Goal: Feedback & Contribution: Submit feedback/report problem

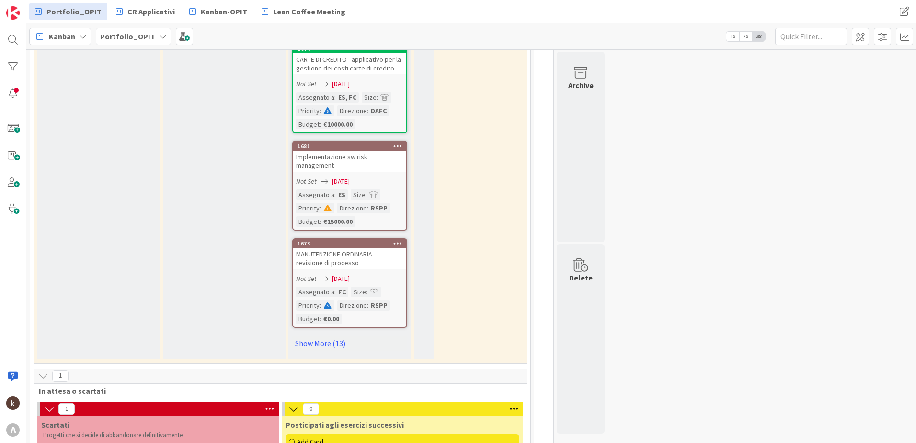
scroll to position [815, 0]
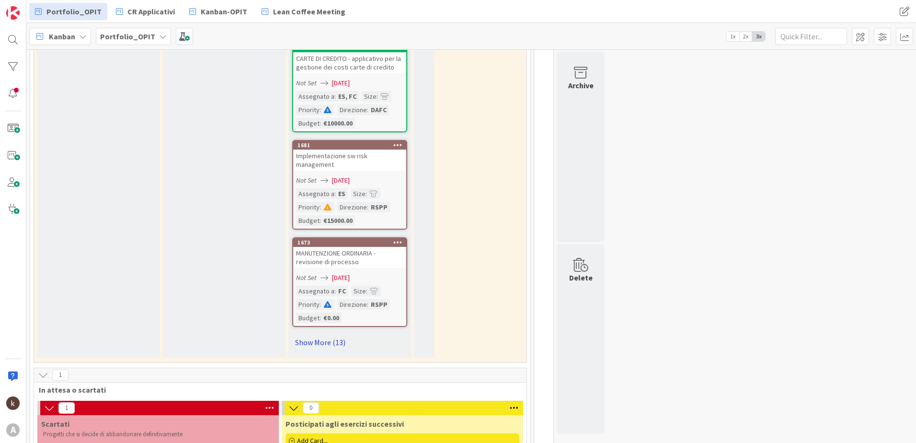
click at [328, 341] on link "Show More (13)" at bounding box center [349, 341] width 115 height 15
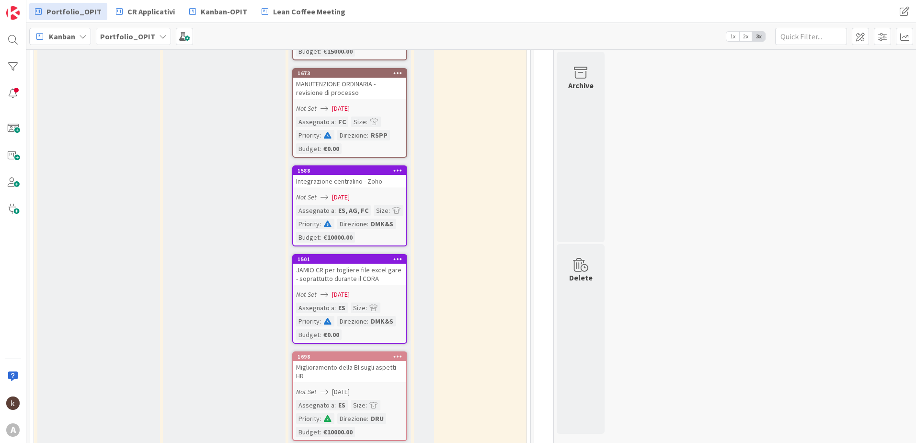
scroll to position [1006, 0]
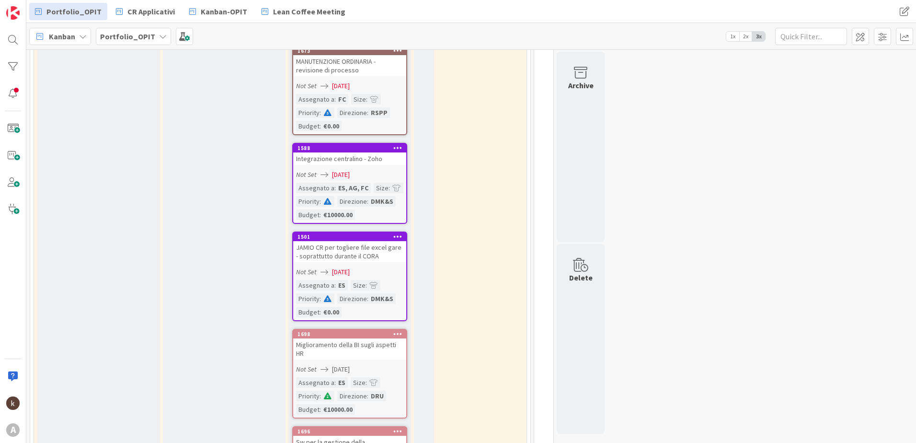
click at [352, 152] on div "Integrazione centralino - Zoho" at bounding box center [349, 158] width 113 height 12
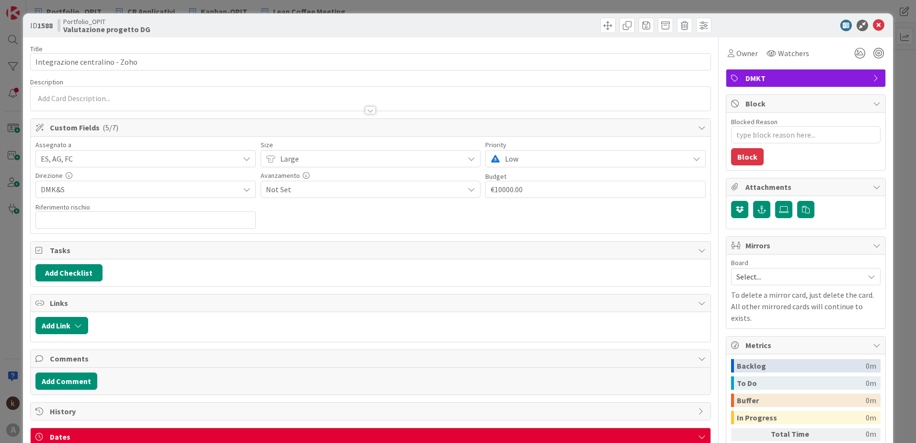
type textarea "x"
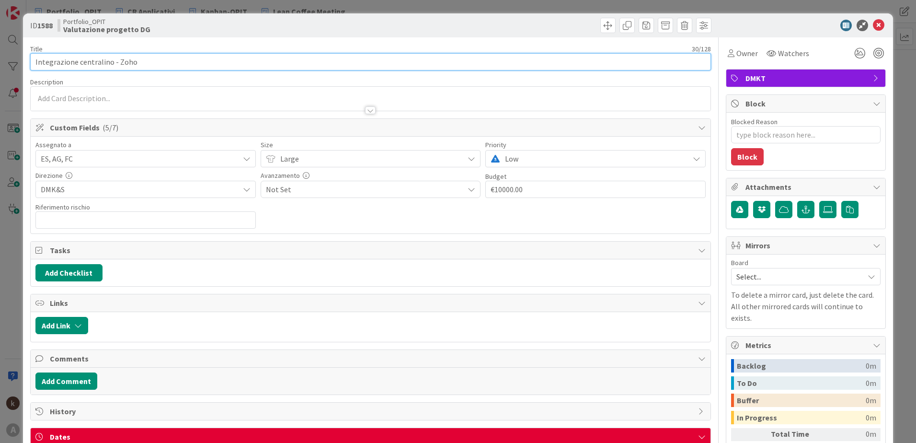
click at [151, 61] on input "Integrazione centralino - Zoho" at bounding box center [370, 61] width 681 height 17
type input "Integrazione centralino - Zoho 6"
type textarea "x"
type input "Integrazione centralino - Zoho + ottimizzazione"
type textarea "x"
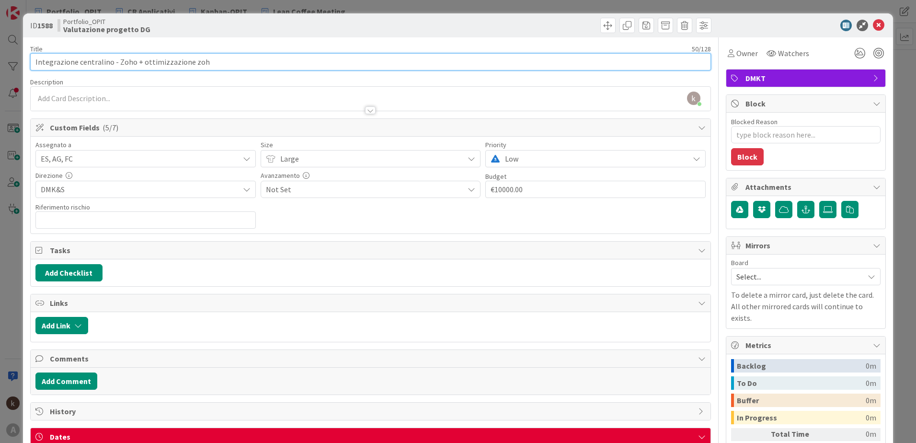
type input "Integrazione centralino - Zoho + ottimizzazione zoho"
type textarea "x"
type input "Integrazione centralino - Zoho + ottimizzazione zoho"
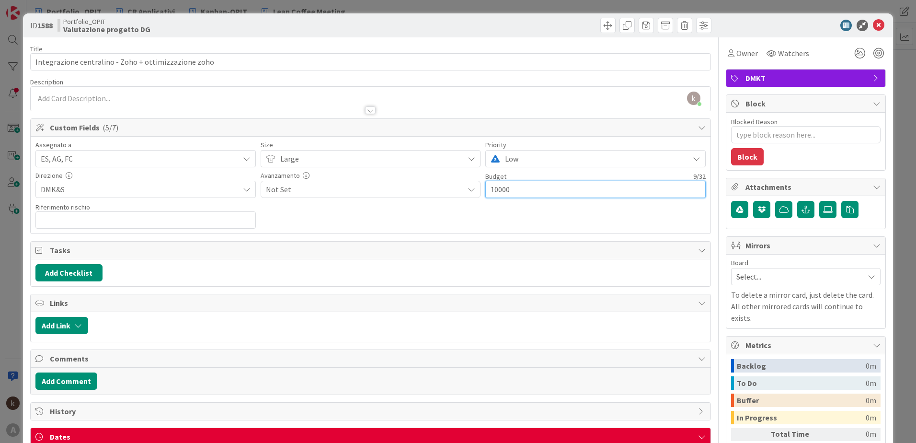
click at [498, 191] on input "10000" at bounding box center [595, 189] width 220 height 17
type input "1000"
type textarea "x"
type input "15000"
type textarea "x"
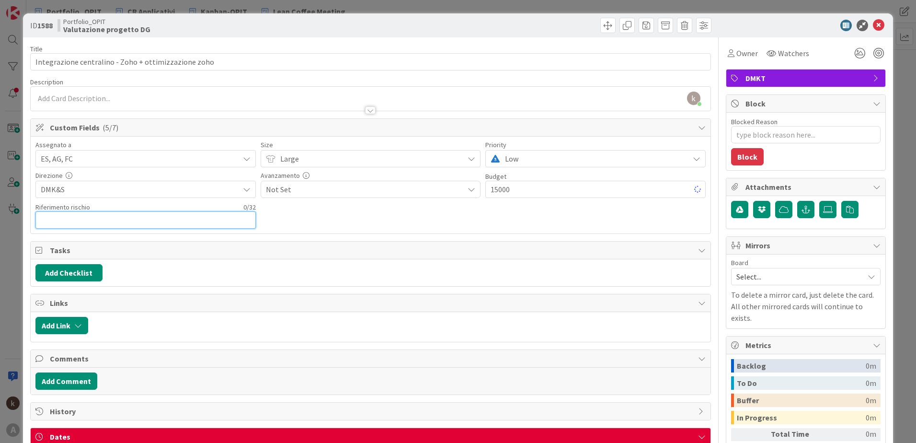
type input "€15000.00"
type textarea "x"
click at [877, 23] on icon at bounding box center [879, 26] width 12 height 12
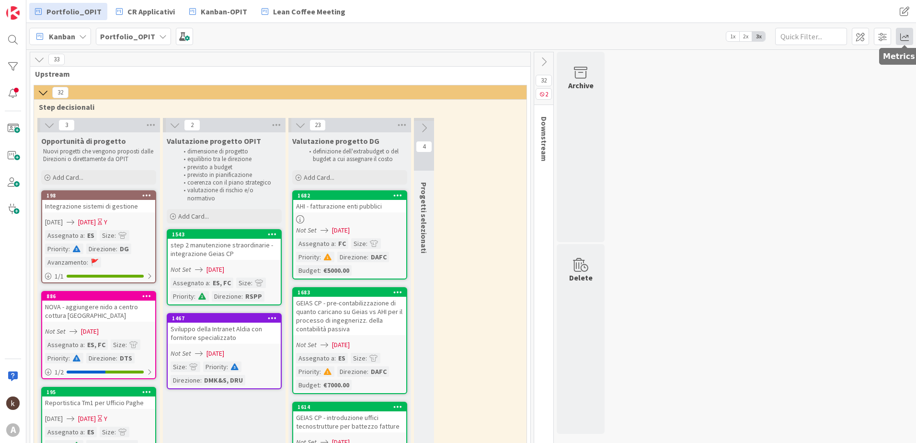
click at [908, 33] on span at bounding box center [904, 36] width 17 height 17
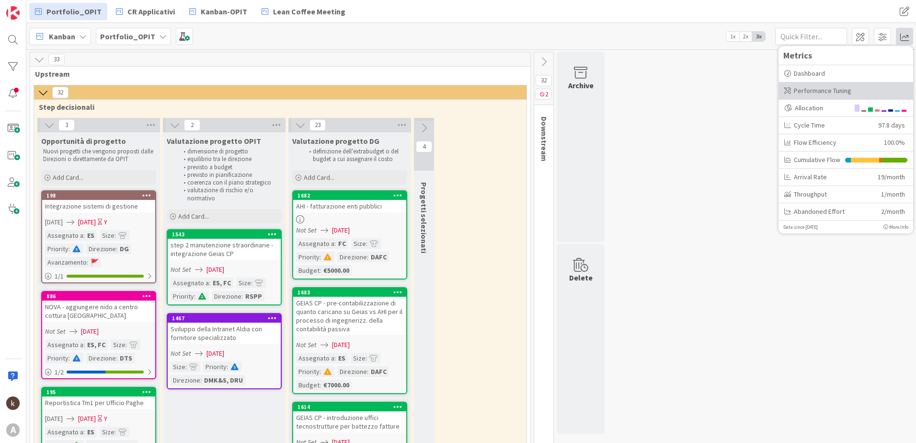
click at [852, 88] on div "Performance Tuning" at bounding box center [845, 91] width 123 height 10
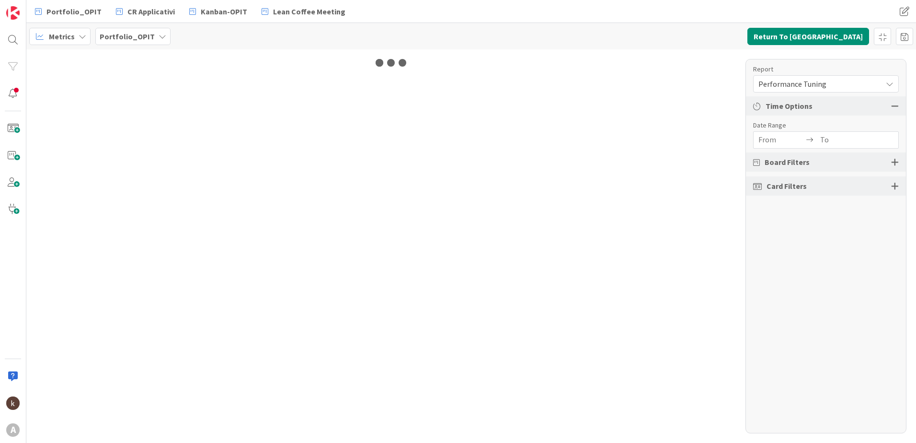
click at [872, 92] on div "Performance Tuning" at bounding box center [826, 83] width 146 height 17
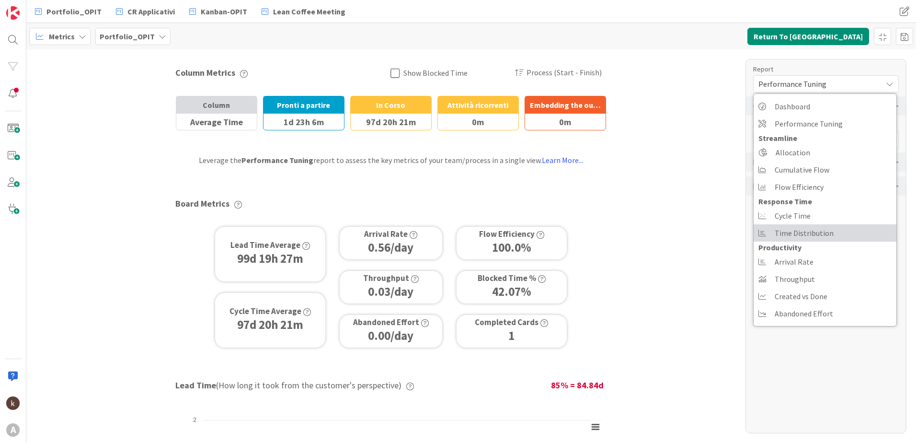
click at [811, 229] on span "Time Distribution" at bounding box center [804, 233] width 59 height 14
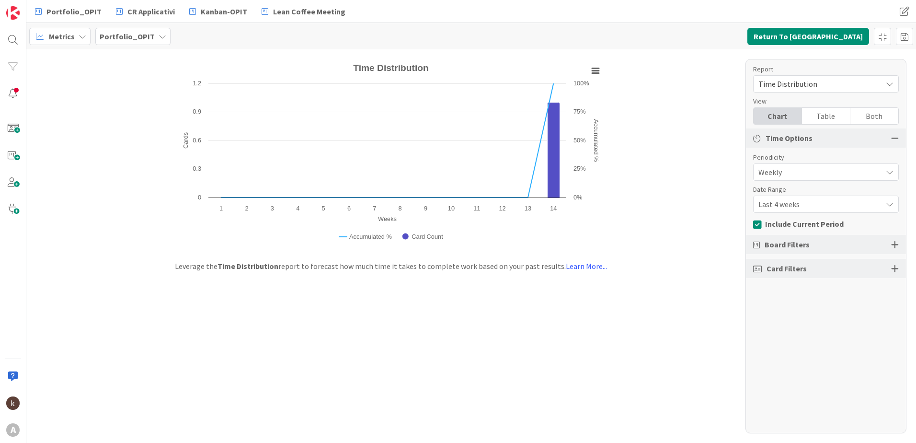
click at [808, 174] on span "Weekly" at bounding box center [818, 171] width 119 height 13
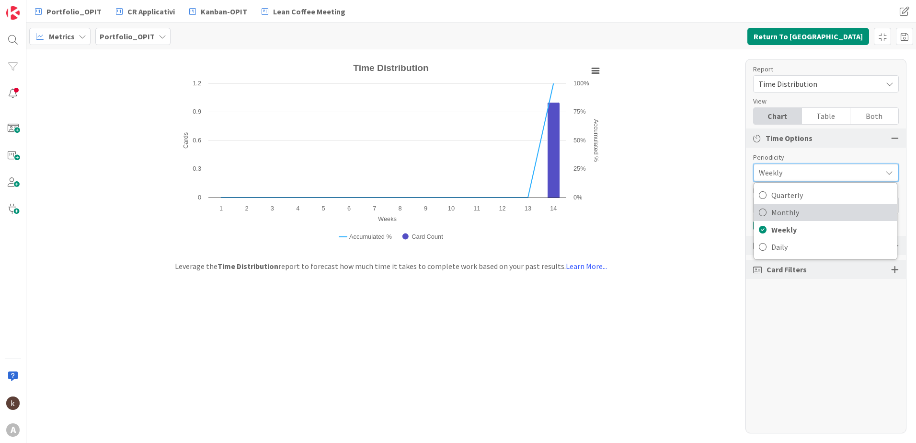
click at [802, 211] on span "Monthly" at bounding box center [831, 212] width 121 height 14
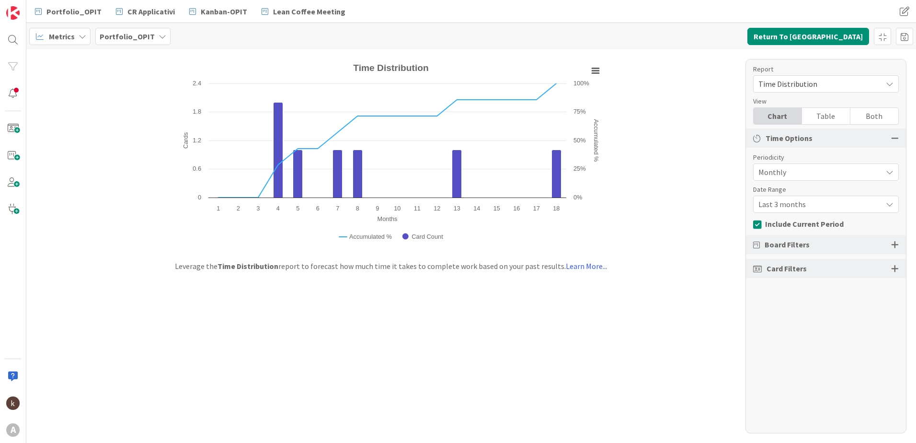
click at [847, 179] on span "Last 3 months" at bounding box center [818, 171] width 119 height 13
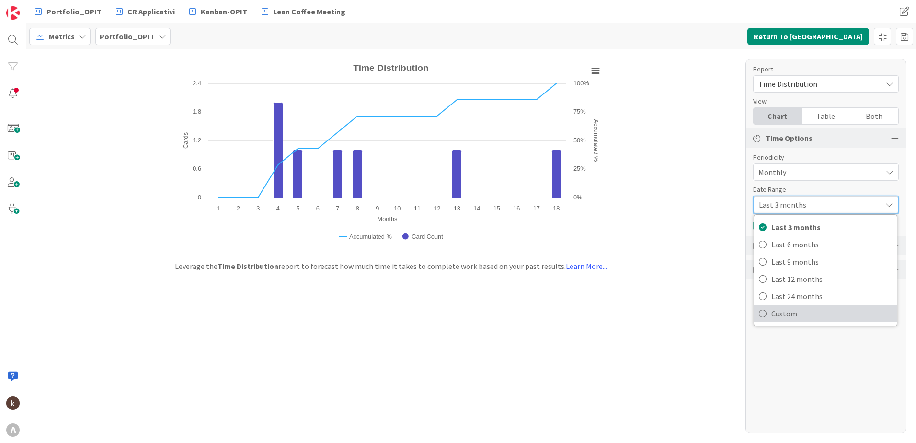
click at [818, 308] on span "Custom" at bounding box center [831, 313] width 121 height 14
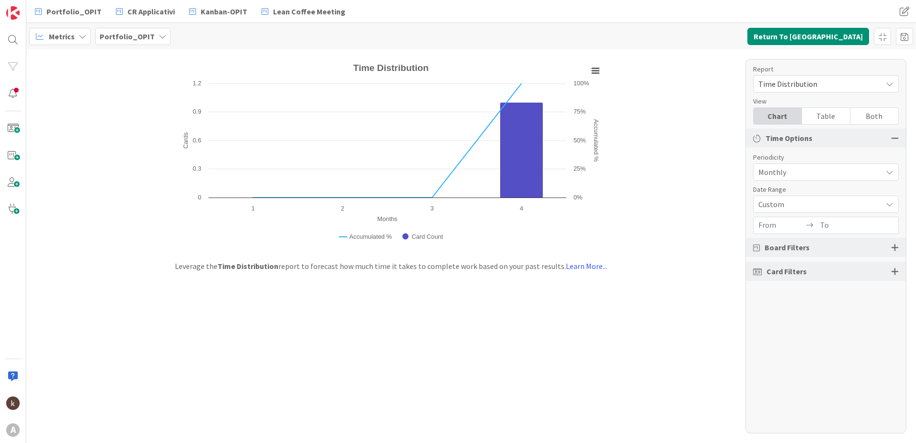
click at [764, 228] on input "From" at bounding box center [782, 225] width 46 height 16
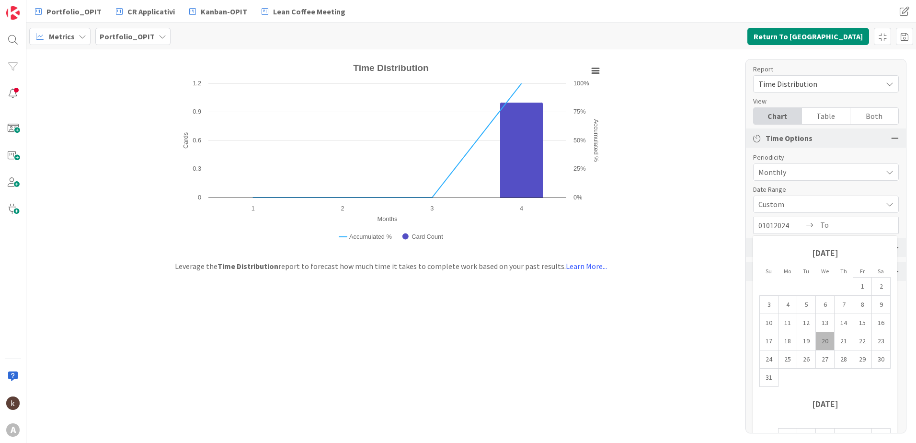
click at [765, 225] on input "01012024" at bounding box center [782, 225] width 46 height 16
click at [779, 225] on input "01/012024" at bounding box center [782, 225] width 46 height 16
click at [775, 225] on input "01/012024" at bounding box center [782, 225] width 46 height 16
type input "[DATE]"
type input "3"
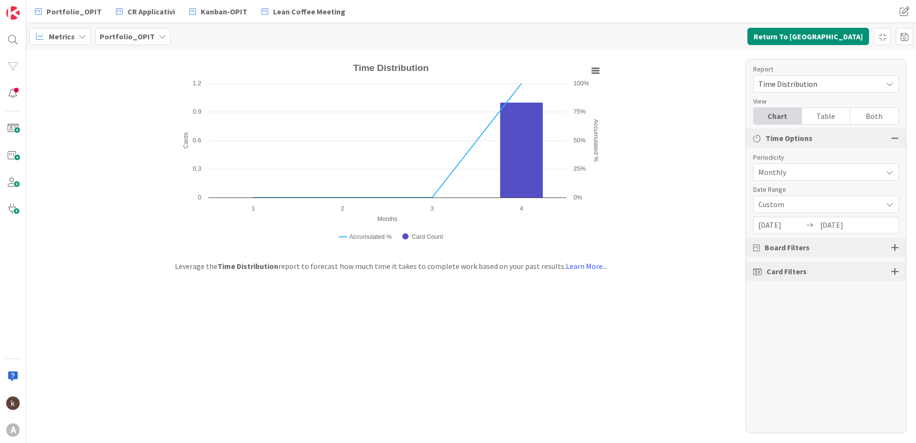
click at [902, 225] on div "Report Time Distribution Dashboard Performance Tuning Streamline Allocation Cum…" at bounding box center [826, 246] width 161 height 374
click at [858, 221] on input "[DATE]" at bounding box center [843, 225] width 46 height 16
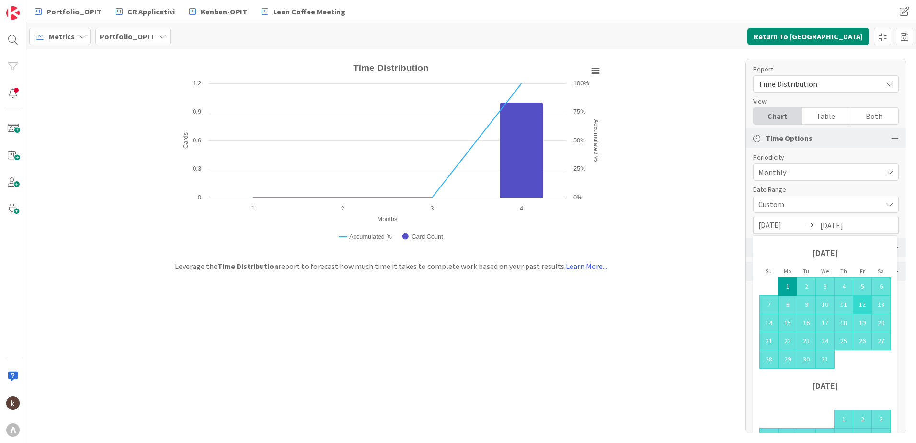
scroll to position [55, 0]
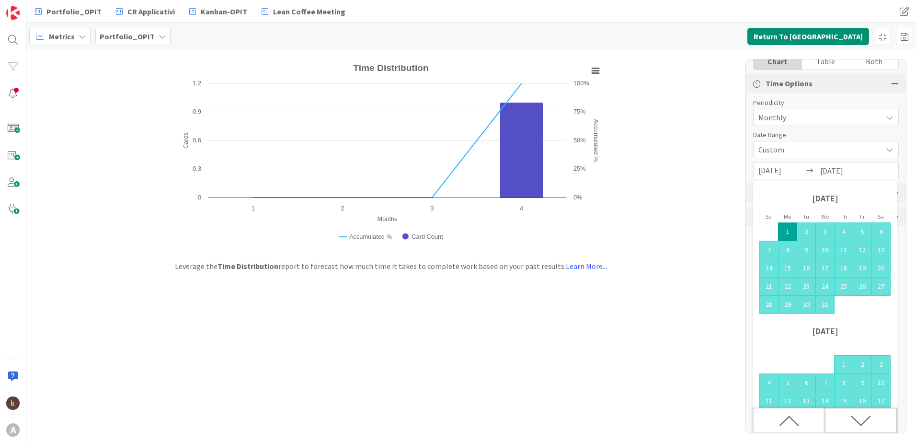
click at [867, 424] on icon "Move forward to switch to the next month." at bounding box center [861, 421] width 20 height 20
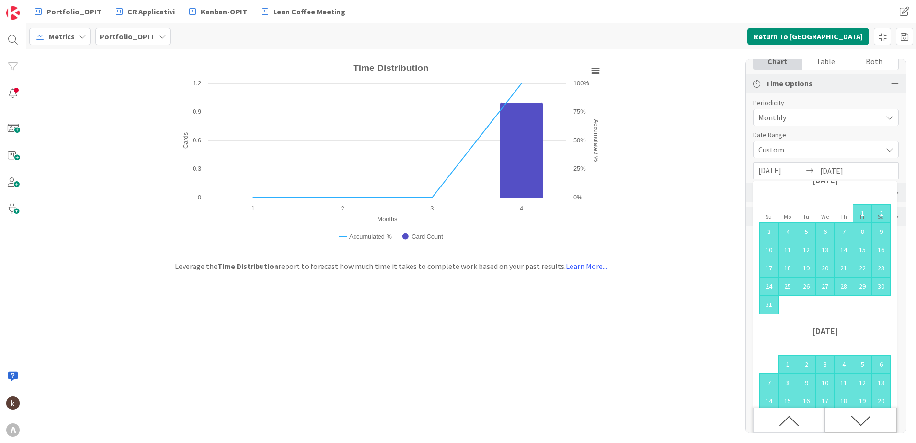
click at [867, 424] on icon "Move forward to switch to the next month." at bounding box center [861, 421] width 20 height 20
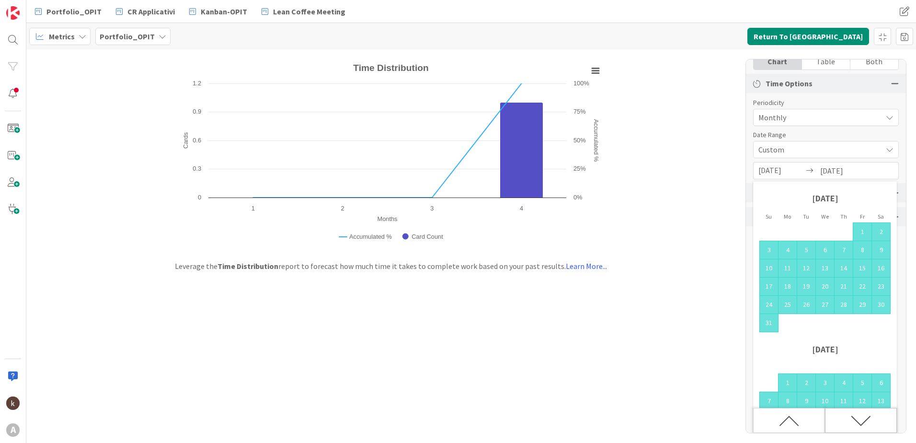
click at [867, 424] on icon "Move forward to switch to the next month." at bounding box center [861, 421] width 20 height 20
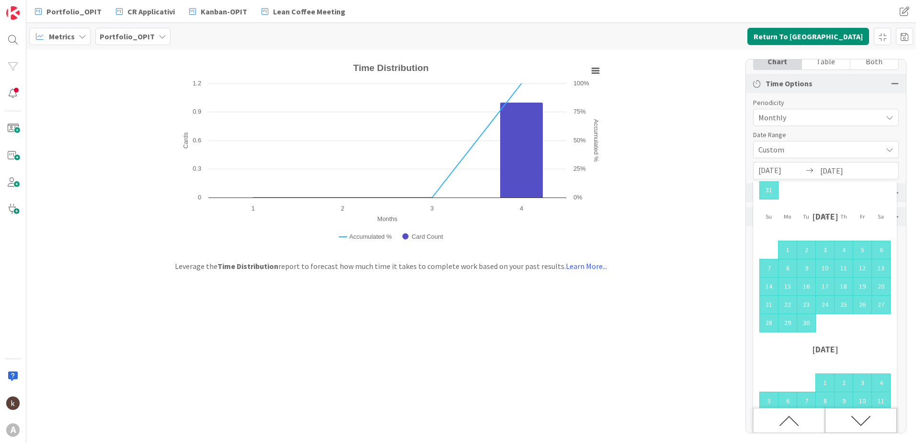
click at [867, 424] on icon "Move forward to switch to the next month." at bounding box center [861, 421] width 20 height 20
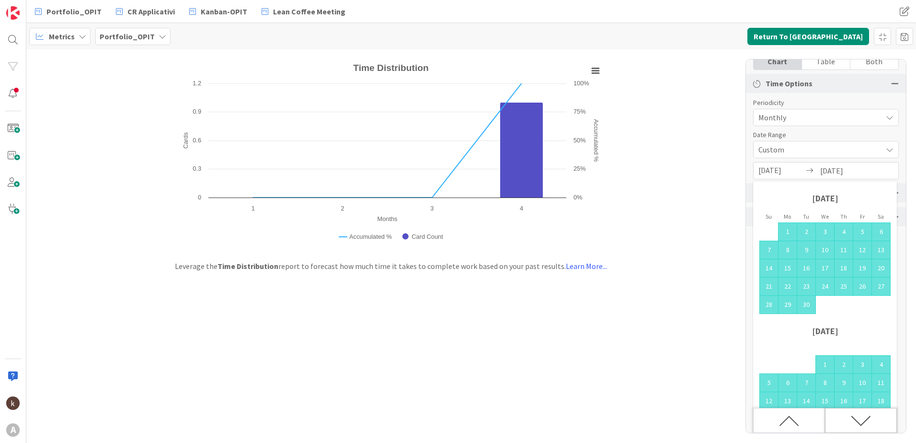
click at [867, 424] on icon "Move forward to switch to the next month." at bounding box center [861, 421] width 20 height 20
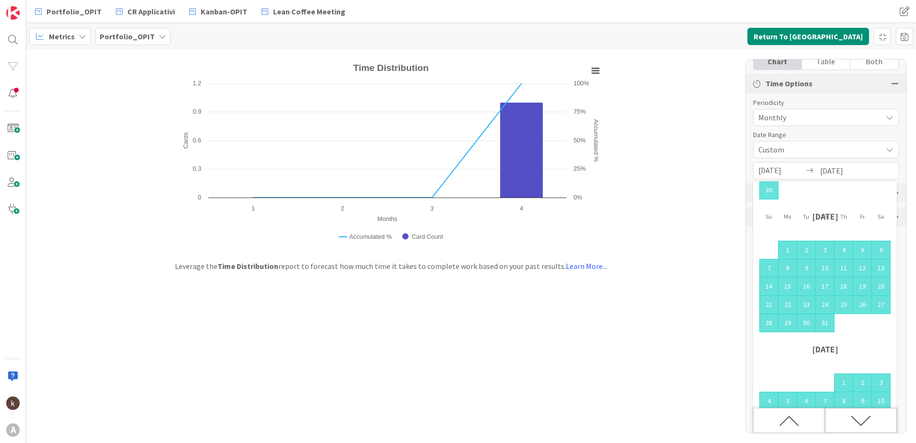
click at [867, 424] on icon "Move forward to switch to the next month." at bounding box center [861, 421] width 20 height 20
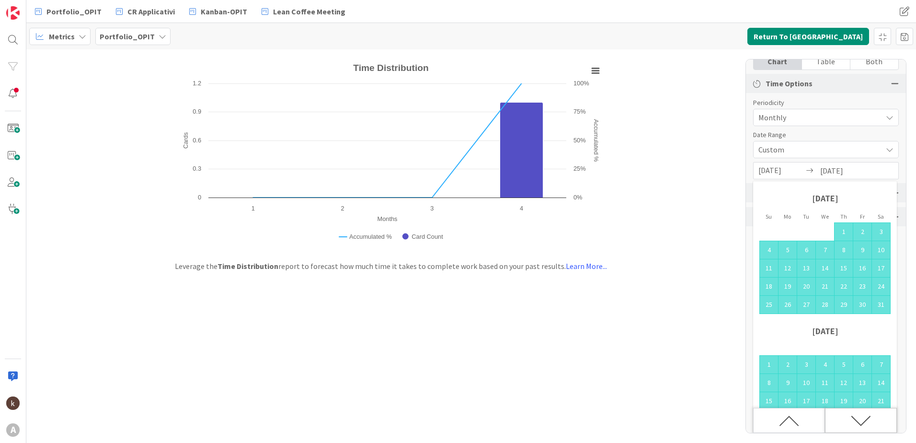
click at [867, 424] on icon "Move forward to switch to the next month." at bounding box center [861, 421] width 20 height 20
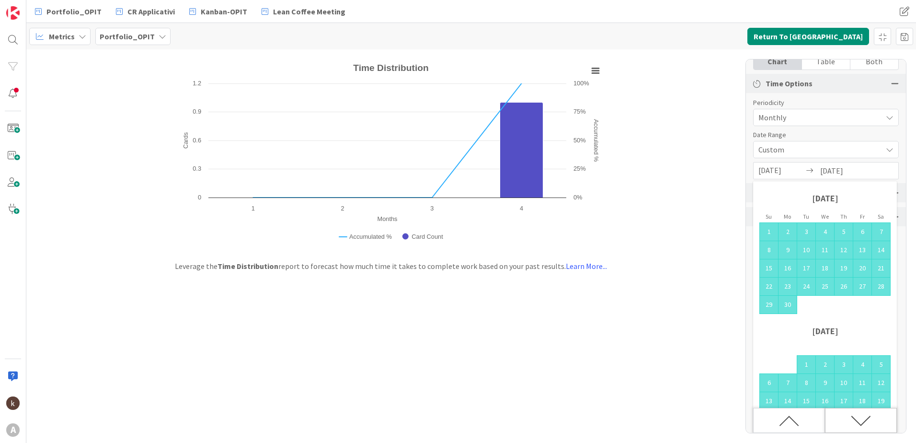
click at [867, 424] on icon "Move forward to switch to the next month." at bounding box center [861, 421] width 20 height 20
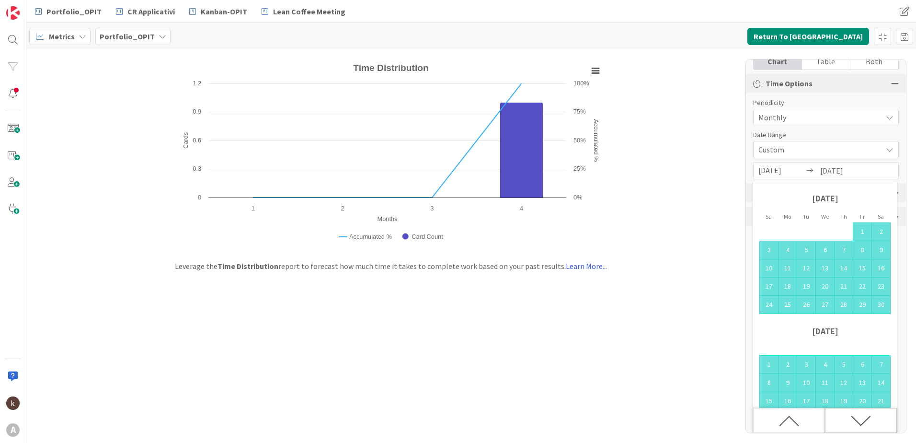
click at [867, 424] on icon "Move forward to switch to the next month." at bounding box center [861, 421] width 20 height 20
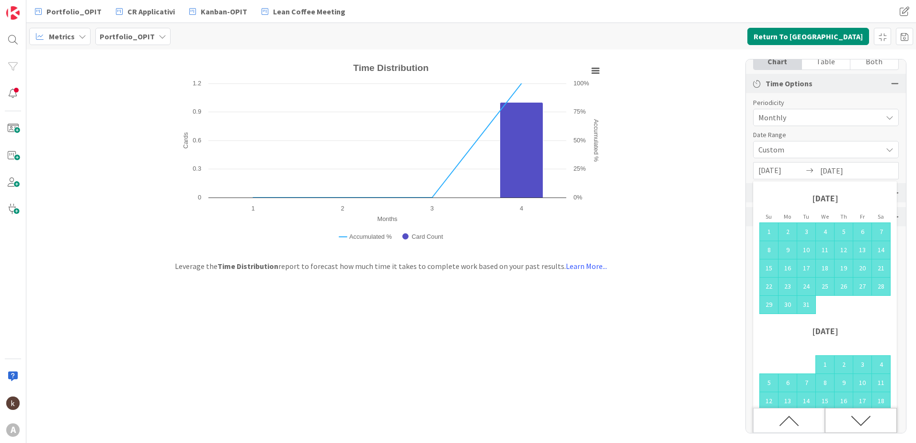
click at [867, 424] on icon "Move forward to switch to the next month." at bounding box center [861, 421] width 20 height 20
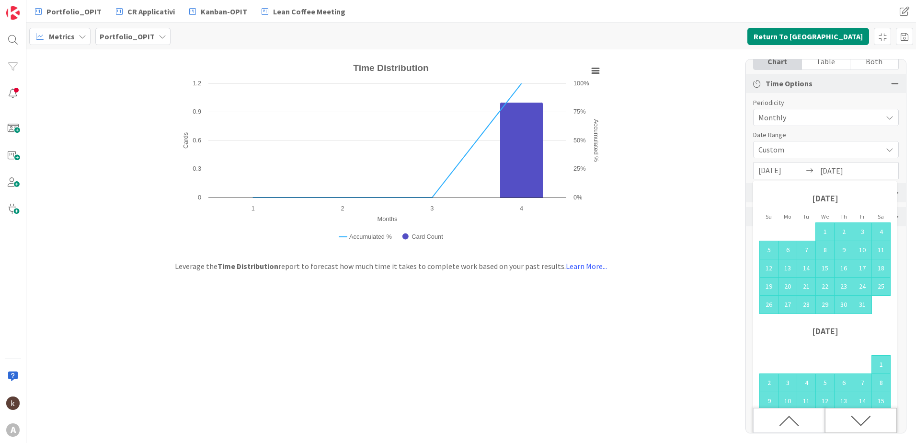
click at [867, 424] on icon "Move forward to switch to the next month." at bounding box center [861, 421] width 20 height 20
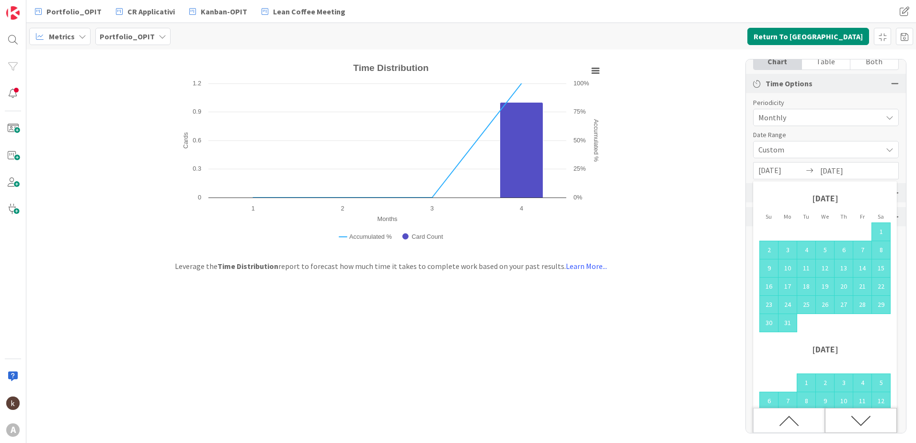
click at [867, 424] on icon "Move forward to switch to the next month." at bounding box center [861, 421] width 20 height 20
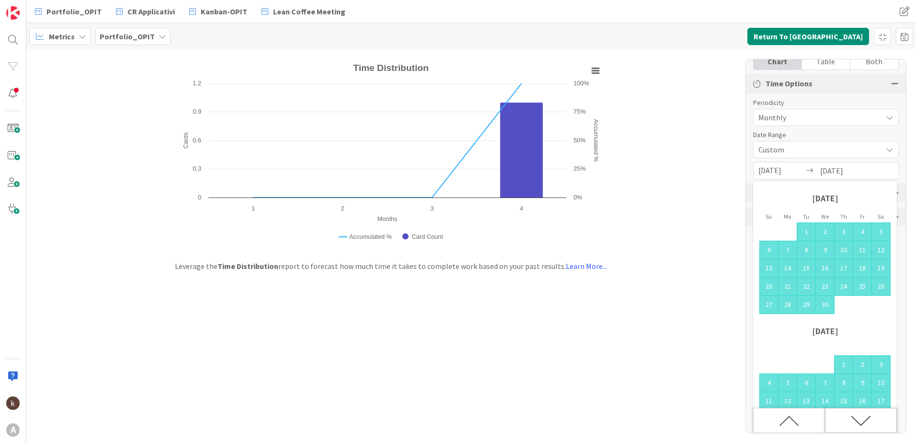
click at [867, 424] on icon "Move forward to switch to the next month." at bounding box center [861, 421] width 20 height 20
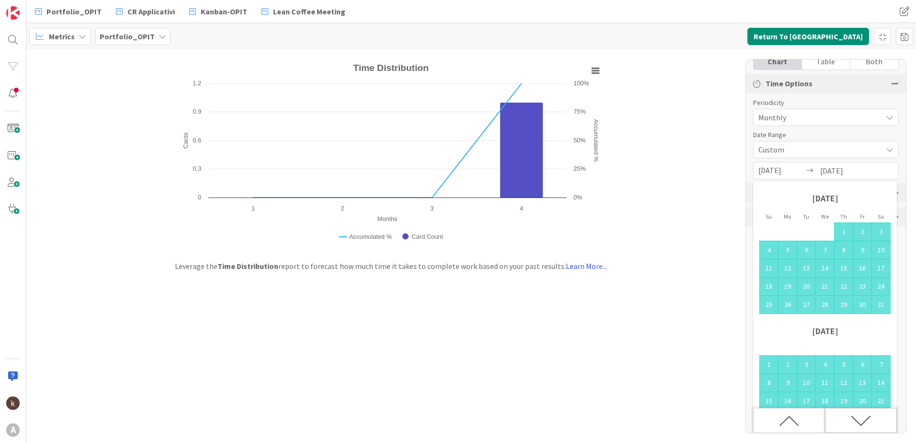
click at [867, 424] on icon "Move forward to switch to the next month." at bounding box center [861, 421] width 20 height 20
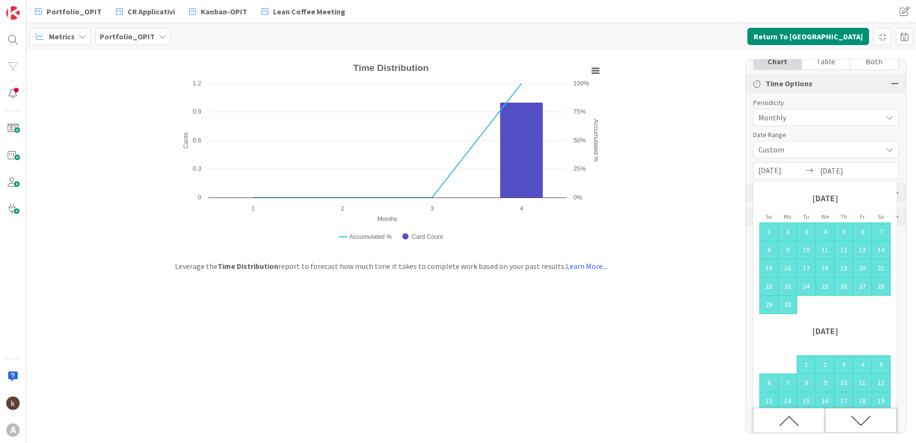
click at [867, 424] on icon "Move forward to switch to the next month." at bounding box center [861, 421] width 20 height 20
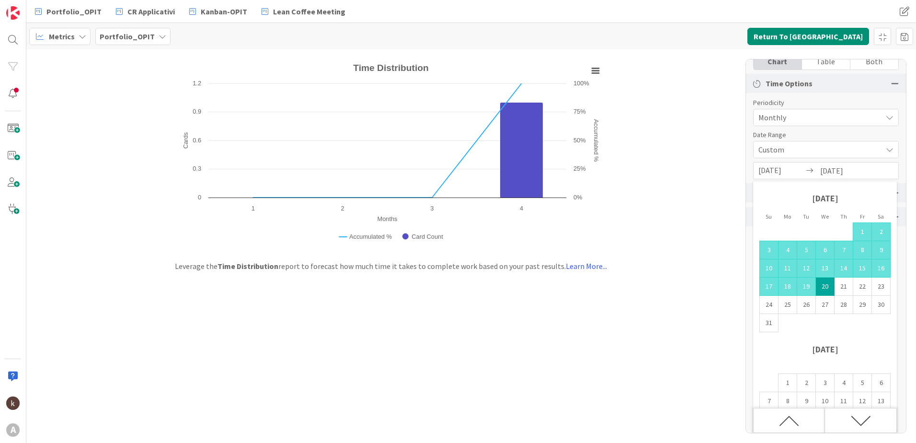
click at [824, 287] on td "20" at bounding box center [825, 286] width 19 height 18
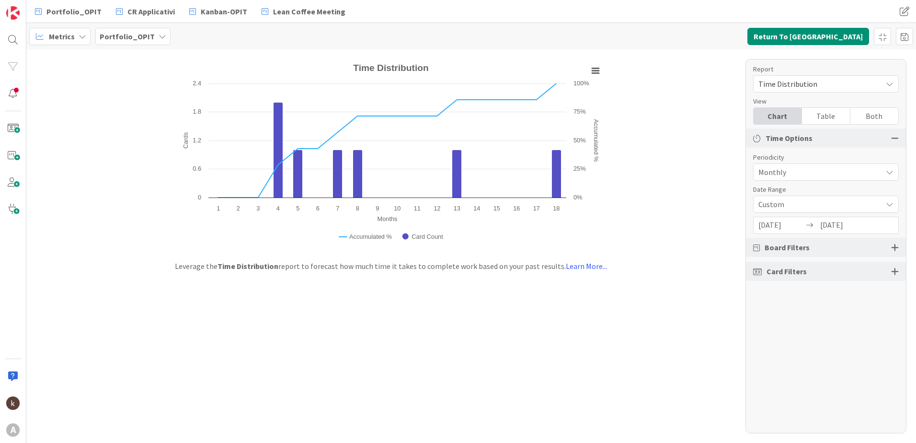
click at [878, 227] on div "[DATE] Navigate forward to interact with the calendar and select a date. Press …" at bounding box center [826, 225] width 146 height 17
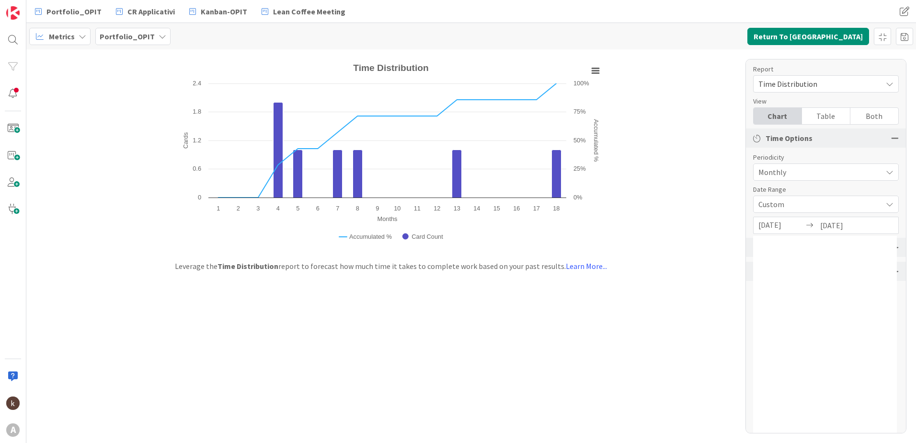
click at [845, 225] on input "[DATE]" at bounding box center [843, 225] width 46 height 16
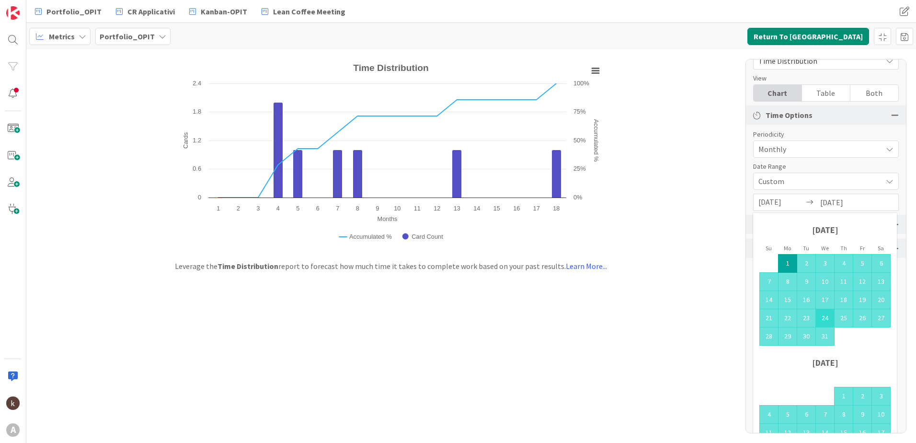
scroll to position [55, 0]
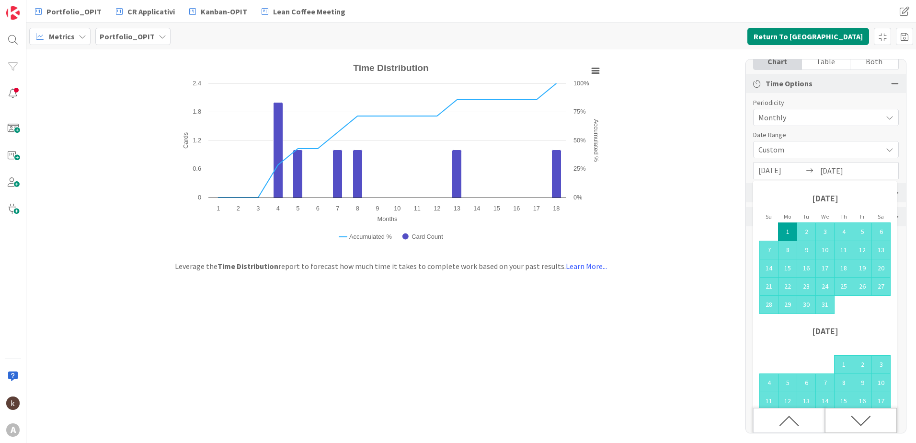
click at [865, 431] on div "Move forward to switch to the next month." at bounding box center [861, 420] width 72 height 25
click at [864, 416] on icon "Move forward to switch to the next month." at bounding box center [861, 421] width 20 height 20
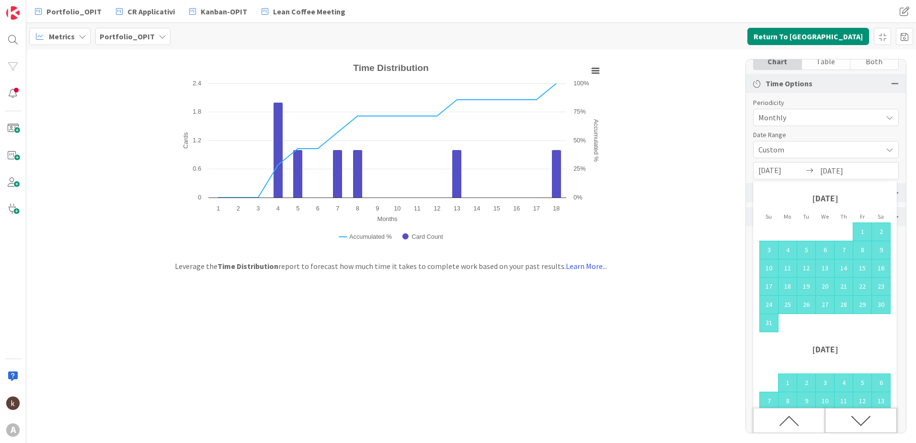
click at [864, 416] on icon "Move forward to switch to the next month." at bounding box center [861, 421] width 20 height 20
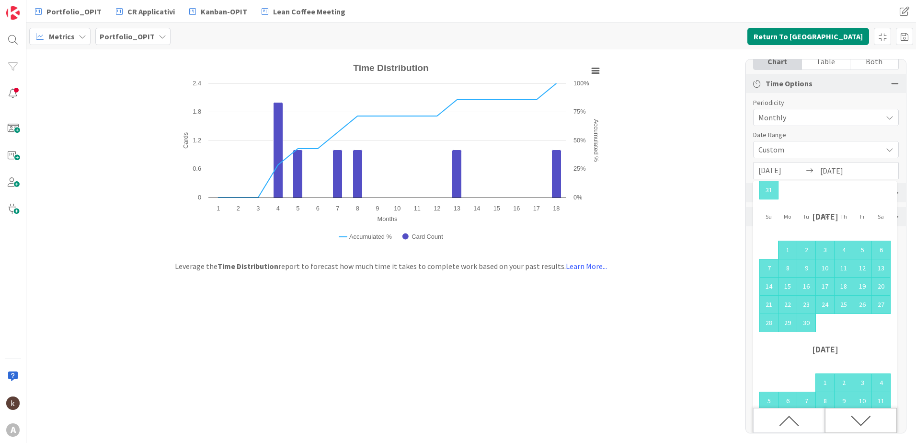
click at [864, 416] on icon "Move forward to switch to the next month." at bounding box center [861, 421] width 20 height 20
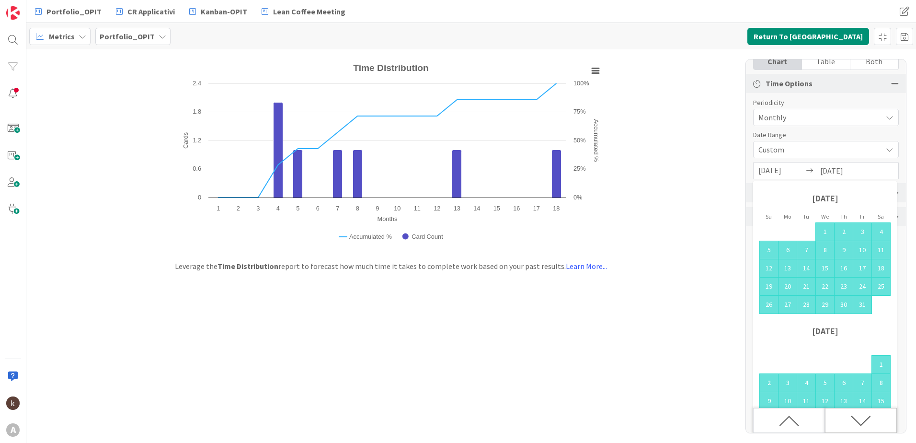
click at [864, 416] on icon "Move forward to switch to the next month." at bounding box center [861, 421] width 20 height 20
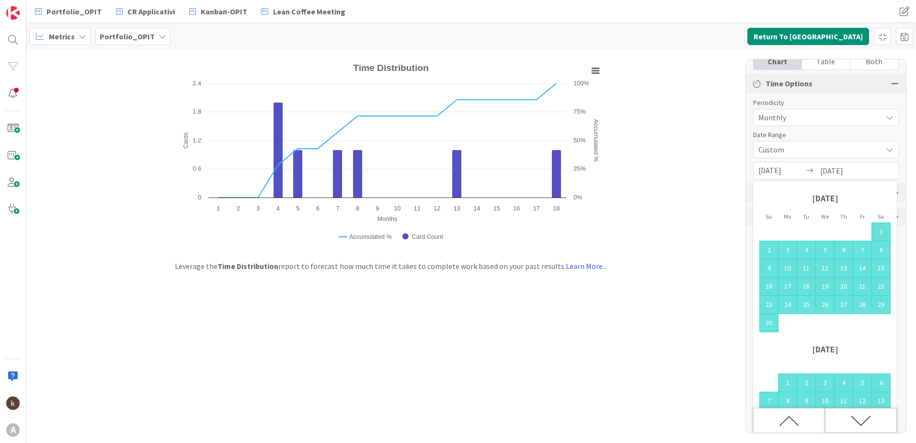
click at [864, 416] on icon "Move forward to switch to the next month." at bounding box center [861, 421] width 20 height 20
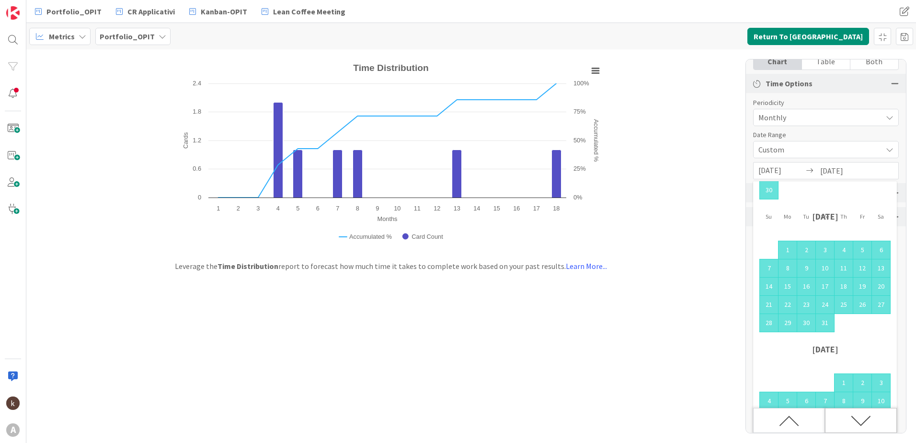
click at [864, 416] on icon "Move forward to switch to the next month." at bounding box center [861, 421] width 20 height 20
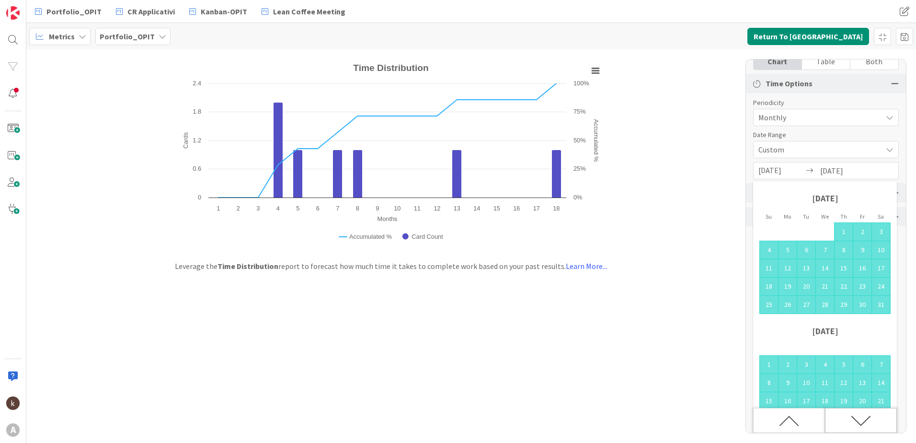
click at [864, 416] on icon "Move forward to switch to the next month." at bounding box center [861, 421] width 20 height 20
click at [858, 423] on icon "Move forward to switch to the next month." at bounding box center [861, 421] width 20 height 20
click at [854, 416] on icon "Move forward to switch to the next month." at bounding box center [861, 421] width 20 height 20
click at [826, 168] on input "[DATE]" at bounding box center [843, 170] width 46 height 16
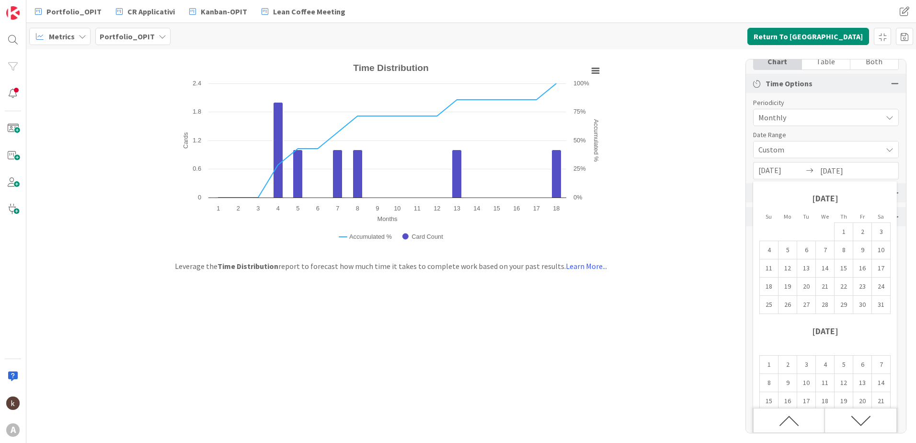
scroll to position [0, 0]
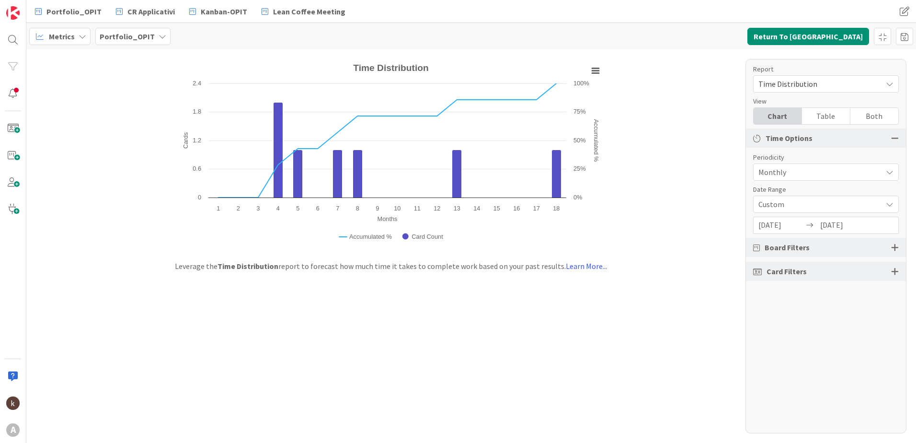
click at [859, 227] on input "[DATE]" at bounding box center [843, 225] width 46 height 16
type input "[DATE]"
click at [862, 181] on div "Custom" at bounding box center [826, 171] width 146 height 17
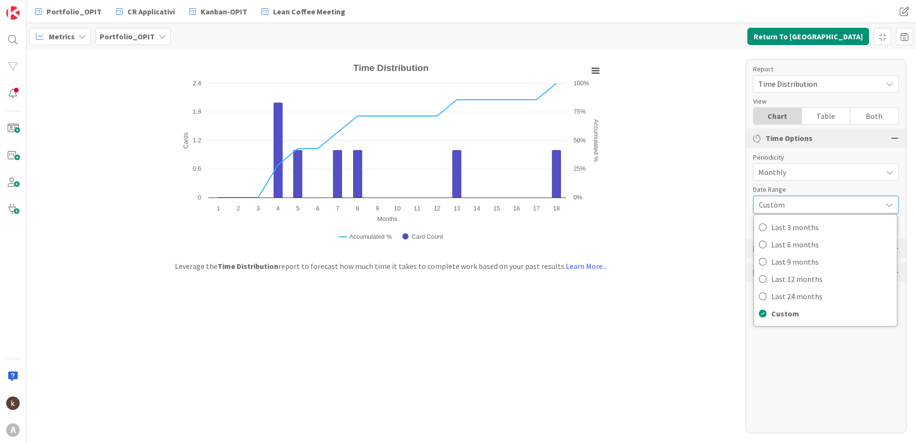
click at [894, 204] on div "Custom" at bounding box center [826, 204] width 145 height 17
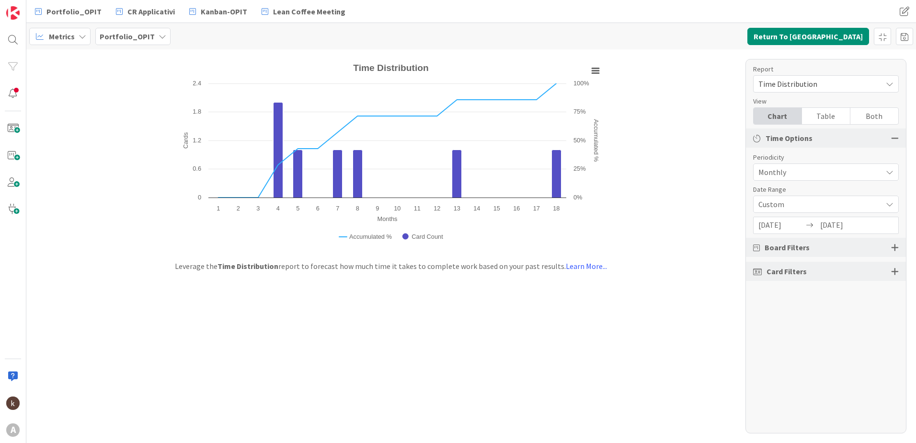
click at [882, 227] on div "[DATE] Navigate forward to interact with the calendar and select a date. Press …" at bounding box center [826, 225] width 146 height 17
click at [827, 222] on input "[DATE]" at bounding box center [843, 225] width 46 height 16
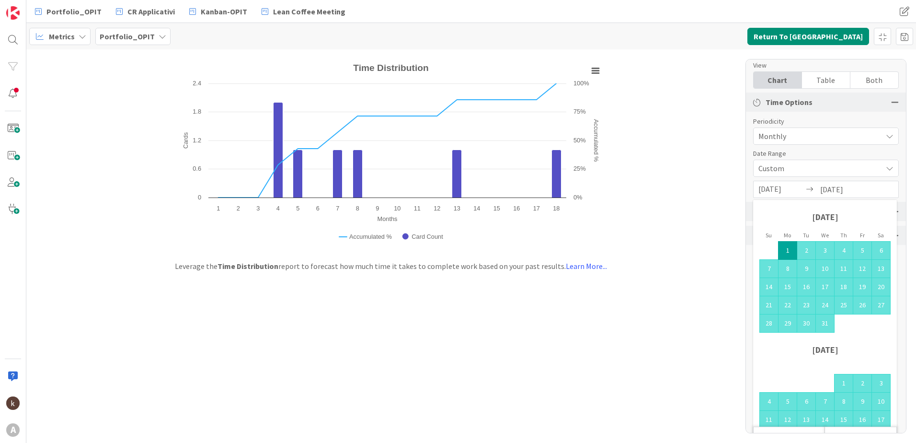
scroll to position [55, 0]
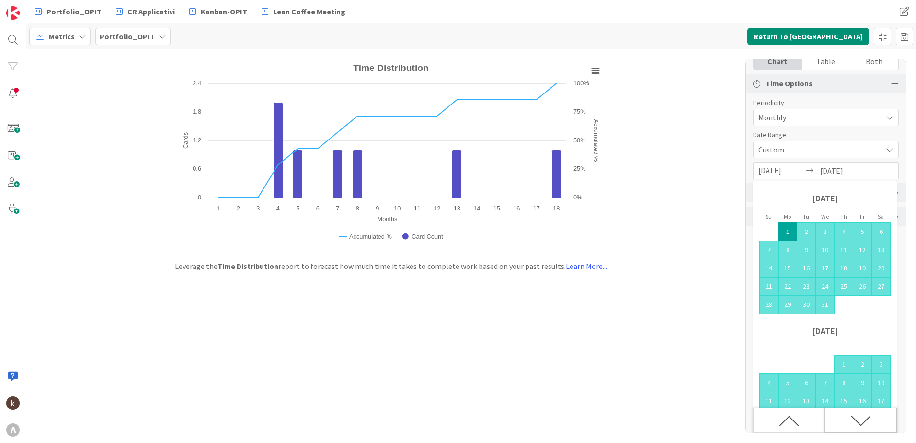
click at [841, 422] on div "Move forward to switch to the next month." at bounding box center [861, 420] width 72 height 25
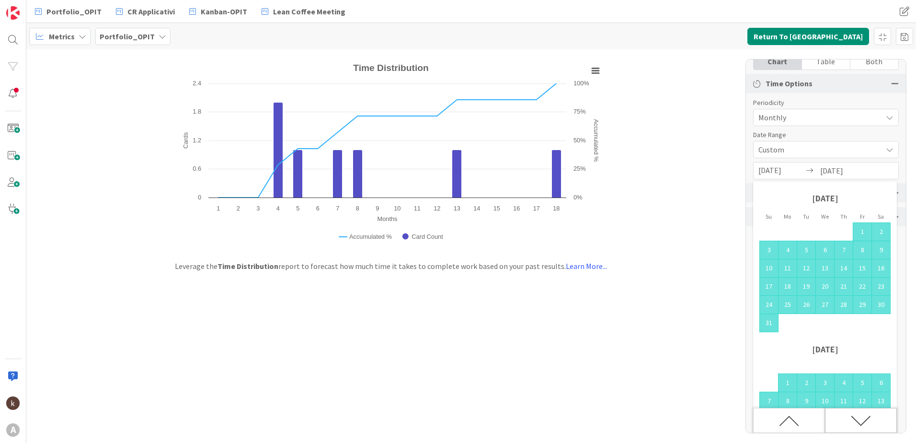
click at [846, 421] on div "Move forward to switch to the next month." at bounding box center [861, 420] width 72 height 25
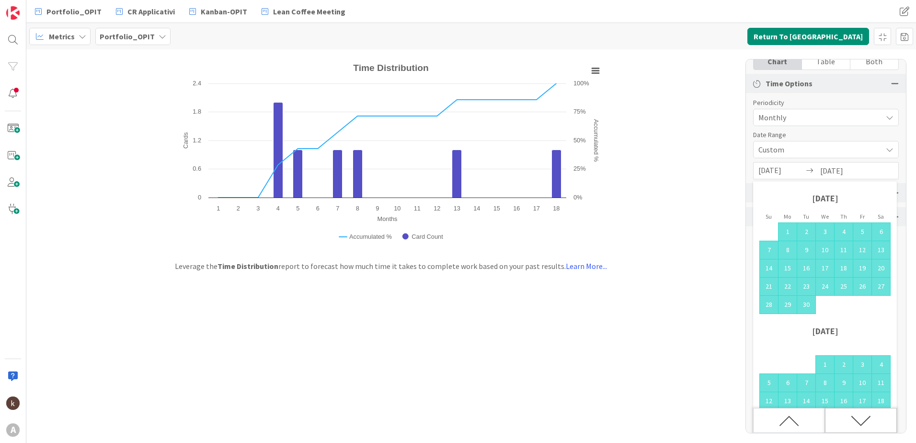
click at [846, 421] on div "Move forward to switch to the next month." at bounding box center [861, 420] width 72 height 25
click at [846, 420] on div "Move forward to switch to the next month." at bounding box center [861, 420] width 72 height 25
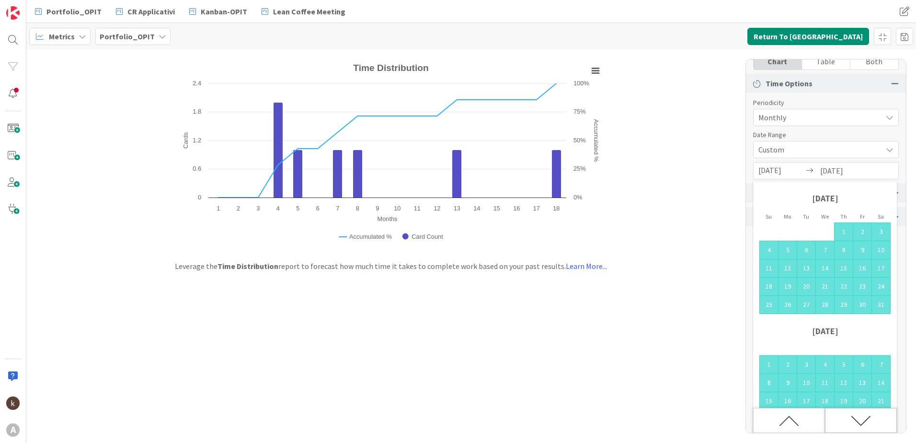
click at [846, 420] on div "Move forward to switch to the next month." at bounding box center [861, 420] width 72 height 25
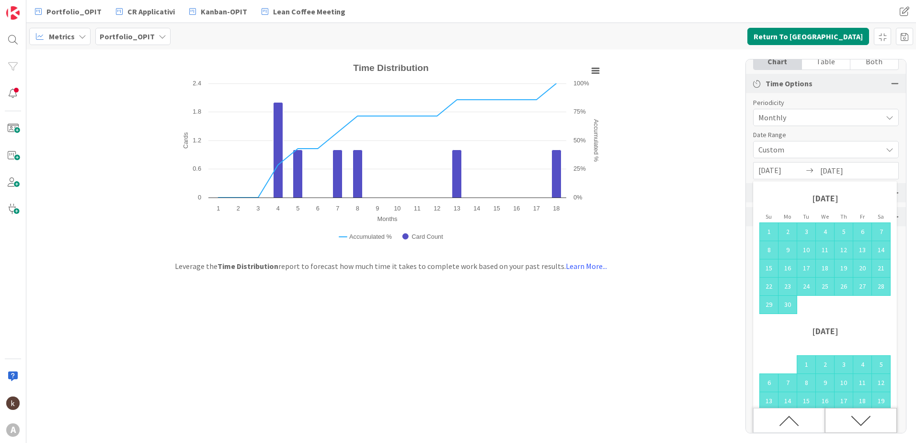
click at [846, 420] on div "Move forward to switch to the next month." at bounding box center [861, 420] width 72 height 25
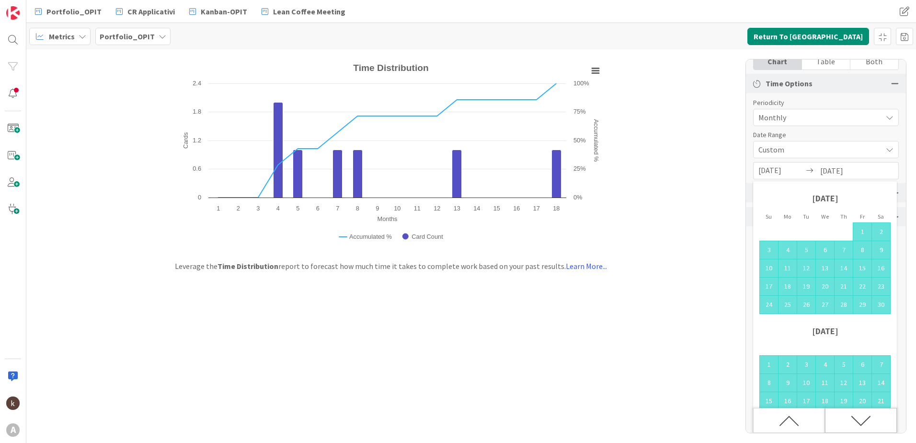
click at [846, 420] on div "Move forward to switch to the next month." at bounding box center [861, 420] width 72 height 25
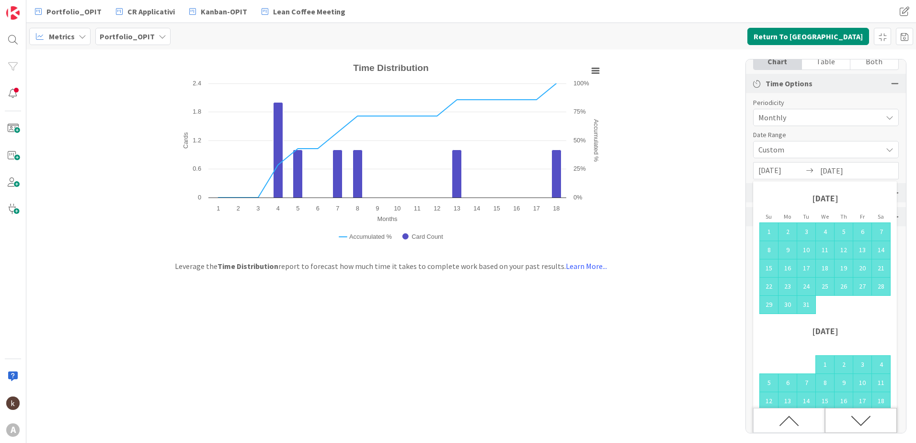
click at [846, 420] on div "Move forward to switch to the next month." at bounding box center [861, 420] width 72 height 25
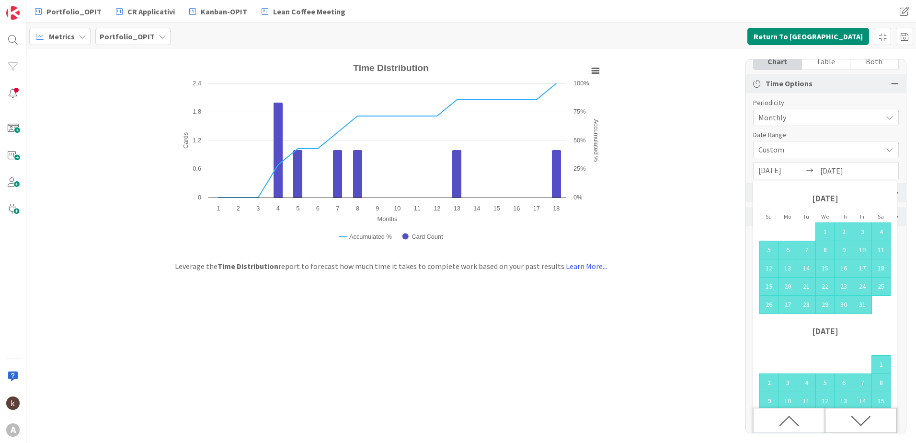
click at [846, 420] on div "Move forward to switch to the next month." at bounding box center [861, 420] width 72 height 25
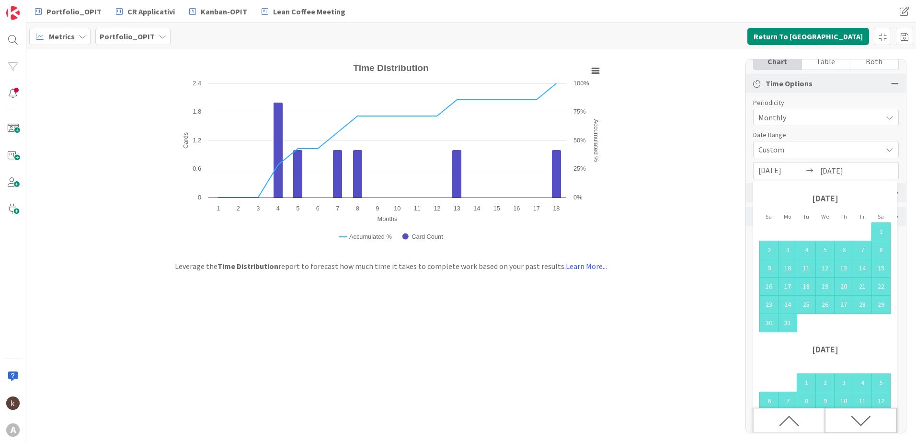
click at [846, 420] on div "Move forward to switch to the next month." at bounding box center [861, 420] width 72 height 25
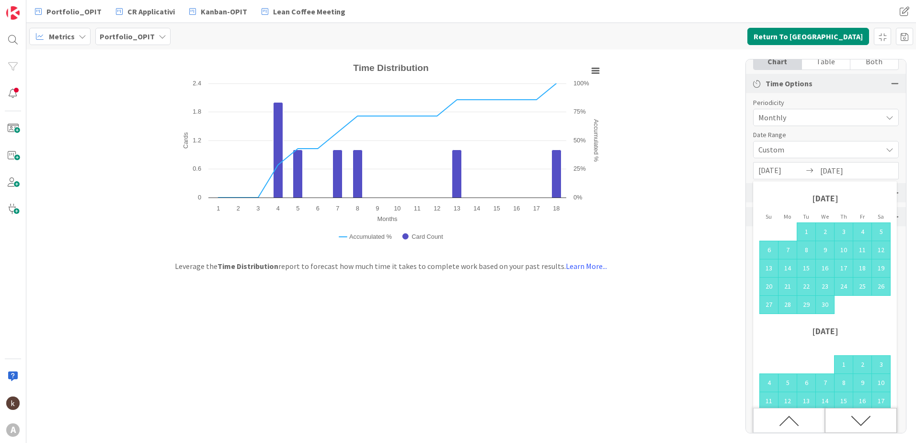
click at [846, 420] on div "Move forward to switch to the next month." at bounding box center [861, 420] width 72 height 25
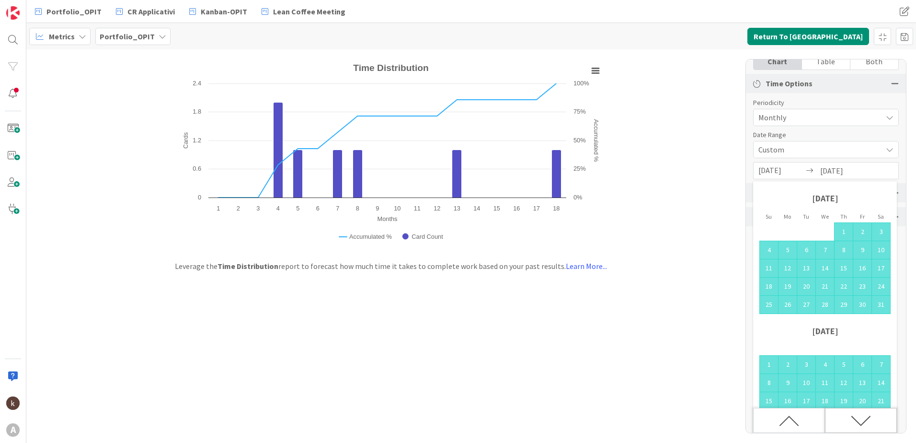
click at [846, 420] on div "Move forward to switch to the next month." at bounding box center [861, 420] width 72 height 25
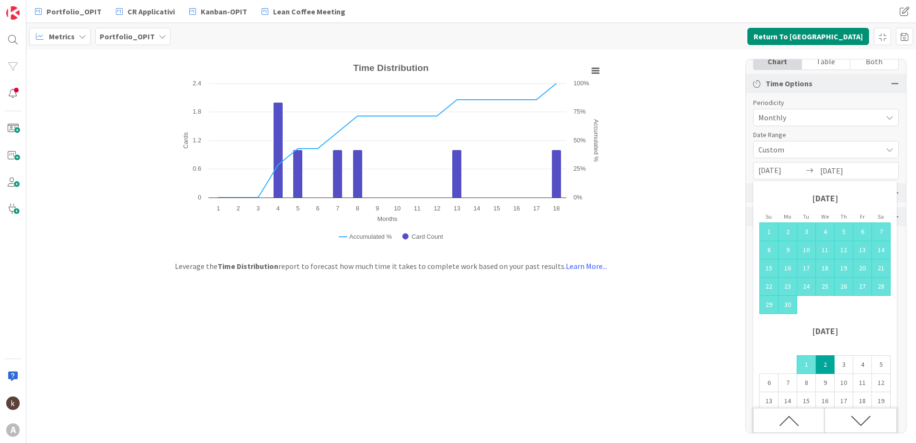
click at [825, 364] on td "2" at bounding box center [825, 365] width 19 height 18
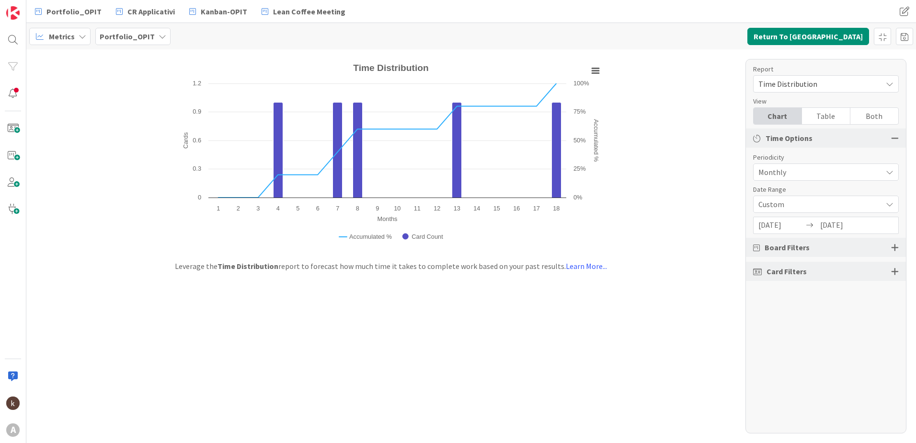
click at [894, 249] on div at bounding box center [895, 247] width 8 height 9
click at [762, 297] on icon at bounding box center [760, 295] width 14 height 12
click at [791, 179] on span "Custom" at bounding box center [818, 171] width 119 height 13
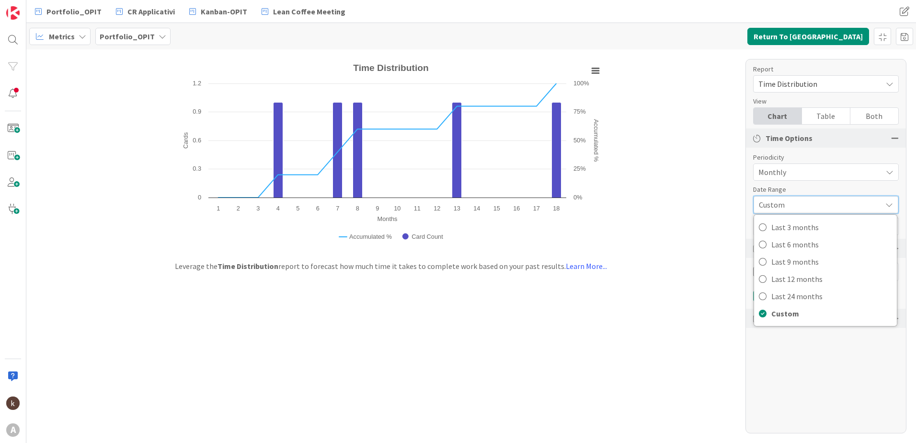
click at [791, 206] on span "Custom" at bounding box center [818, 204] width 118 height 13
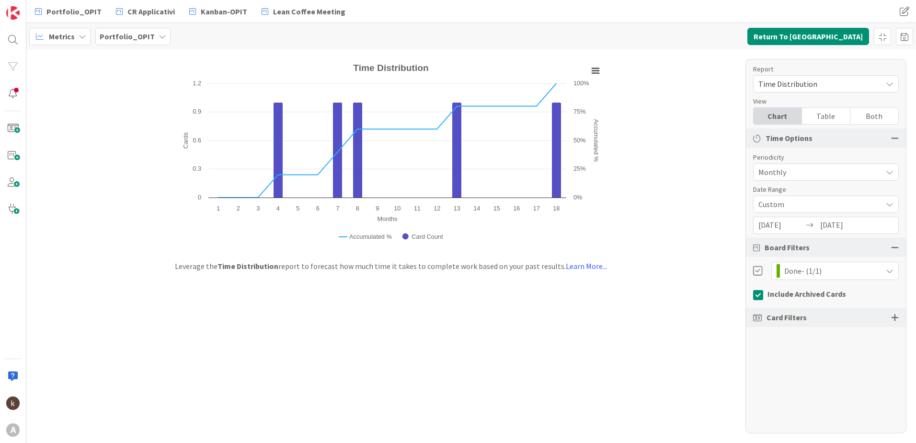
click at [894, 312] on div "Card Filters" at bounding box center [826, 317] width 160 height 19
click at [895, 316] on div at bounding box center [895, 317] width 8 height 9
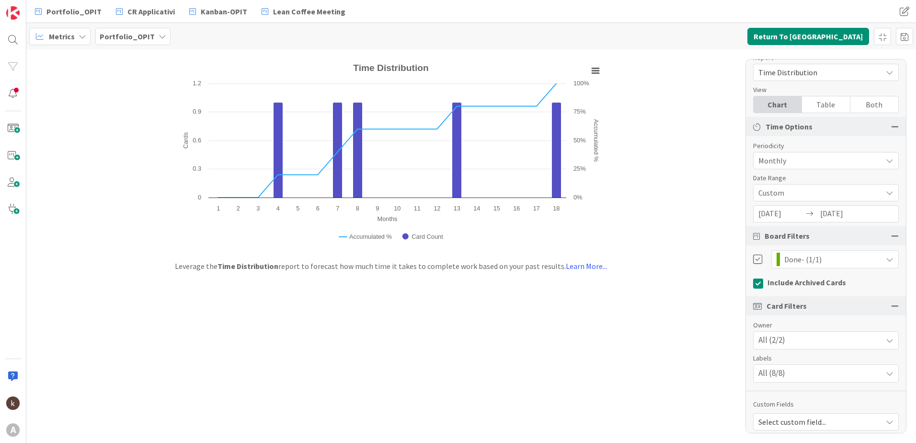
scroll to position [18, 0]
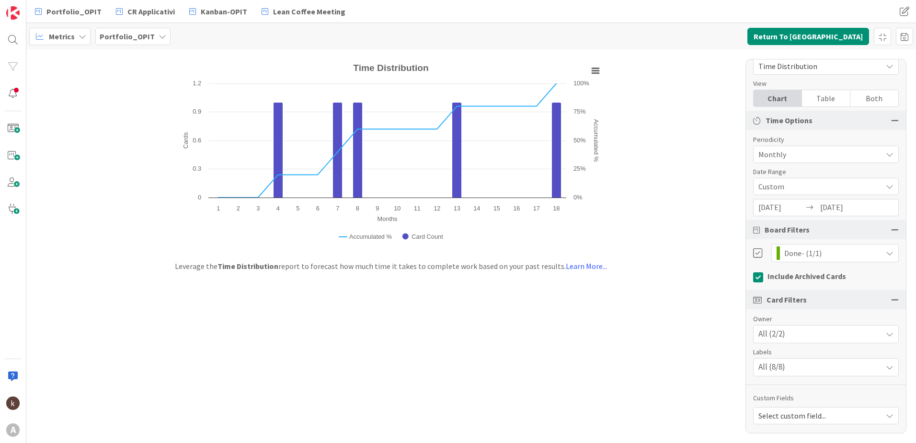
click at [869, 330] on div "All (2/2)" at bounding box center [826, 333] width 145 height 17
click at [868, 363] on div "All (8/8)" at bounding box center [826, 366] width 145 height 17
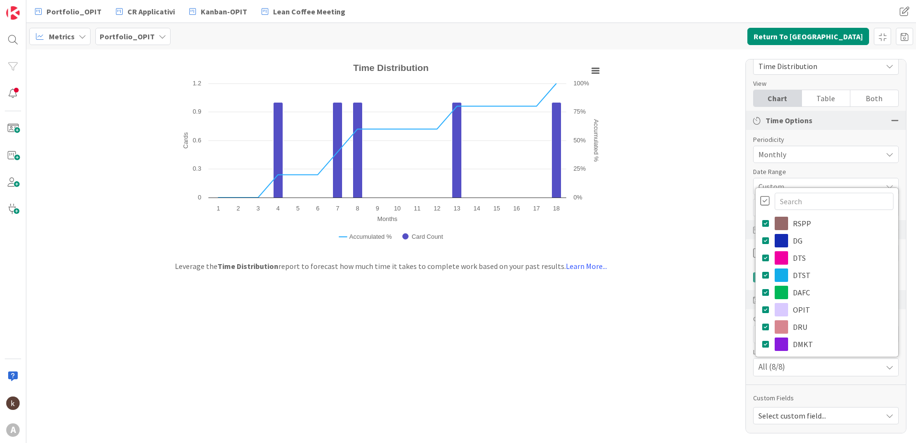
click at [868, 363] on div "All (8/8)" at bounding box center [826, 366] width 145 height 17
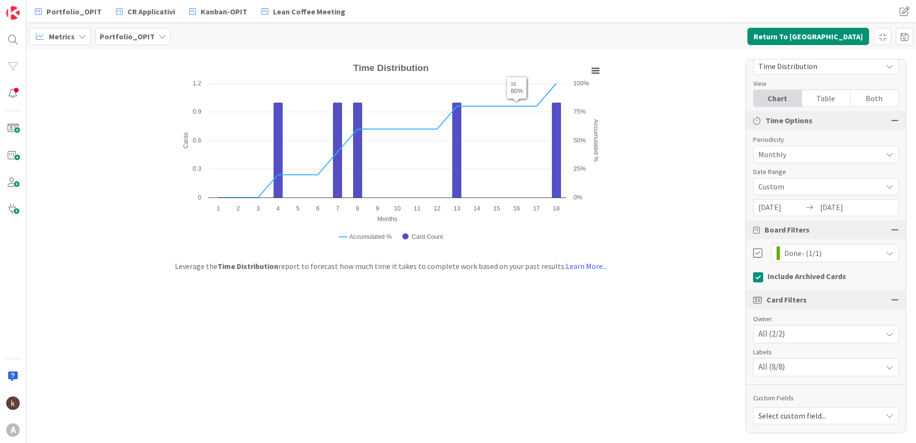
click at [868, 101] on div "Both" at bounding box center [875, 98] width 48 height 16
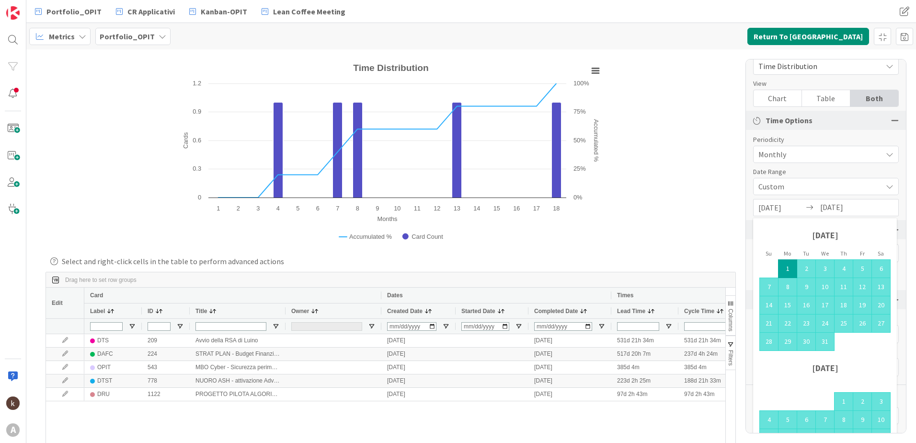
click at [794, 215] on input "[DATE]" at bounding box center [782, 207] width 46 height 16
click at [791, 267] on td "1" at bounding box center [788, 269] width 19 height 18
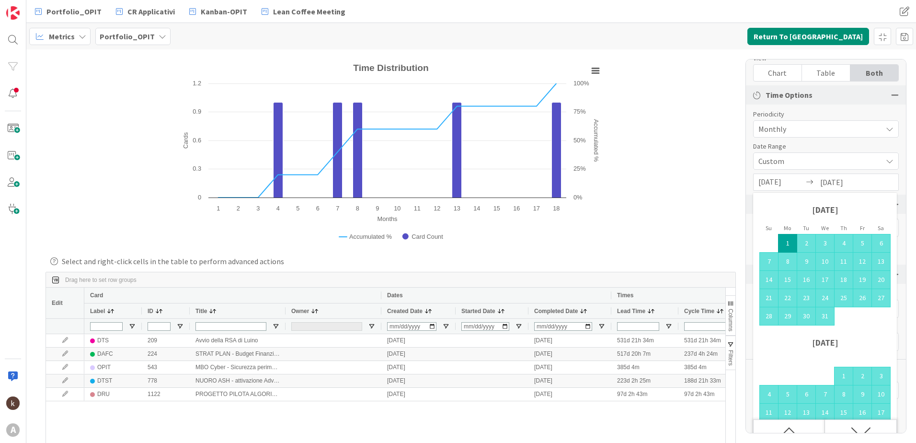
scroll to position [55, 0]
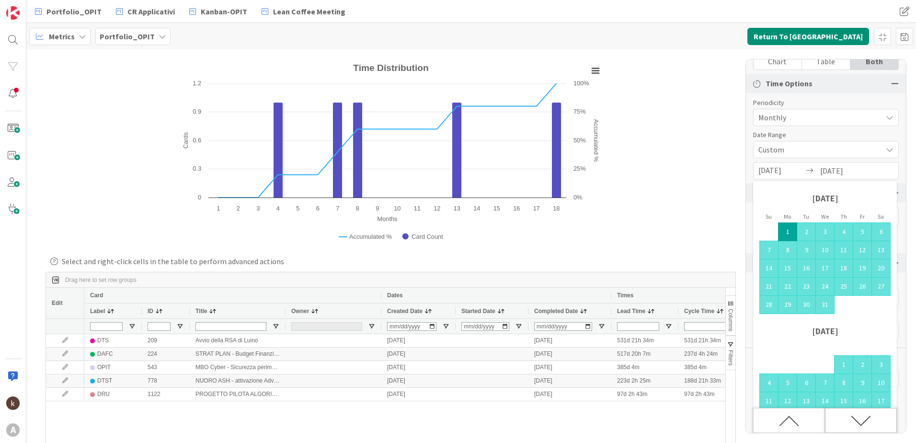
click at [861, 414] on icon "Move forward to switch to the next month." at bounding box center [861, 421] width 20 height 20
click at [862, 419] on icon "Move forward to switch to the next month." at bounding box center [861, 421] width 20 height 20
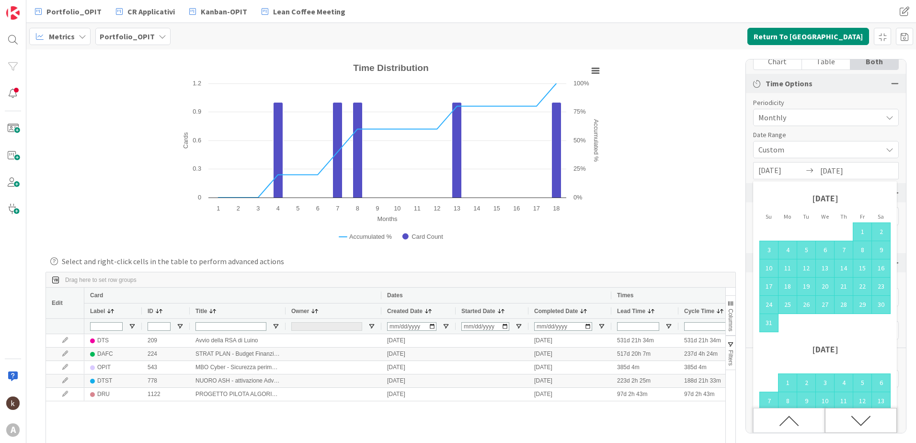
click at [862, 419] on icon "Move forward to switch to the next month." at bounding box center [861, 421] width 20 height 20
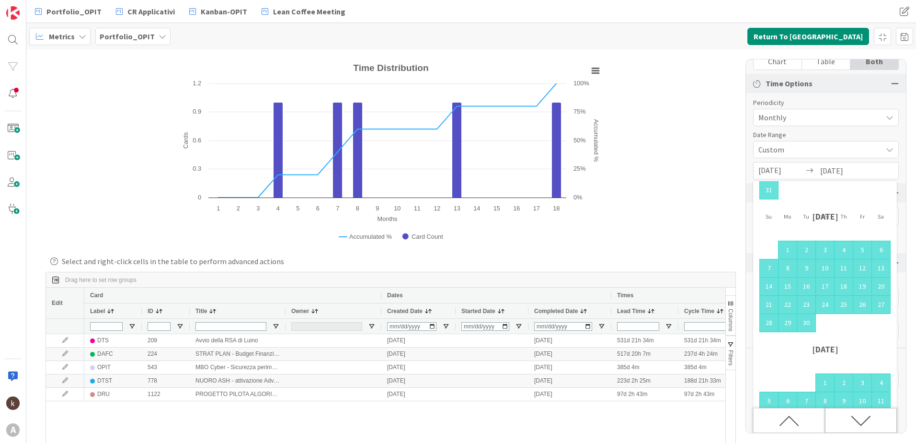
click at [862, 419] on icon "Move forward to switch to the next month." at bounding box center [861, 421] width 20 height 20
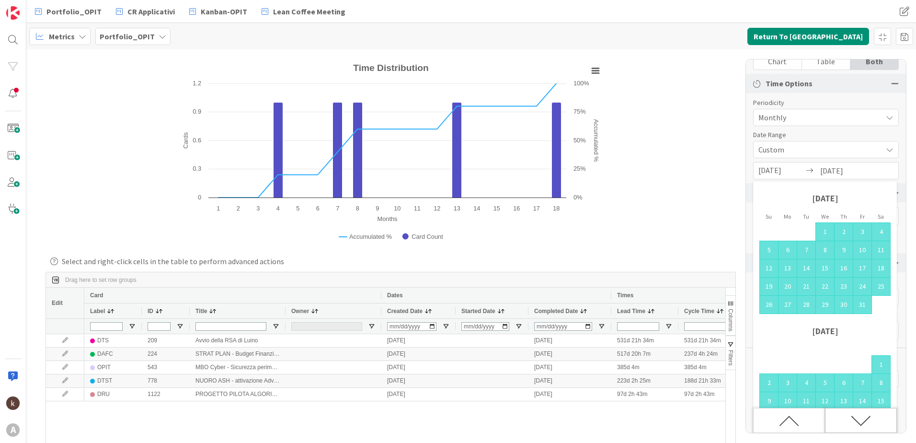
click at [862, 419] on icon "Move forward to switch to the next month." at bounding box center [861, 421] width 20 height 20
click at [852, 425] on icon "Move forward to switch to the next month." at bounding box center [861, 421] width 20 height 20
click at [837, 173] on input "[DATE]" at bounding box center [843, 170] width 46 height 16
click at [778, 158] on div "Report Time Distribution Dashboard Performance Tuning Streamline Allocation Cum…" at bounding box center [826, 246] width 161 height 374
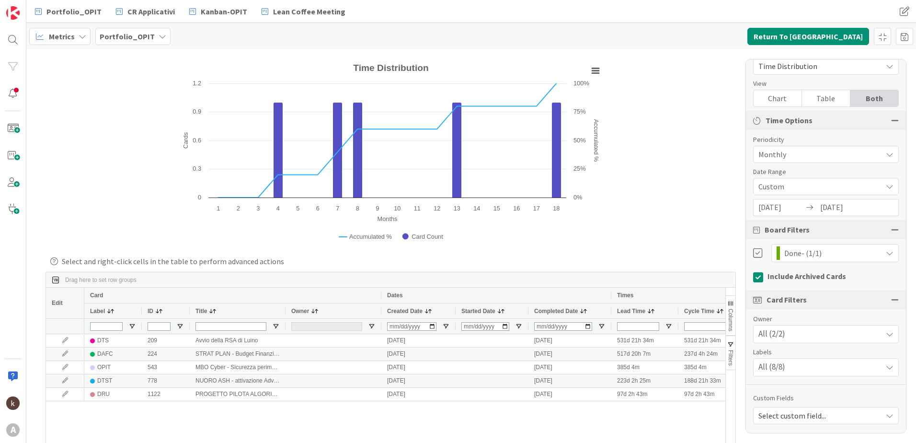
scroll to position [18, 0]
click at [838, 207] on div "[DATE] Navigate forward to interact with the calendar and select a date. Press …" at bounding box center [826, 207] width 146 height 17
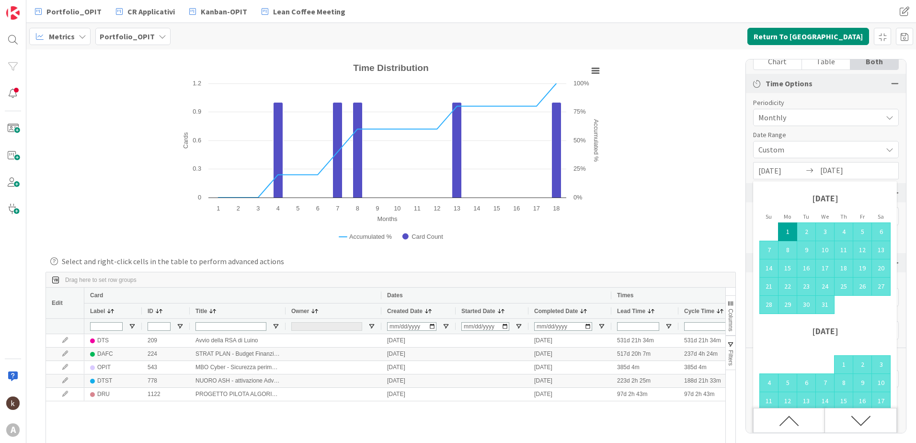
click at [779, 172] on input "[DATE]" at bounding box center [782, 170] width 46 height 16
drag, startPoint x: 857, startPoint y: 172, endPoint x: 705, endPoint y: 176, distance: 152.4
click at [705, 176] on div "Created with Highcharts 11.4.3 Months Cards Accumulated % Chart context menu Ti…" at bounding box center [471, 245] width 890 height 393
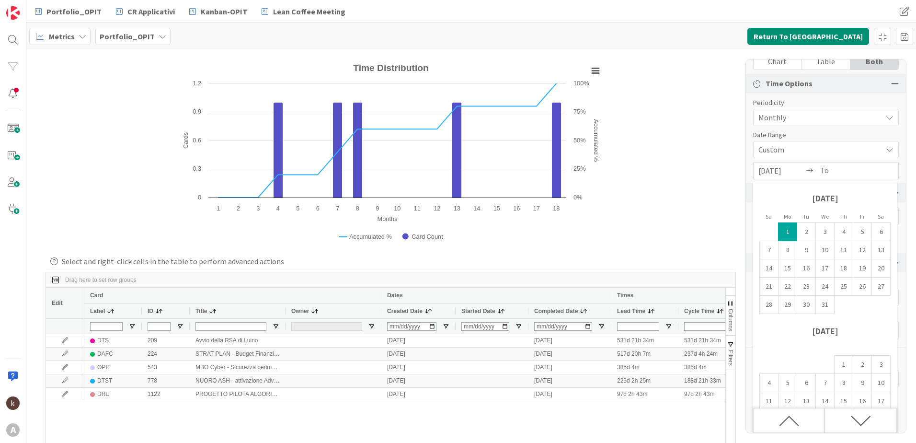
drag, startPoint x: 799, startPoint y: 172, endPoint x: 688, endPoint y: 150, distance: 113.2
click at [665, 171] on div "Created with Highcharts 11.4.3 Months Cards Accumulated % Chart context menu Ti…" at bounding box center [471, 245] width 890 height 393
click at [719, 147] on div "Created with Highcharts 11.4.3 Months Cards Accumulated % Chart context menu Ti…" at bounding box center [471, 245] width 890 height 393
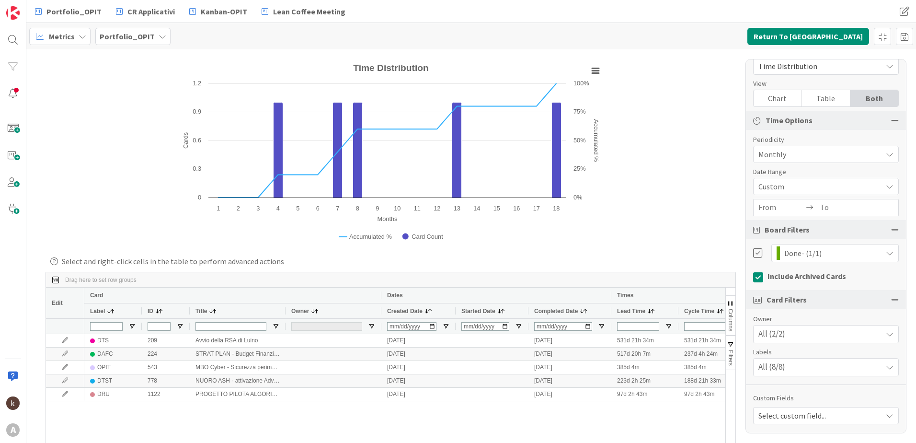
click at [766, 203] on div "Navigate forward to interact with the calendar and select a date. Press the que…" at bounding box center [826, 207] width 146 height 17
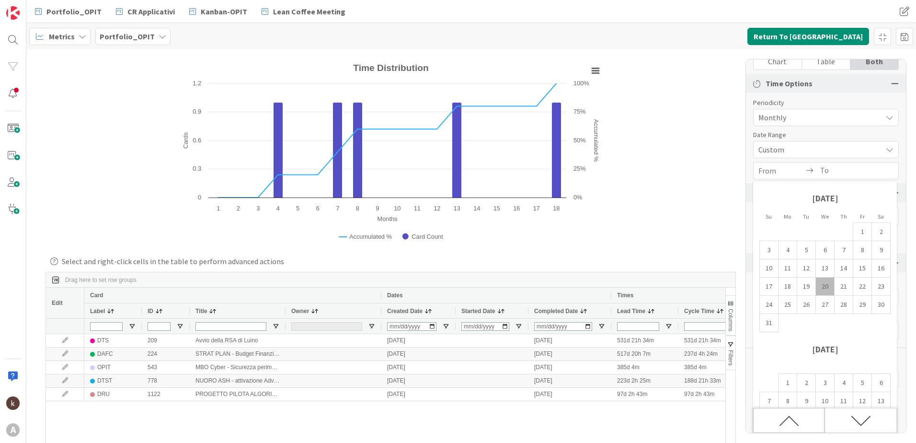
click at [779, 423] on icon "Move backward to switch to the previous month." at bounding box center [789, 421] width 20 height 20
click at [783, 426] on icon "Move backward to switch to the previous month." at bounding box center [789, 421] width 20 height 20
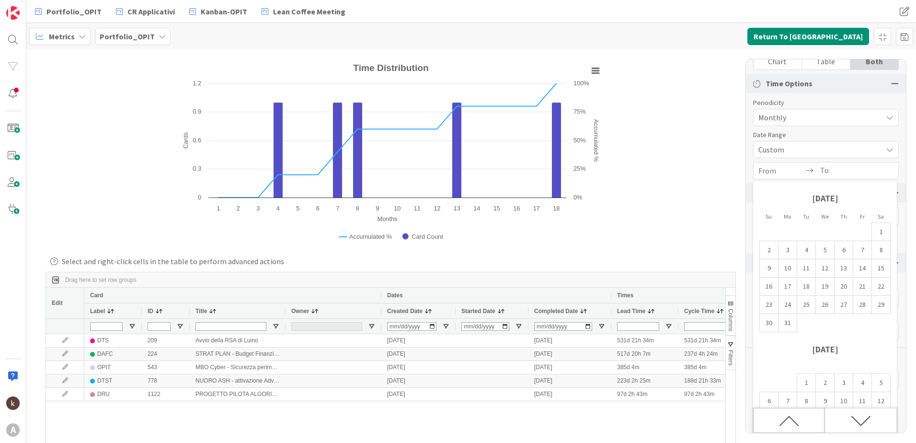
click at [783, 426] on icon "Move backward to switch to the previous month." at bounding box center [789, 421] width 20 height 20
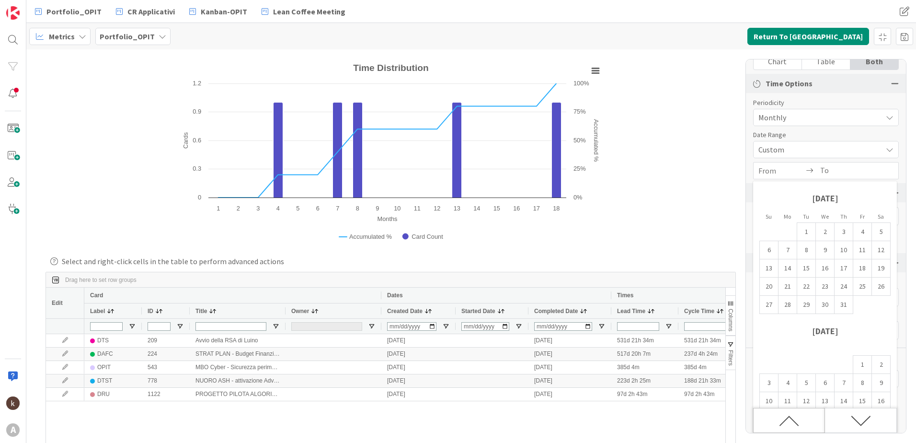
click at [783, 426] on icon "Move backward to switch to the previous month." at bounding box center [789, 421] width 20 height 20
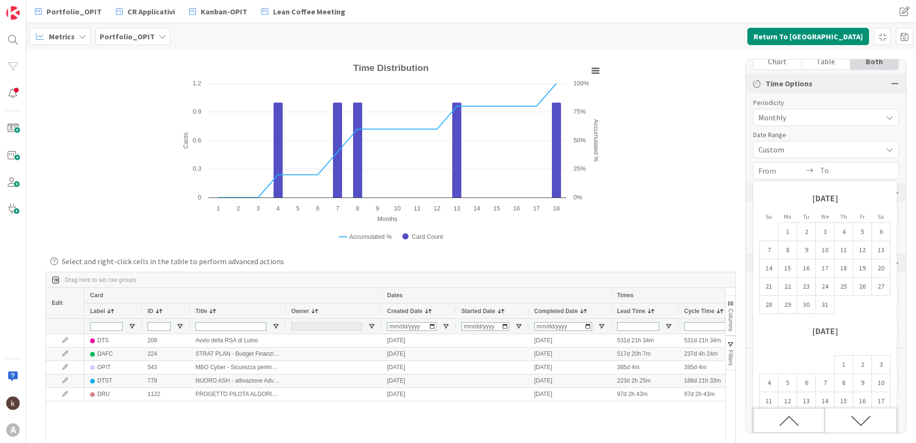
click at [782, 423] on icon "Move backward to switch to the previous month." at bounding box center [789, 421] width 19 height 10
click at [788, 420] on icon "Move backward to switch to the previous month." at bounding box center [789, 421] width 20 height 20
click at [787, 427] on icon "Move backward to switch to the previous month." at bounding box center [789, 421] width 20 height 20
click at [787, 422] on icon "Move backward to switch to the previous month." at bounding box center [789, 421] width 20 height 20
click at [788, 171] on input "From" at bounding box center [782, 170] width 46 height 16
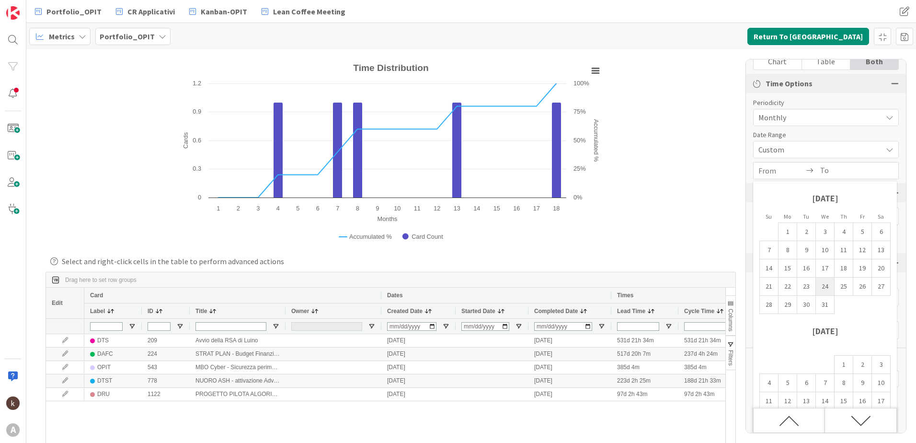
scroll to position [0, 0]
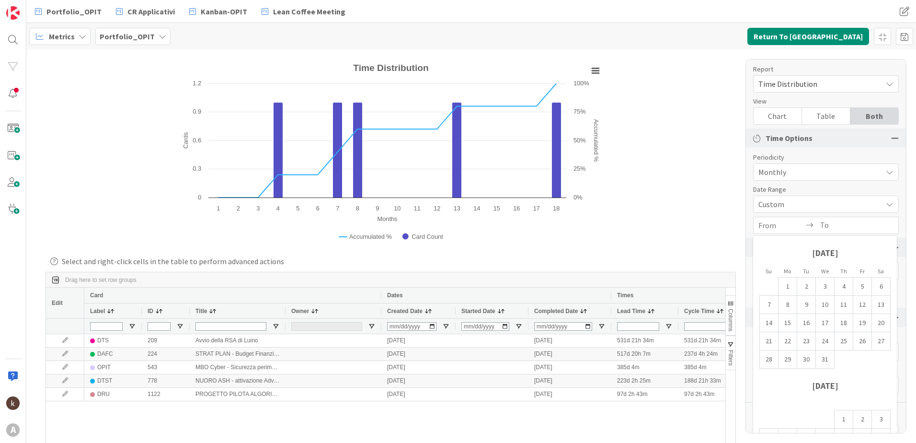
click at [828, 179] on span "Custom" at bounding box center [818, 171] width 119 height 13
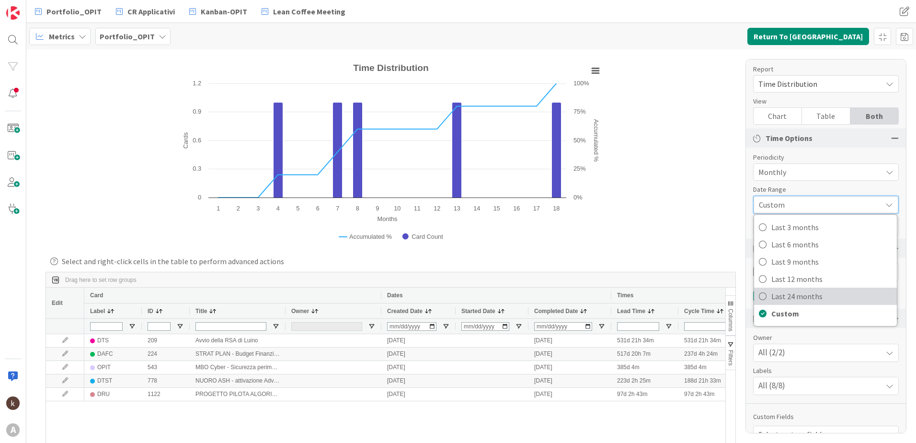
click at [797, 302] on span "Last 24 months" at bounding box center [831, 296] width 121 height 14
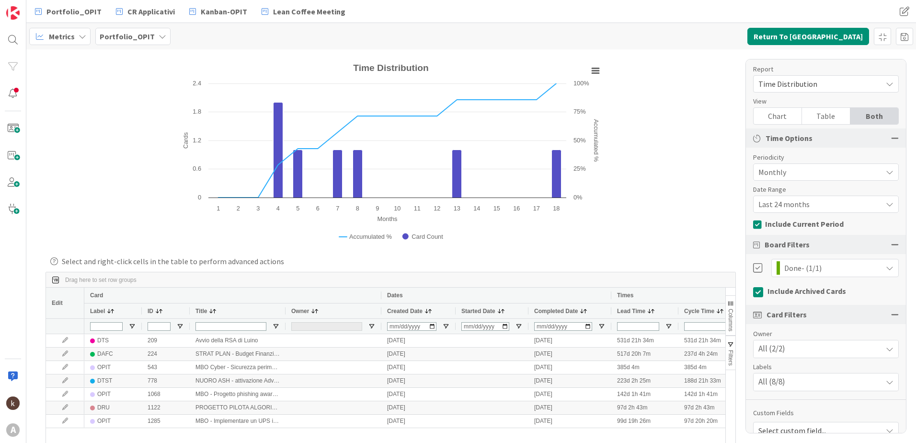
click at [793, 270] on div "Done - (1/1)" at bounding box center [835, 267] width 117 height 17
click at [793, 271] on div "Done - (1/1)" at bounding box center [835, 267] width 117 height 17
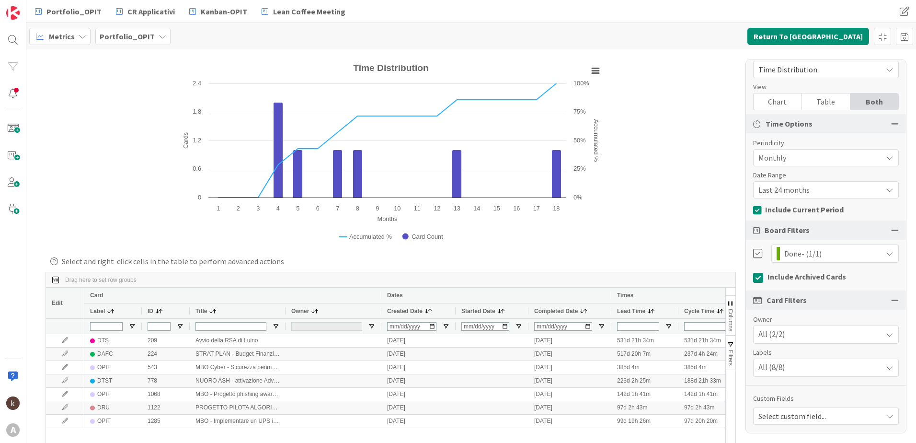
scroll to position [15, 0]
click at [93, 11] on span "Portfolio_OPIT" at bounding box center [73, 12] width 55 height 12
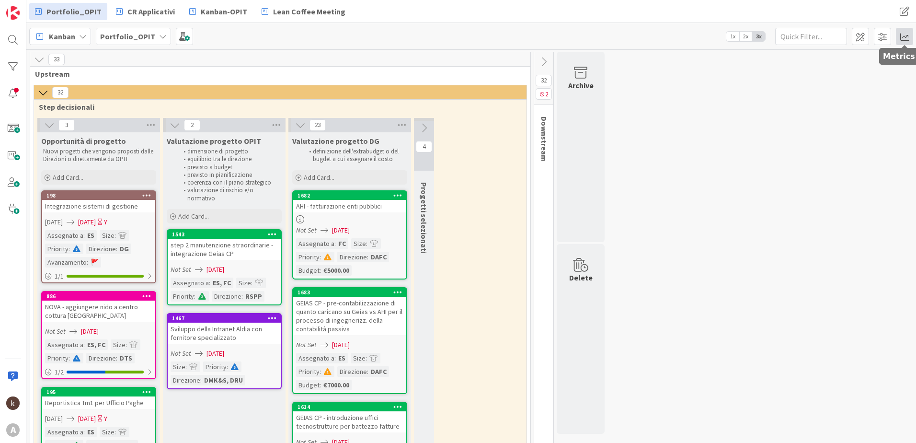
click at [897, 41] on span at bounding box center [904, 36] width 17 height 17
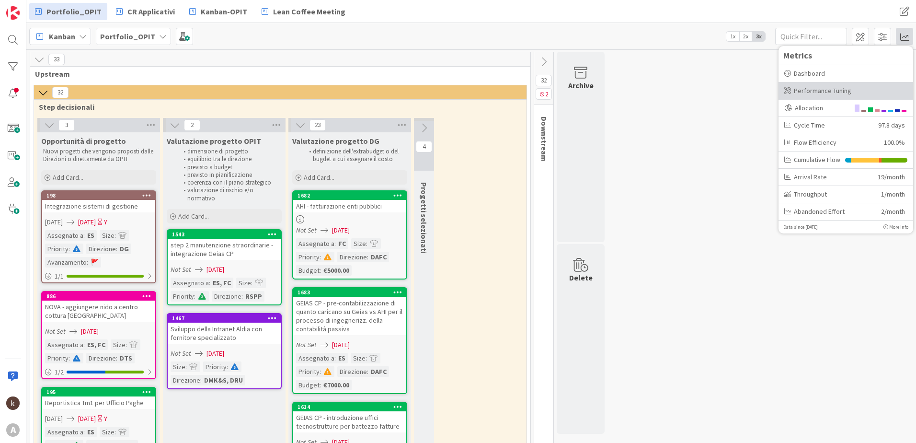
click at [814, 92] on div "Performance Tuning" at bounding box center [845, 91] width 123 height 10
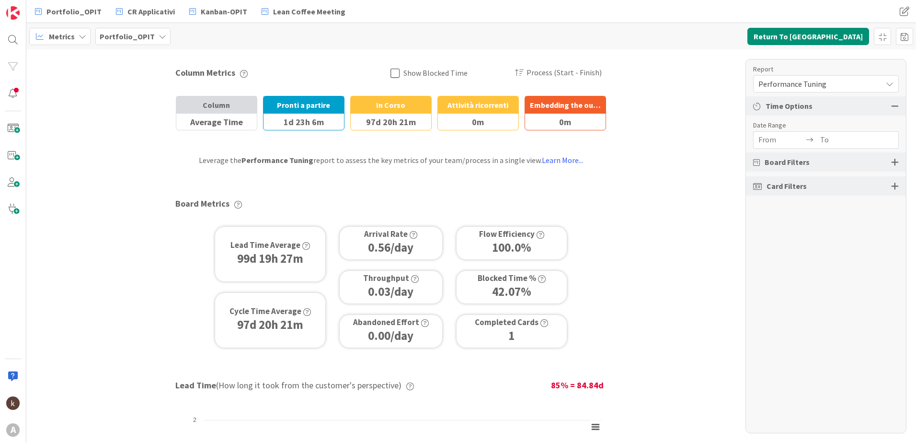
click at [839, 85] on span "Performance Tuning" at bounding box center [818, 83] width 119 height 13
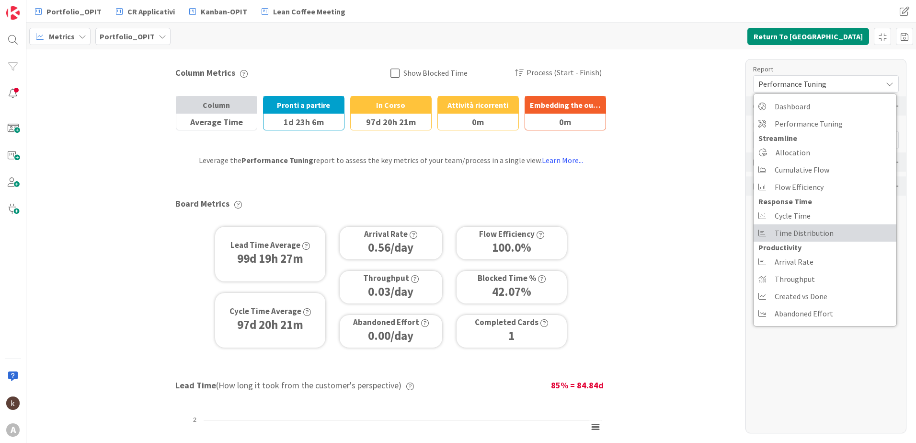
click at [807, 232] on span "Time Distribution" at bounding box center [804, 233] width 59 height 14
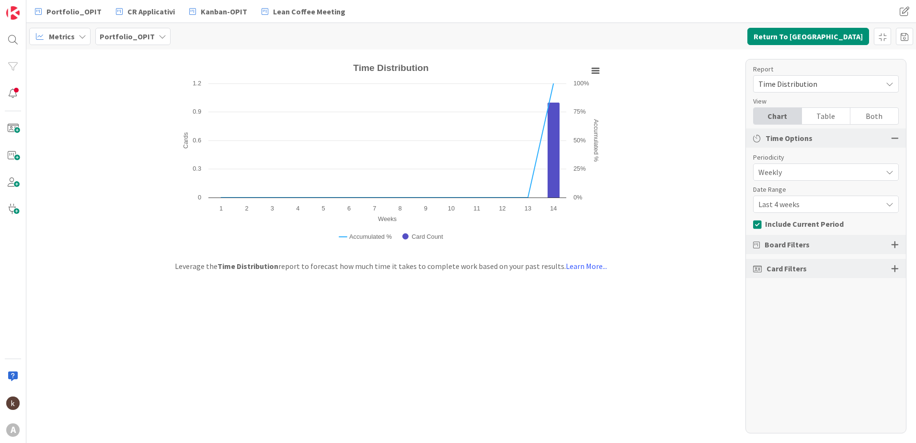
click at [809, 175] on span "Weekly" at bounding box center [818, 171] width 119 height 13
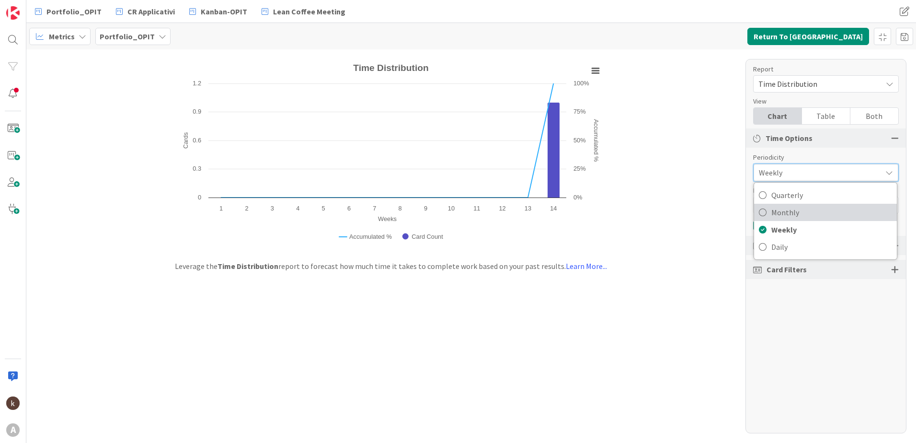
click at [796, 211] on span "Monthly" at bounding box center [831, 212] width 121 height 14
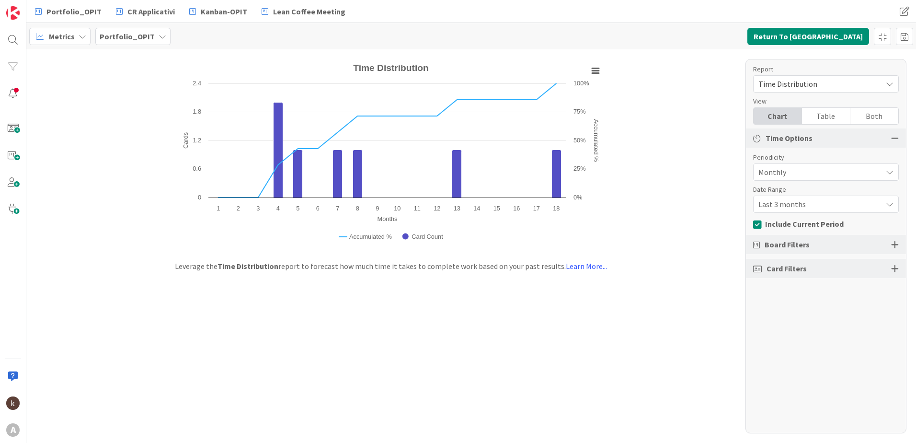
click at [799, 179] on span "Last 3 months" at bounding box center [818, 171] width 119 height 13
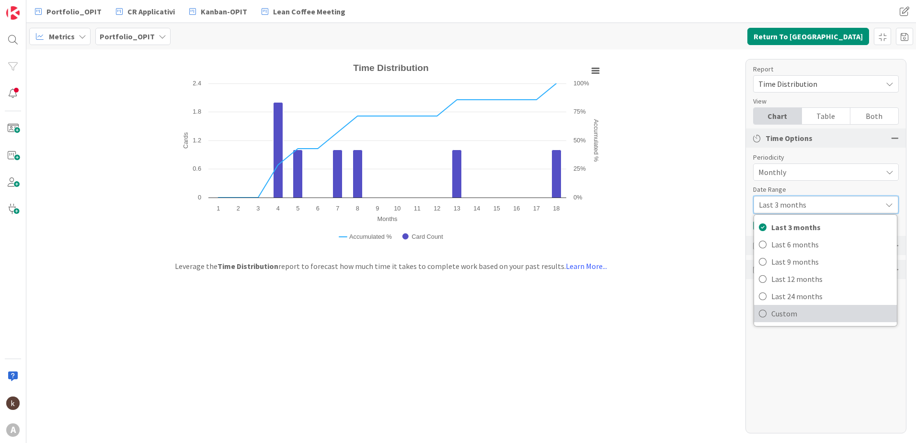
click at [774, 315] on span "Custom" at bounding box center [831, 313] width 121 height 14
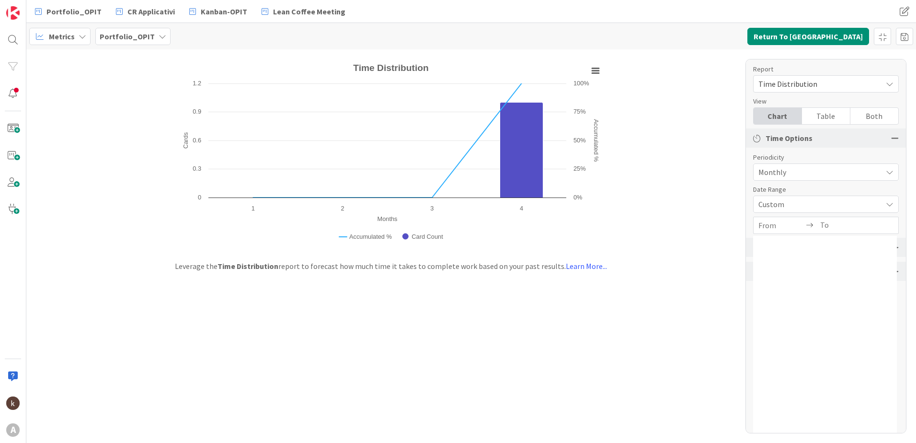
click at [771, 220] on input "From" at bounding box center [782, 225] width 46 height 16
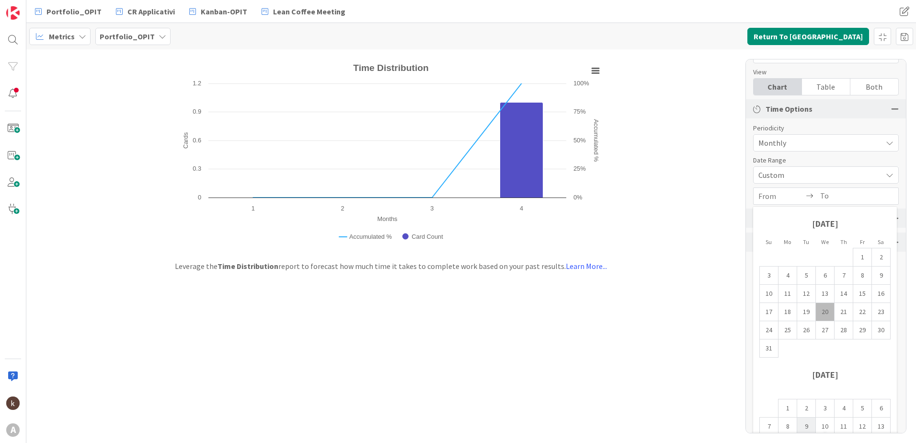
scroll to position [55, 0]
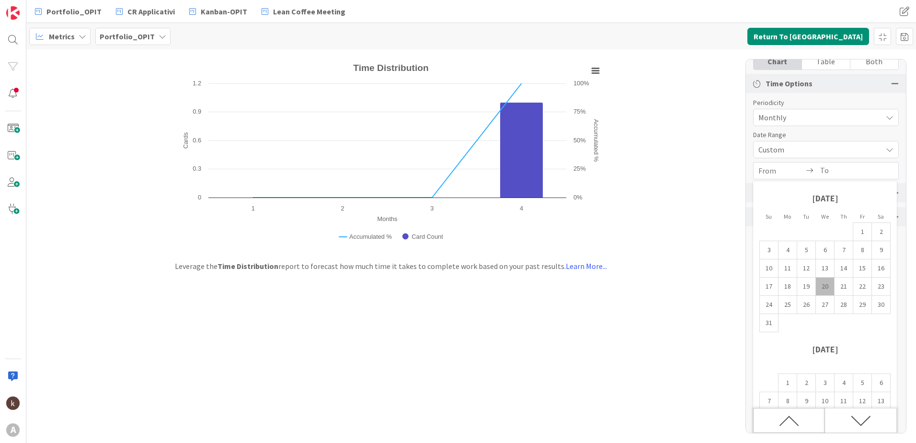
click at [784, 420] on icon "Move backward to switch to the previous month." at bounding box center [789, 421] width 20 height 20
click at [784, 425] on icon "Move backward to switch to the previous month." at bounding box center [789, 421] width 20 height 20
click at [785, 426] on icon "Move backward to switch to the previous month." at bounding box center [789, 421] width 20 height 20
click at [788, 424] on icon "Move backward to switch to the previous month." at bounding box center [789, 421] width 20 height 20
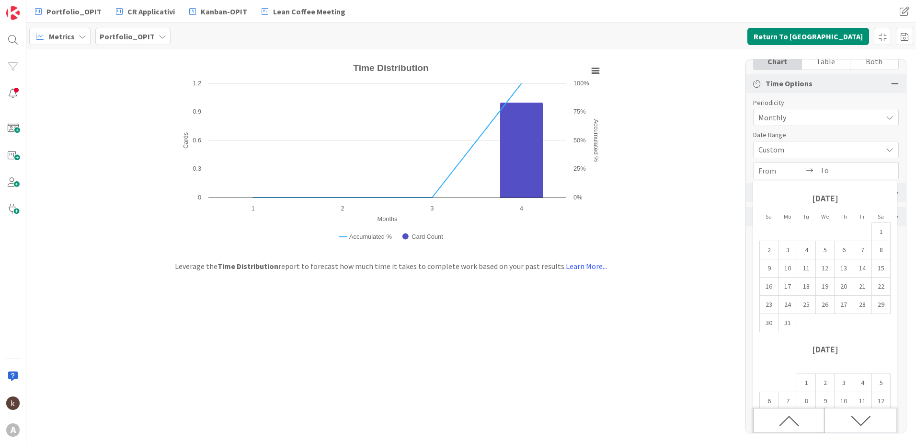
click at [788, 424] on icon "Move backward to switch to the previous month." at bounding box center [789, 421] width 20 height 20
click at [788, 423] on icon "Move backward to switch to the previous month." at bounding box center [789, 421] width 20 height 20
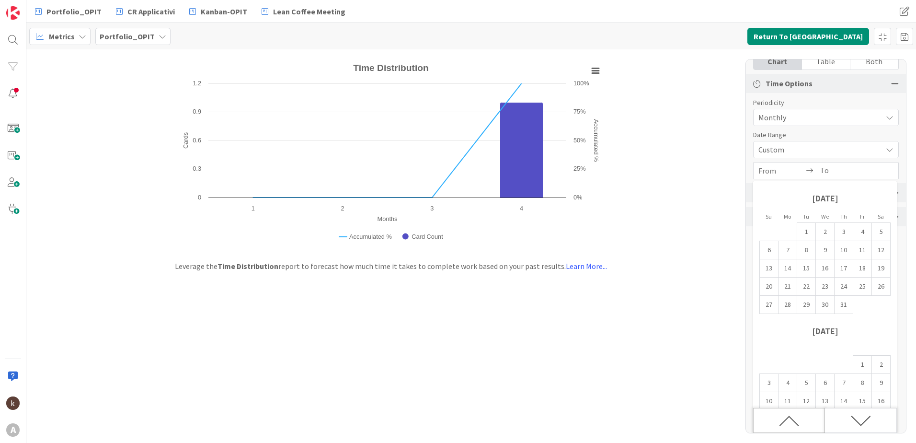
click at [788, 423] on icon "Move backward to switch to the previous month." at bounding box center [789, 421] width 20 height 20
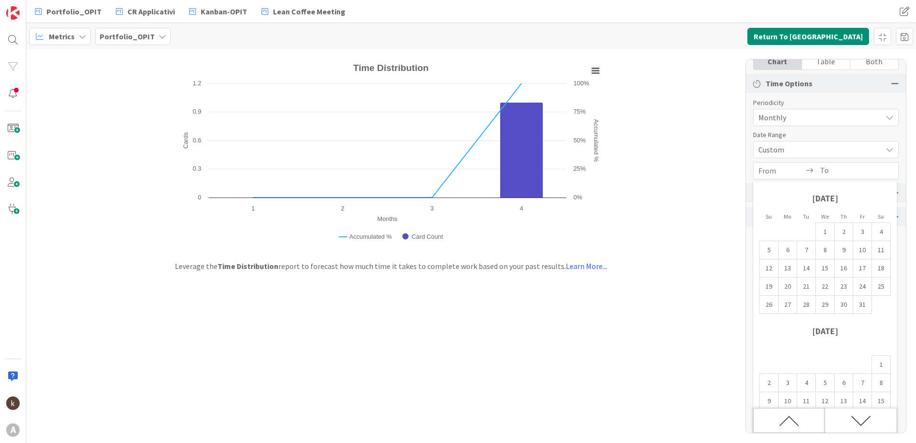
click at [788, 423] on icon "Move backward to switch to the previous month." at bounding box center [789, 421] width 20 height 20
click at [785, 237] on td "1" at bounding box center [788, 232] width 19 height 18
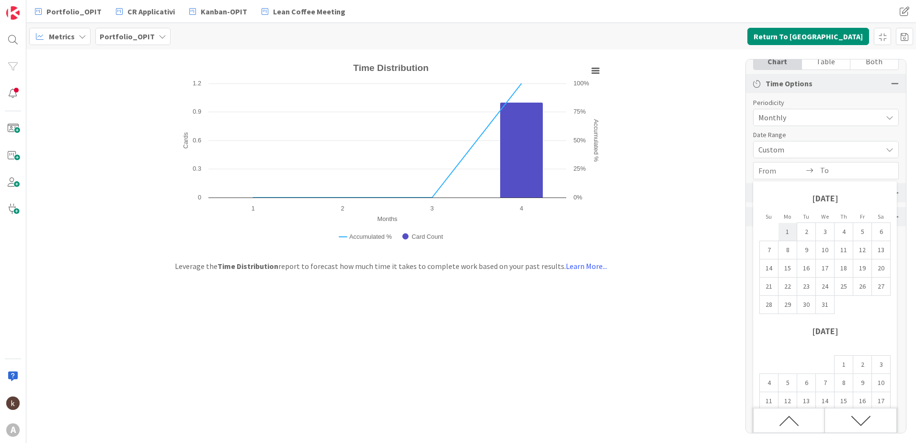
type input "[DATE]"
click at [862, 423] on icon "Move forward to switch to the next month." at bounding box center [861, 421] width 20 height 20
click at [860, 423] on icon "Move forward to switch to the next month." at bounding box center [861, 421] width 20 height 20
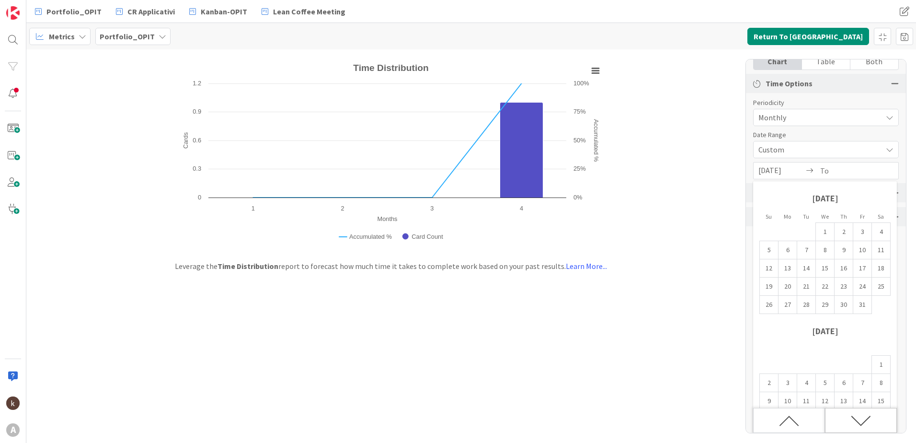
click at [860, 423] on icon "Move forward to switch to the next month." at bounding box center [861, 421] width 20 height 20
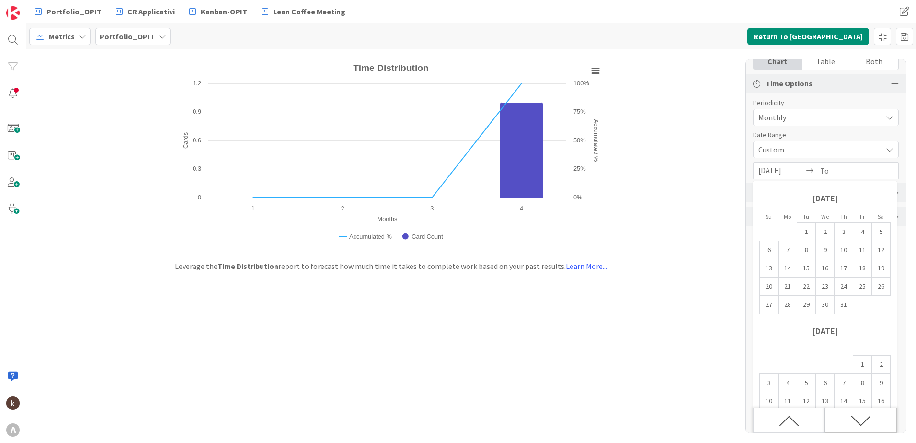
click at [860, 423] on icon "Move forward to switch to the next month." at bounding box center [861, 421] width 20 height 20
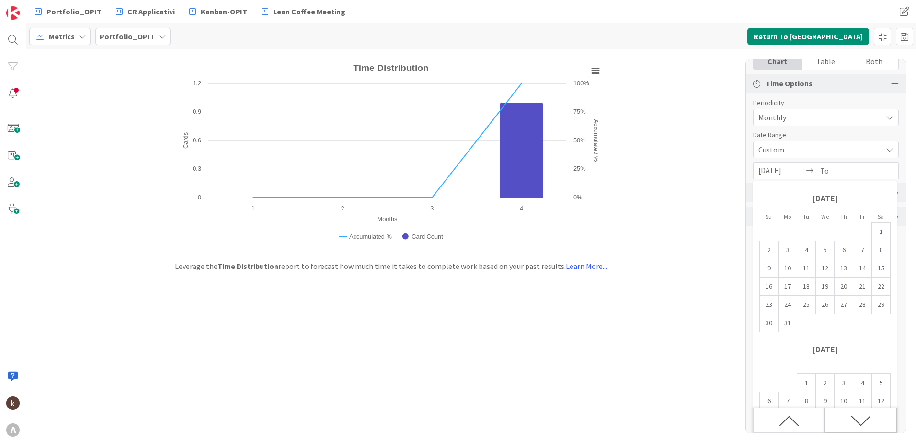
click at [860, 423] on icon "Move forward to switch to the next month." at bounding box center [861, 421] width 20 height 20
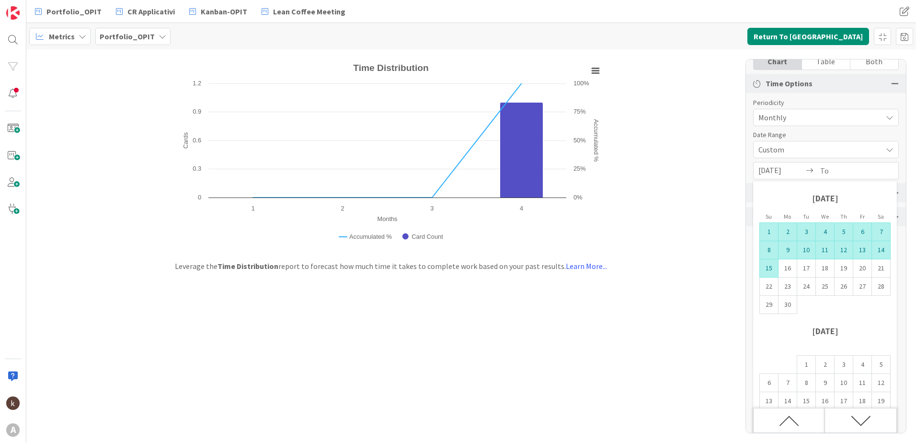
click at [772, 269] on td "15" at bounding box center [769, 268] width 19 height 18
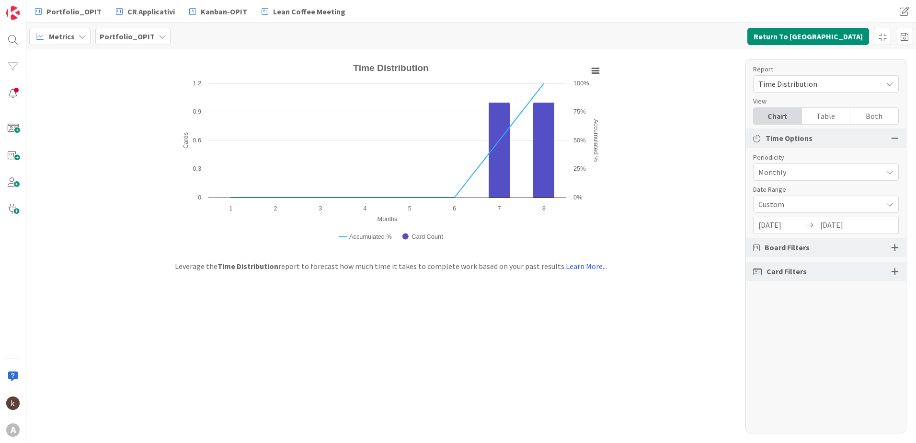
scroll to position [0, 0]
click at [857, 229] on input "[DATE]" at bounding box center [843, 225] width 46 height 16
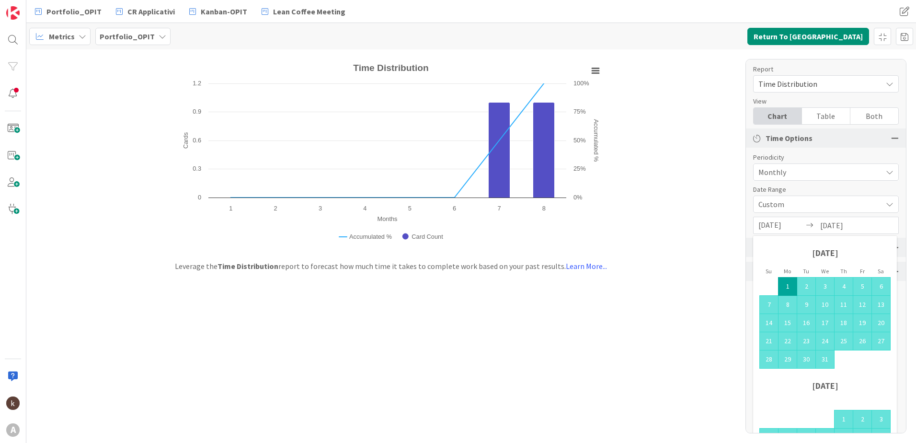
scroll to position [55, 0]
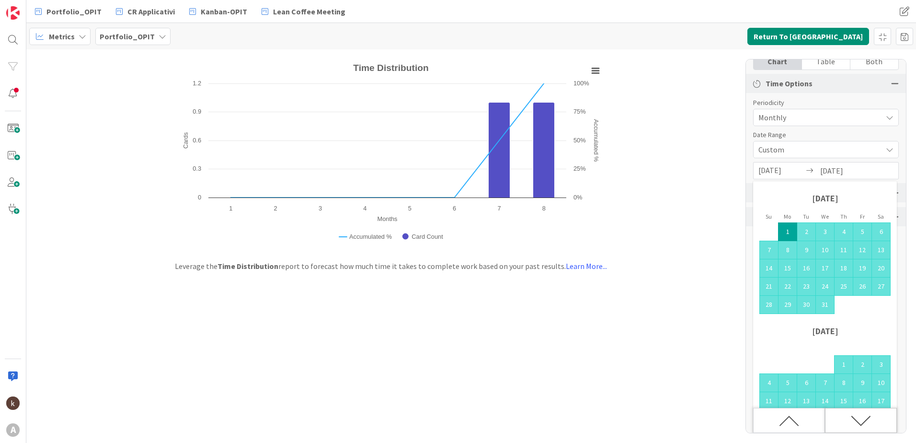
click at [851, 419] on icon "Move forward to switch to the next month." at bounding box center [861, 421] width 20 height 20
click at [852, 419] on icon "Move forward to switch to the next month." at bounding box center [861, 421] width 20 height 20
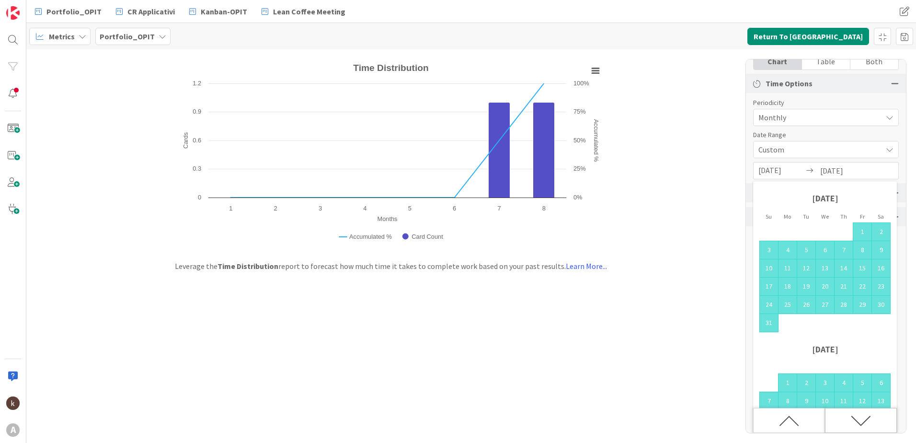
click at [852, 419] on icon "Move forward to switch to the next month." at bounding box center [861, 421] width 20 height 20
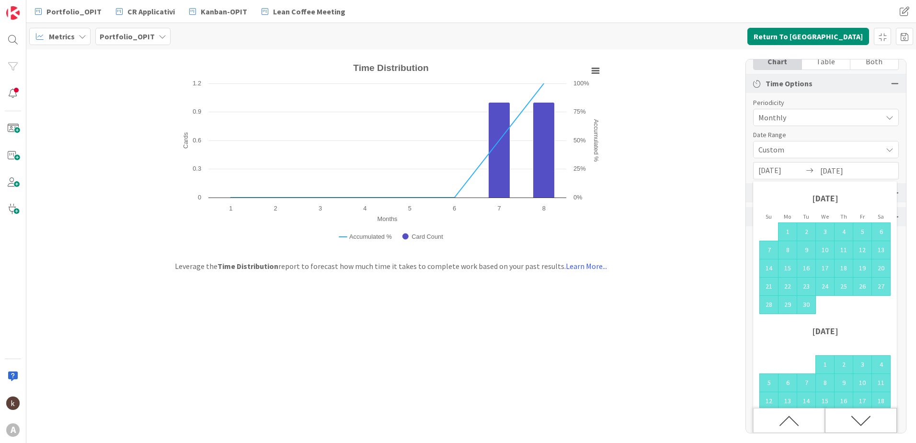
click at [852, 419] on icon "Move forward to switch to the next month." at bounding box center [861, 421] width 20 height 20
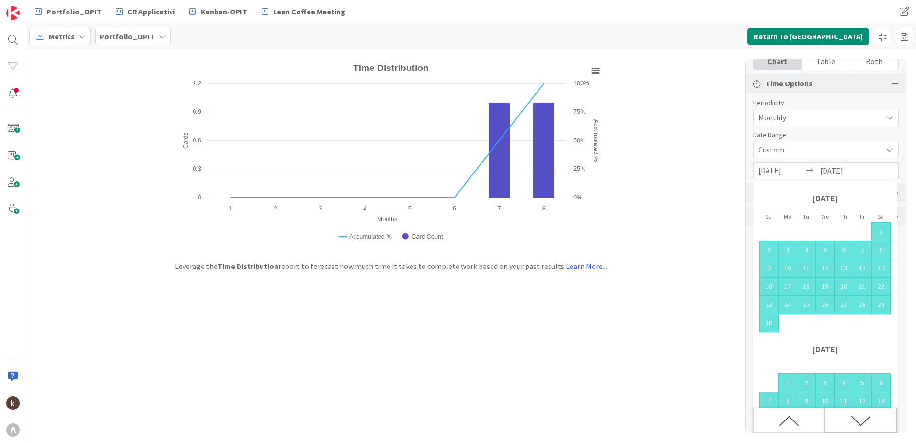
click at [852, 419] on icon "Move forward to switch to the next month." at bounding box center [861, 421] width 20 height 20
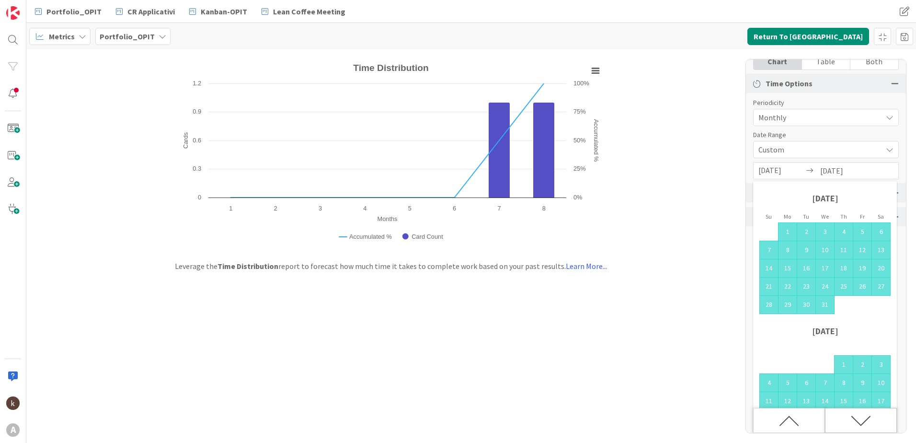
click at [852, 419] on icon "Move forward to switch to the next month." at bounding box center [861, 421] width 20 height 20
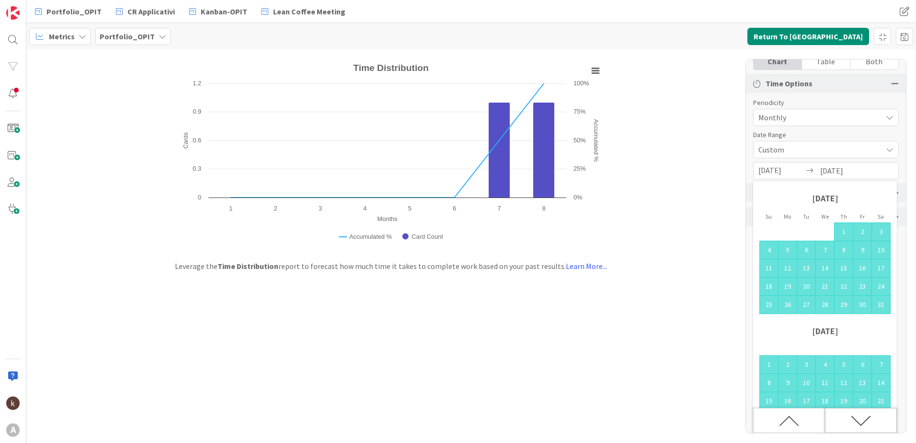
click at [852, 419] on icon "Move forward to switch to the next month." at bounding box center [861, 421] width 20 height 20
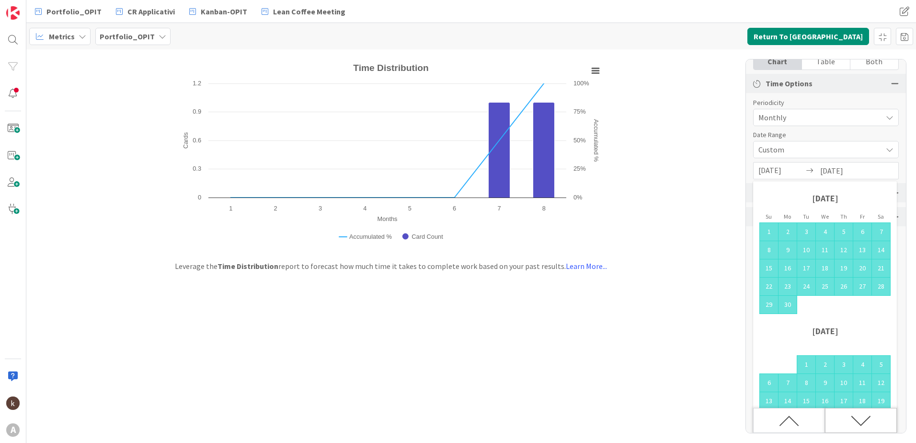
click at [852, 419] on icon "Move forward to switch to the next month." at bounding box center [861, 421] width 20 height 20
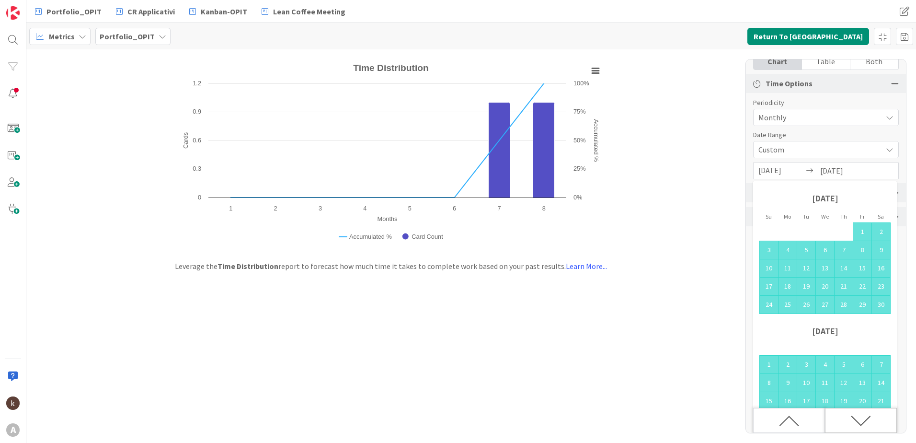
click at [852, 419] on icon "Move forward to switch to the next month." at bounding box center [861, 421] width 20 height 20
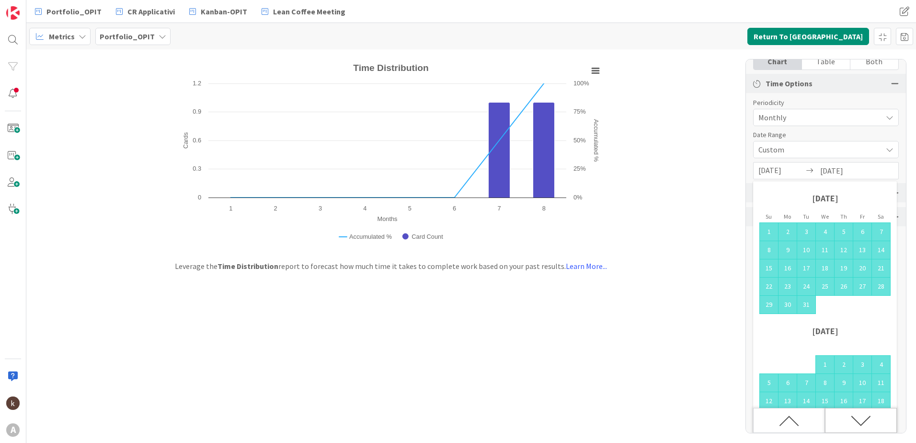
click at [852, 419] on icon "Move forward to switch to the next month." at bounding box center [861, 421] width 20 height 20
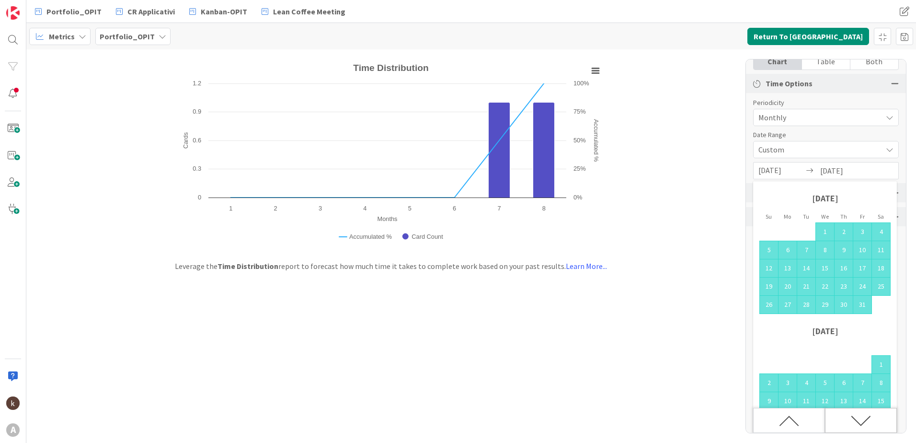
click at [852, 419] on icon "Move forward to switch to the next month." at bounding box center [861, 421] width 20 height 20
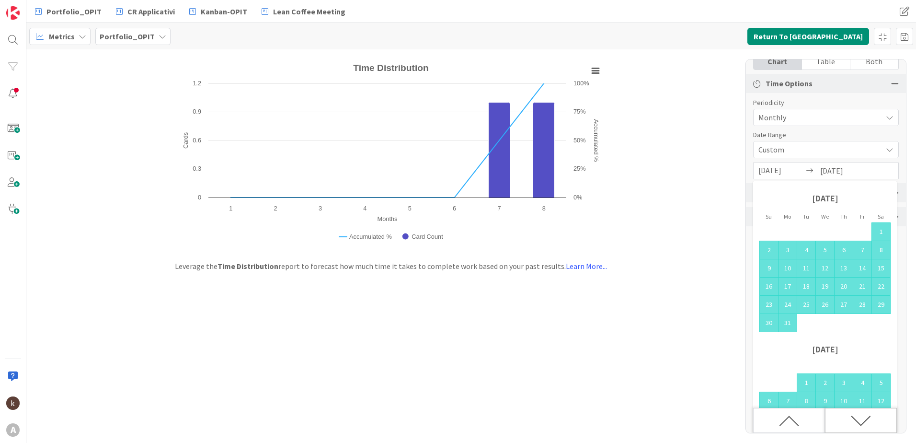
click at [852, 419] on icon "Move forward to switch to the next month." at bounding box center [861, 421] width 20 height 20
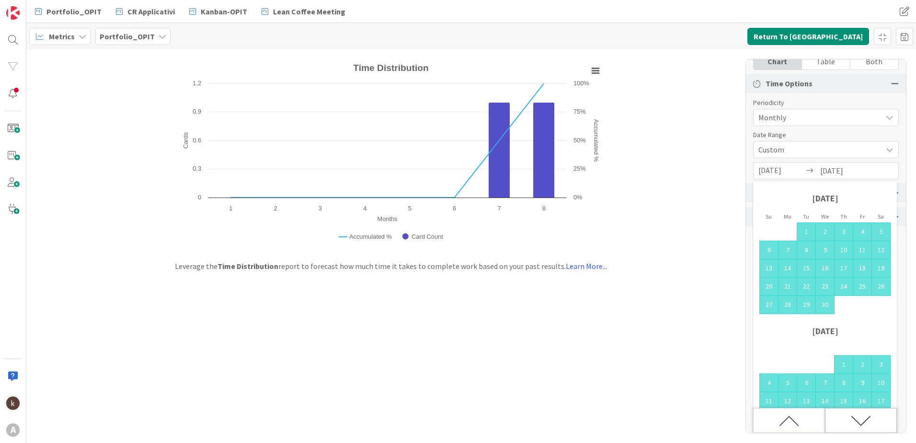
click at [852, 419] on icon "Move forward to switch to the next month." at bounding box center [861, 421] width 20 height 20
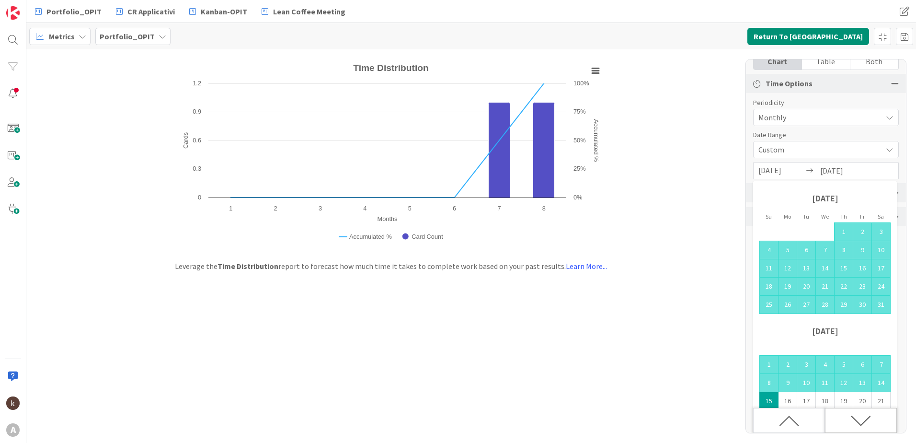
click at [852, 419] on icon "Move forward to switch to the next month." at bounding box center [861, 421] width 20 height 20
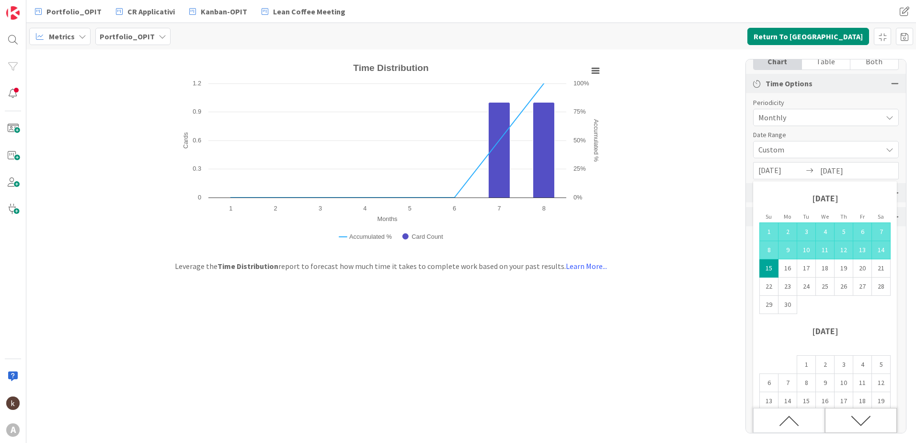
click at [852, 419] on icon "Move forward to switch to the next month." at bounding box center [861, 421] width 20 height 20
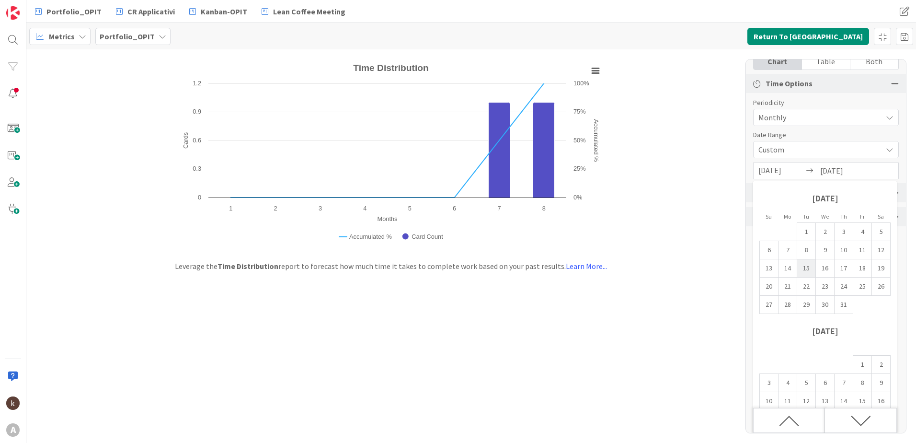
click at [807, 268] on td "15" at bounding box center [806, 268] width 19 height 18
type input "[DATE]"
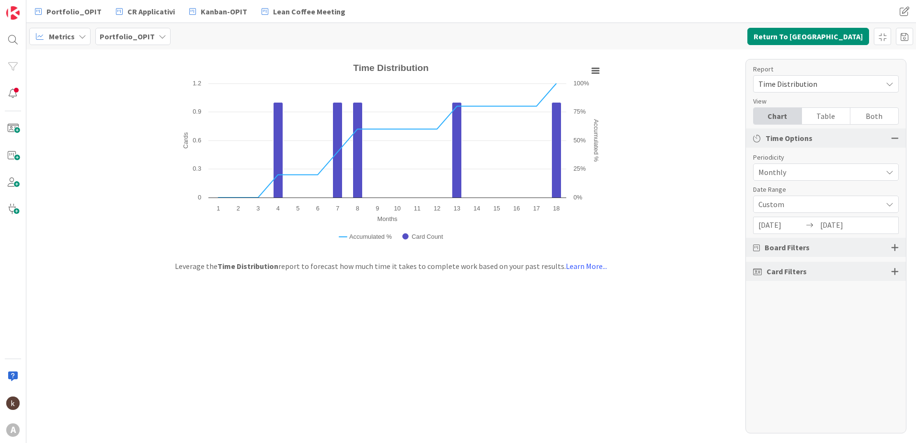
click at [893, 248] on div at bounding box center [895, 247] width 8 height 9
click at [759, 292] on icon at bounding box center [760, 295] width 14 height 12
click at [876, 115] on div "Both" at bounding box center [875, 116] width 48 height 16
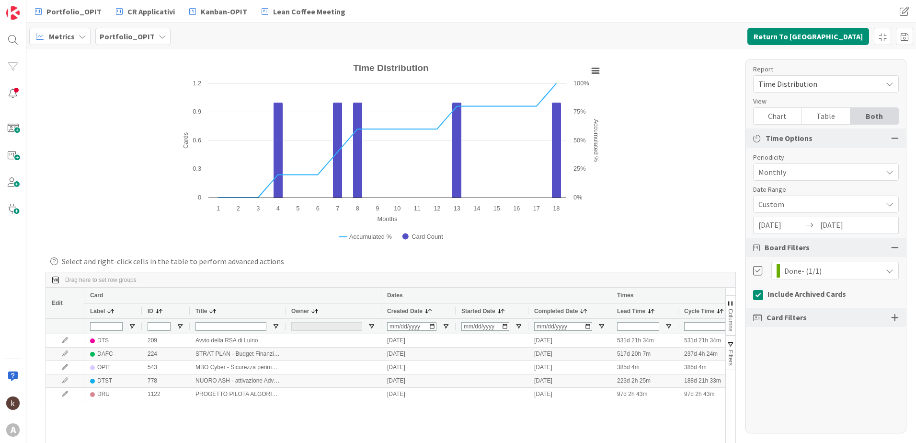
click at [787, 320] on span "Card Filters" at bounding box center [787, 317] width 40 height 12
click at [898, 316] on div at bounding box center [895, 317] width 8 height 9
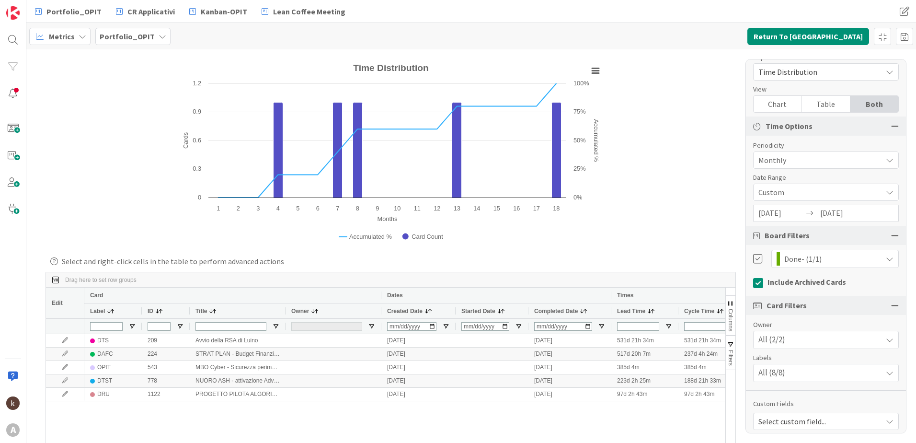
scroll to position [18, 0]
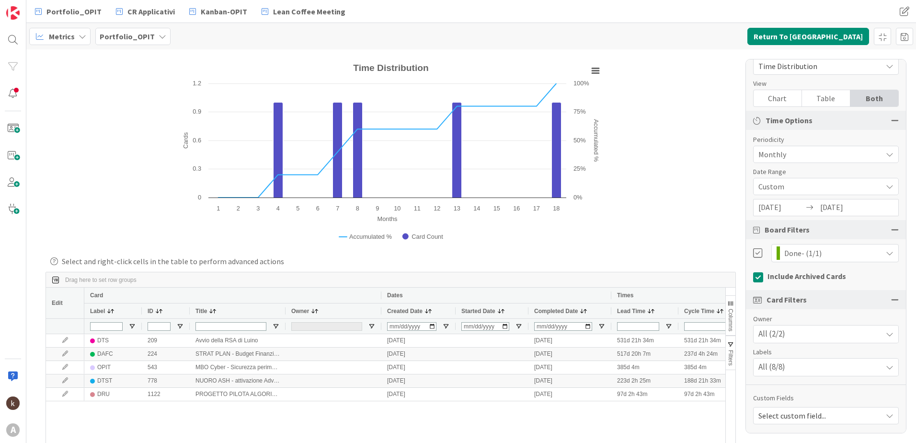
click at [876, 368] on div "All (8/8)" at bounding box center [826, 366] width 145 height 17
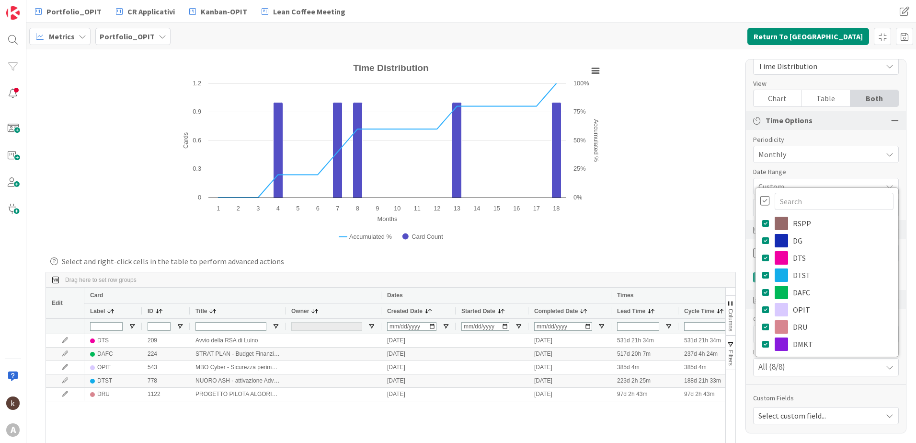
click at [876, 368] on div "All (8/8)" at bounding box center [826, 366] width 145 height 17
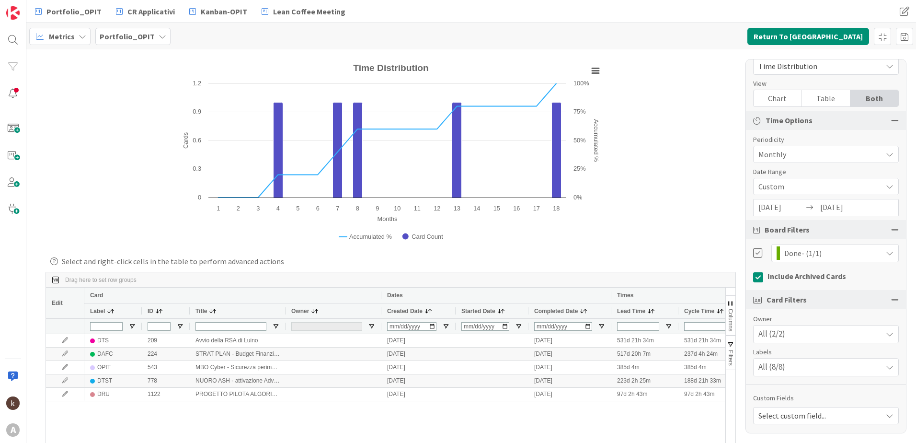
click at [872, 418] on div "Select custom field..." at bounding box center [826, 415] width 146 height 17
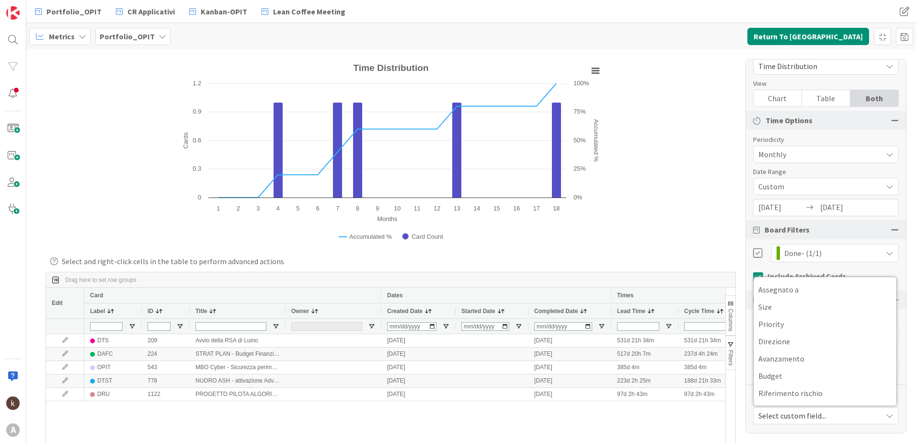
click at [860, 273] on div "Include Archived Cards" at bounding box center [826, 276] width 146 height 14
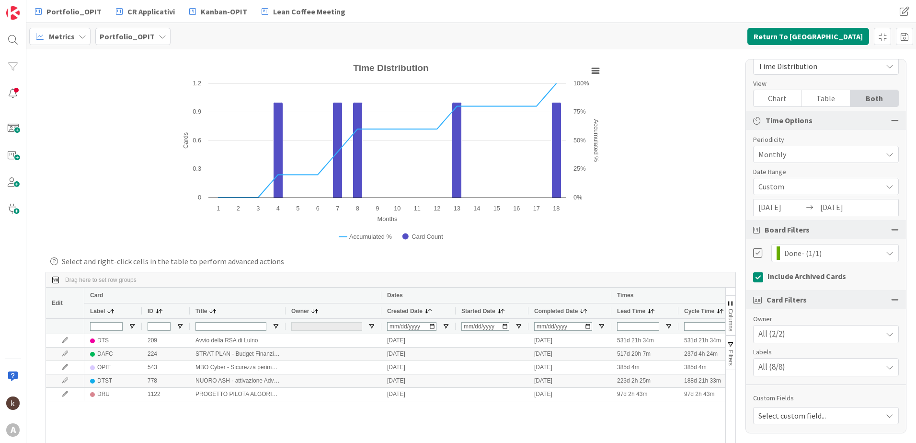
scroll to position [0, 0]
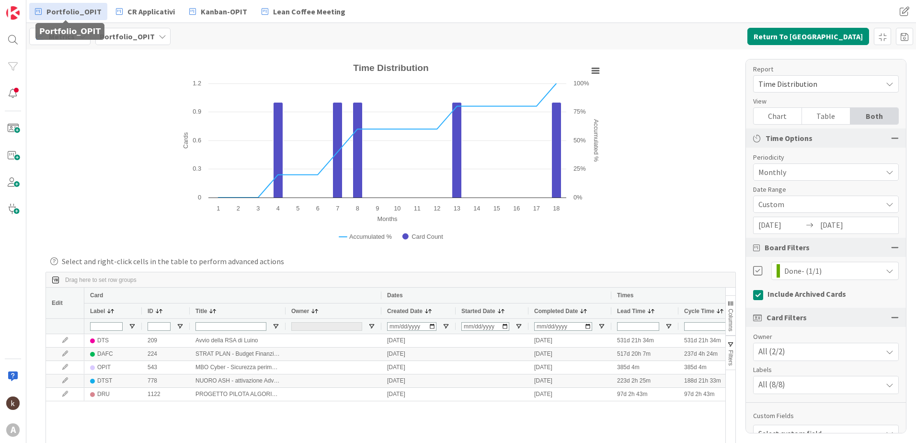
click at [80, 14] on span "Portfolio_OPIT" at bounding box center [73, 12] width 55 height 12
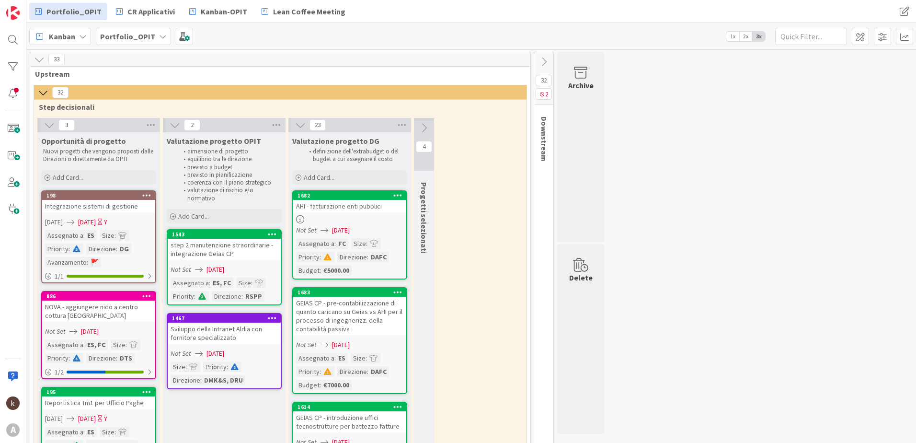
click at [547, 59] on icon at bounding box center [544, 62] width 11 height 11
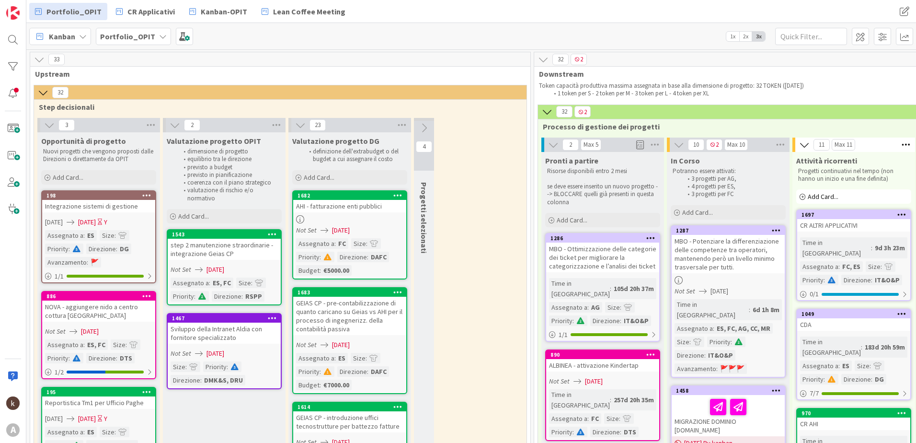
click at [38, 59] on icon at bounding box center [39, 59] width 11 height 11
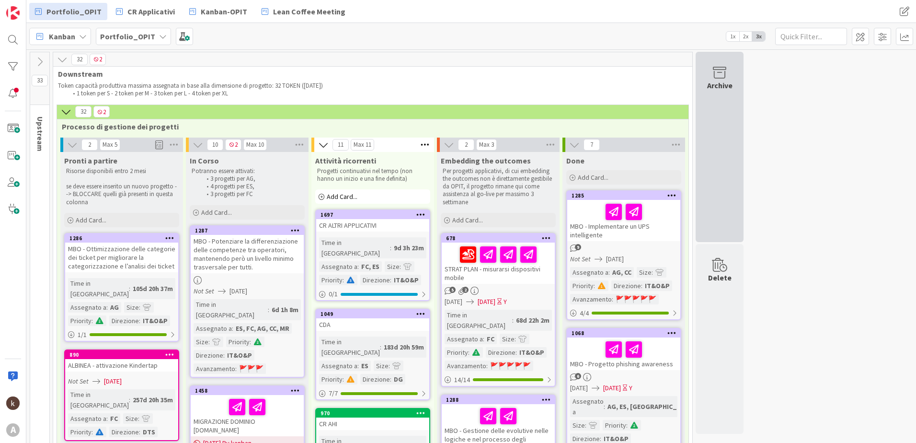
click at [709, 110] on div "Archive" at bounding box center [720, 147] width 48 height 190
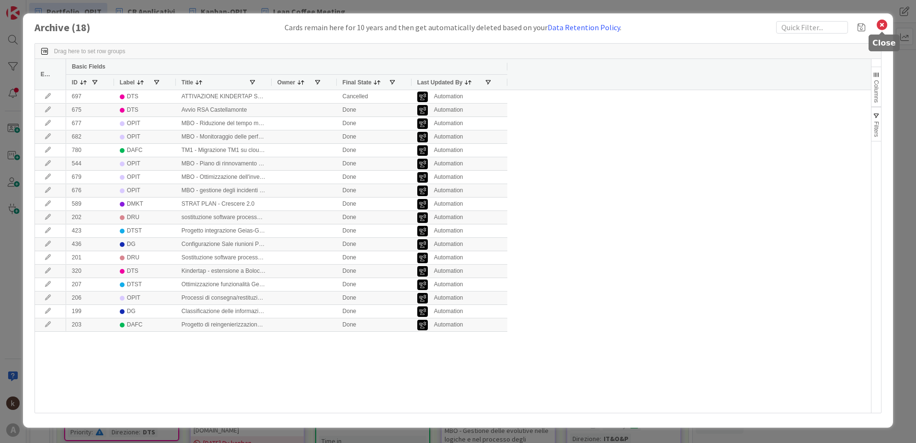
click at [884, 21] on icon at bounding box center [882, 24] width 12 height 13
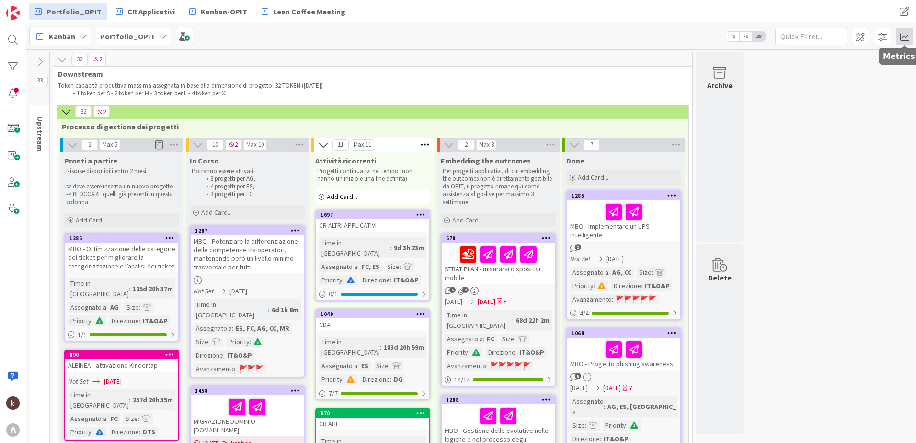
click at [909, 43] on span at bounding box center [904, 36] width 17 height 17
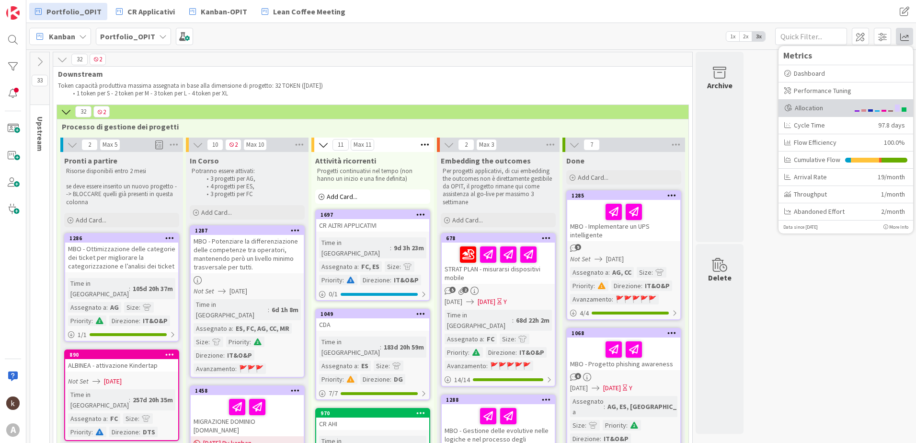
click at [818, 100] on div "Allocation" at bounding box center [846, 108] width 135 height 17
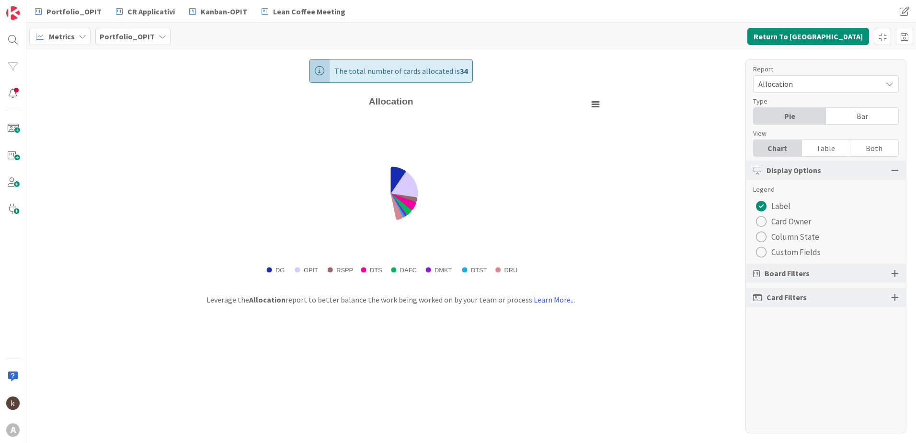
click at [833, 83] on span "Allocation" at bounding box center [818, 83] width 119 height 13
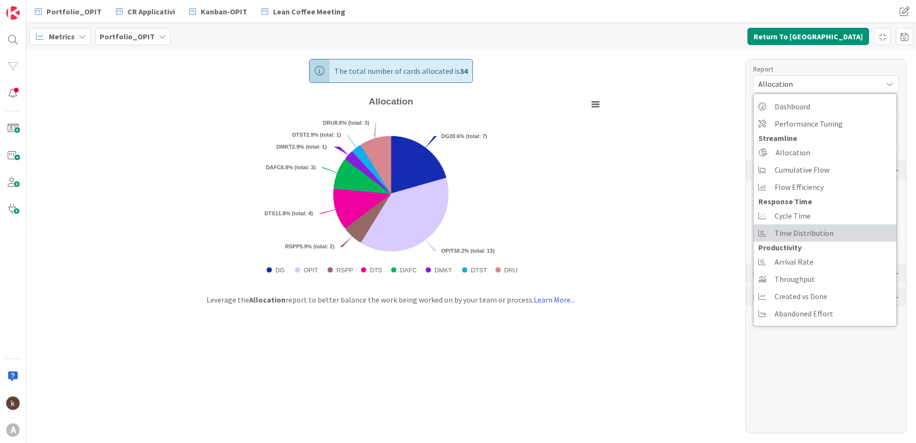
click at [819, 227] on span "Time Distribution" at bounding box center [804, 233] width 59 height 14
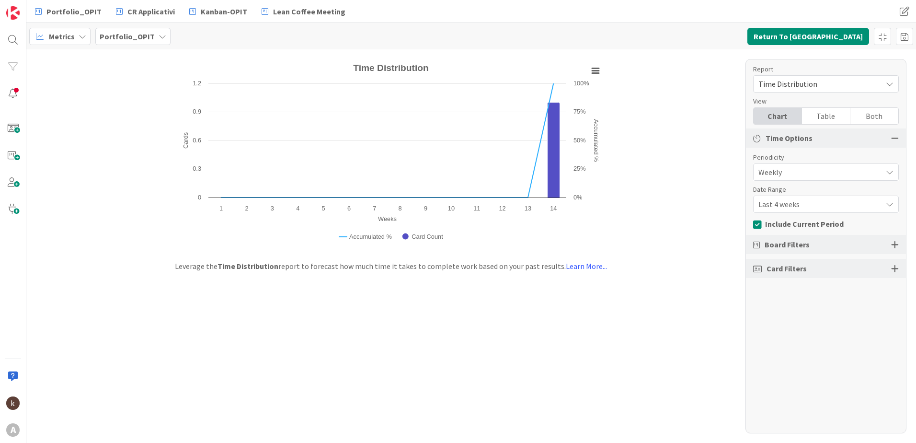
click at [803, 245] on span "Board Filters" at bounding box center [787, 245] width 45 height 12
click at [900, 247] on div "Board Filters" at bounding box center [826, 244] width 160 height 19
click at [897, 246] on div at bounding box center [895, 244] width 8 height 9
click at [751, 294] on div "Report Time Distribution Dashboard Performance Tuning Streamline Allocation Cum…" at bounding box center [826, 246] width 161 height 374
click at [758, 294] on icon at bounding box center [760, 292] width 14 height 12
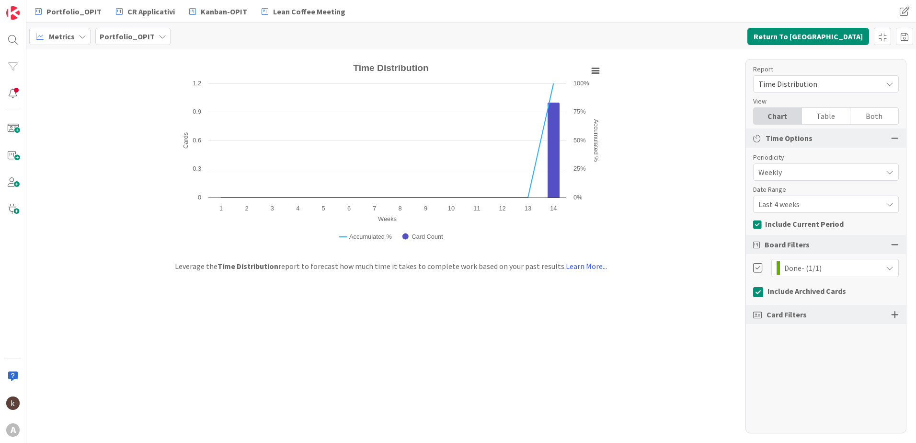
click at [823, 170] on span "Weekly" at bounding box center [818, 171] width 119 height 13
click at [822, 168] on span "Weekly" at bounding box center [818, 172] width 118 height 13
click at [816, 175] on span "Weekly" at bounding box center [818, 171] width 119 height 13
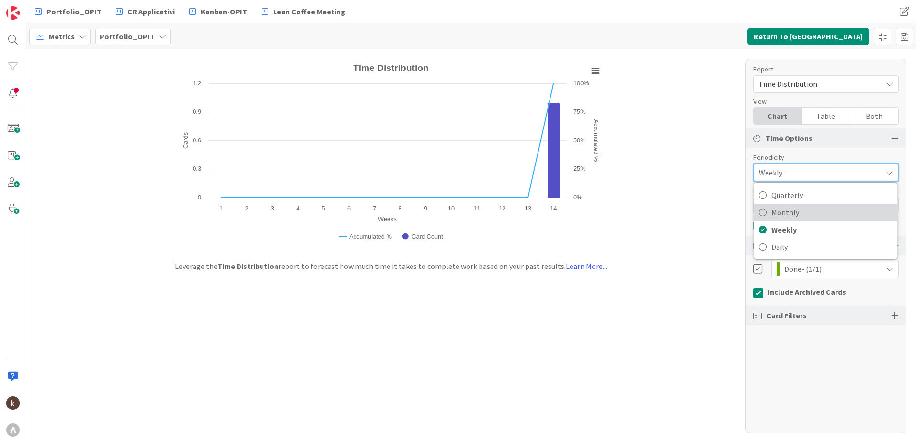
click at [803, 210] on span "Monthly" at bounding box center [831, 212] width 121 height 14
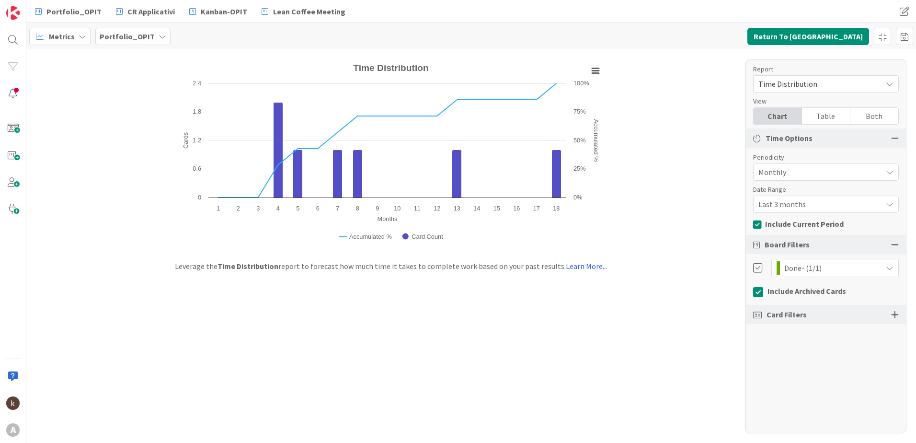
click at [805, 179] on span "Last 3 months" at bounding box center [818, 171] width 119 height 13
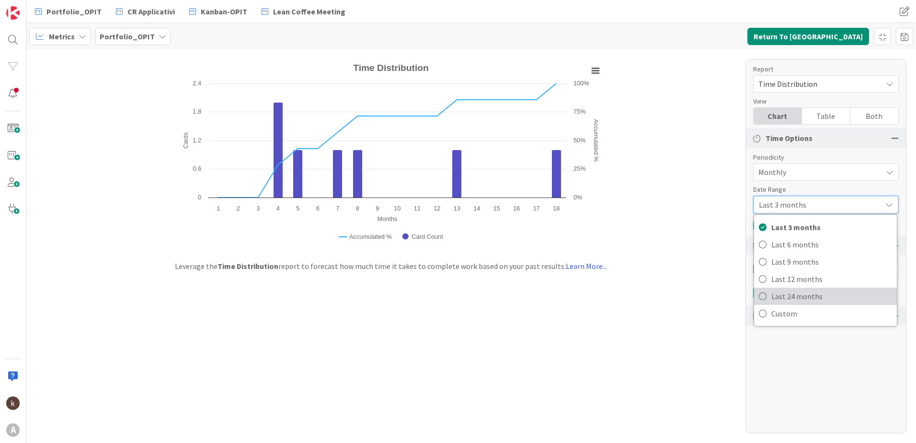
click at [796, 299] on span "Last 24 months" at bounding box center [831, 296] width 121 height 14
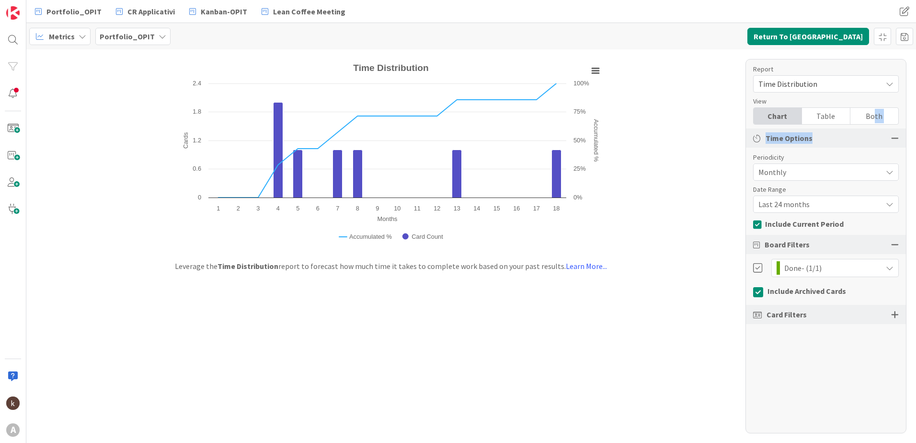
click at [874, 124] on div "Report Time Distribution Dashboard Performance Tuning Streamline Allocation Cum…" at bounding box center [826, 246] width 161 height 374
click at [876, 121] on div "Both" at bounding box center [875, 116] width 48 height 16
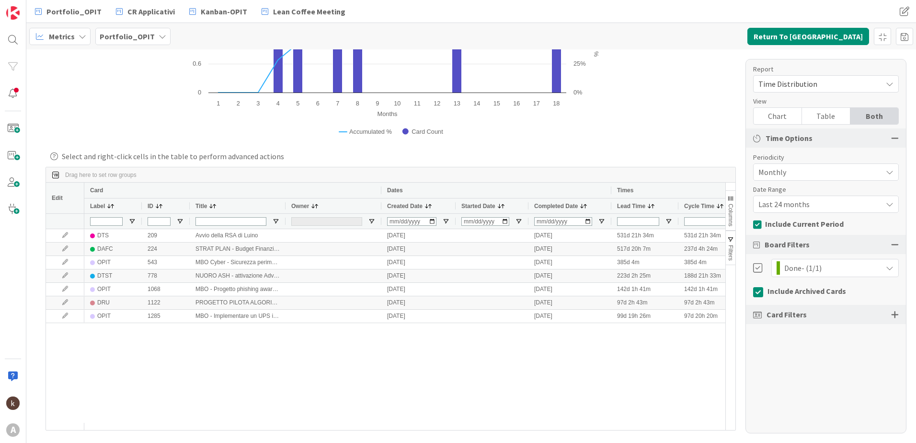
click at [810, 290] on span "Include Archived Cards" at bounding box center [807, 291] width 79 height 10
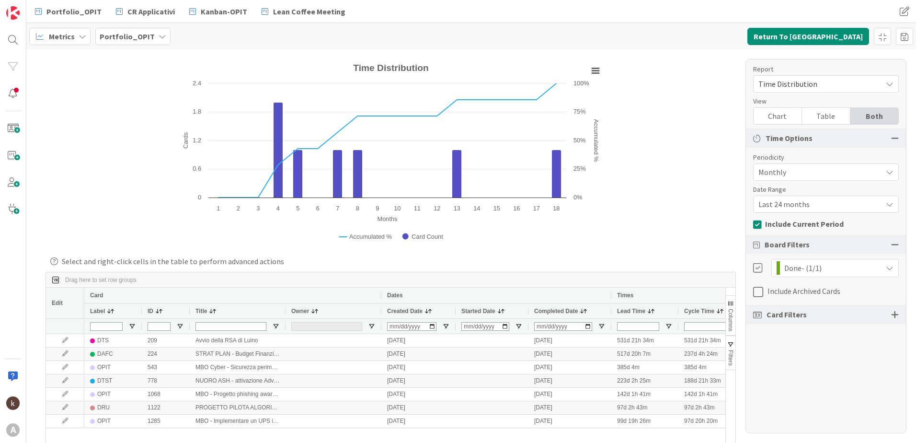
click at [810, 290] on span "Include Archived Cards" at bounding box center [804, 291] width 73 height 10
click at [857, 43] on button "Return To [GEOGRAPHIC_DATA]" at bounding box center [809, 36] width 122 height 17
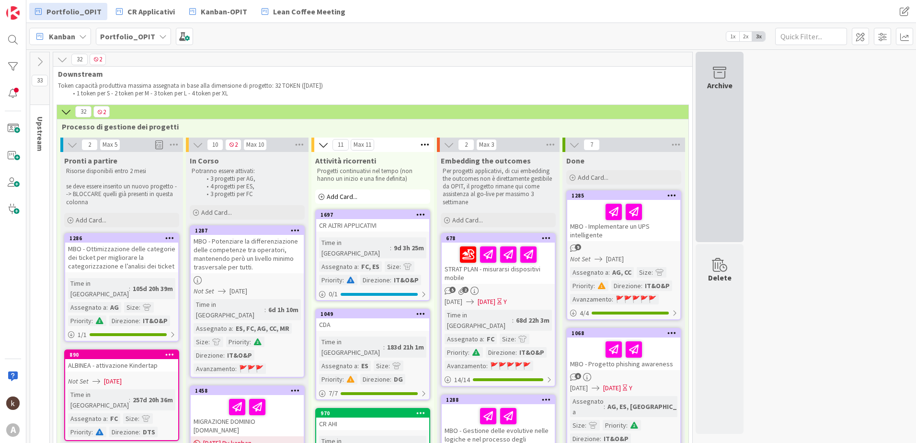
click at [720, 119] on div "Archive" at bounding box center [720, 147] width 48 height 190
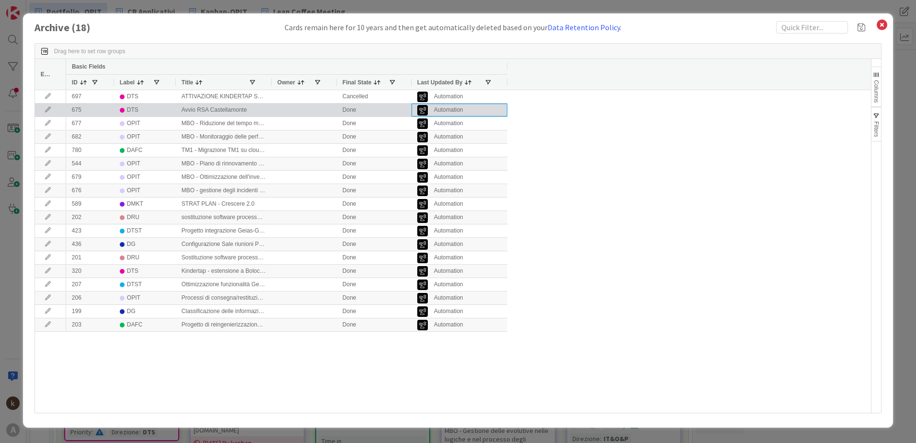
click at [458, 108] on div "Automation" at bounding box center [448, 110] width 29 height 12
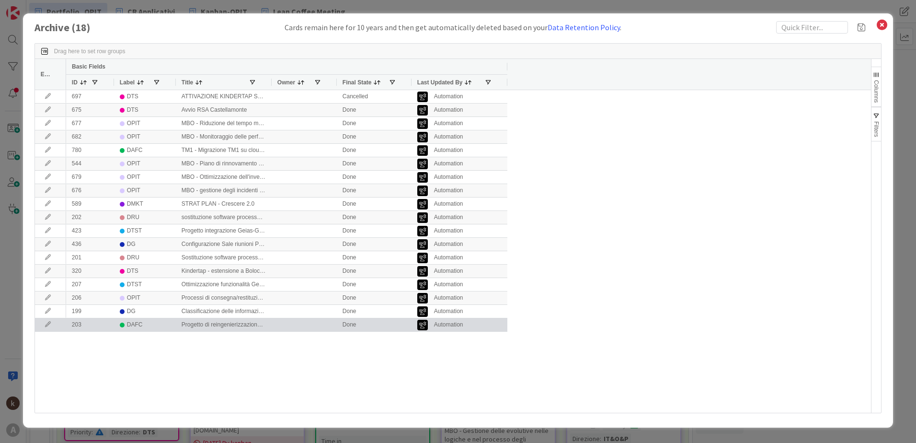
click at [440, 324] on div "Automation" at bounding box center [448, 325] width 29 height 12
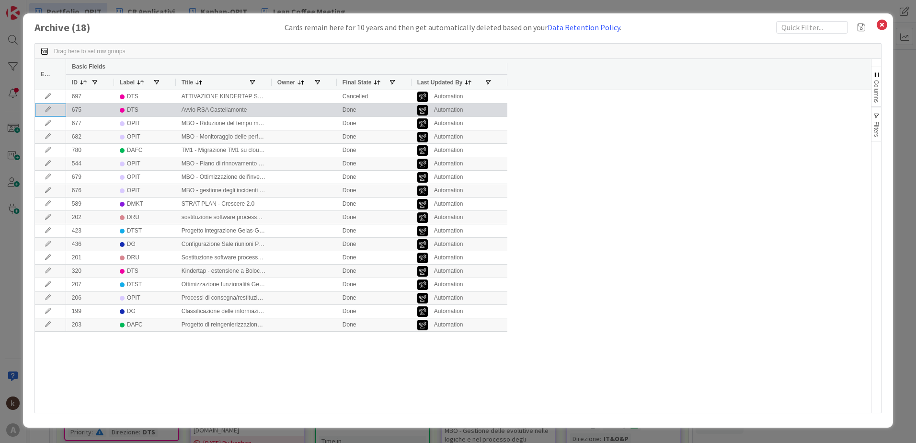
click at [47, 110] on icon at bounding box center [48, 110] width 14 height 6
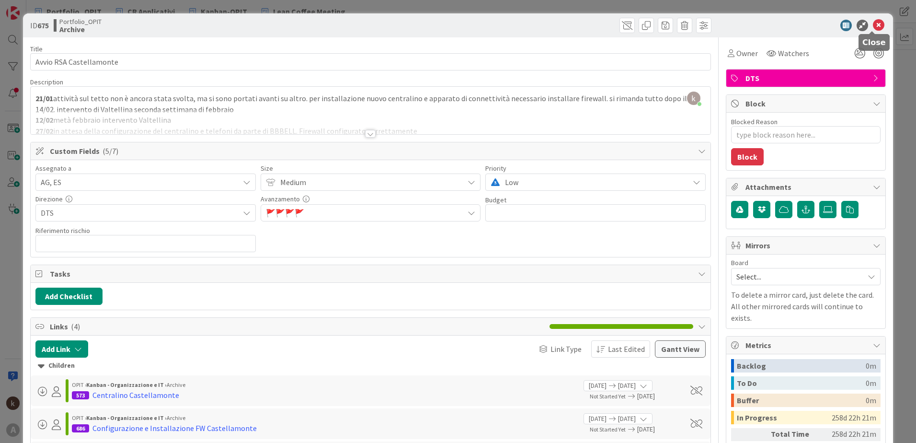
click at [873, 23] on icon at bounding box center [879, 26] width 12 height 12
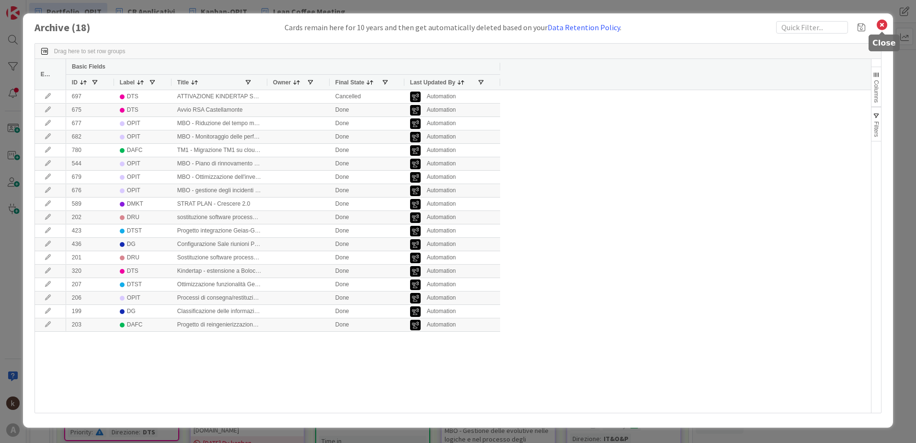
click at [884, 25] on icon at bounding box center [882, 24] width 12 height 13
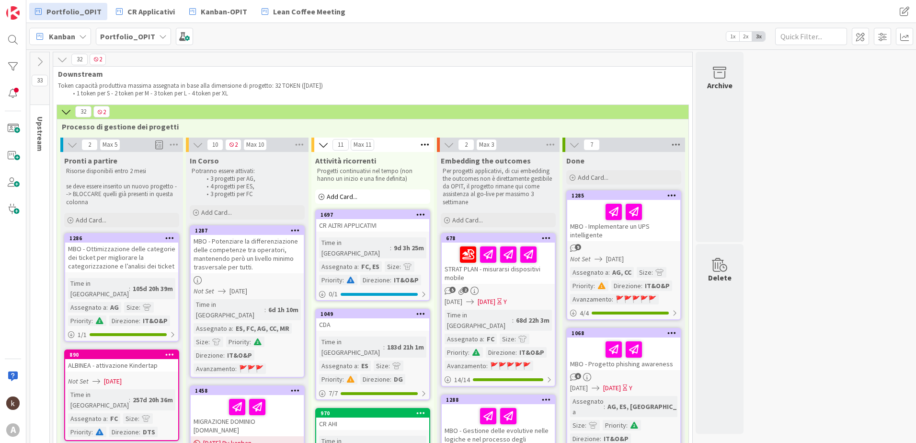
click at [672, 145] on icon at bounding box center [676, 145] width 12 height 14
click at [699, 244] on span "Archive Cards..." at bounding box center [710, 242] width 48 height 14
click at [706, 259] on span "Never" at bounding box center [703, 257] width 21 height 14
click at [770, 161] on button "Back" at bounding box center [772, 163] width 23 height 11
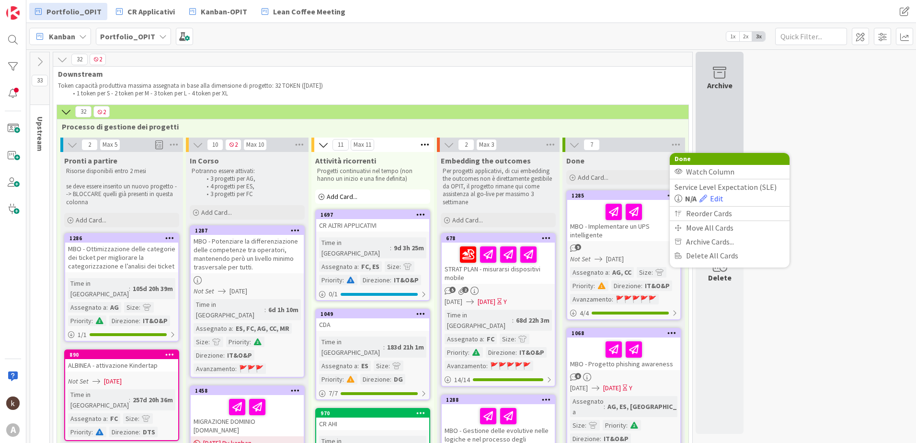
click at [722, 123] on div "Archive" at bounding box center [720, 147] width 48 height 190
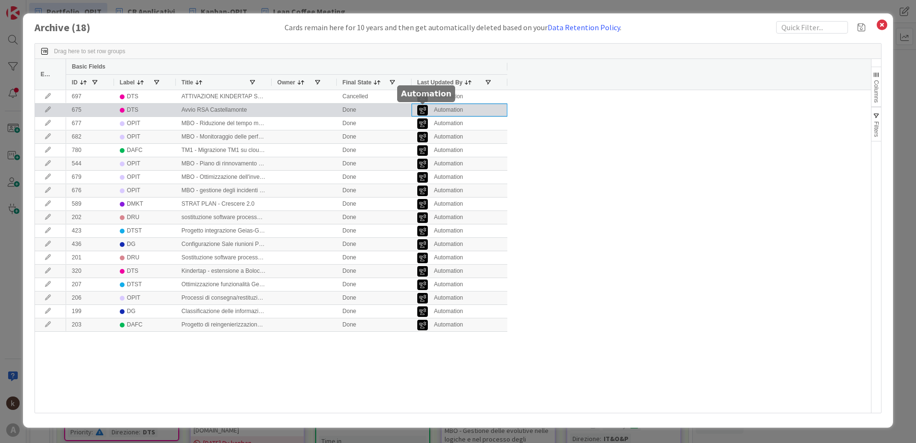
click at [425, 112] on img at bounding box center [422, 110] width 11 height 11
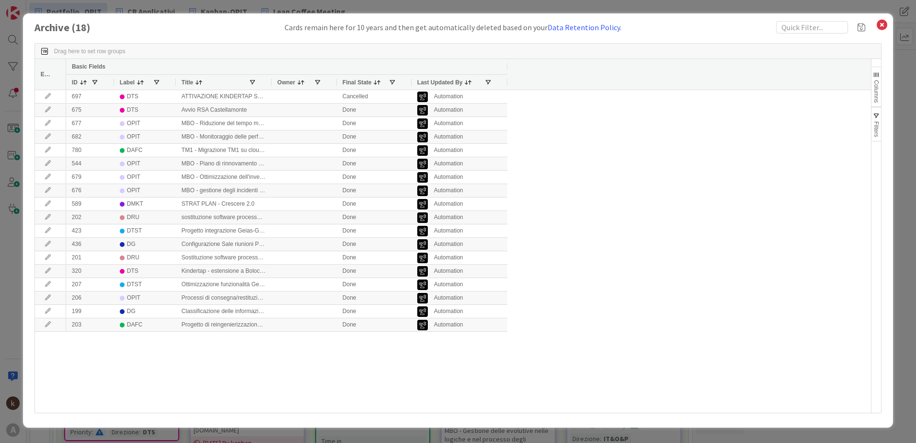
click at [698, 303] on div "697 DTS ATTIVAZIONE KINDERTAP Sarre Cancelled Automation 675 DTS Avvio RSA Cast…" at bounding box center [468, 251] width 805 height 322
click at [880, 24] on icon at bounding box center [882, 24] width 12 height 13
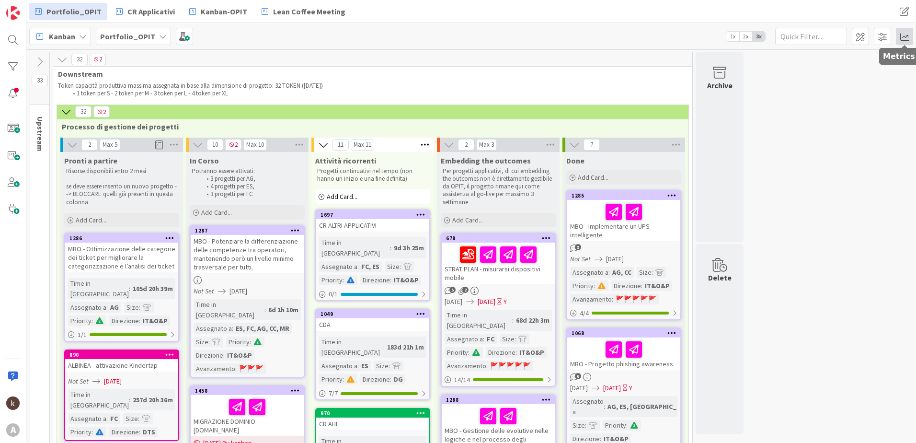
click at [897, 40] on span at bounding box center [904, 36] width 17 height 17
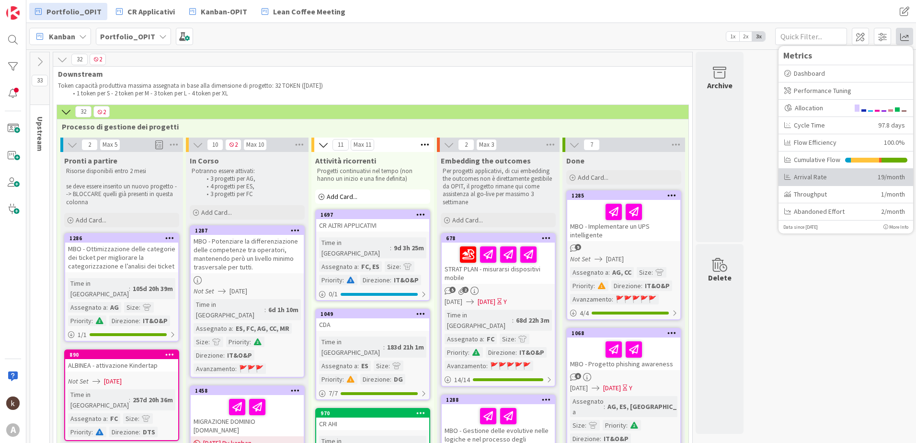
click at [841, 176] on div "Arrival Rate" at bounding box center [827, 177] width 86 height 10
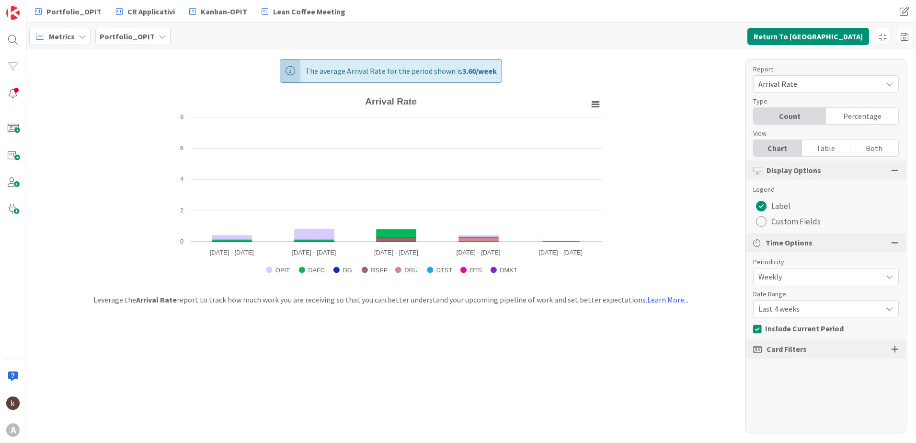
click at [841, 85] on span "Arrival Rate" at bounding box center [818, 83] width 119 height 13
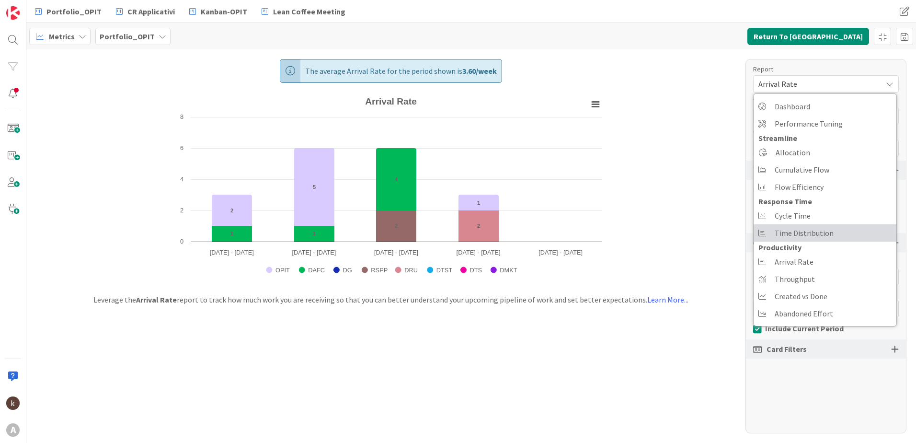
click at [808, 227] on span "Time Distribution" at bounding box center [804, 233] width 59 height 14
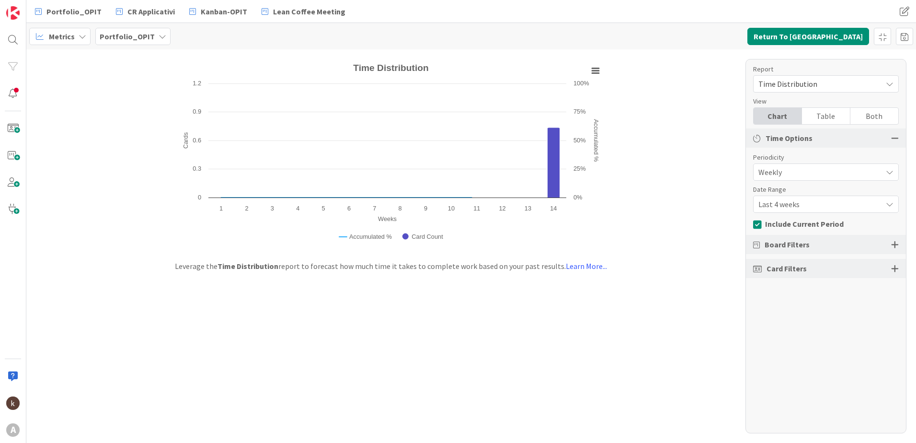
click at [801, 243] on span "Board Filters" at bounding box center [787, 245] width 45 height 12
click at [896, 244] on div at bounding box center [895, 244] width 8 height 9
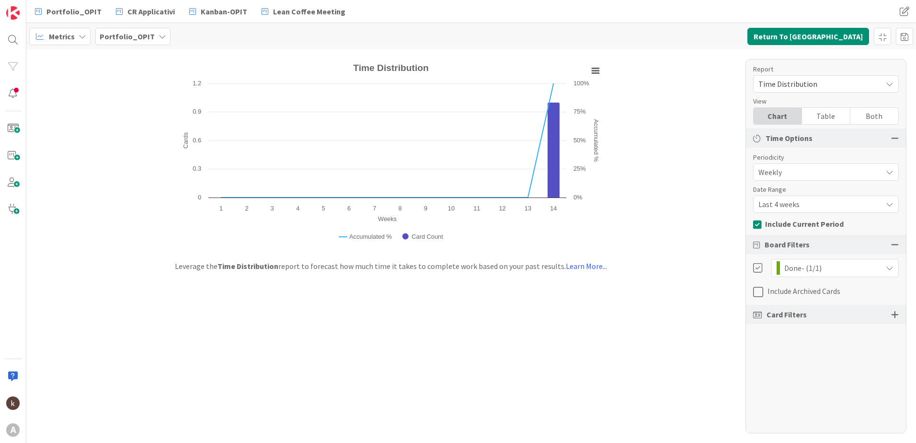
click at [753, 289] on div "Report Time Distribution Dashboard Performance Tuning Streamline Allocation Cum…" at bounding box center [826, 246] width 161 height 374
click at [761, 292] on icon at bounding box center [760, 292] width 14 height 12
click at [815, 179] on span "Last 4 weeks" at bounding box center [818, 171] width 119 height 13
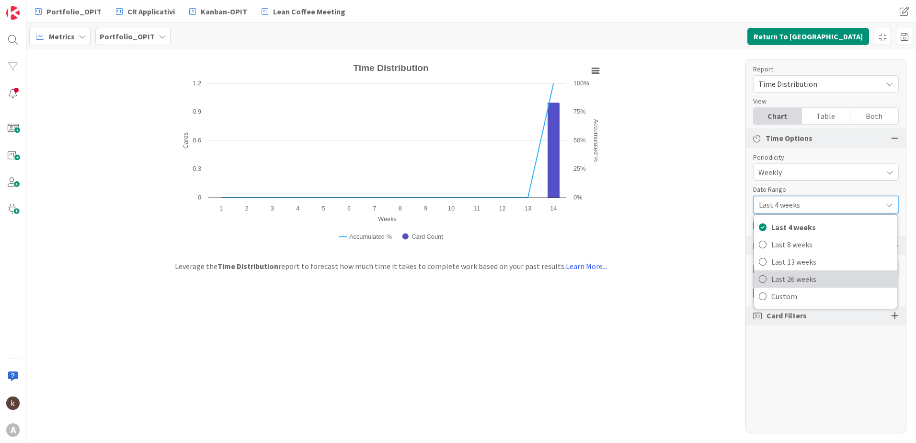
click at [804, 275] on span "Last 26 weeks" at bounding box center [831, 279] width 121 height 14
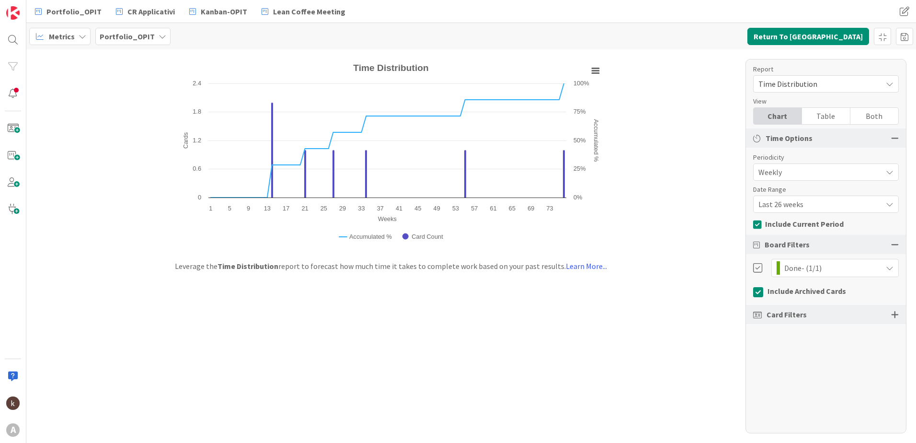
click at [813, 168] on span "Weekly" at bounding box center [818, 171] width 119 height 13
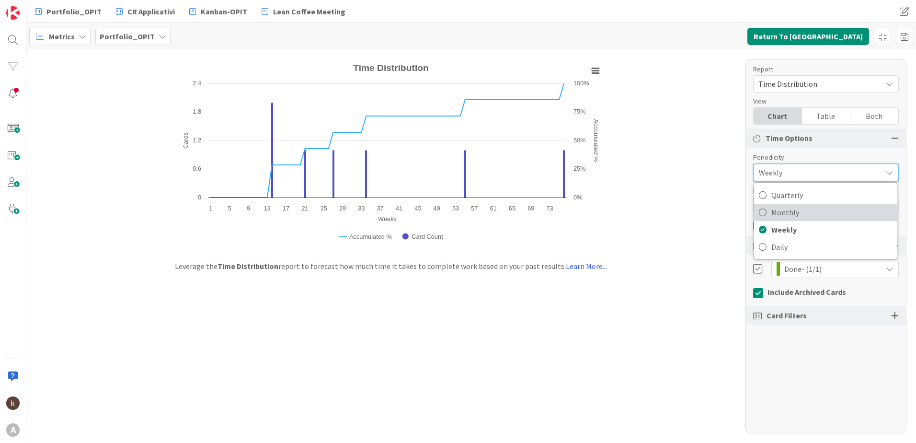
click at [800, 214] on span "Monthly" at bounding box center [831, 212] width 121 height 14
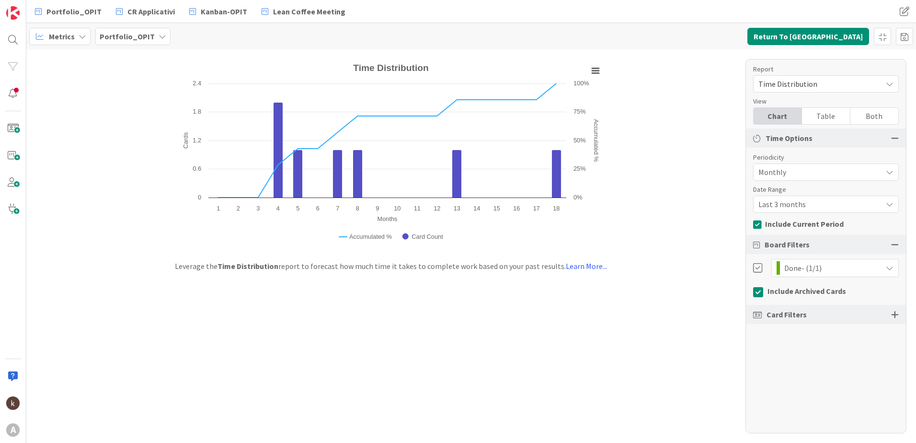
click at [700, 392] on div "Created with Highcharts 11.4.3 Months Cards Accumulated % Chart context menu Ti…" at bounding box center [471, 245] width 890 height 393
click at [568, 264] on link "Learn More..." at bounding box center [586, 266] width 41 height 10
click at [895, 311] on div at bounding box center [895, 314] width 8 height 9
click at [855, 29] on button "Return To [GEOGRAPHIC_DATA]" at bounding box center [809, 36] width 122 height 17
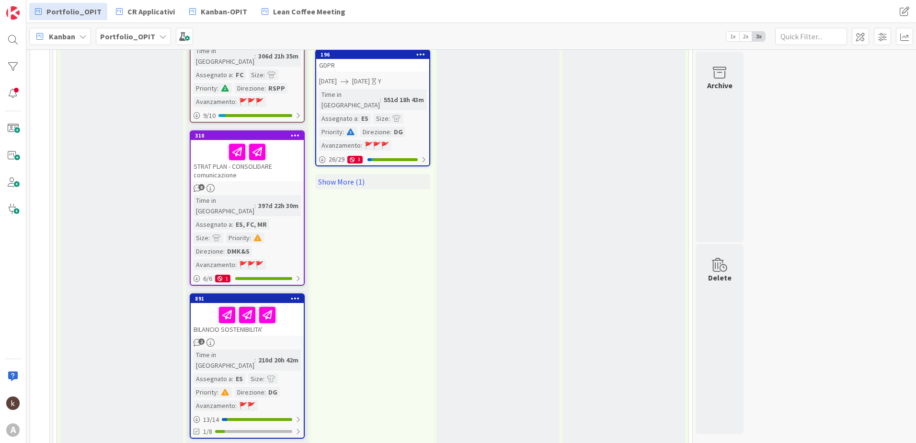
scroll to position [1239, 0]
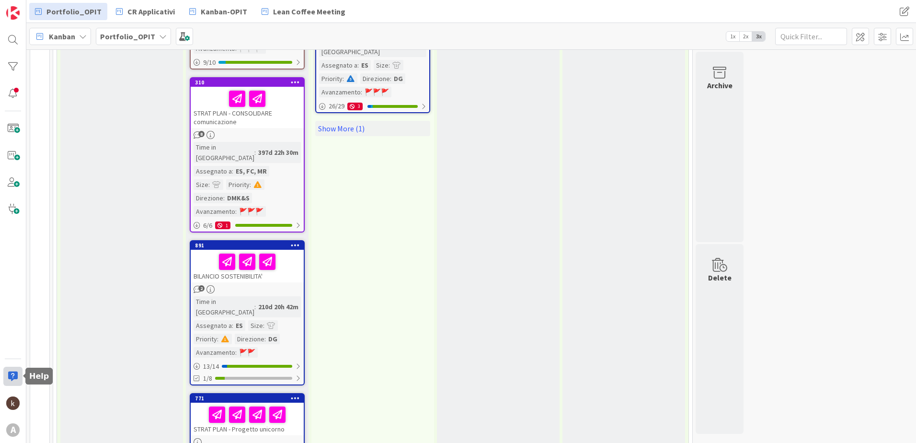
click at [19, 380] on div at bounding box center [12, 376] width 19 height 19
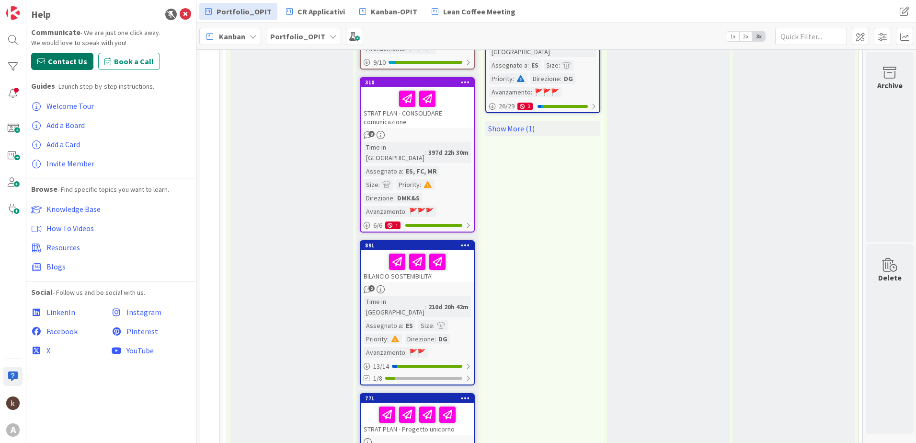
click at [81, 62] on span "Contact Us" at bounding box center [67, 62] width 39 height 12
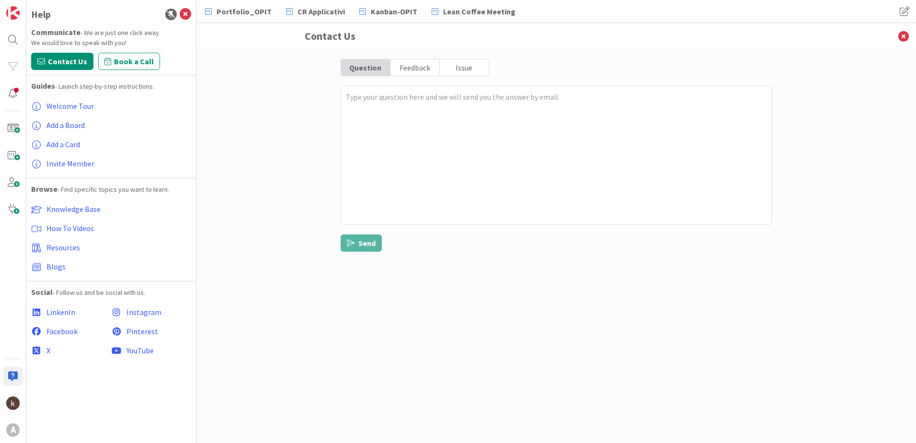
click at [477, 67] on div "Issue" at bounding box center [464, 67] width 49 height 16
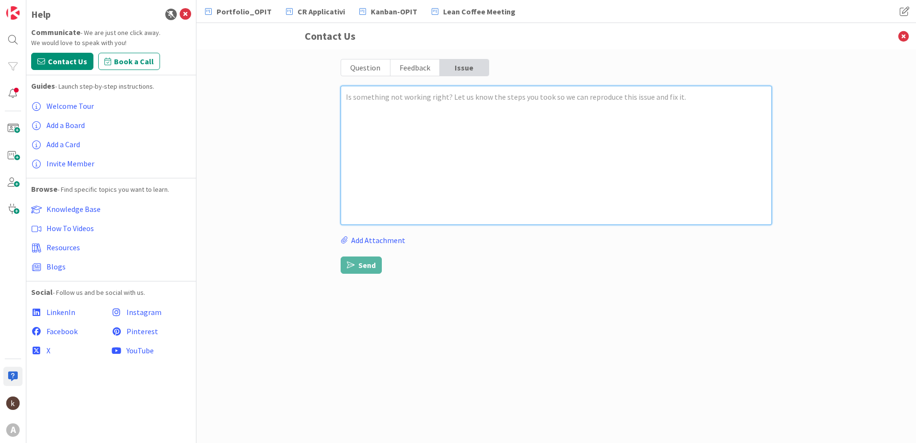
click at [365, 172] on textarea at bounding box center [556, 155] width 431 height 139
paste textarea "Hello, I am analysing the time distribution on a project portfolio board. A few…"
type textarea "x"
type textarea "Hello, I am analysing the time distribution on a project portfolio board. A few…"
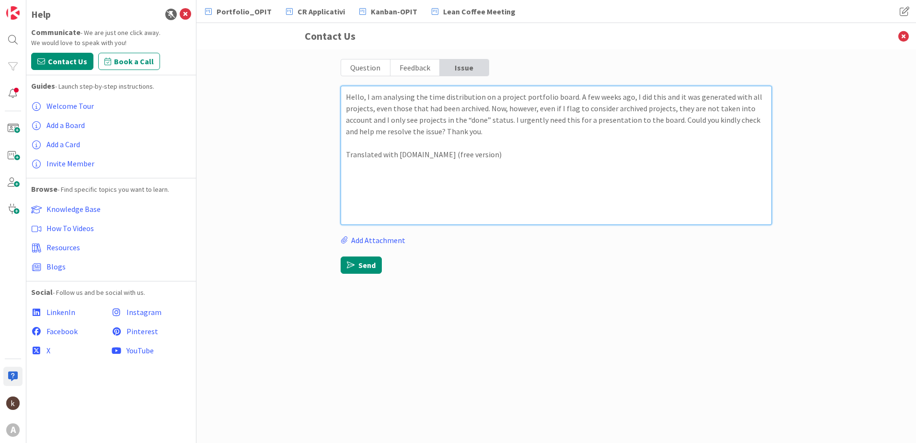
drag, startPoint x: 500, startPoint y: 160, endPoint x: 345, endPoint y: 145, distance: 155.5
click at [345, 145] on textarea "Hello, I am analysing the time distribution on a project portfolio board. A few…" at bounding box center [556, 155] width 431 height 139
type textarea "x"
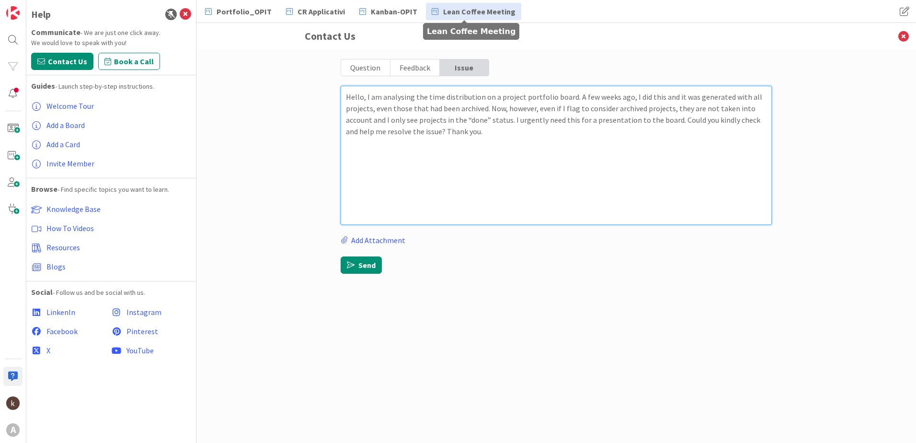
type textarea "Hello, I am analysing the time distribution on a project portfolio board. A few…"
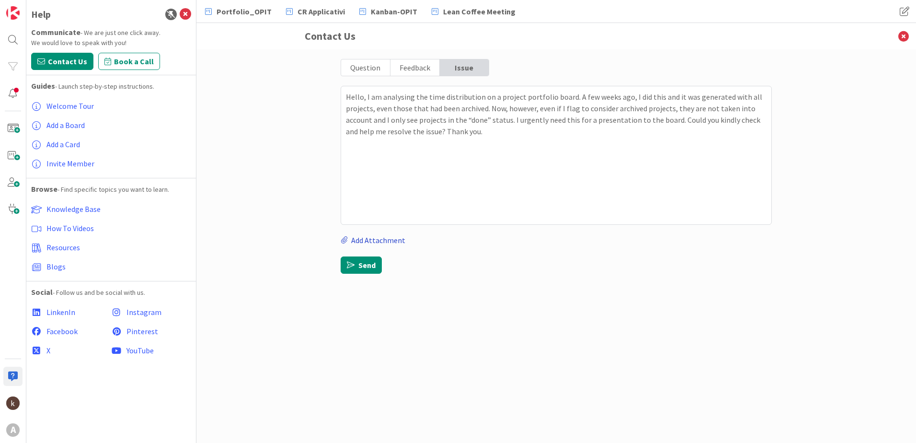
click at [391, 241] on label "Add Attachment" at bounding box center [373, 240] width 65 height 12
click at [341, 234] on input "Add Attachment" at bounding box center [341, 234] width 0 height 0
click at [390, 239] on label "Add Attachment" at bounding box center [373, 240] width 65 height 12
click at [341, 234] on input "Add Attachment" at bounding box center [341, 234] width 0 height 0
click at [382, 237] on label "Add Attachment" at bounding box center [373, 240] width 65 height 12
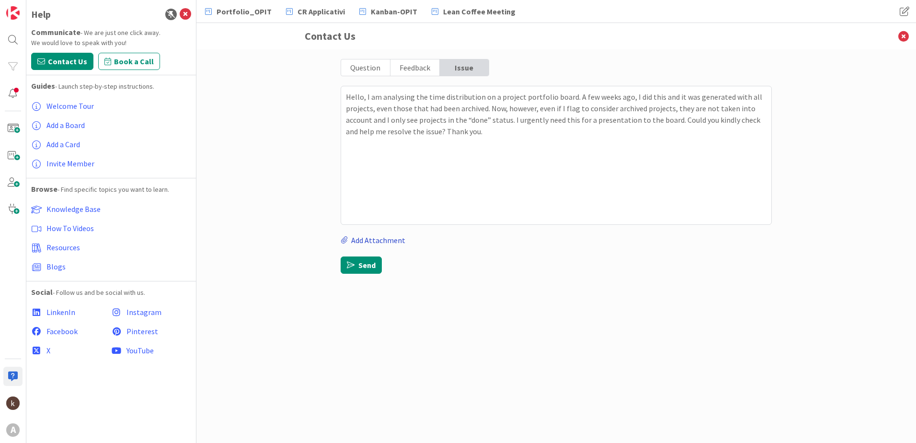
click at [341, 234] on input "Add Attachment" at bounding box center [341, 234] width 0 height 0
click at [358, 233] on div "Question Feedback Issue Hello, I am analysing the time distribution on a projec…" at bounding box center [556, 166] width 431 height 215
click at [358, 238] on label "Add Attachment" at bounding box center [373, 240] width 65 height 12
click at [341, 234] on input "Add Attachment" at bounding box center [341, 234] width 0 height 0
click at [377, 242] on label "Add Attachment" at bounding box center [373, 240] width 65 height 12
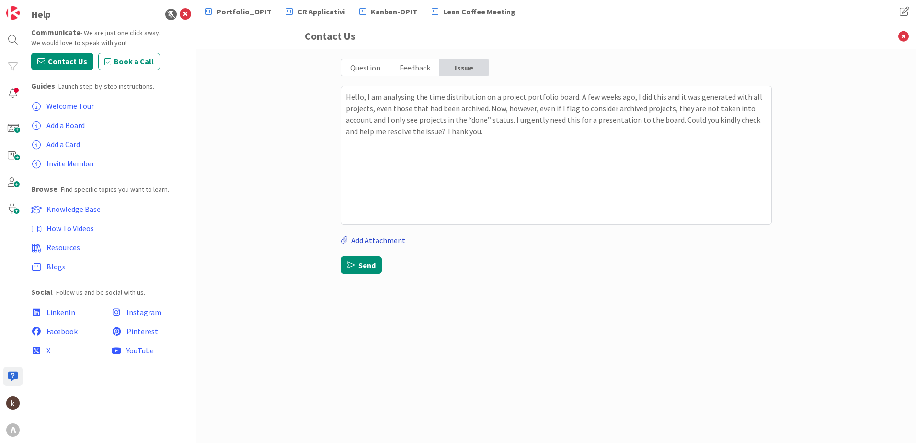
click at [341, 234] on input "Add Attachment" at bounding box center [341, 234] width 0 height 0
type textarea "x"
click at [369, 273] on button "Send" at bounding box center [361, 276] width 41 height 17
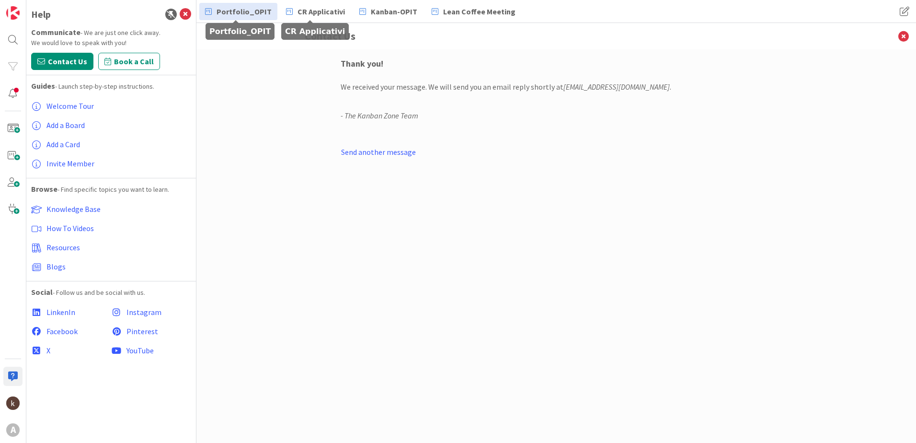
click at [231, 13] on span "Portfolio_OPIT" at bounding box center [244, 12] width 55 height 12
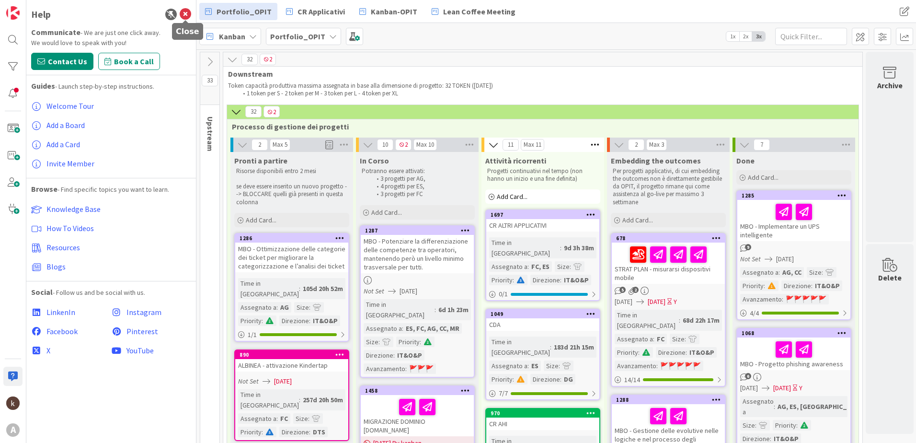
click at [188, 15] on icon at bounding box center [186, 15] width 12 height 12
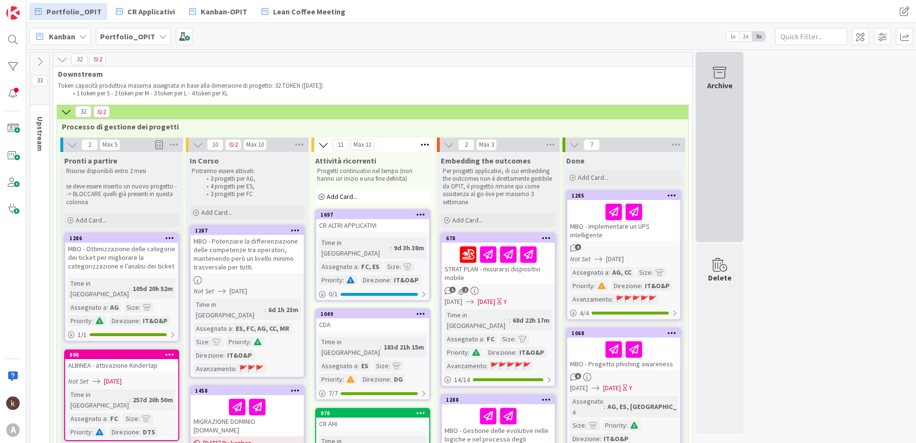
click at [721, 163] on div "Archive" at bounding box center [720, 147] width 48 height 190
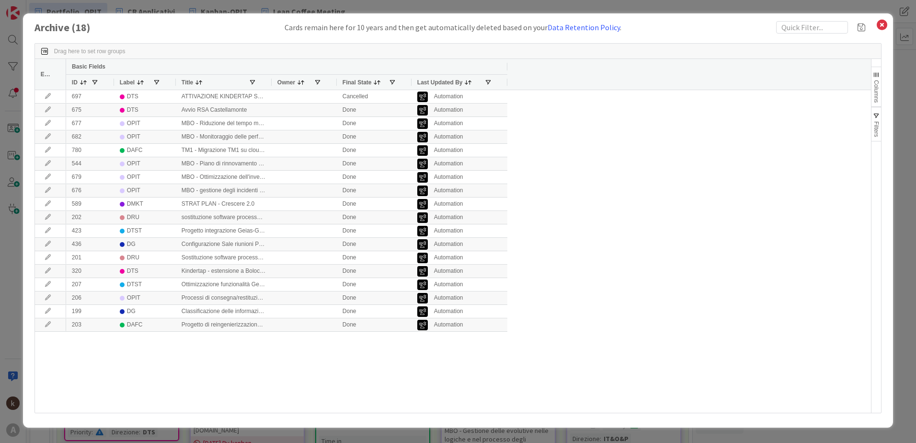
click at [875, 77] on span "button" at bounding box center [877, 75] width 8 height 8
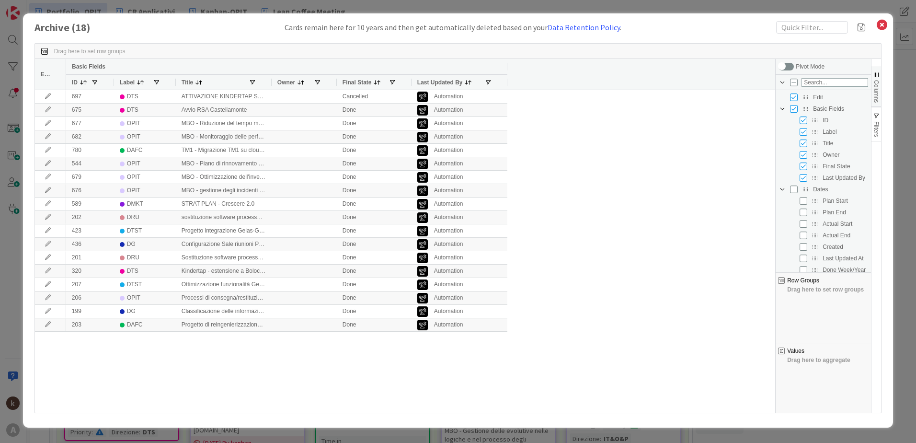
scroll to position [223, 0]
click at [883, 23] on icon at bounding box center [882, 24] width 12 height 13
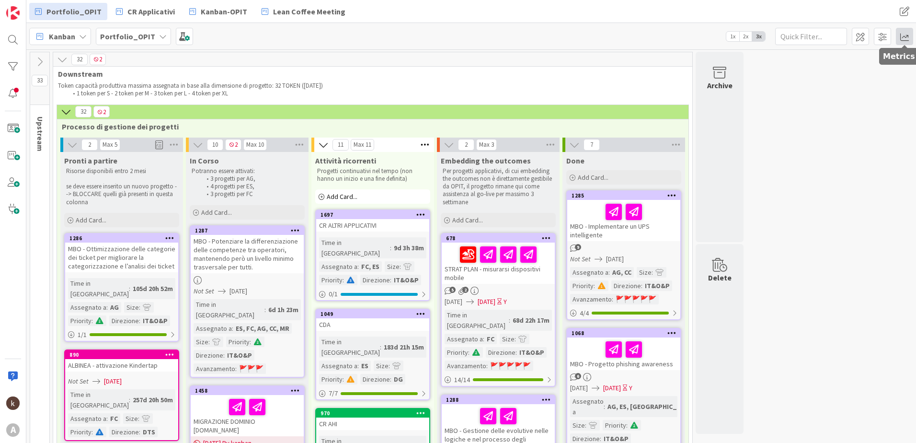
click at [902, 35] on span at bounding box center [904, 36] width 17 height 17
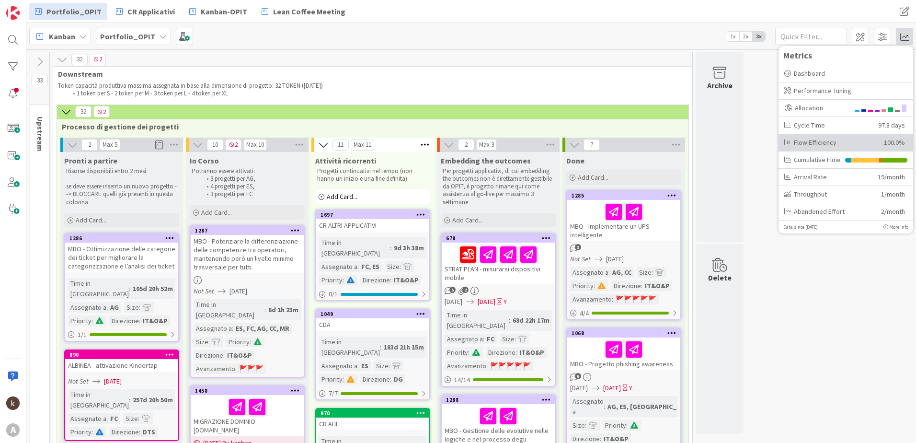
click at [849, 138] on div "Flow Efficiency" at bounding box center [830, 143] width 92 height 10
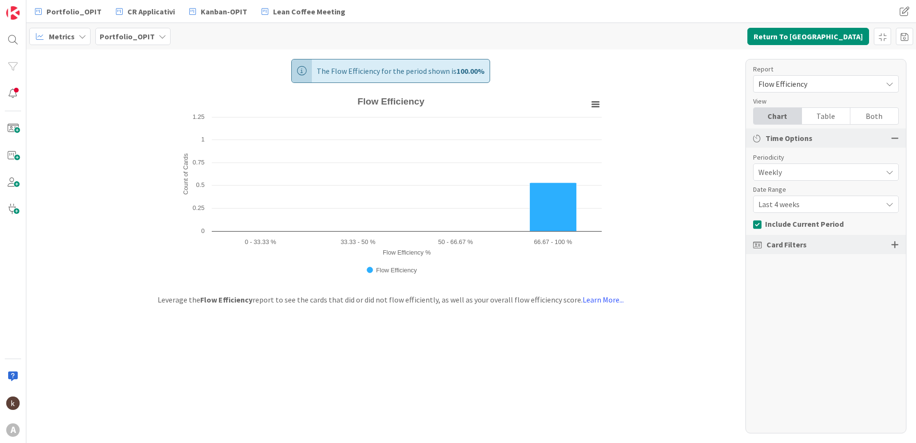
click at [834, 88] on span "Flow Efficiency" at bounding box center [818, 83] width 119 height 13
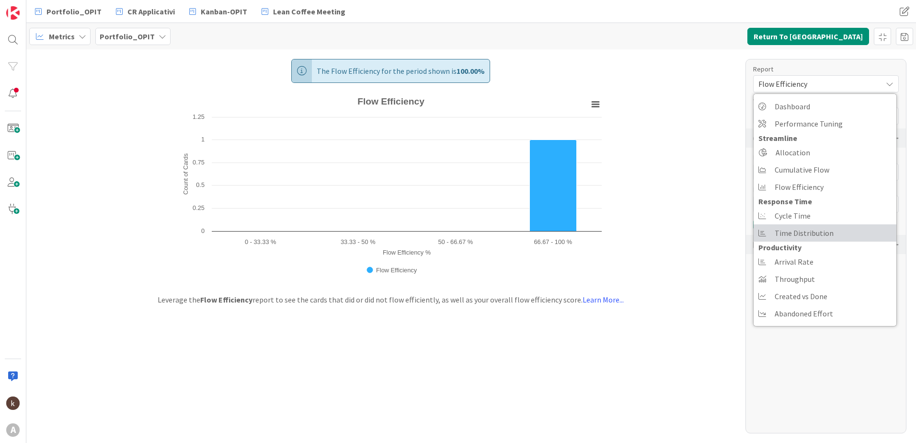
click at [828, 239] on span "Time Distribution" at bounding box center [804, 233] width 59 height 14
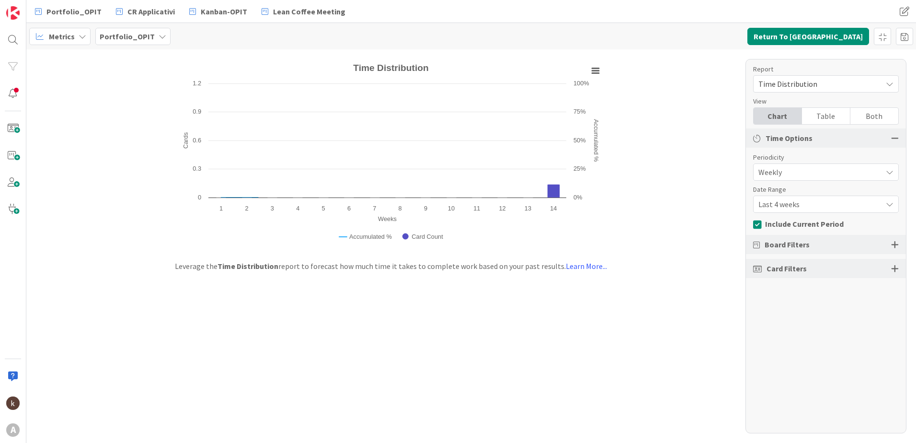
click at [830, 84] on span "Time Distribution" at bounding box center [818, 83] width 119 height 13
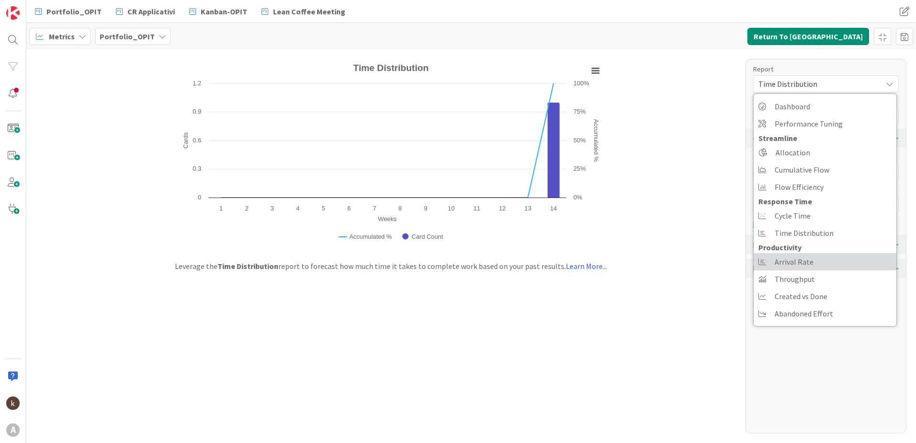
click at [798, 260] on span "Arrival Rate" at bounding box center [794, 261] width 39 height 14
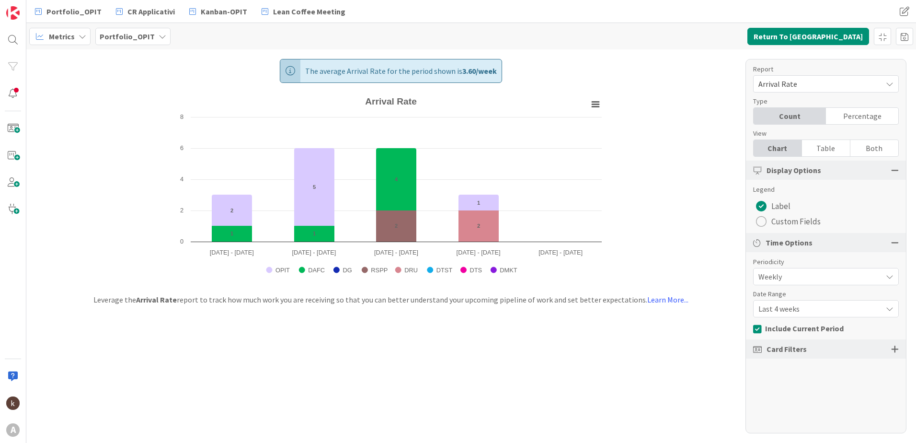
click at [838, 86] on span "Arrival Rate" at bounding box center [818, 83] width 119 height 13
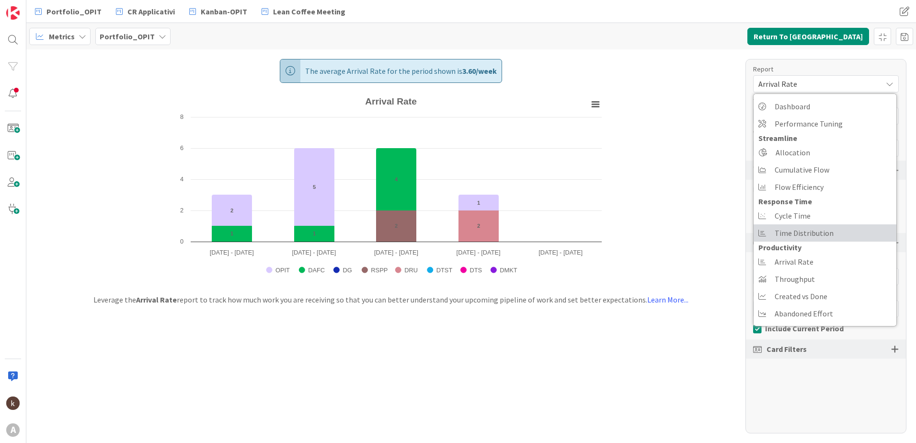
click at [805, 229] on span "Time Distribution" at bounding box center [804, 233] width 59 height 14
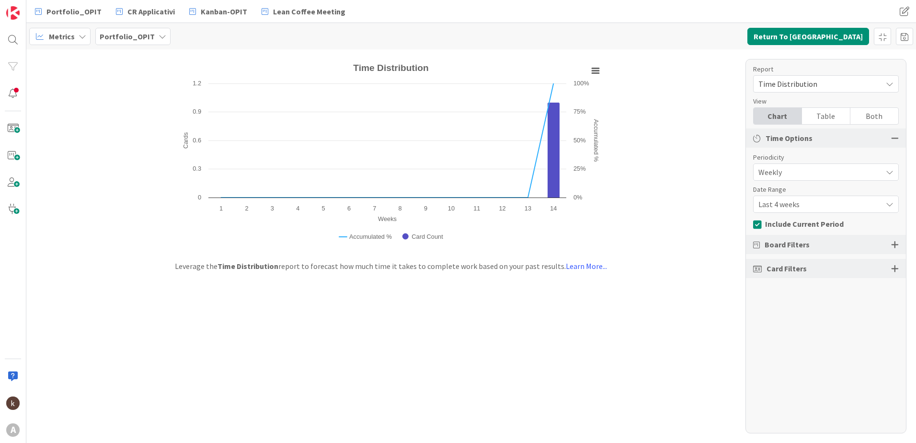
click at [867, 117] on div "Both" at bounding box center [875, 116] width 48 height 16
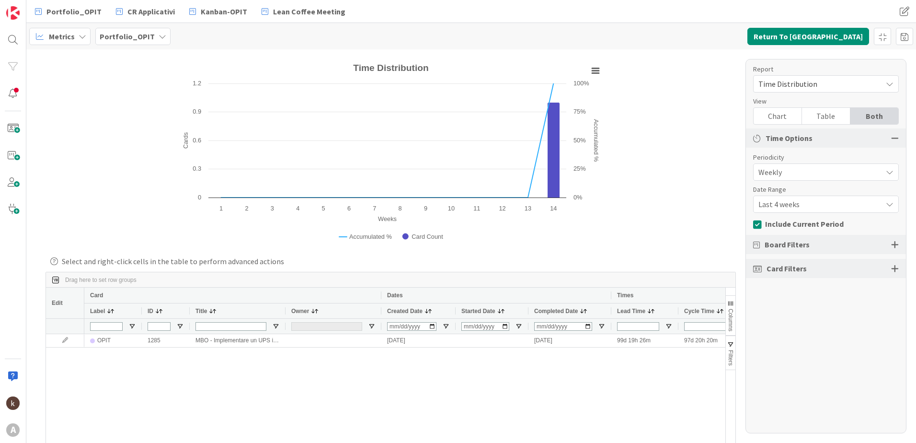
click at [812, 179] on span "Last 4 weeks" at bounding box center [818, 171] width 119 height 13
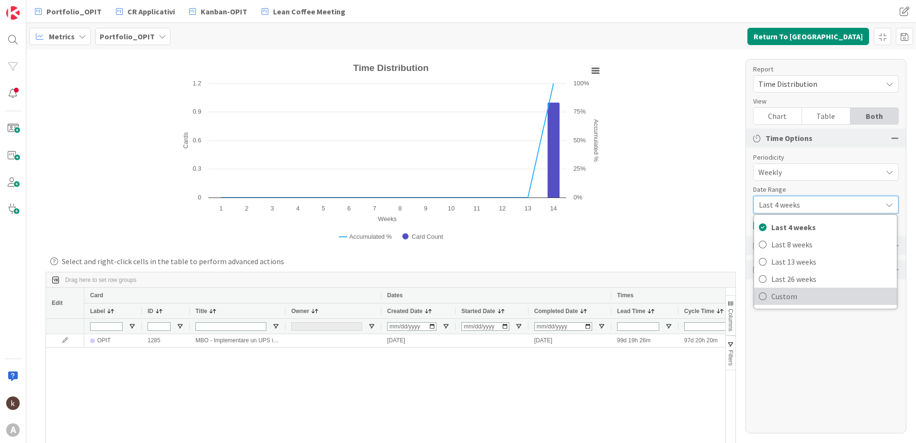
click at [796, 302] on span "Custom" at bounding box center [831, 296] width 121 height 14
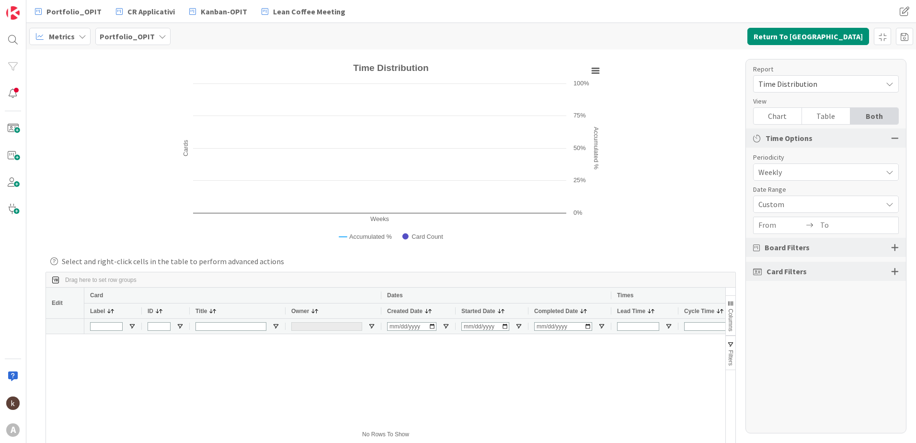
click at [771, 223] on input "From" at bounding box center [782, 225] width 46 height 16
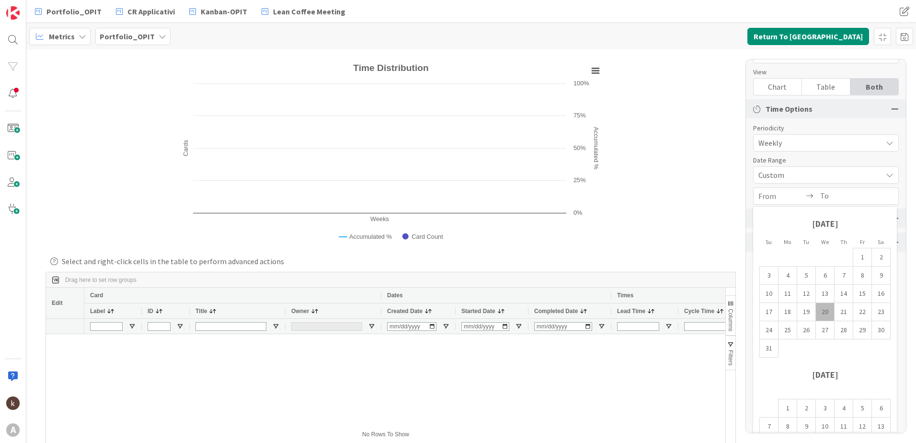
scroll to position [55, 0]
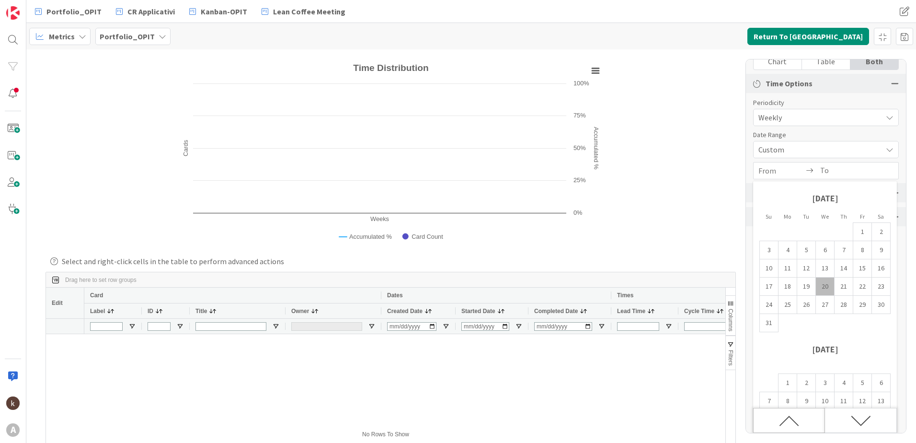
click at [793, 419] on icon "Move backward to switch to the previous month." at bounding box center [789, 421] width 19 height 10
click at [792, 420] on icon "Move backward to switch to the previous month." at bounding box center [789, 421] width 20 height 20
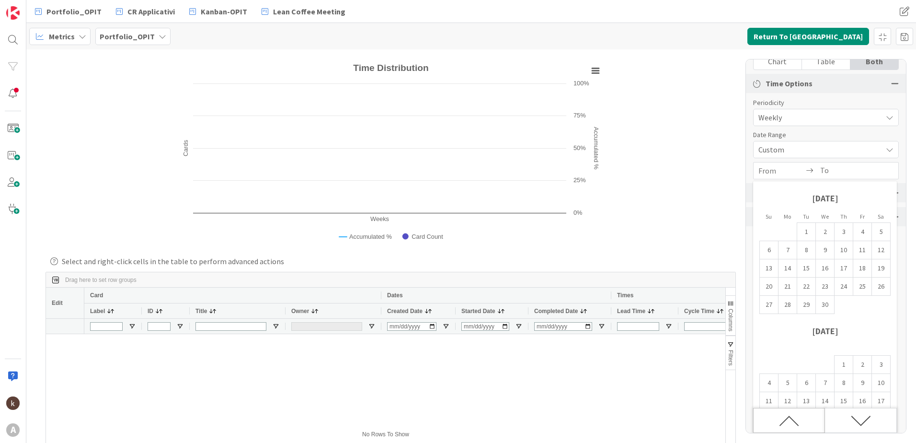
click at [792, 420] on icon "Move backward to switch to the previous month." at bounding box center [789, 421] width 20 height 20
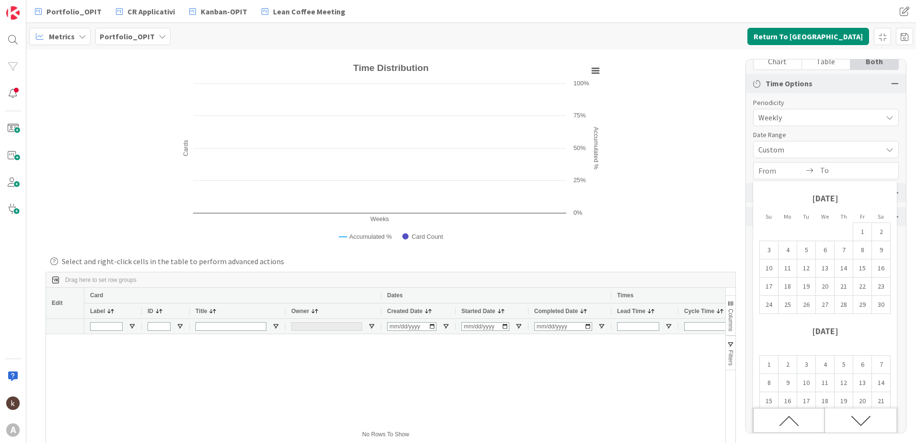
click at [792, 420] on icon "Move backward to switch to the previous month." at bounding box center [789, 421] width 20 height 20
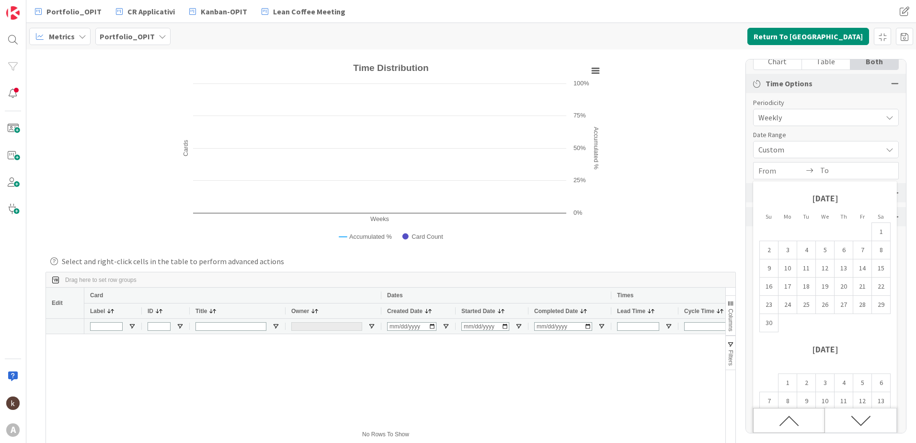
click at [792, 420] on icon "Move backward to switch to the previous month." at bounding box center [789, 421] width 20 height 20
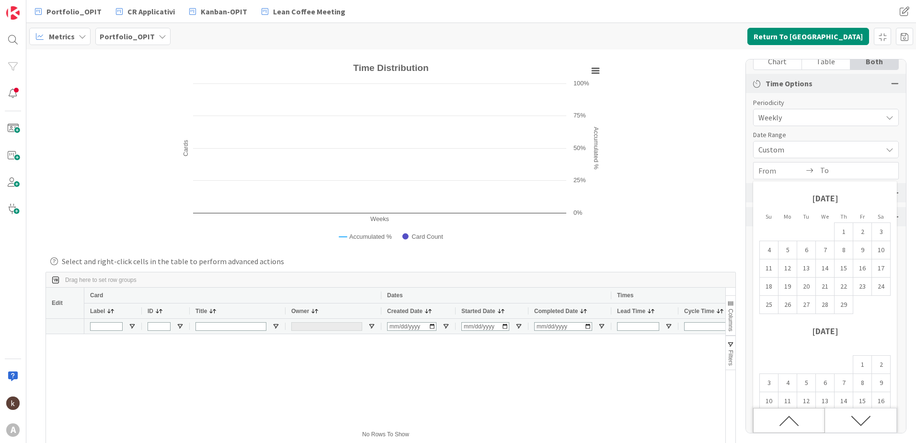
click at [792, 420] on icon "Move backward to switch to the previous month." at bounding box center [789, 421] width 20 height 20
click at [862, 358] on td "1" at bounding box center [862, 365] width 19 height 18
type input "[DATE]"
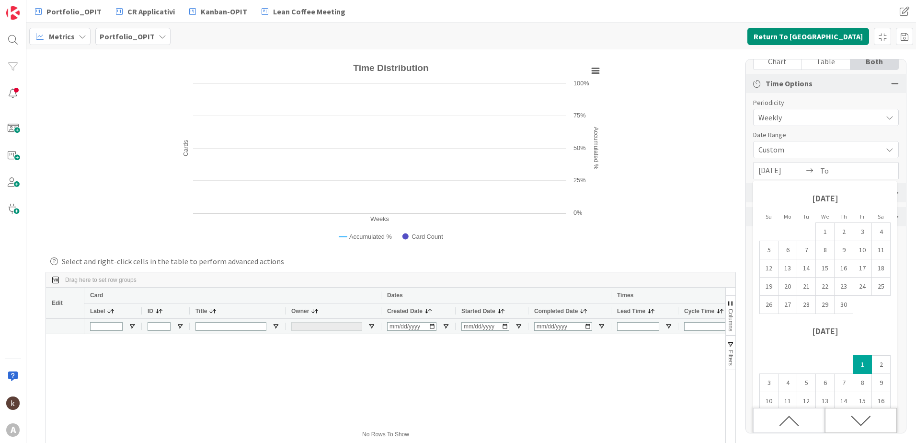
click at [867, 420] on icon "Move forward to switch to the next month." at bounding box center [860, 421] width 19 height 10
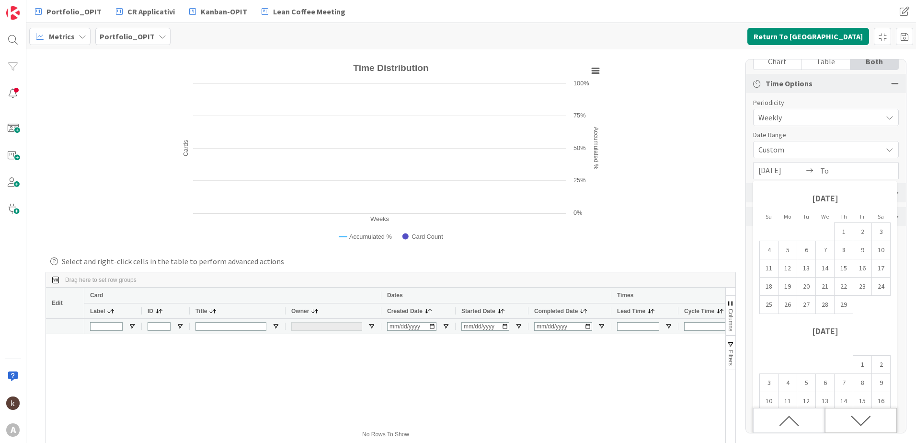
click at [867, 420] on icon "Move forward to switch to the next month." at bounding box center [860, 421] width 19 height 10
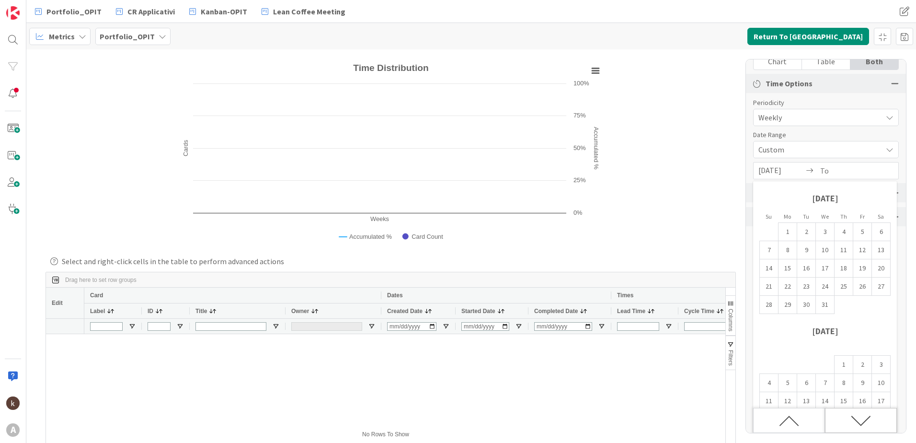
click at [867, 420] on icon "Move forward to switch to the next month." at bounding box center [860, 421] width 19 height 10
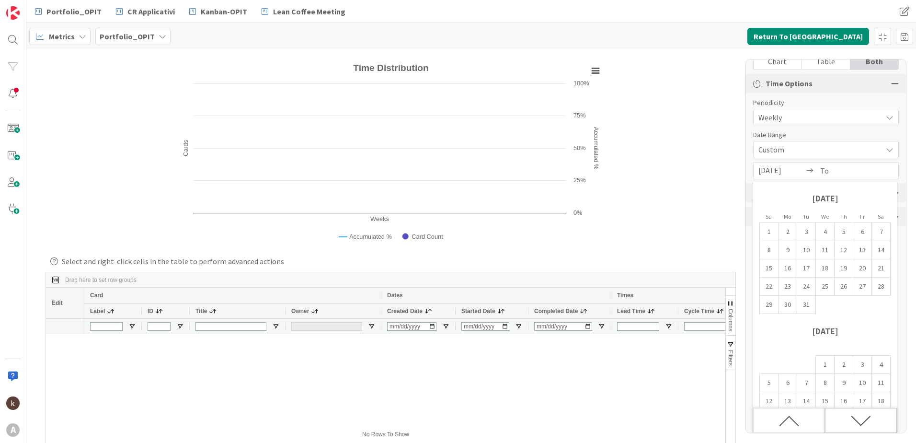
click at [867, 420] on icon "Move forward to switch to the next month." at bounding box center [860, 421] width 19 height 10
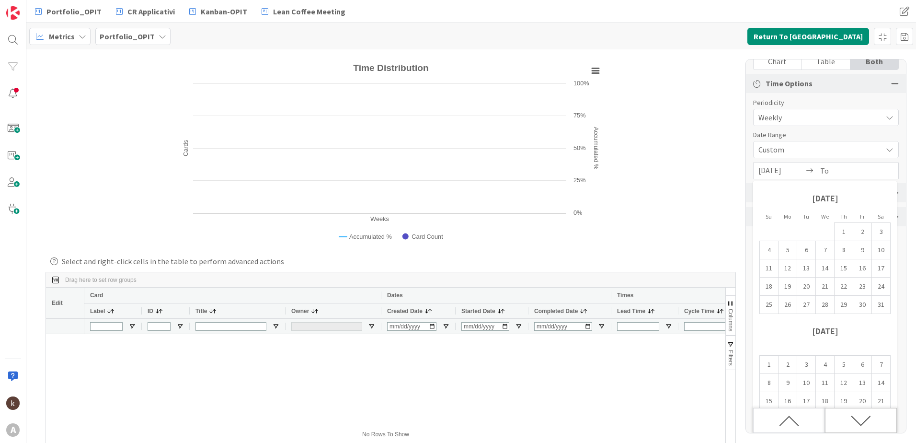
click at [867, 420] on icon "Move forward to switch to the next month." at bounding box center [860, 421] width 19 height 10
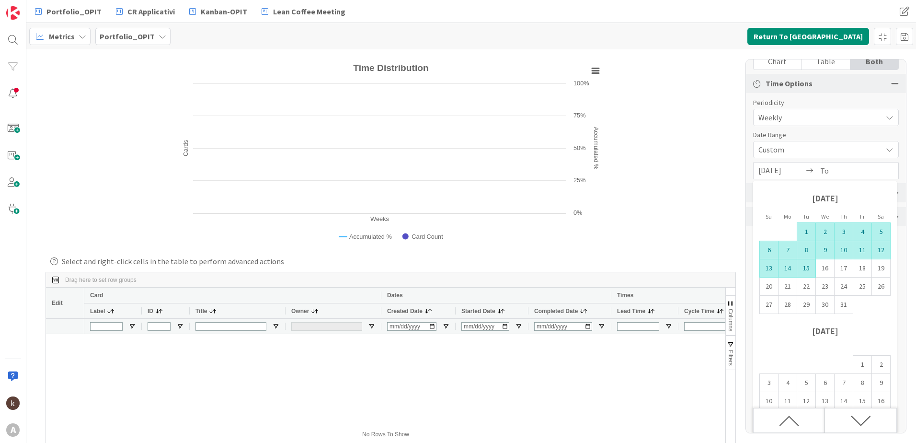
click at [799, 263] on td "15" at bounding box center [806, 268] width 19 height 18
type input "[DATE]"
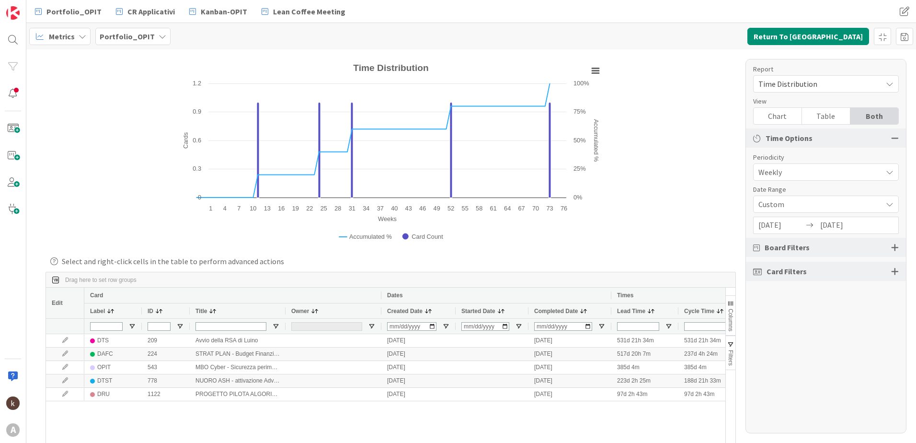
scroll to position [0, 0]
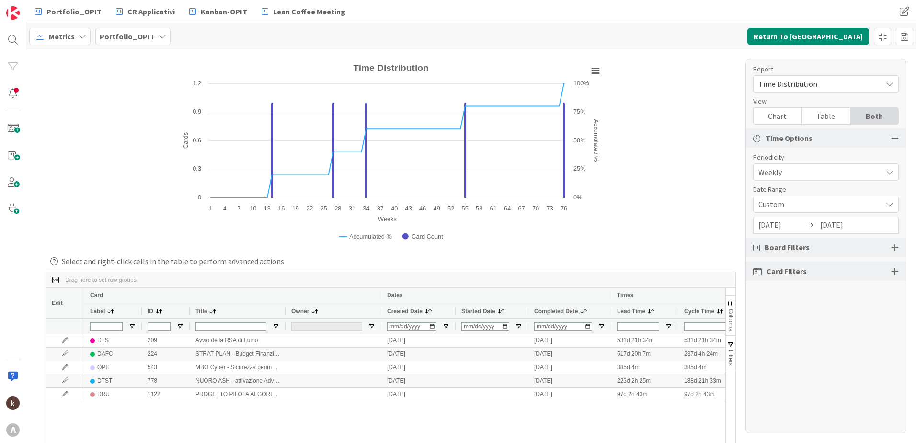
click at [788, 169] on span "Weekly" at bounding box center [818, 171] width 119 height 13
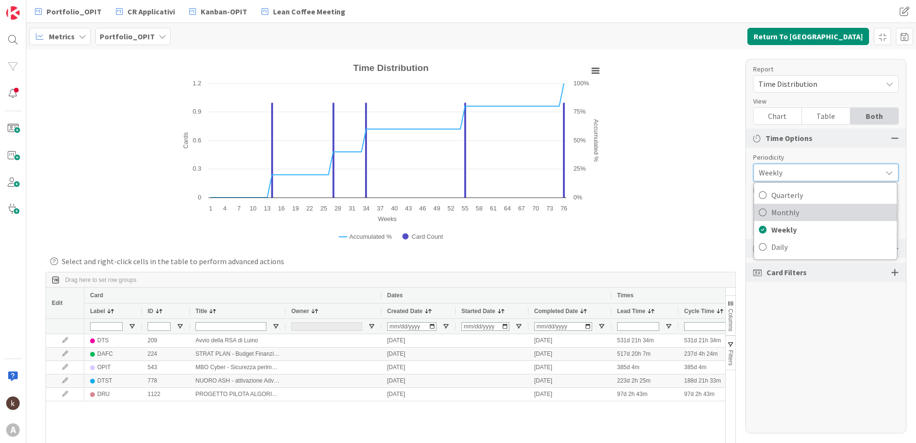
click at [787, 215] on span "Monthly" at bounding box center [831, 212] width 121 height 14
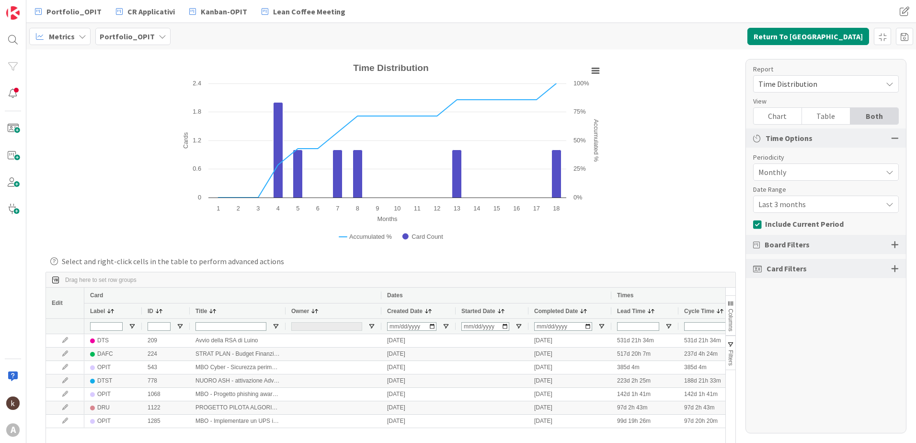
click at [890, 244] on div "Board Filters" at bounding box center [826, 244] width 160 height 19
click at [896, 244] on div at bounding box center [895, 244] width 8 height 9
click at [784, 297] on button "Include Archived Cards" at bounding box center [796, 291] width 87 height 14
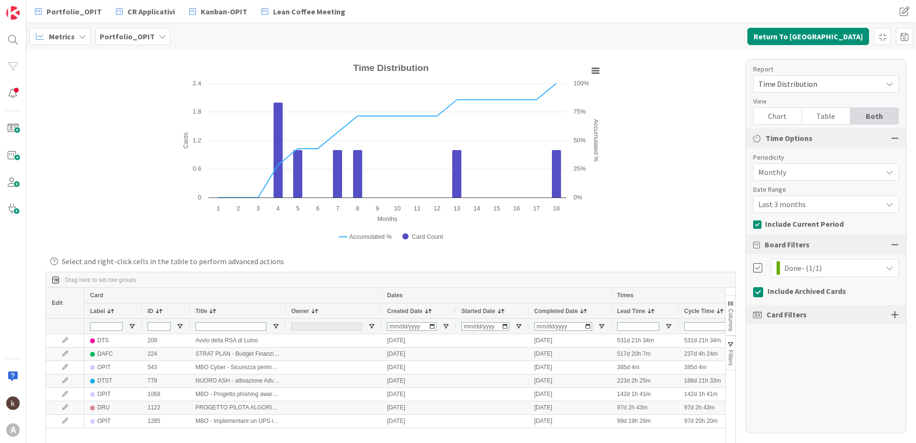
click at [892, 317] on div at bounding box center [895, 314] width 8 height 9
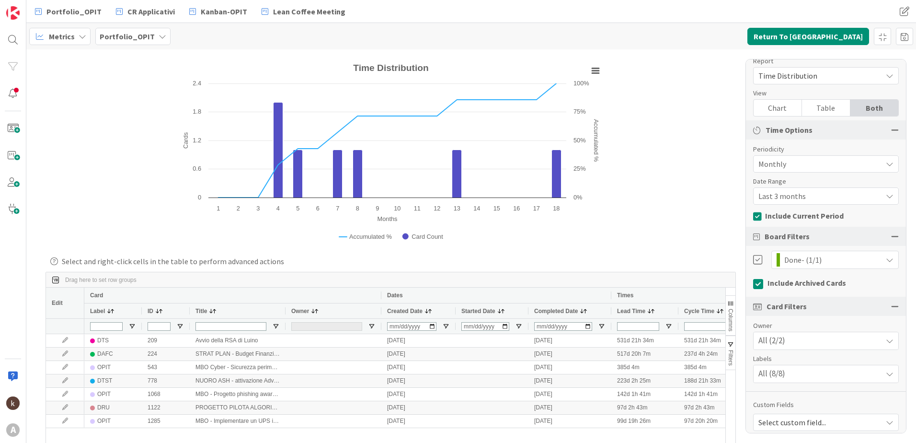
scroll to position [15, 0]
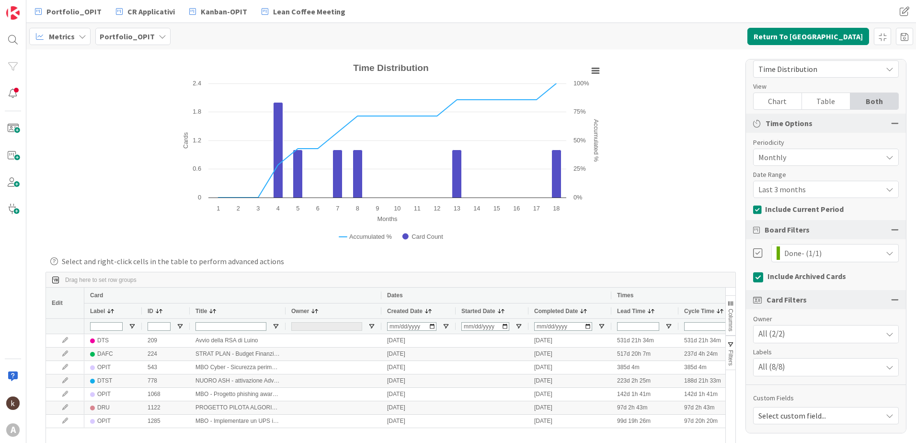
click at [886, 364] on icon at bounding box center [890, 367] width 8 height 8
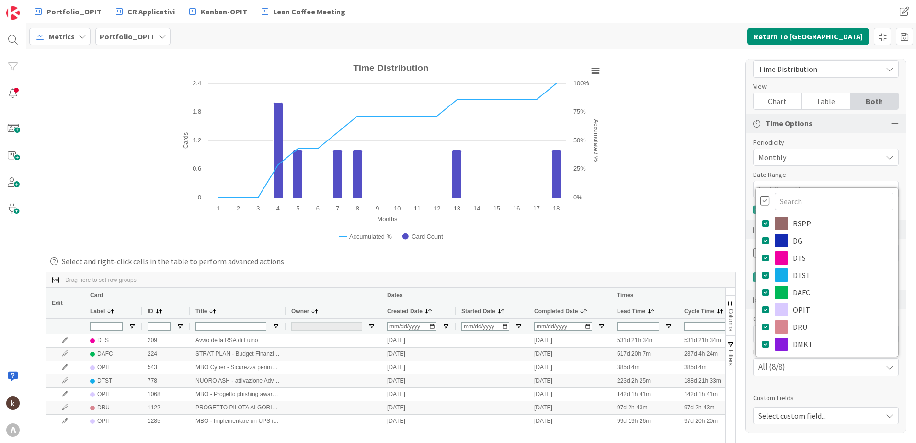
click at [886, 368] on icon at bounding box center [890, 367] width 8 height 8
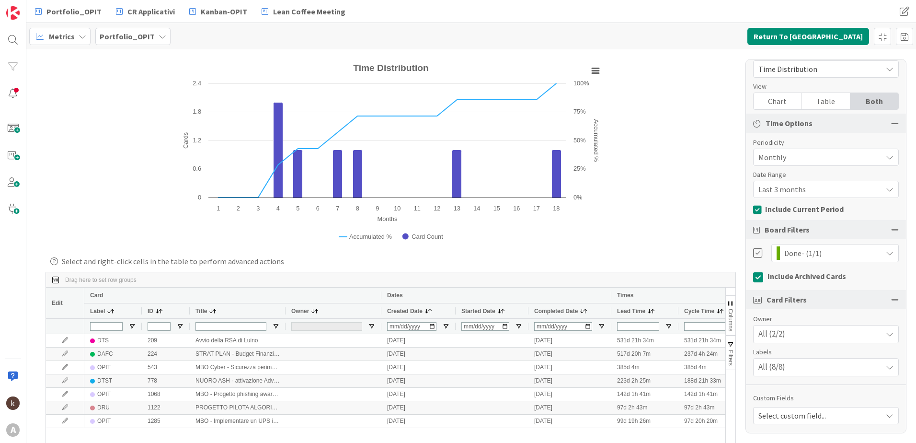
click at [872, 336] on div "All (2/2)" at bounding box center [826, 333] width 145 height 17
click at [872, 335] on div "All (2/2)" at bounding box center [826, 333] width 145 height 17
click at [883, 409] on div "Select custom field..." at bounding box center [826, 415] width 146 height 17
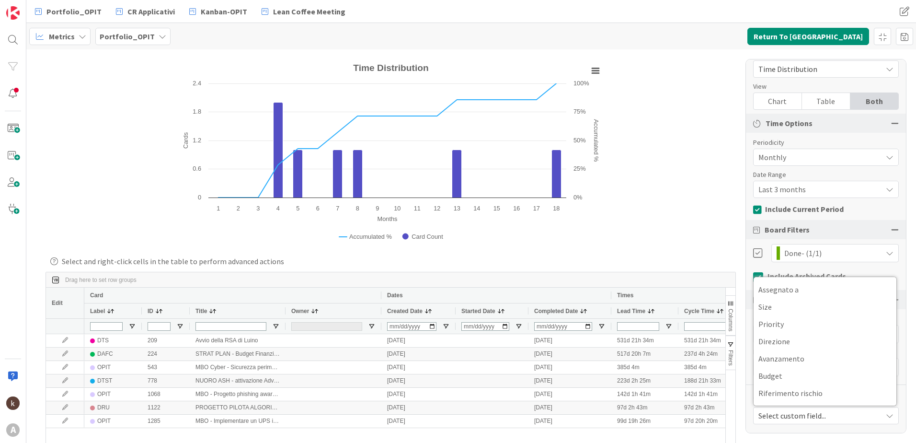
click at [884, 408] on div "Select custom field..." at bounding box center [826, 415] width 146 height 17
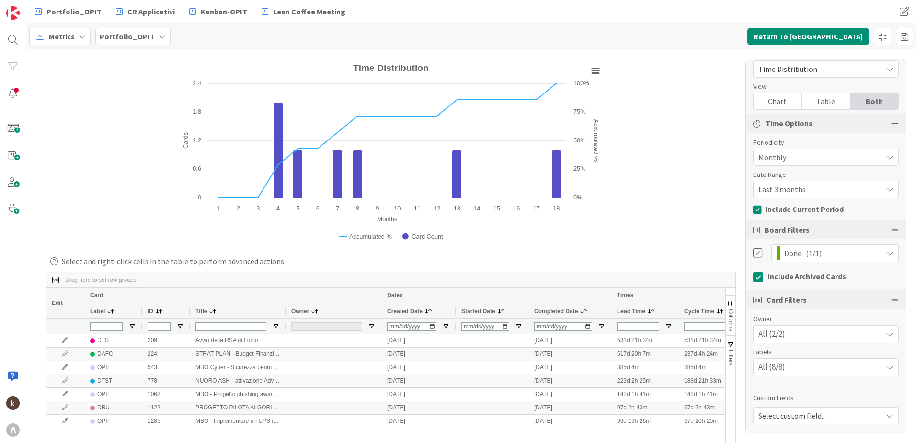
click at [819, 70] on span "Time Distribution" at bounding box center [818, 68] width 119 height 13
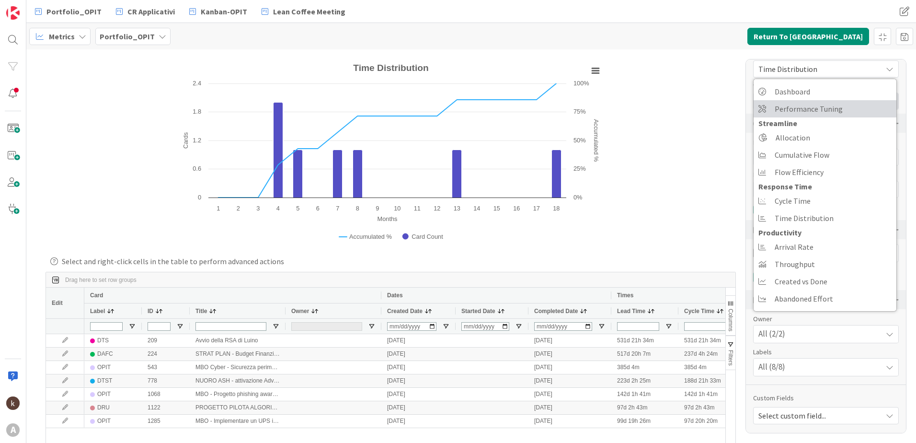
click at [810, 111] on span "Performance Tuning" at bounding box center [809, 109] width 68 height 14
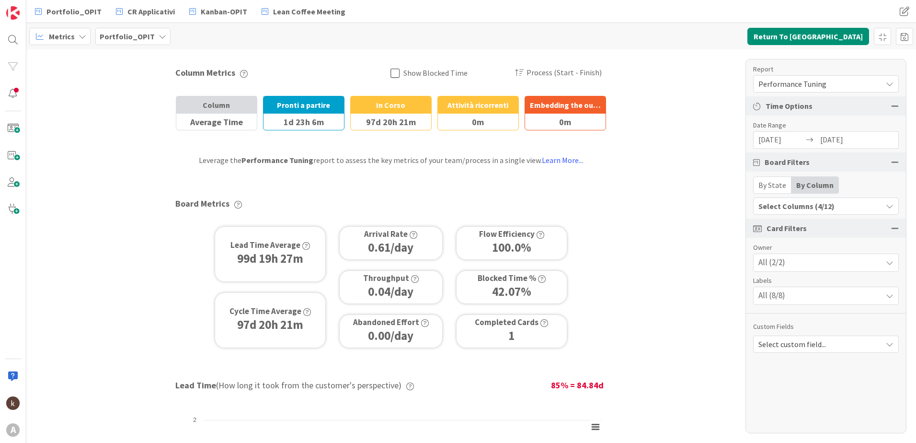
click at [799, 142] on input "[DATE]" at bounding box center [782, 140] width 46 height 16
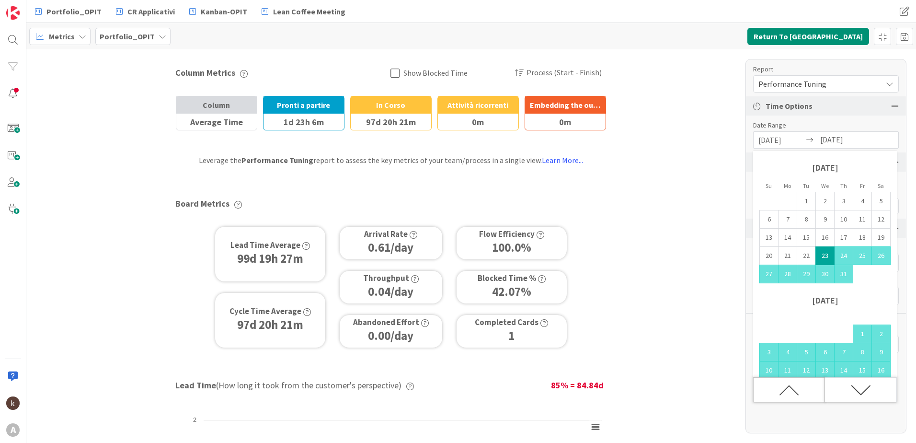
click at [789, 390] on icon "Move backward to switch to the previous month." at bounding box center [789, 390] width 20 height 20
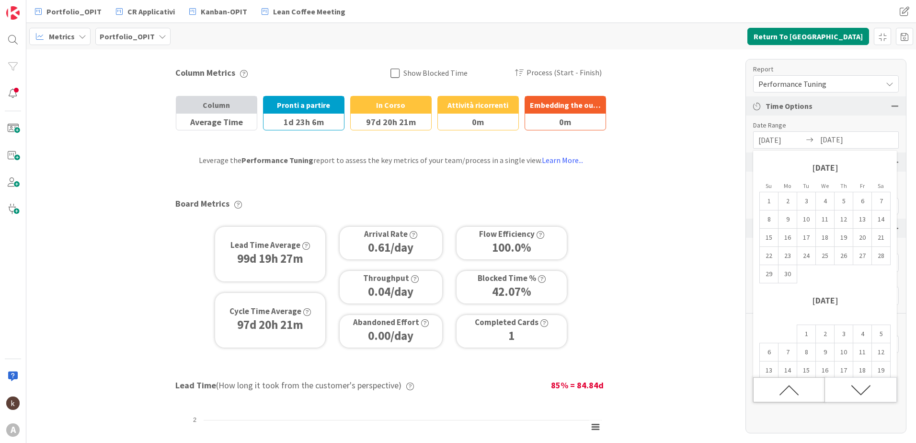
click at [789, 390] on icon "Move backward to switch to the previous month." at bounding box center [789, 390] width 20 height 20
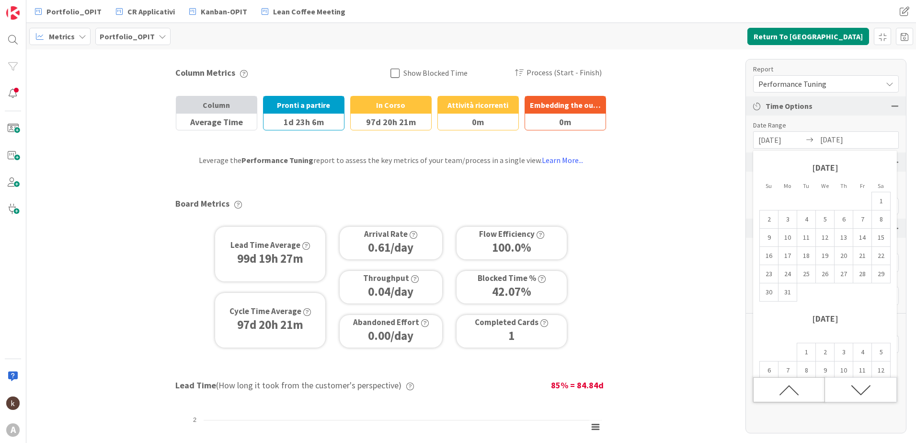
click at [789, 390] on icon "Move backward to switch to the previous month." at bounding box center [789, 390] width 20 height 20
click at [784, 383] on icon "Move backward to switch to the previous month." at bounding box center [789, 390] width 20 height 20
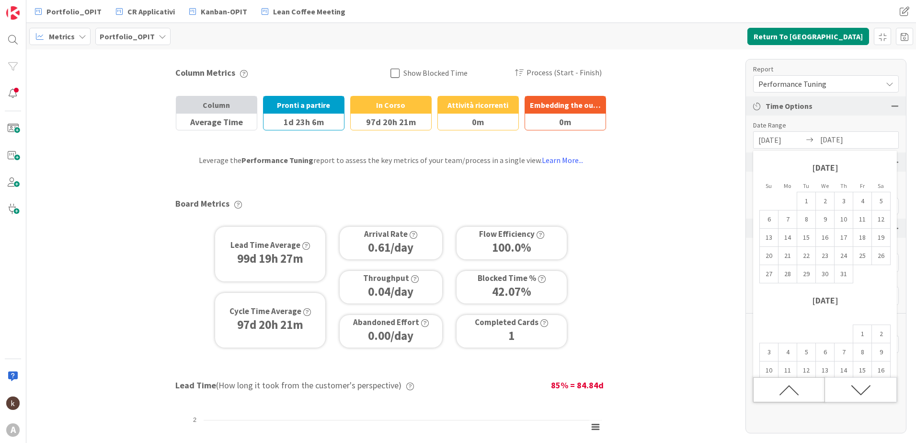
click at [785, 386] on icon "Move backward to switch to the previous month." at bounding box center [789, 390] width 20 height 20
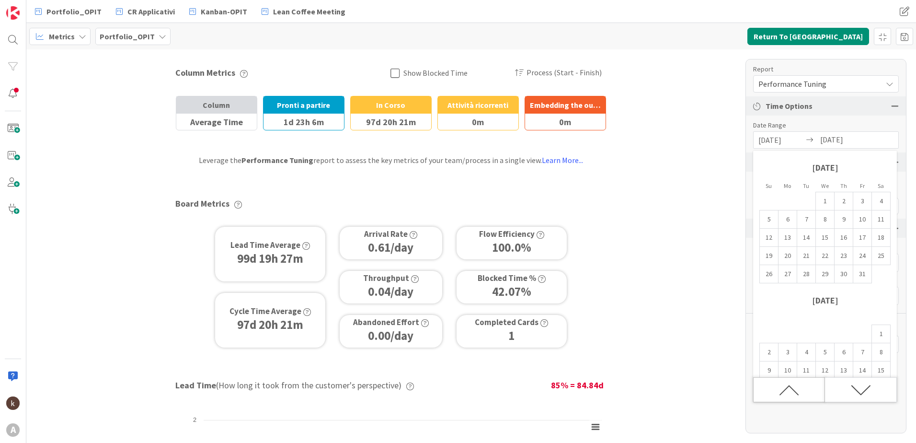
click at [785, 386] on icon "Move backward to switch to the previous month." at bounding box center [789, 390] width 20 height 20
click at [787, 202] on td "1" at bounding box center [788, 201] width 19 height 18
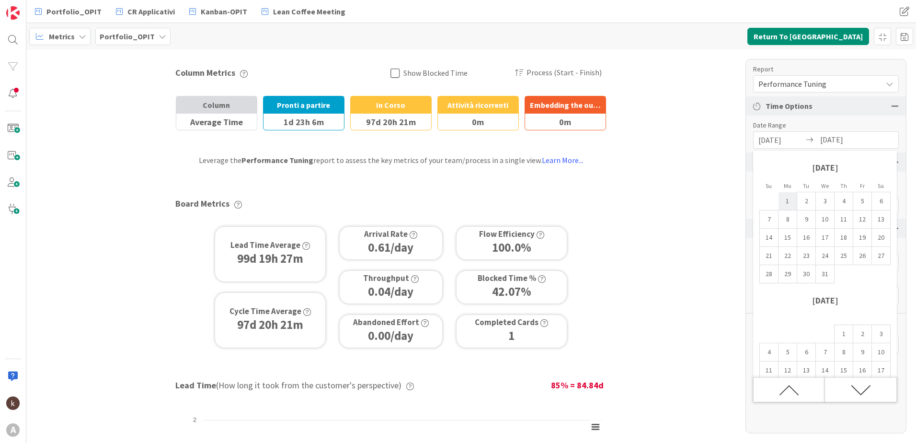
type input "[DATE]"
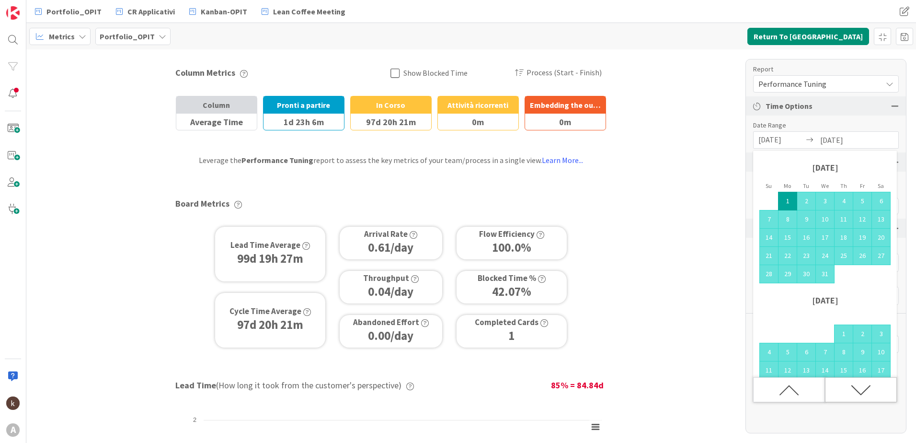
click at [853, 390] on icon "Move forward to switch to the next month." at bounding box center [861, 390] width 20 height 20
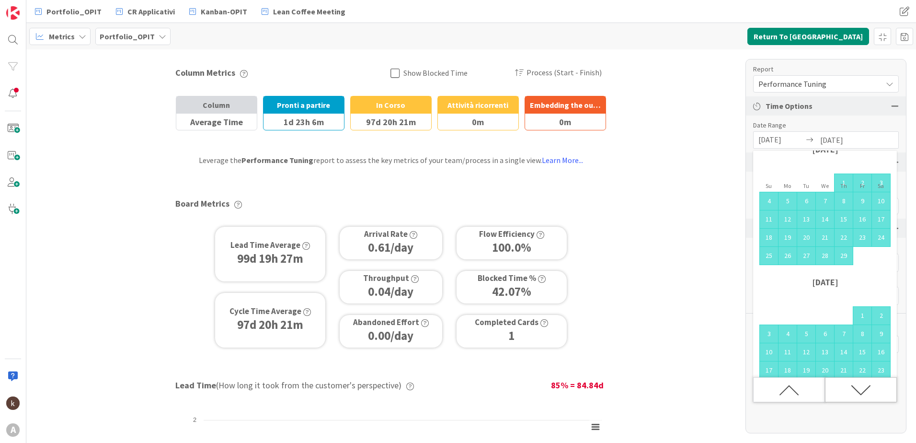
click at [853, 390] on icon "Move forward to switch to the next month." at bounding box center [861, 390] width 20 height 20
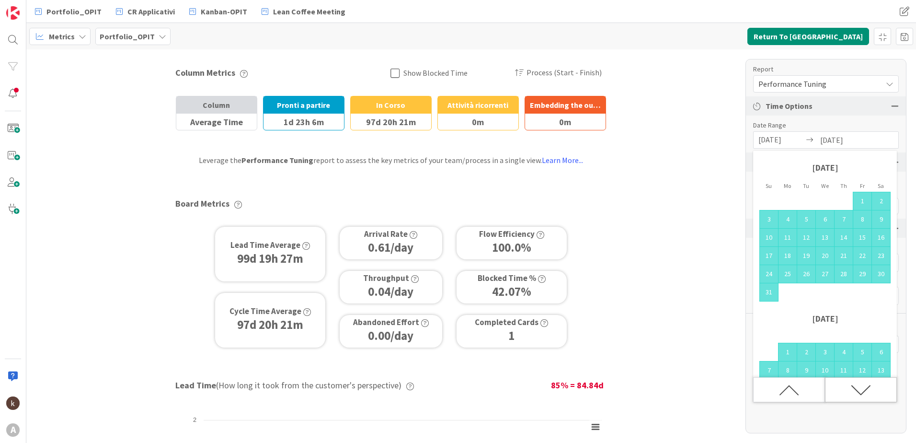
click at [853, 390] on icon "Move forward to switch to the next month." at bounding box center [861, 390] width 20 height 20
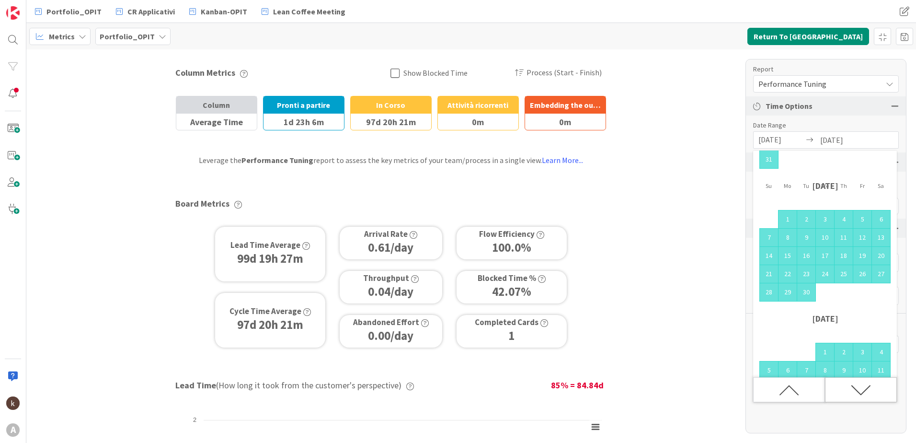
click at [853, 390] on icon "Move forward to switch to the next month." at bounding box center [861, 390] width 20 height 20
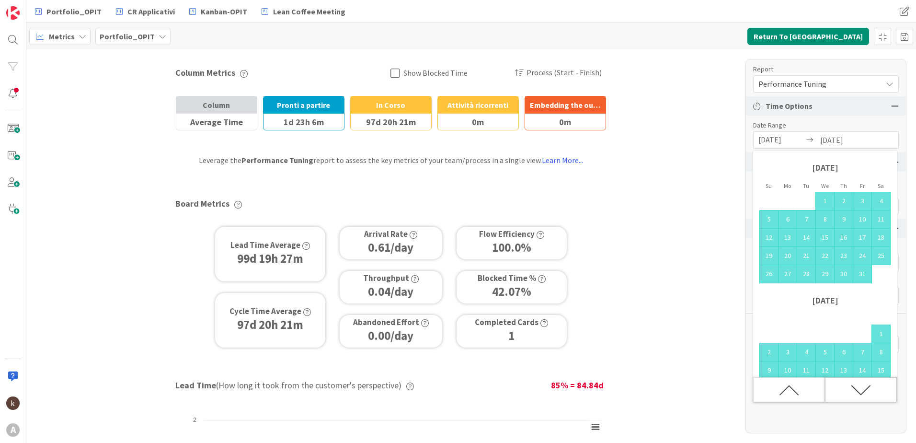
click at [853, 390] on icon "Move forward to switch to the next month." at bounding box center [861, 390] width 20 height 20
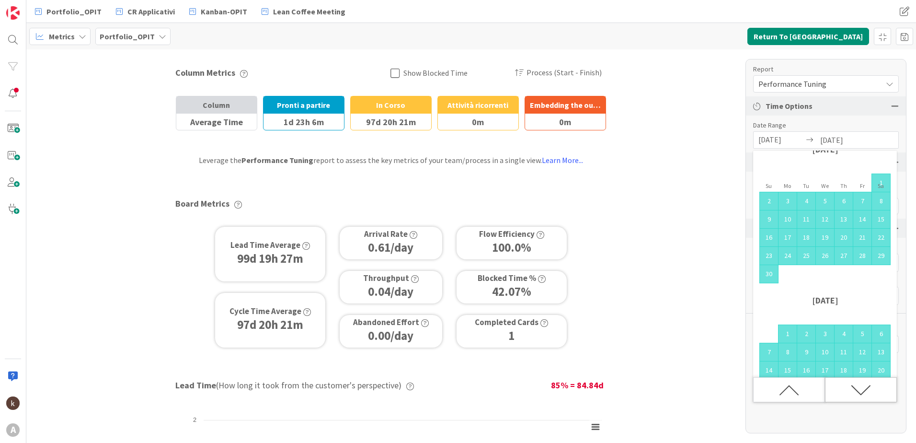
click at [853, 390] on icon "Move forward to switch to the next month." at bounding box center [861, 390] width 20 height 20
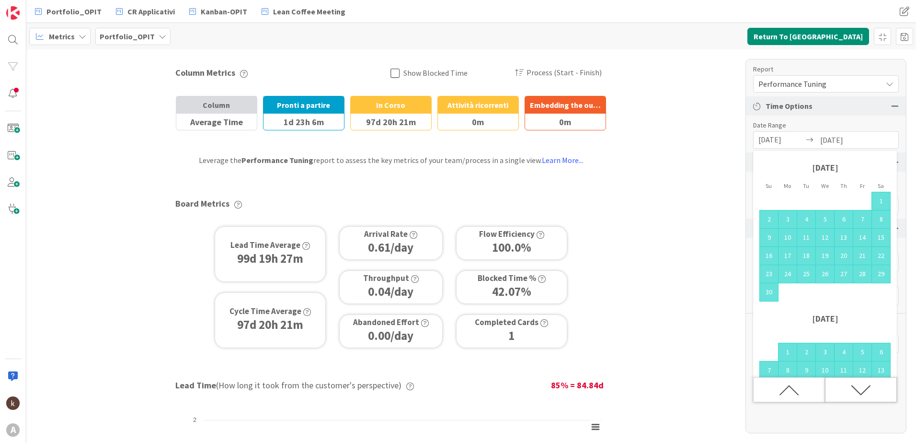
click at [853, 390] on icon "Move forward to switch to the next month." at bounding box center [861, 390] width 20 height 20
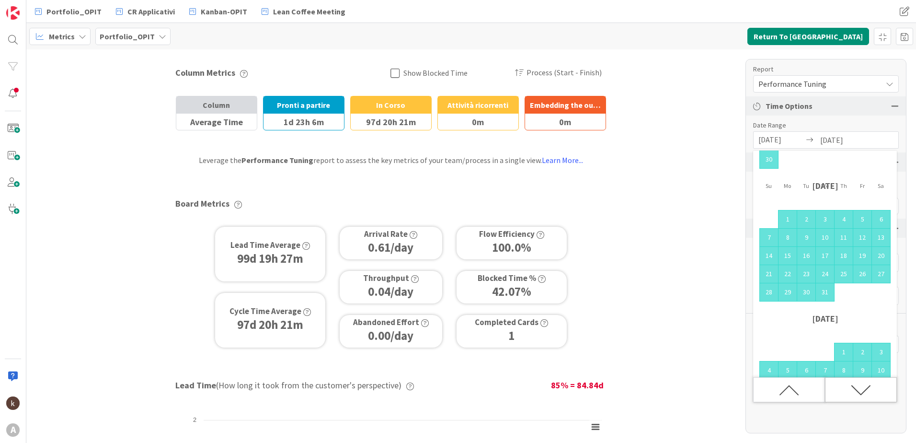
click at [853, 390] on icon "Move forward to switch to the next month." at bounding box center [861, 390] width 20 height 20
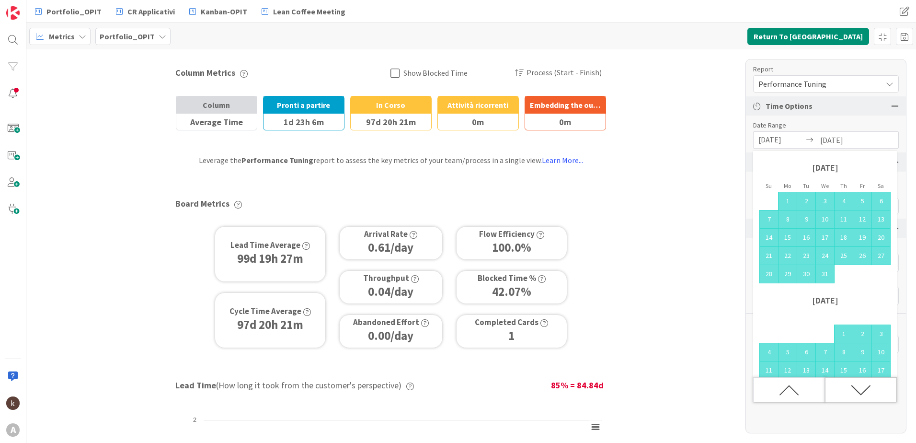
click at [853, 390] on icon "Move forward to switch to the next month." at bounding box center [861, 390] width 20 height 20
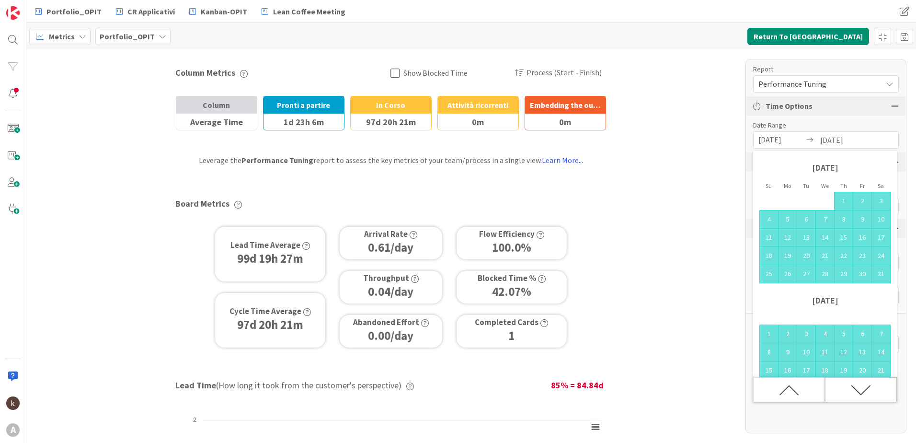
click at [853, 390] on icon "Move forward to switch to the next month." at bounding box center [861, 390] width 20 height 20
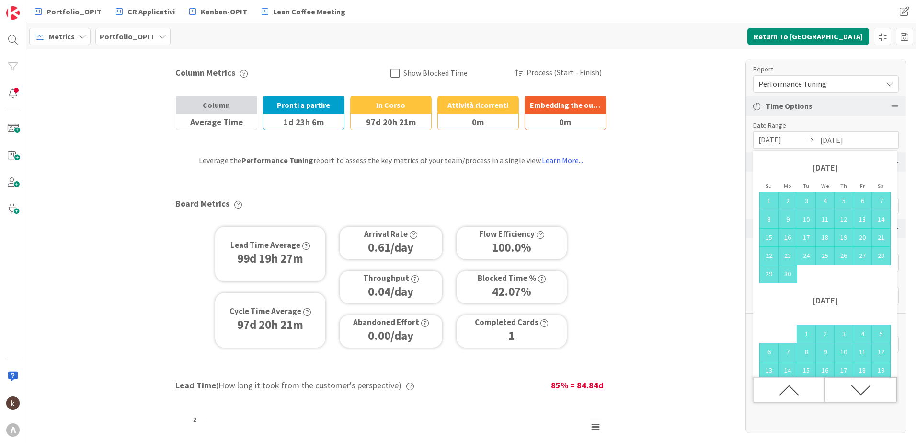
click at [853, 390] on icon "Move forward to switch to the next month." at bounding box center [861, 390] width 20 height 20
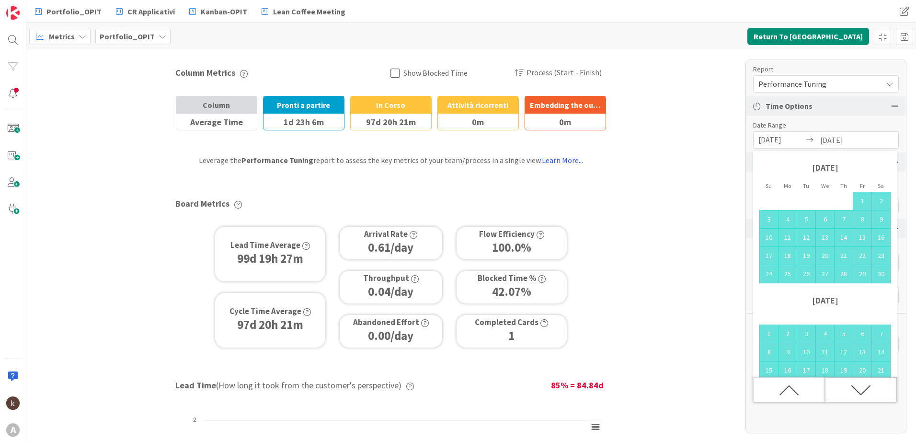
click at [853, 390] on icon "Move forward to switch to the next month." at bounding box center [861, 390] width 20 height 20
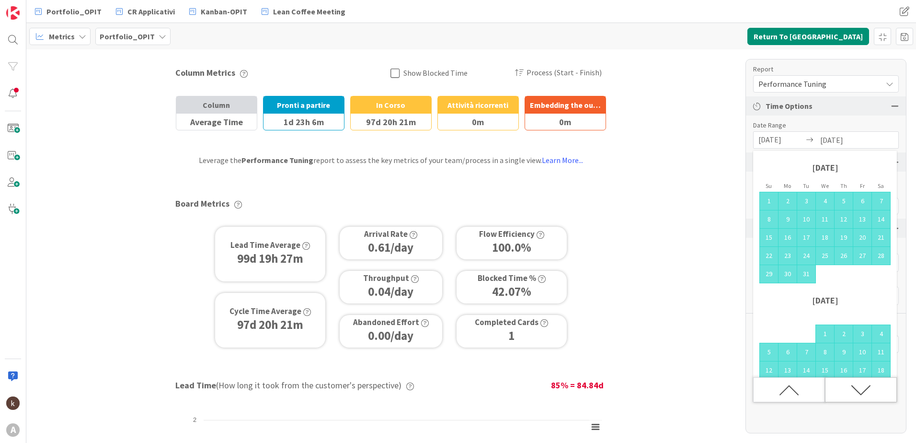
click at [853, 390] on icon "Move forward to switch to the next month." at bounding box center [861, 390] width 20 height 20
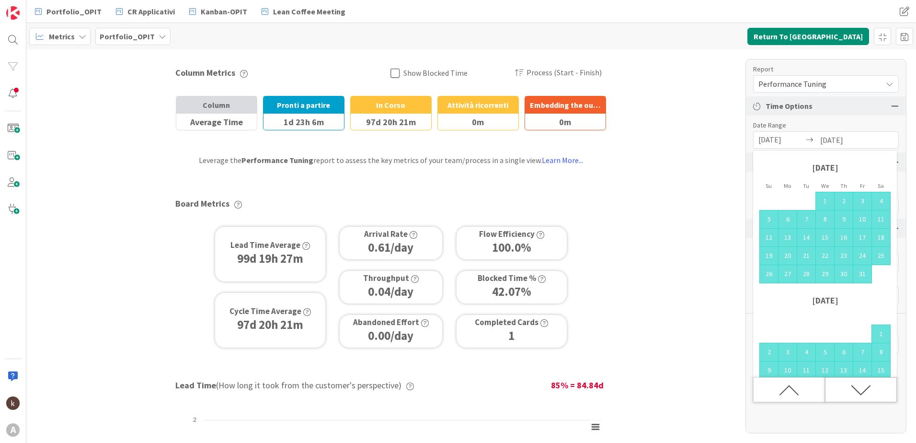
click at [853, 390] on icon "Move forward to switch to the next month." at bounding box center [861, 390] width 20 height 20
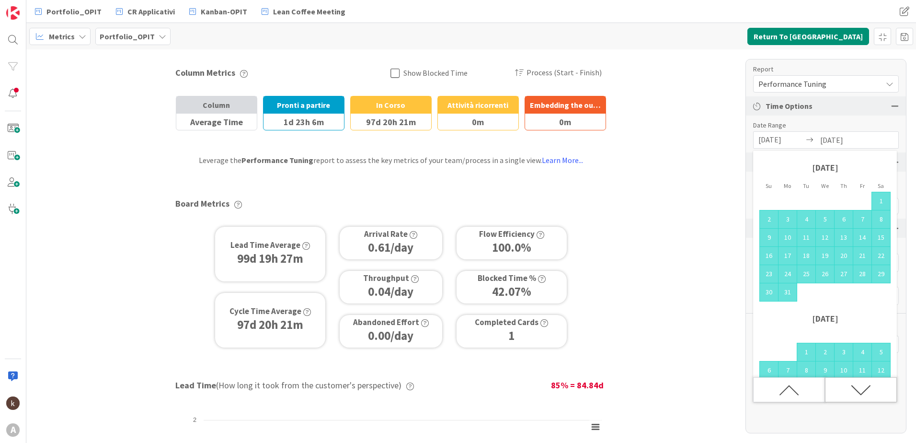
click at [853, 390] on icon "Move forward to switch to the next month." at bounding box center [861, 390] width 20 height 20
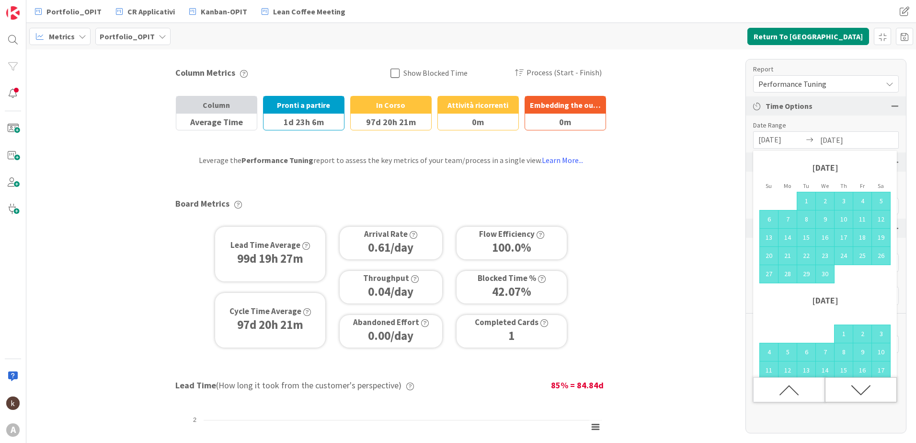
click at [853, 390] on icon "Move forward to switch to the next month." at bounding box center [861, 390] width 20 height 20
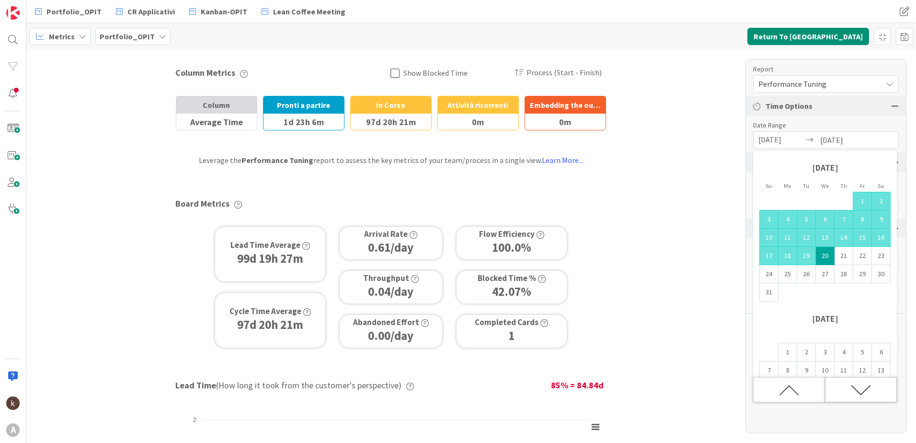
click at [853, 390] on icon "Move forward to switch to the next month." at bounding box center [861, 390] width 20 height 20
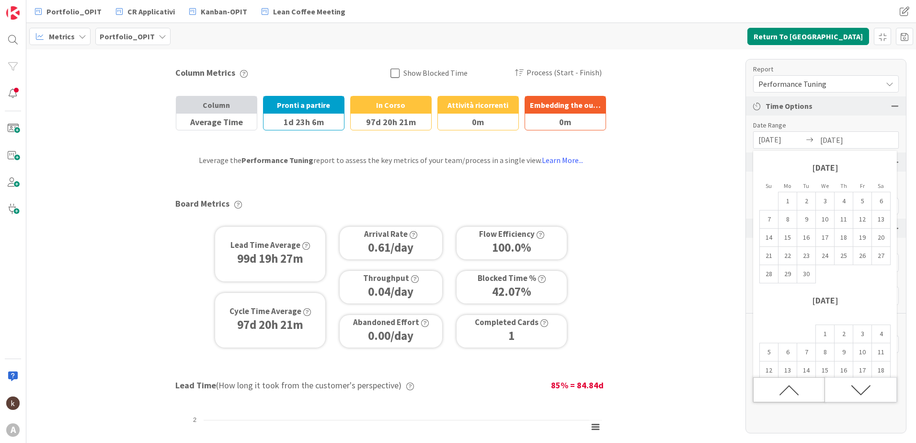
click at [796, 386] on icon "Move backward to switch to the previous month." at bounding box center [789, 390] width 20 height 20
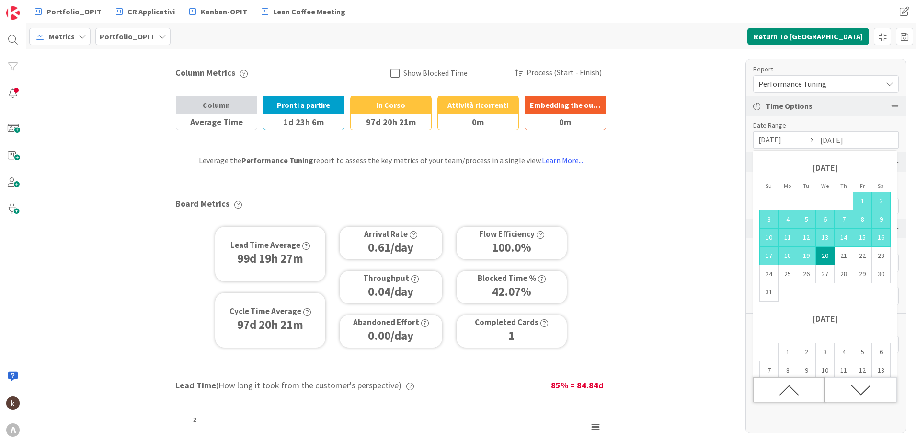
click at [786, 400] on div "Move backward to switch to the previous month." at bounding box center [789, 389] width 72 height 25
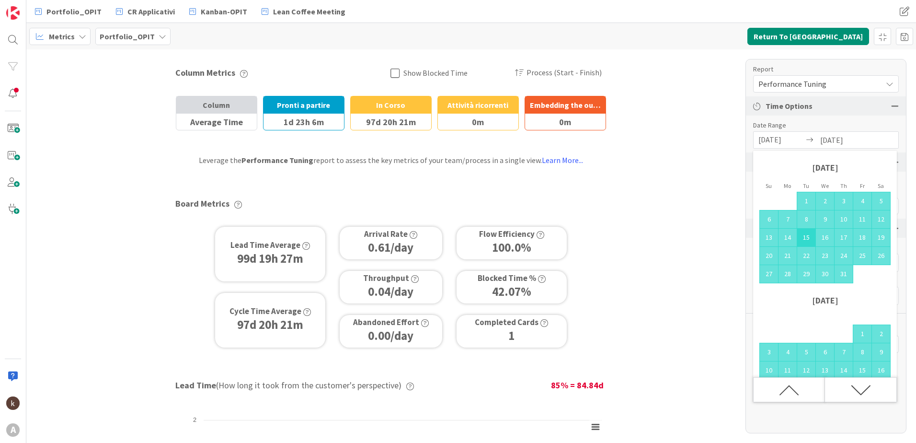
click at [810, 238] on td "15" at bounding box center [806, 238] width 19 height 18
type input "[DATE]"
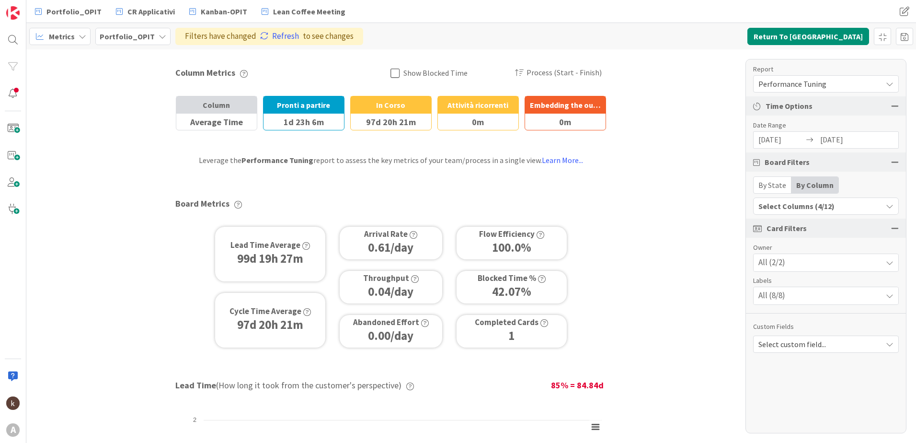
click at [826, 202] on div "Select Columns (4/12)" at bounding box center [818, 206] width 128 height 12
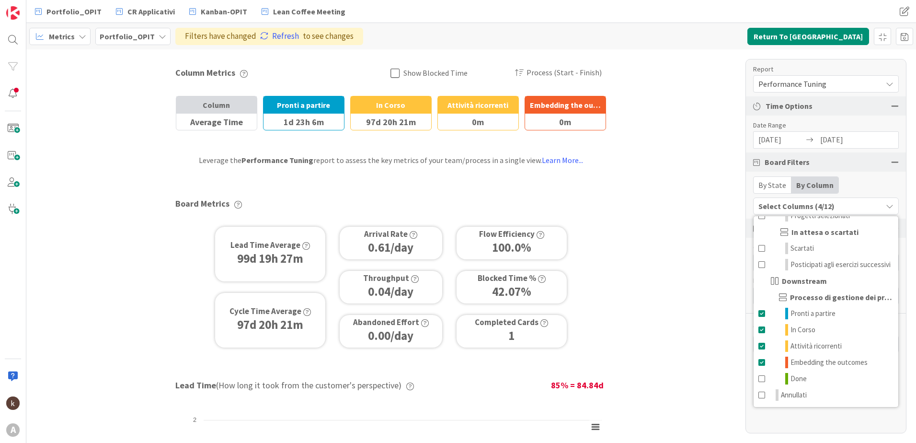
scroll to position [105, 0]
click at [765, 379] on span at bounding box center [763, 379] width 8 height 12
click at [884, 201] on button "Select Columns (5/12)" at bounding box center [826, 205] width 146 height 17
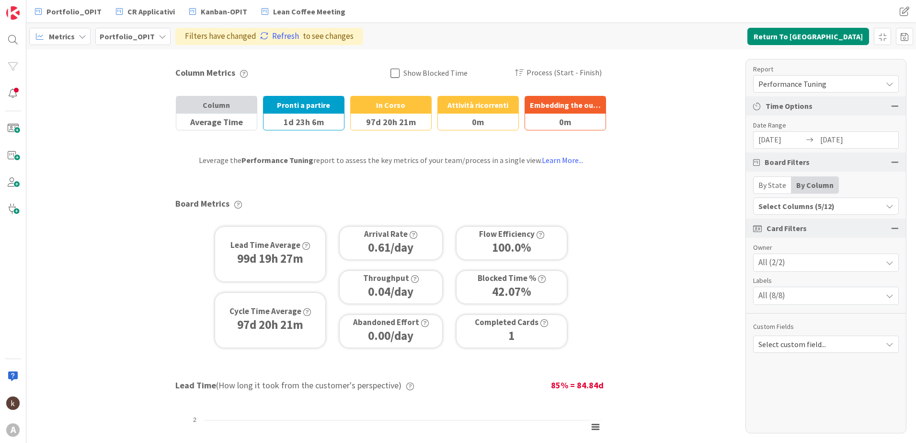
click at [782, 181] on div "By State" at bounding box center [773, 185] width 38 height 16
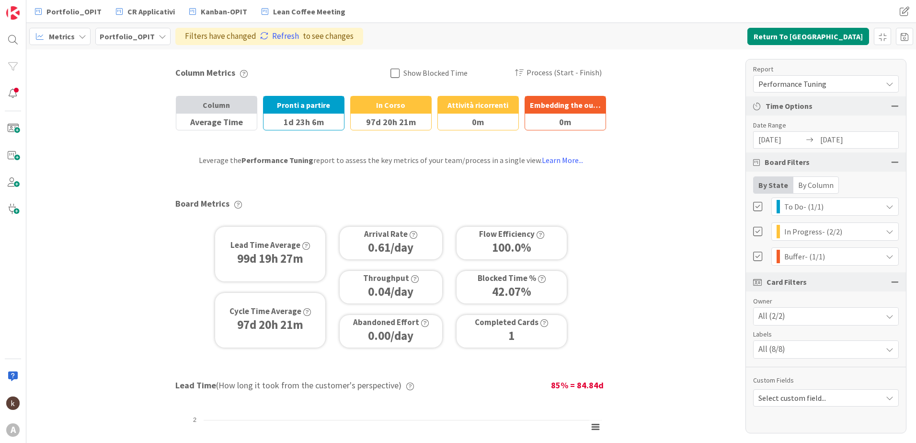
click at [823, 181] on div "By Column" at bounding box center [816, 185] width 45 height 16
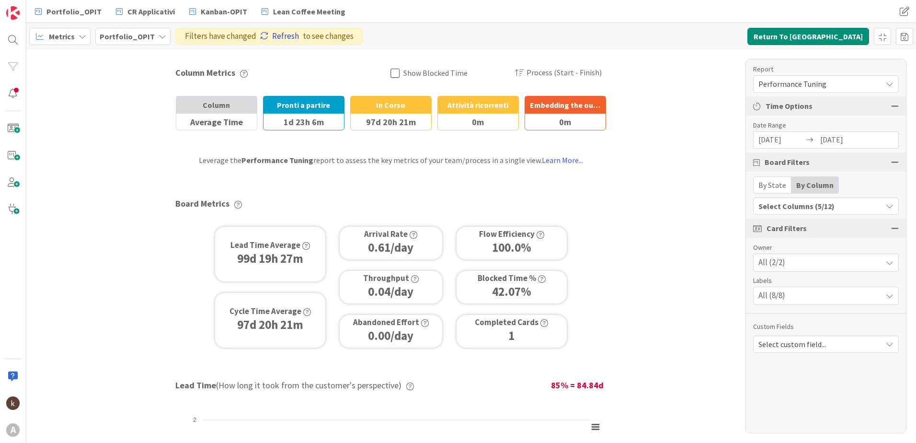
click at [267, 37] on link "Refresh" at bounding box center [279, 36] width 39 height 12
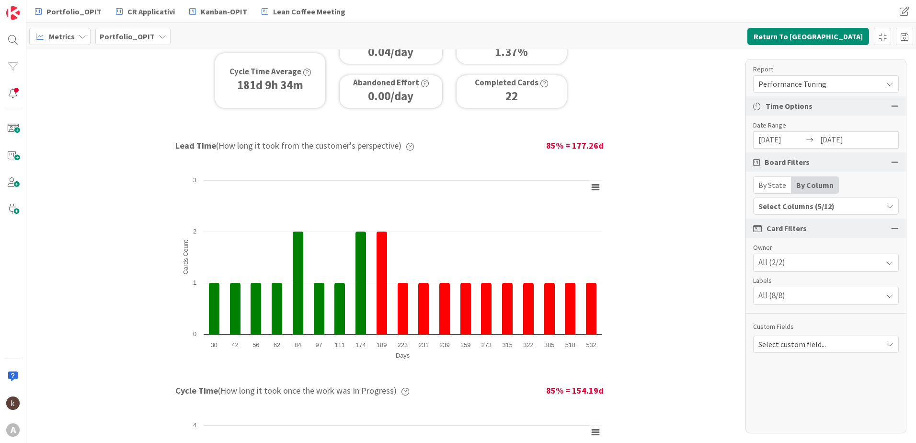
scroll to position [288, 0]
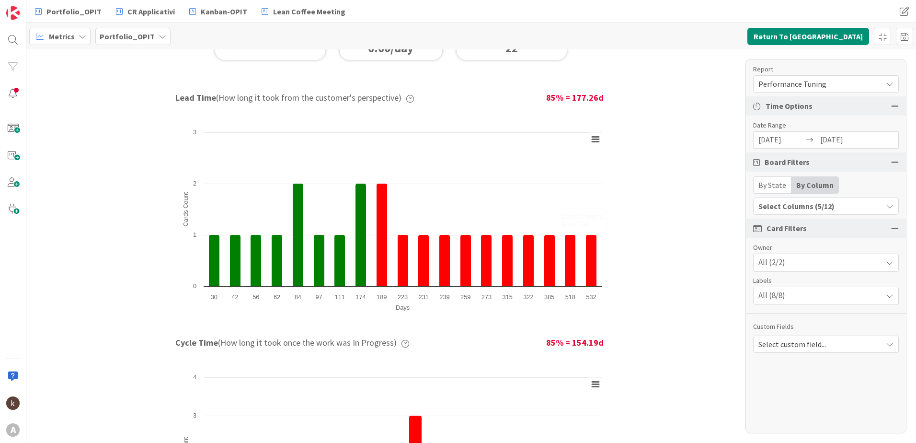
click at [816, 345] on span "Select custom field..." at bounding box center [818, 343] width 119 height 13
click at [789, 230] on span "Size" at bounding box center [825, 235] width 133 height 14
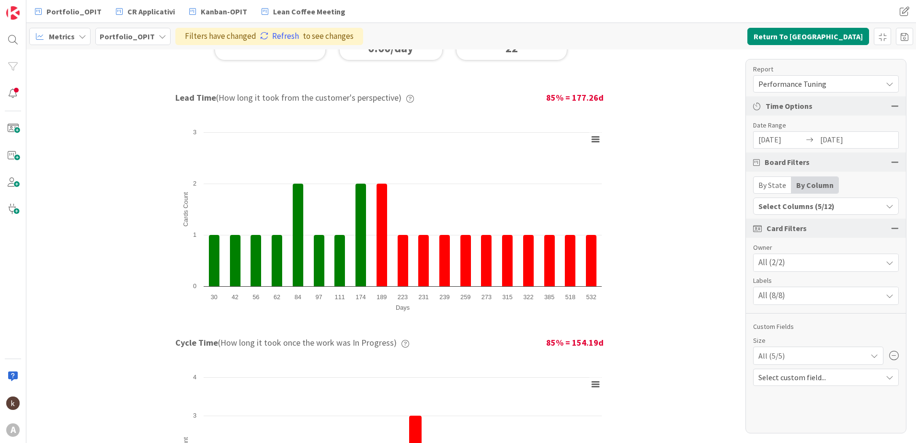
click at [841, 379] on span "Select custom field..." at bounding box center [818, 376] width 119 height 13
click at [843, 350] on div "All (5/5)" at bounding box center [819, 355] width 120 height 17
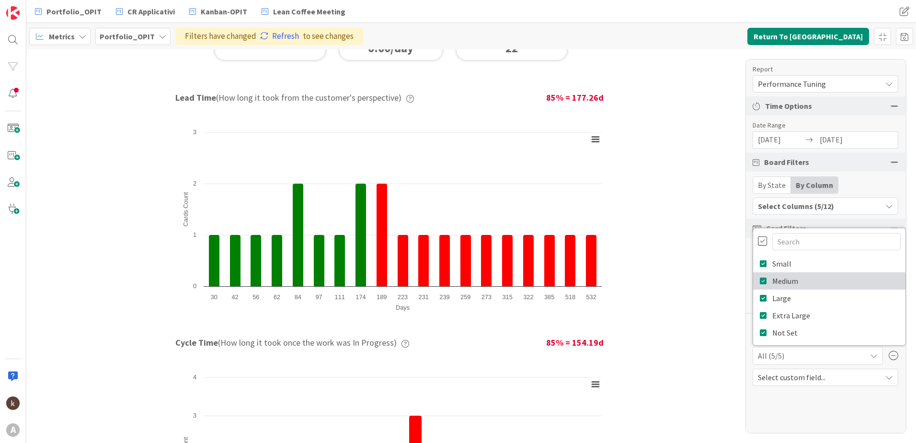
click at [763, 285] on icon at bounding box center [764, 281] width 8 height 14
click at [763, 299] on icon at bounding box center [764, 298] width 8 height 14
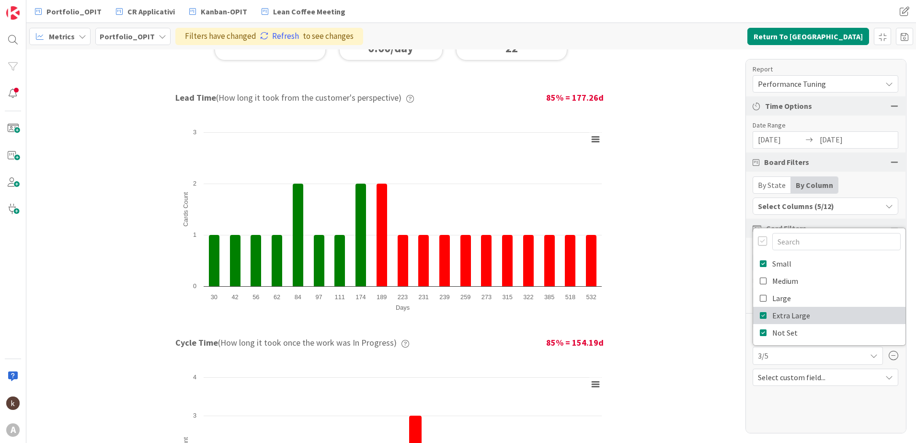
click at [764, 318] on icon at bounding box center [764, 315] width 8 height 14
click at [764, 332] on icon at bounding box center [764, 332] width 8 height 14
click at [802, 397] on div "Report Performance Tuning Dashboard Performance Tuning Streamline Allocation Cu…" at bounding box center [826, 246] width 161 height 374
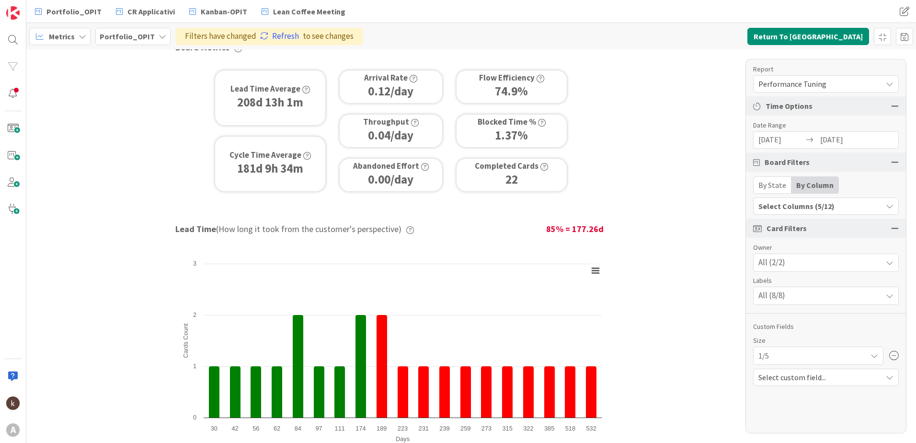
scroll to position [0, 0]
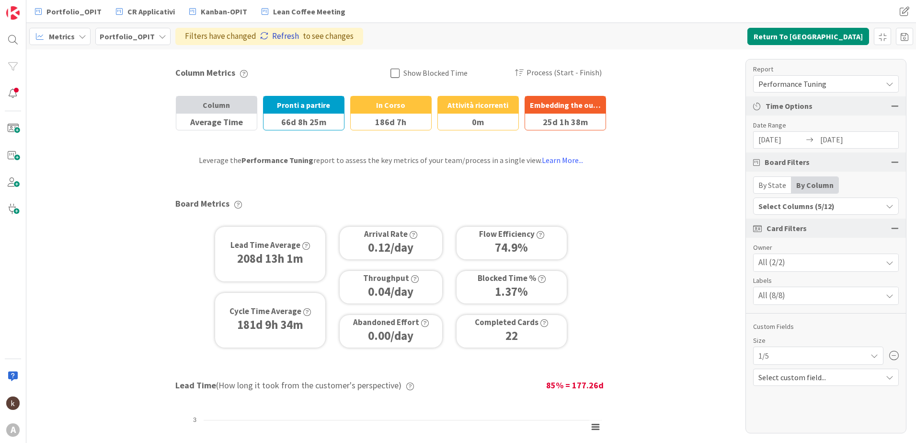
click at [269, 36] on link "Refresh" at bounding box center [279, 36] width 39 height 12
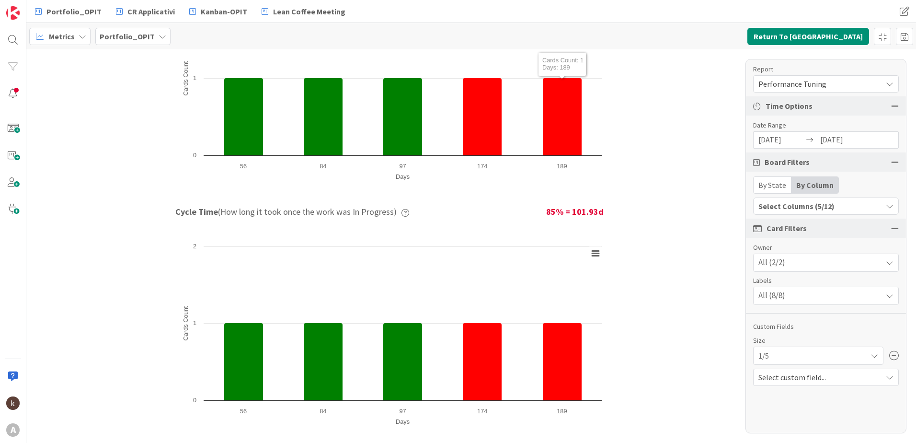
scroll to position [227, 0]
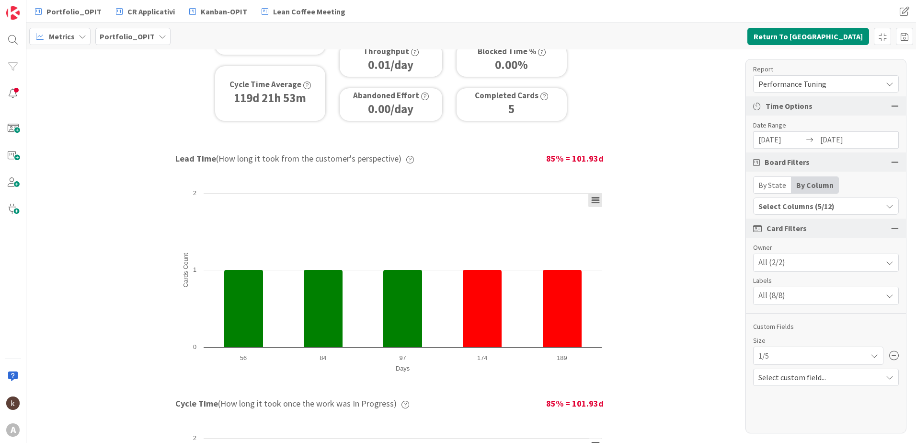
click at [594, 200] on icon at bounding box center [595, 200] width 7 height 5
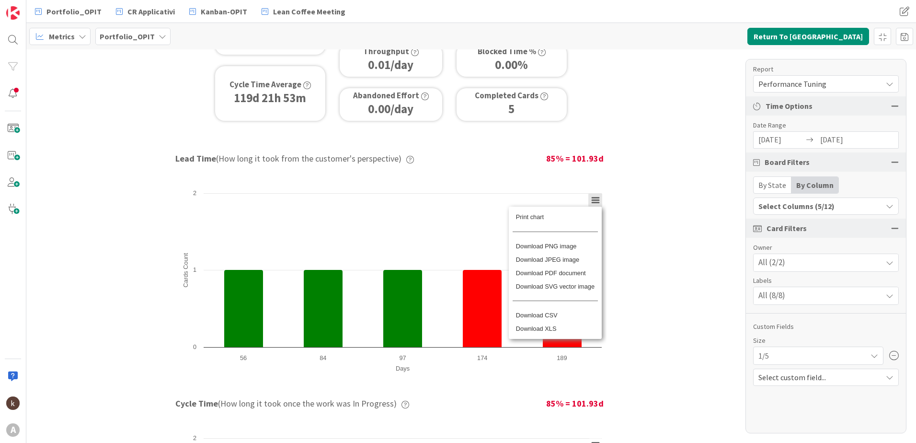
click at [594, 200] on div "Print chart Download PNG image Download JPEG image Download PDF document Downlo…" at bounding box center [554, 276] width 119 height 167
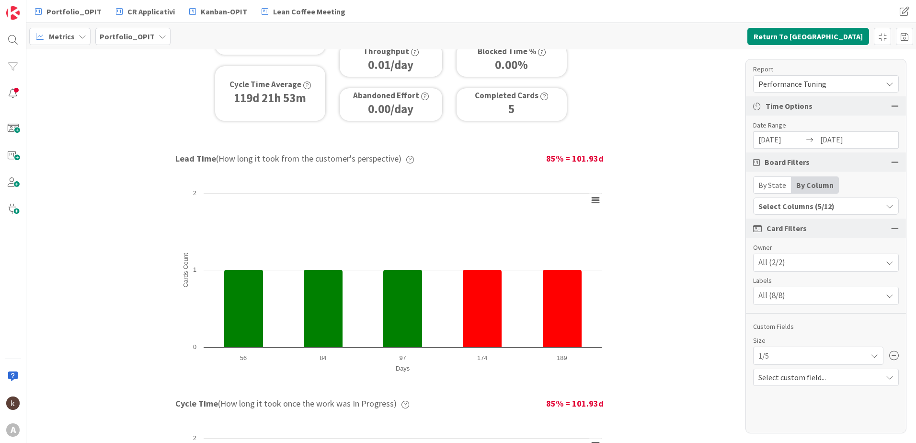
click at [872, 358] on icon at bounding box center [875, 356] width 8 height 8
click at [770, 281] on link "Medium" at bounding box center [829, 280] width 152 height 17
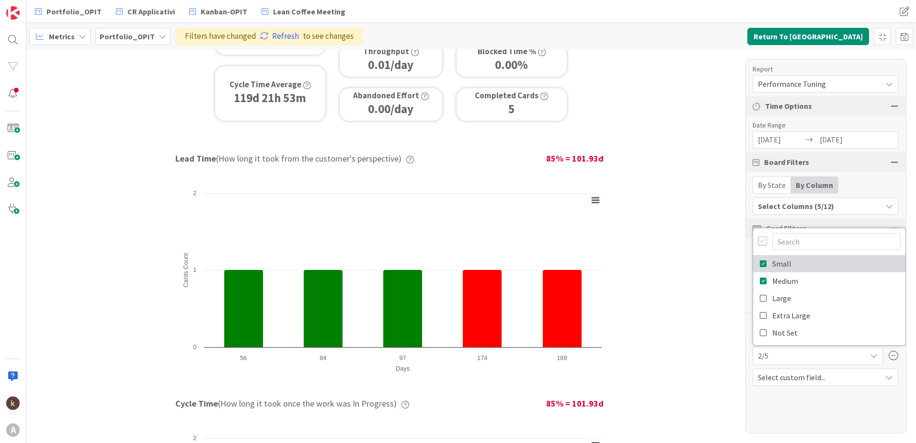
click at [761, 269] on icon at bounding box center [764, 263] width 8 height 14
click at [260, 38] on icon at bounding box center [264, 36] width 8 height 8
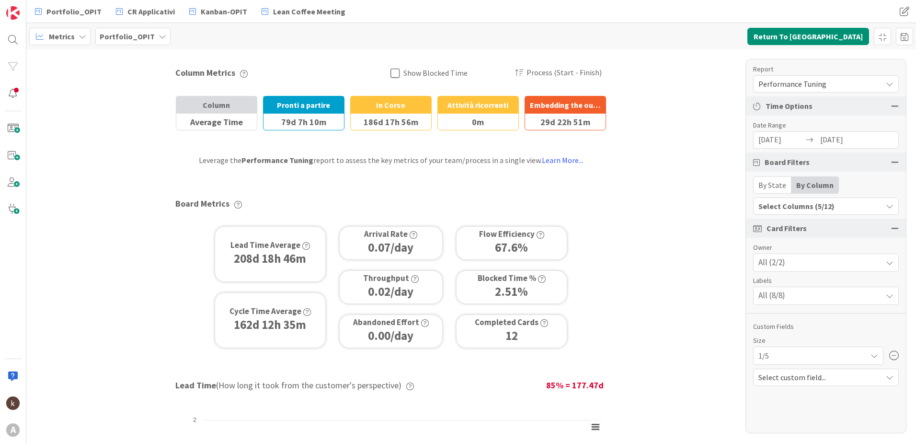
click at [866, 354] on div "1/5" at bounding box center [819, 355] width 120 height 17
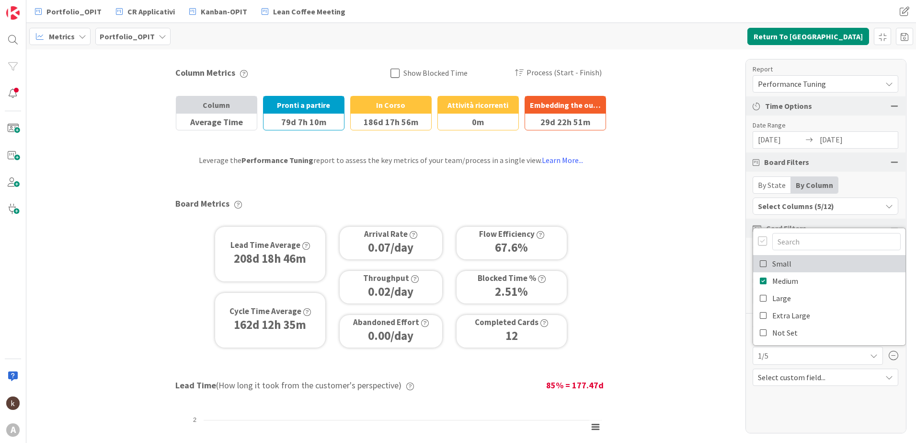
click at [762, 262] on icon at bounding box center [764, 263] width 8 height 14
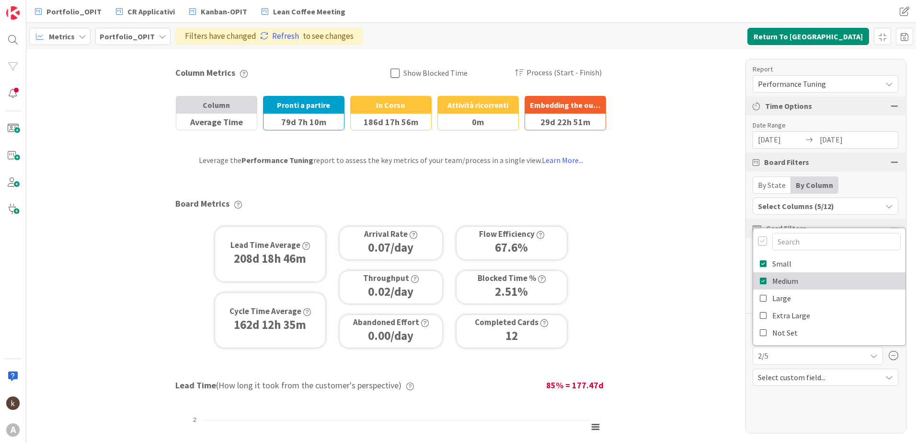
click at [762, 281] on icon at bounding box center [764, 281] width 8 height 14
click at [256, 24] on div "Metrics Portfolio_OPIT Filters have changed Refresh to see changes Return To [G…" at bounding box center [471, 36] width 890 height 26
click at [268, 33] on link "Refresh" at bounding box center [279, 36] width 39 height 12
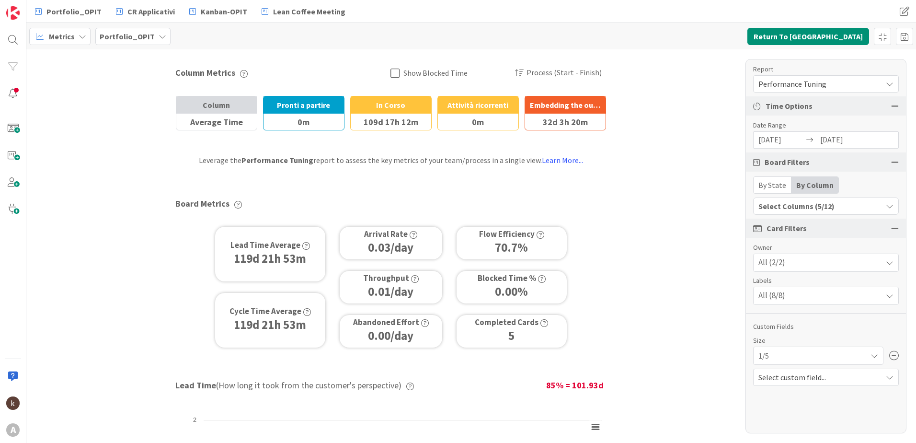
click at [394, 75] on icon at bounding box center [397, 73] width 13 height 11
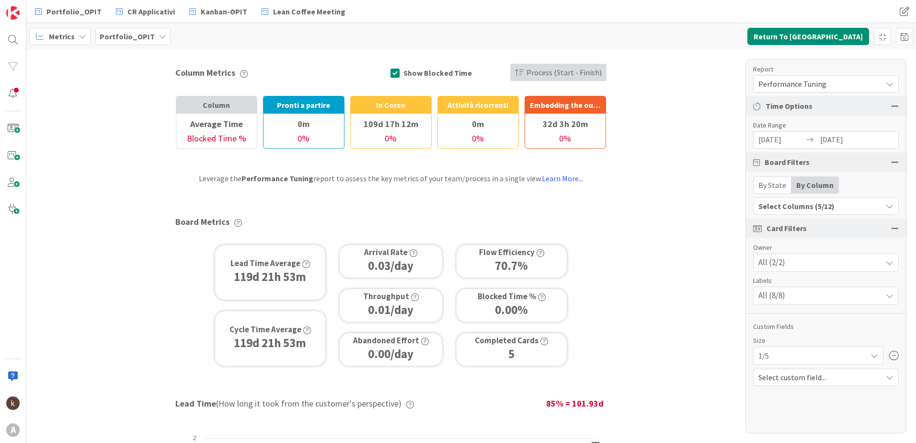
click at [555, 76] on span "Process (Start - Finish)" at bounding box center [564, 73] width 75 height 18
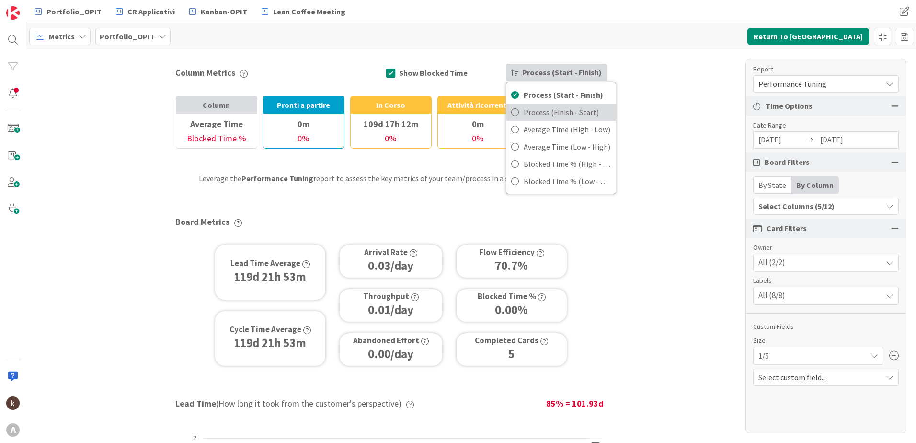
click at [539, 117] on span "Process (Finish - Start)" at bounding box center [567, 112] width 87 height 14
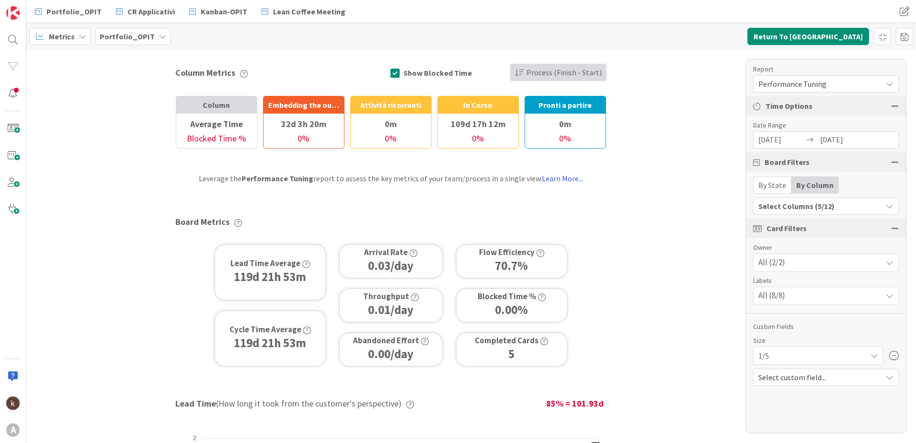
click at [535, 74] on span "Process (Finish - Start)" at bounding box center [564, 73] width 75 height 18
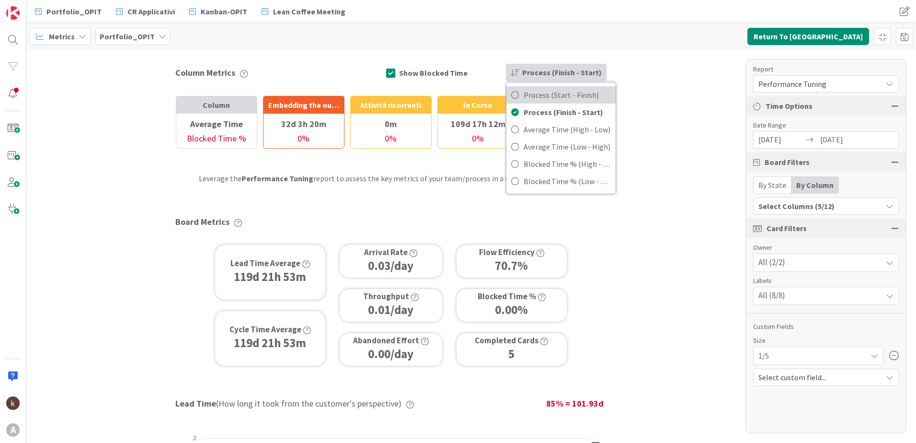
click at [535, 99] on span "Process (Start - Finish)" at bounding box center [567, 95] width 87 height 14
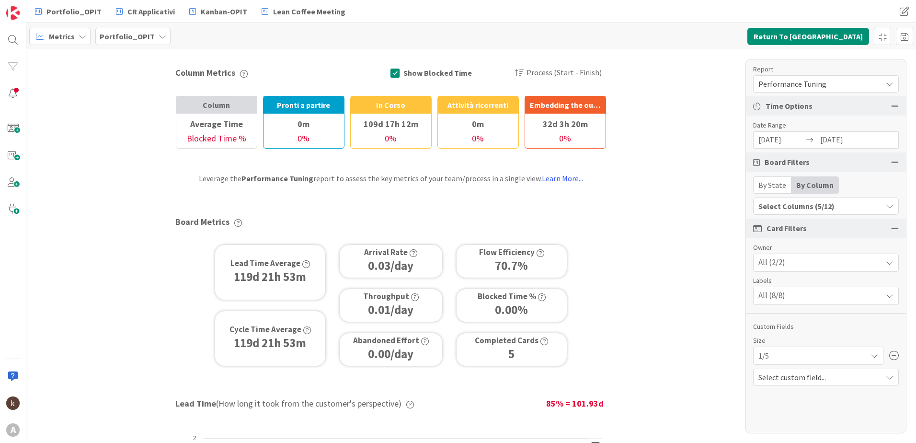
click at [854, 346] on div "Size 1/5" at bounding box center [826, 349] width 146 height 29
click at [850, 351] on div "1/5" at bounding box center [819, 355] width 120 height 17
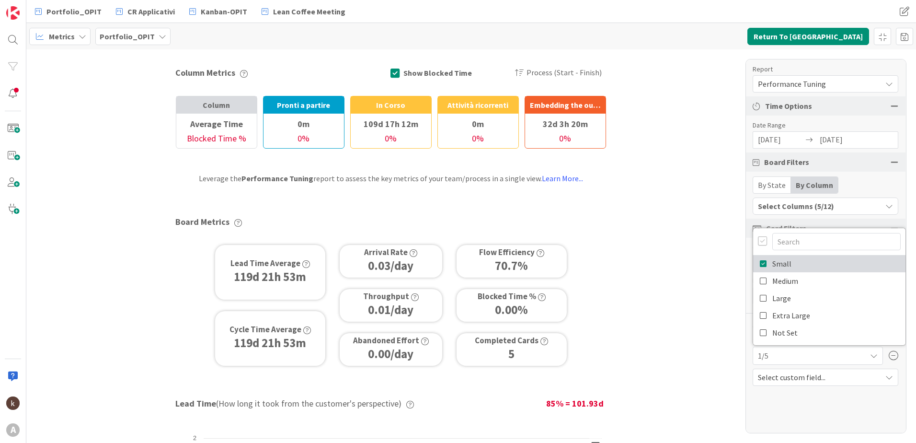
click at [766, 264] on icon at bounding box center [764, 263] width 8 height 14
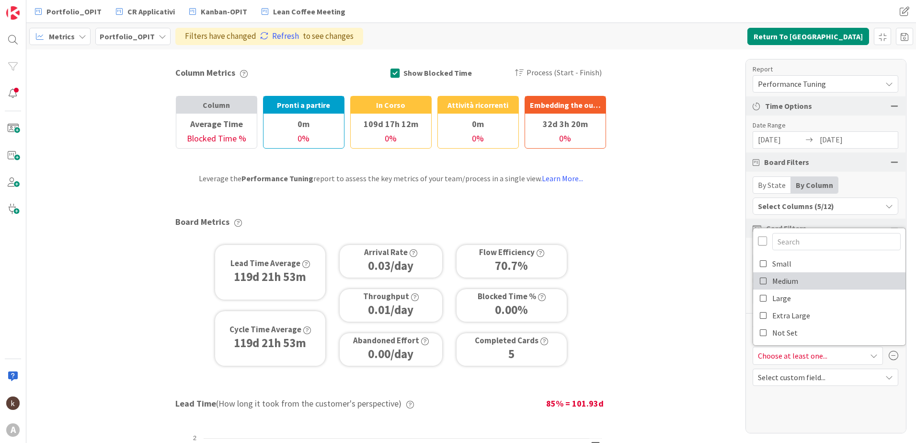
click at [766, 278] on icon at bounding box center [764, 281] width 8 height 14
click at [283, 36] on link "Refresh" at bounding box center [279, 36] width 39 height 12
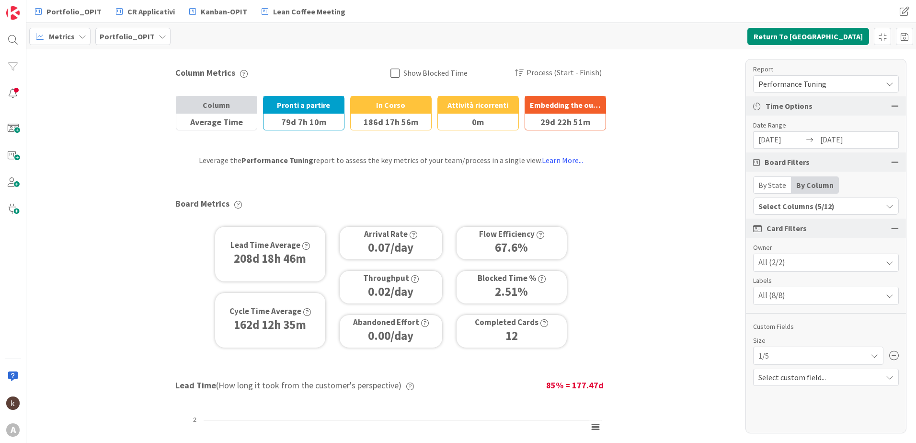
click at [777, 354] on div "1/5" at bounding box center [819, 355] width 120 height 17
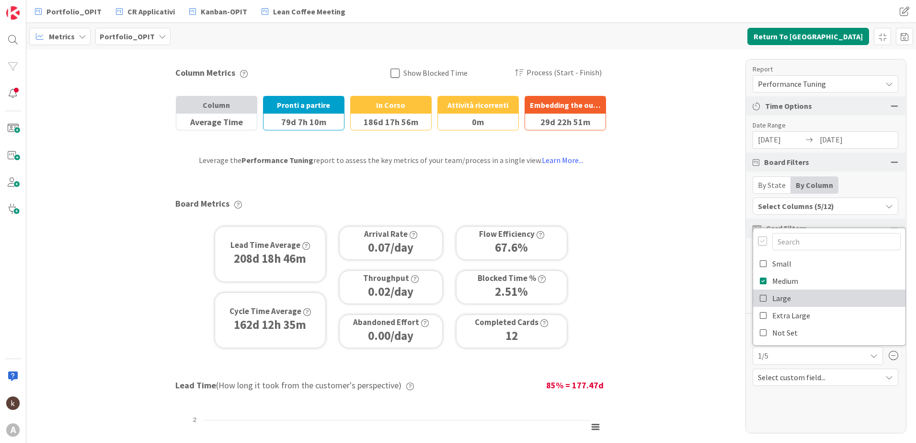
click at [775, 296] on span "Large" at bounding box center [781, 298] width 19 height 14
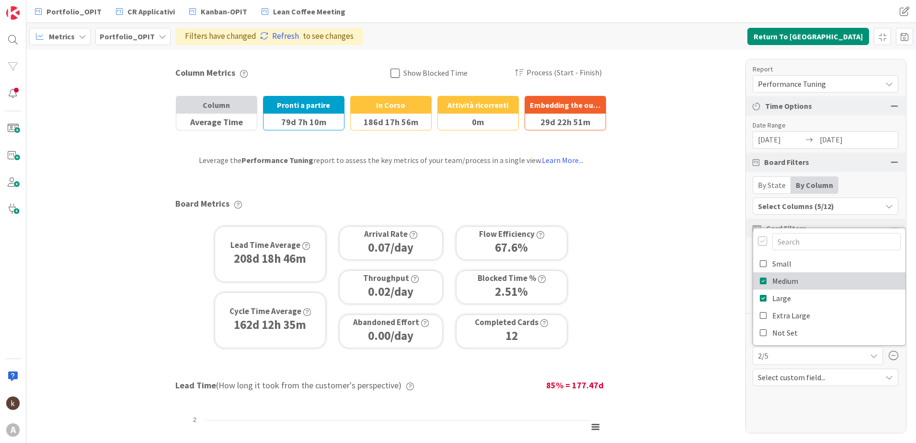
click at [767, 281] on icon at bounding box center [764, 281] width 8 height 14
click at [269, 34] on link "Refresh" at bounding box center [279, 36] width 39 height 12
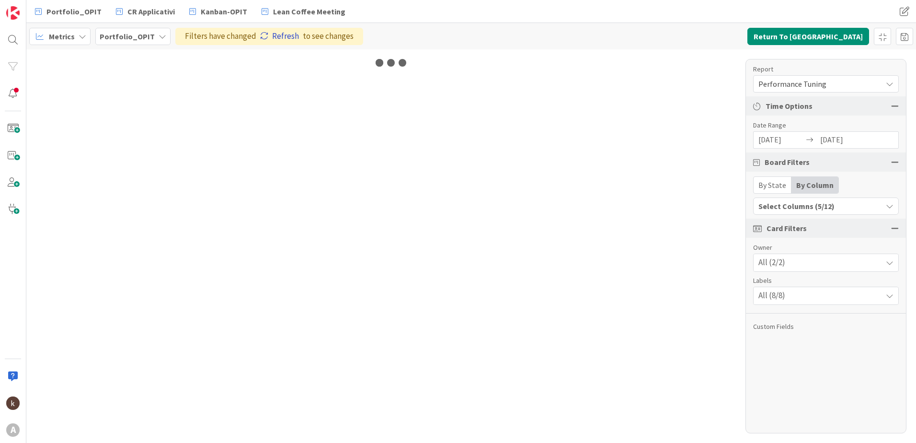
scroll to position [0, 0]
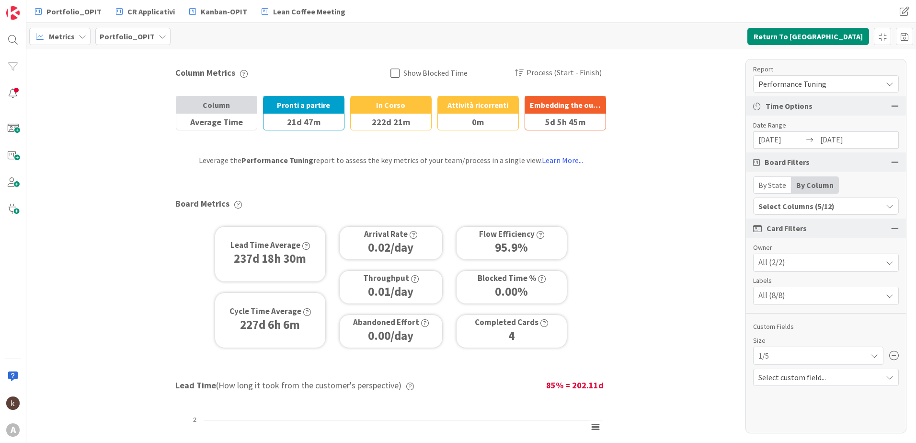
click at [832, 364] on div "1/5" at bounding box center [818, 355] width 130 height 18
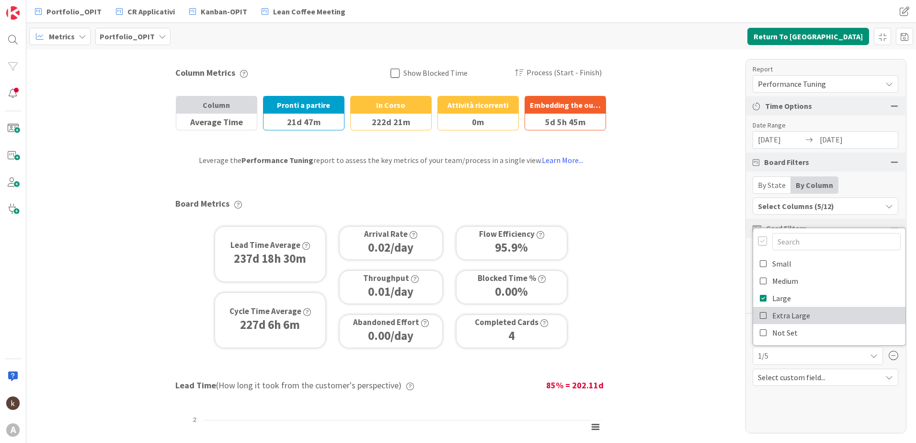
click at [759, 315] on link "Extra Large" at bounding box center [829, 315] width 152 height 17
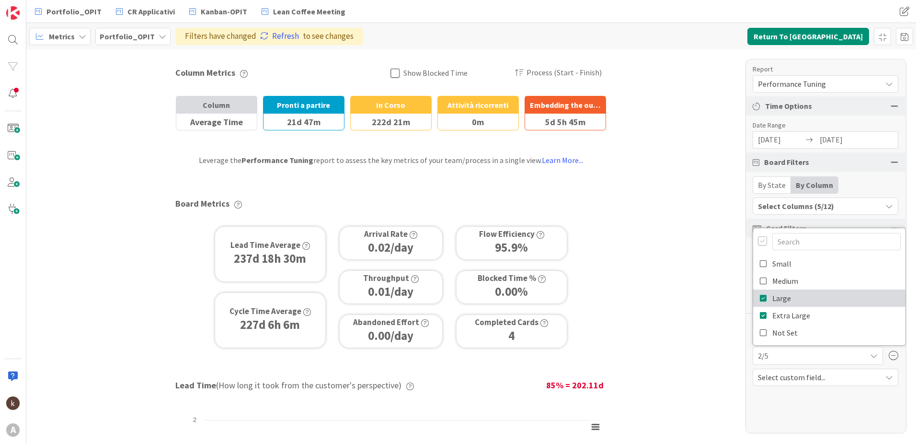
click at [761, 300] on icon at bounding box center [764, 298] width 8 height 14
click at [284, 36] on link "Refresh" at bounding box center [279, 36] width 39 height 12
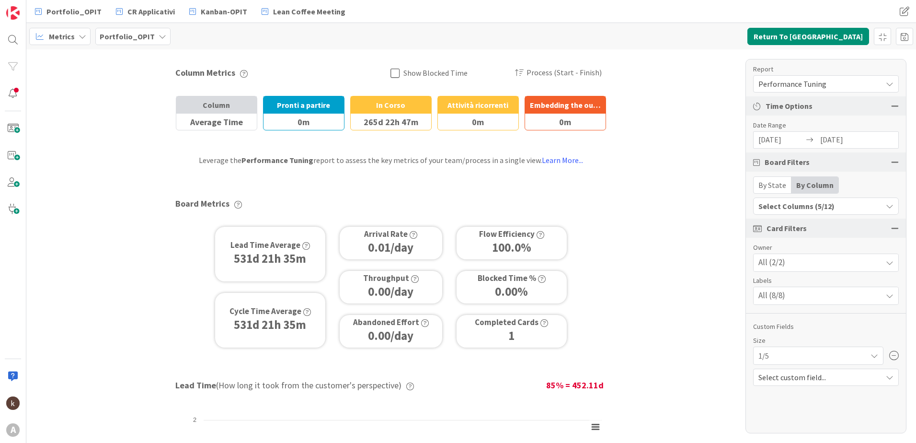
click at [802, 360] on div "1/5" at bounding box center [819, 355] width 120 height 17
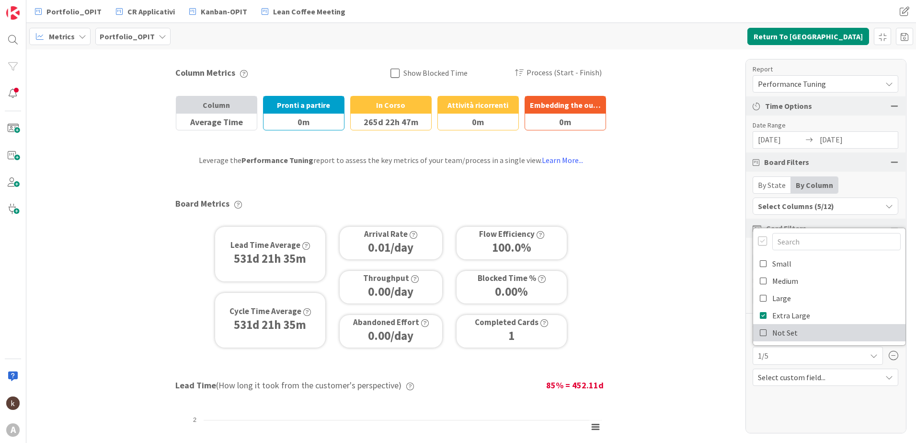
click at [795, 335] on span "Not Set" at bounding box center [784, 332] width 25 height 14
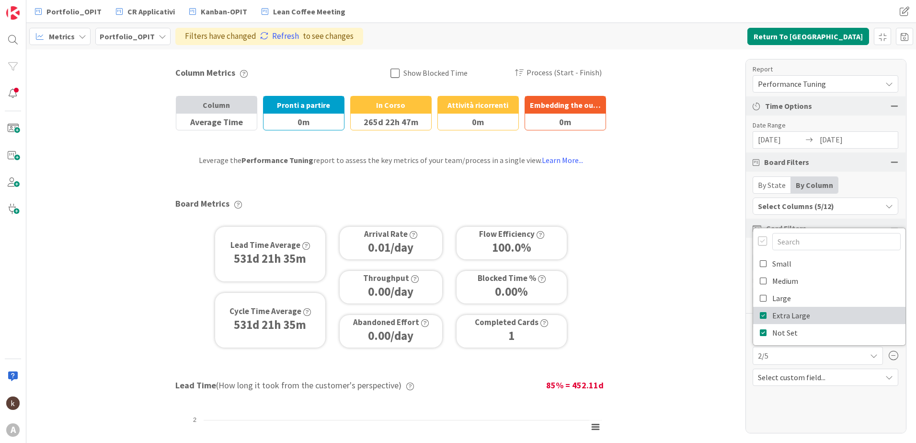
click at [763, 314] on icon at bounding box center [764, 315] width 8 height 14
click at [277, 35] on link "Refresh" at bounding box center [279, 36] width 39 height 12
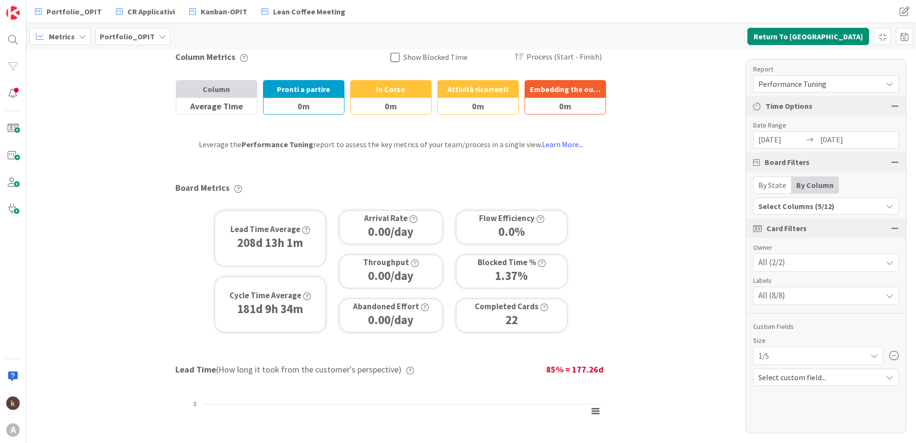
scroll to position [0, 0]
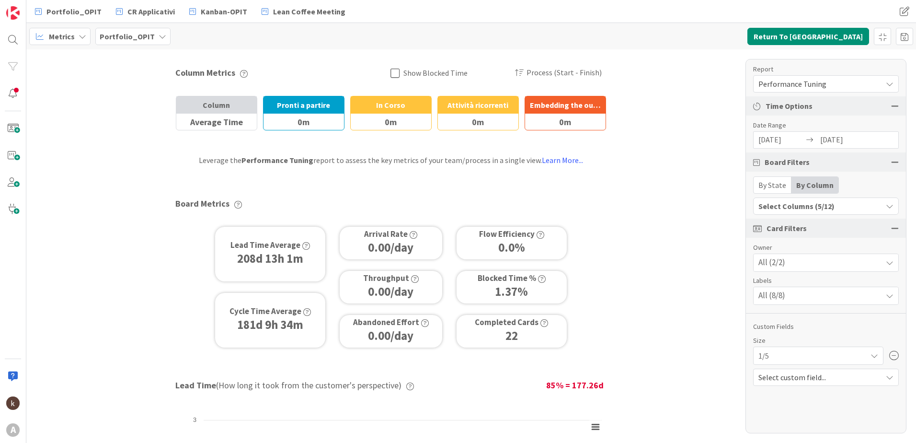
click at [426, 77] on span "Show Blocked Time" at bounding box center [435, 73] width 64 height 10
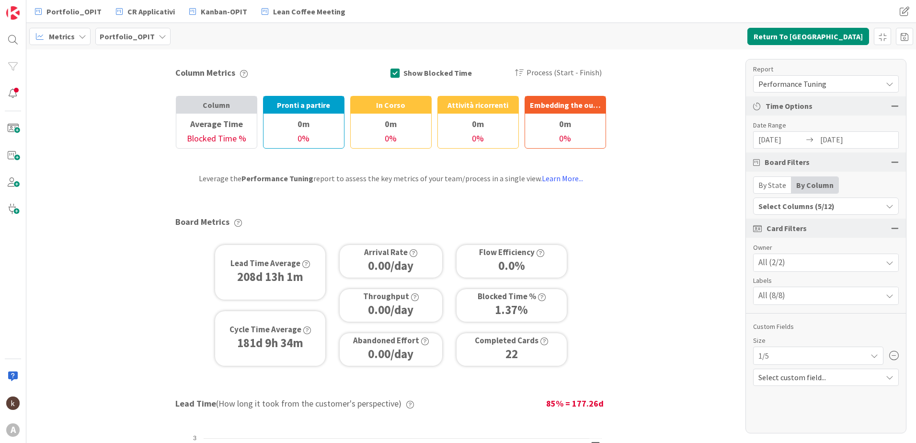
click at [846, 358] on div "1/5" at bounding box center [819, 355] width 120 height 17
click at [768, 241] on div at bounding box center [829, 241] width 143 height 18
click at [762, 242] on div at bounding box center [763, 241] width 10 height 11
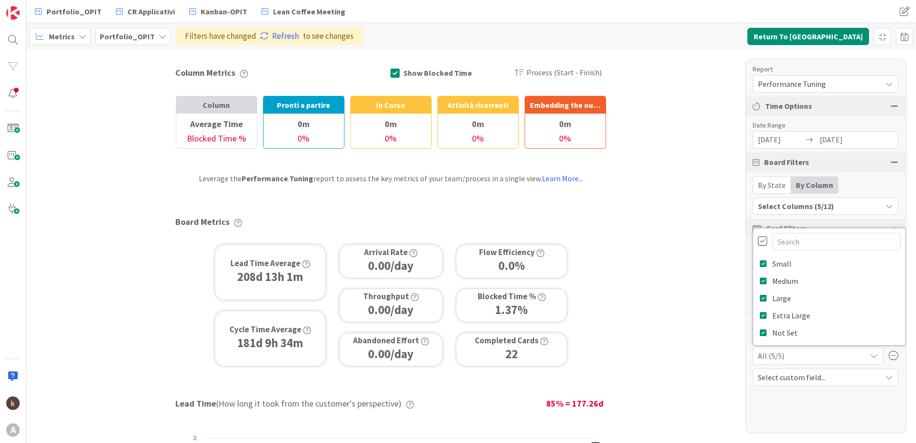
click at [771, 402] on div "Report Performance Tuning Dashboard Performance Tuning Streamline Allocation Cu…" at bounding box center [826, 246] width 161 height 374
click at [277, 38] on link "Refresh" at bounding box center [279, 36] width 39 height 12
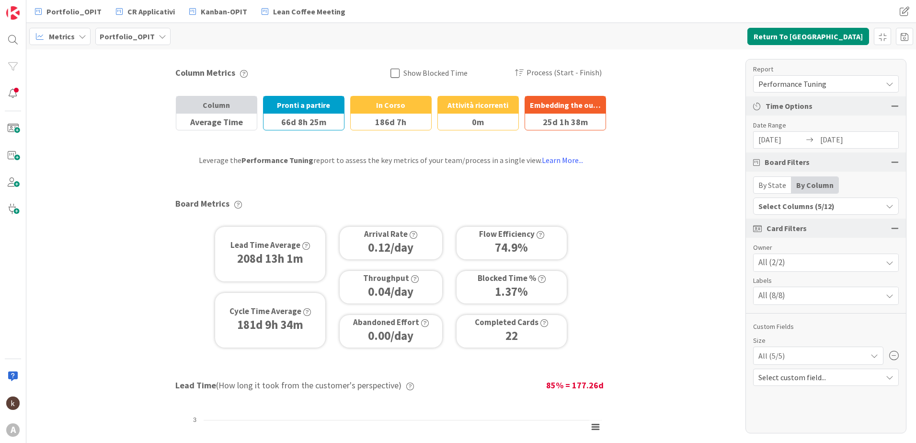
click at [443, 74] on span "Show Blocked Time" at bounding box center [435, 73] width 64 height 10
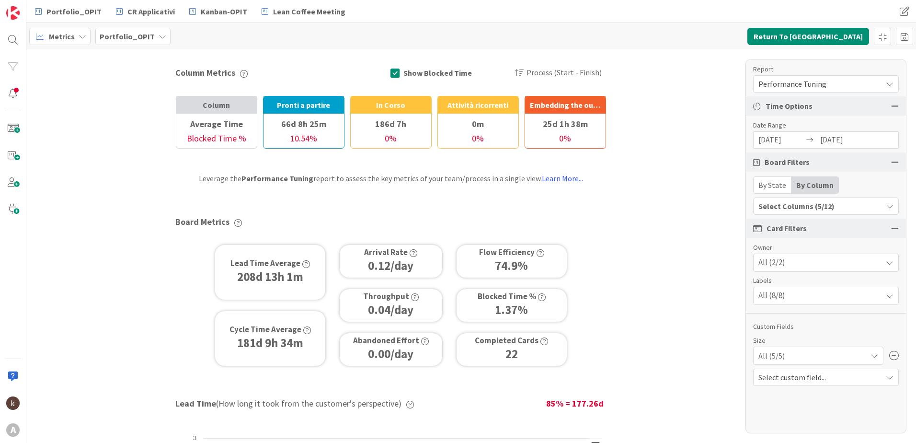
click at [869, 83] on span "Performance Tuning" at bounding box center [818, 83] width 119 height 13
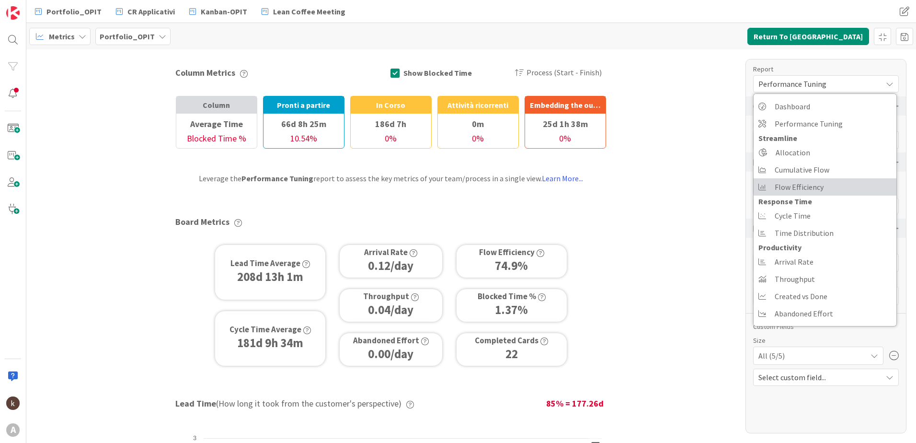
click at [813, 184] on span "Flow Efficiency" at bounding box center [799, 187] width 49 height 14
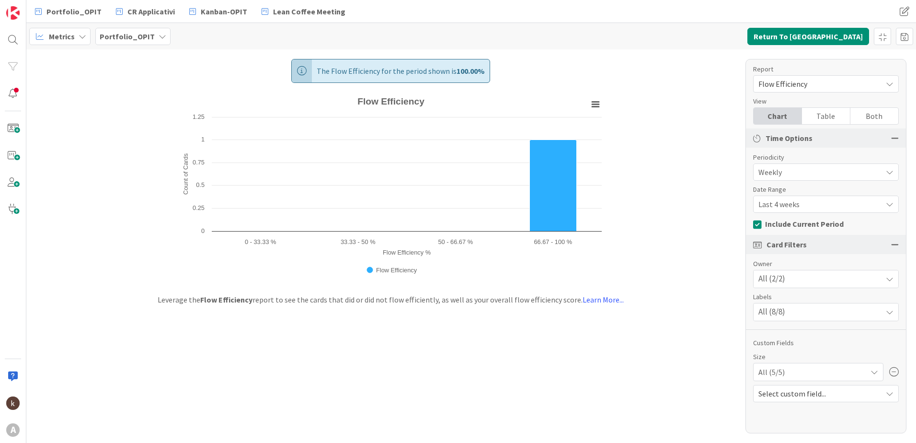
click at [813, 172] on span "Weekly" at bounding box center [818, 171] width 119 height 13
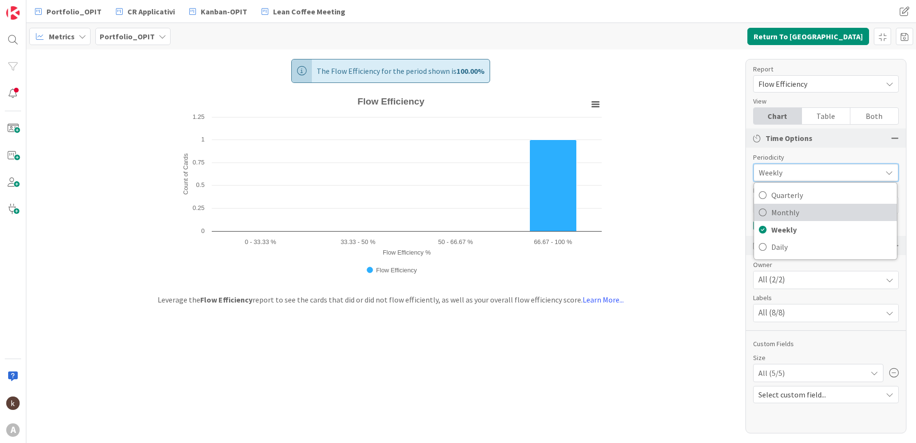
click at [800, 211] on span "Monthly" at bounding box center [831, 212] width 121 height 14
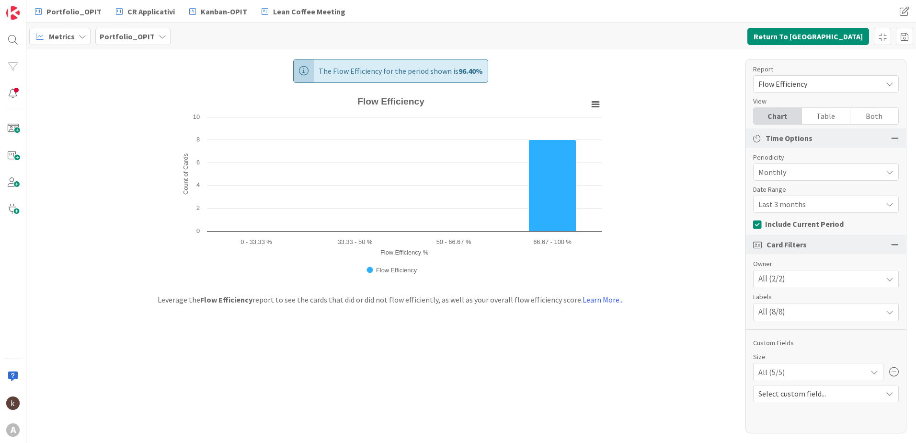
click at [809, 179] on span "Last 3 months" at bounding box center [818, 171] width 119 height 13
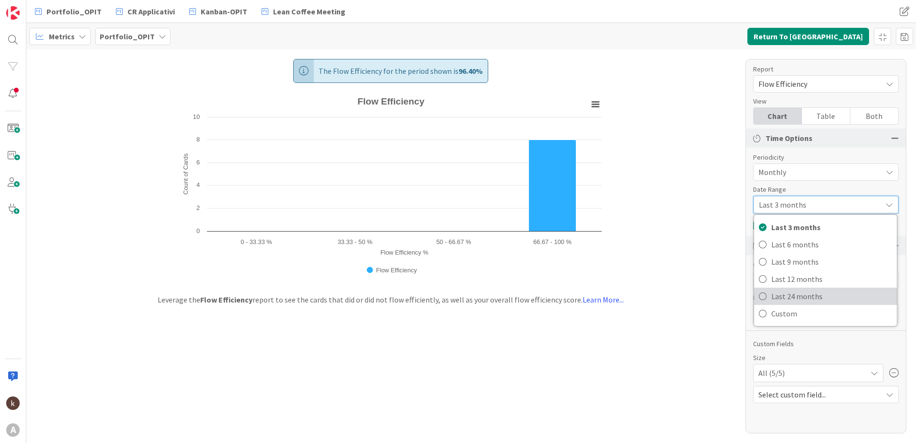
click at [810, 298] on span "Last 24 months" at bounding box center [831, 296] width 121 height 14
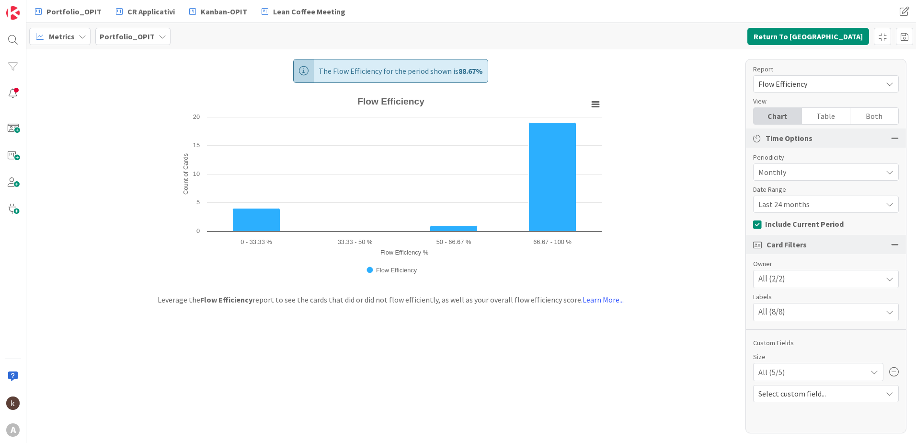
click at [812, 78] on span "Flow Efficiency" at bounding box center [818, 83] width 119 height 13
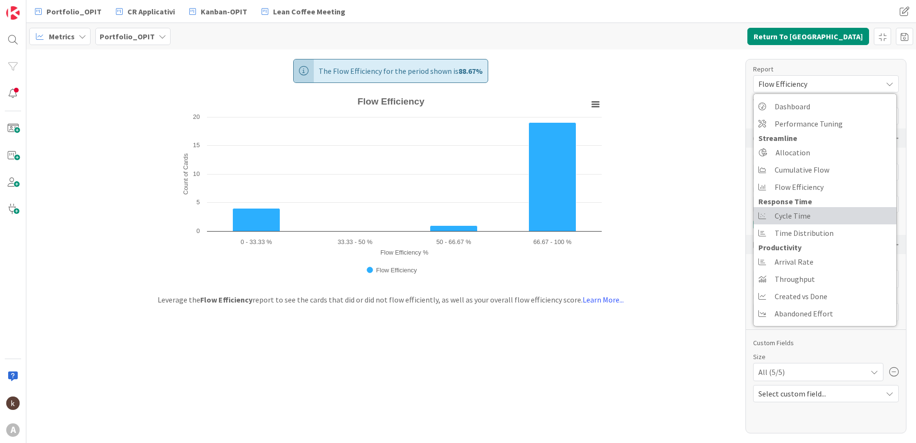
click at [804, 221] on span "Cycle Time" at bounding box center [793, 215] width 36 height 14
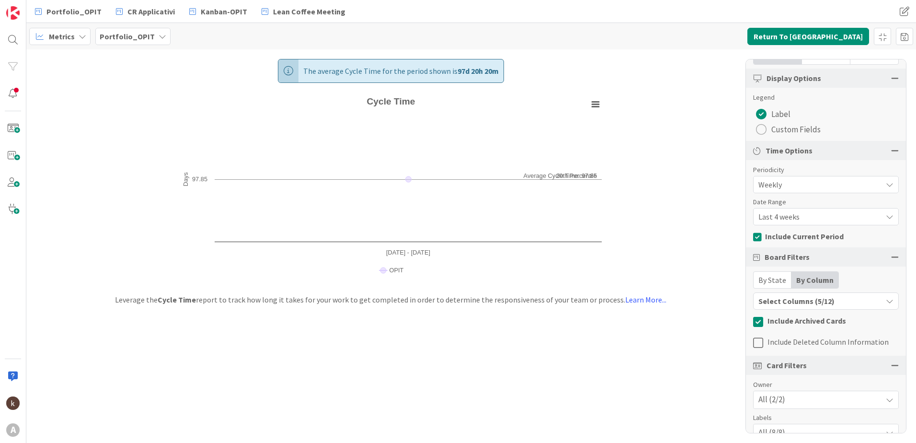
scroll to position [96, 0]
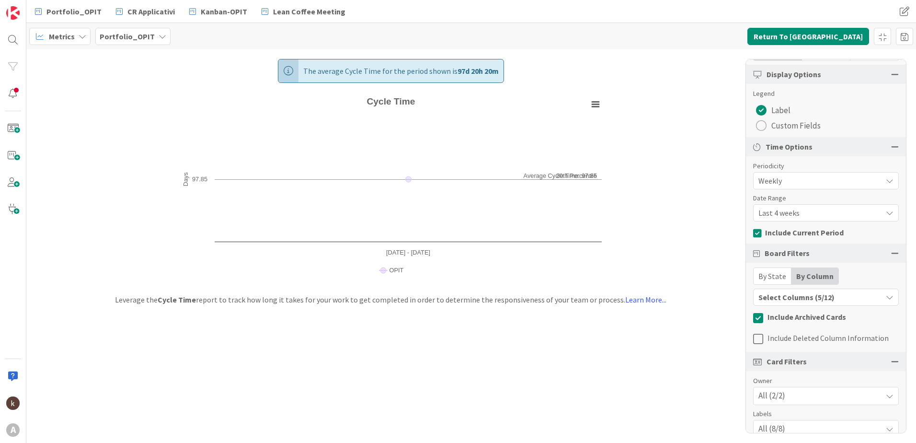
click at [793, 172] on div "Weekly" at bounding box center [826, 180] width 146 height 17
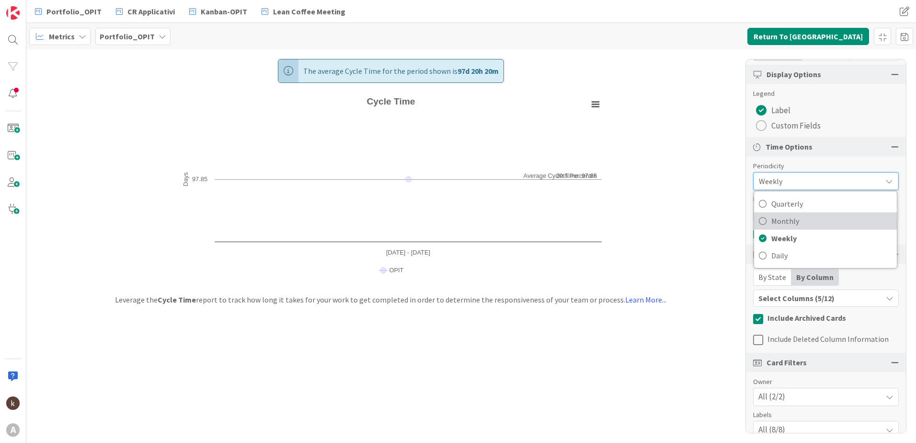
click at [791, 219] on span "Monthly" at bounding box center [831, 221] width 121 height 14
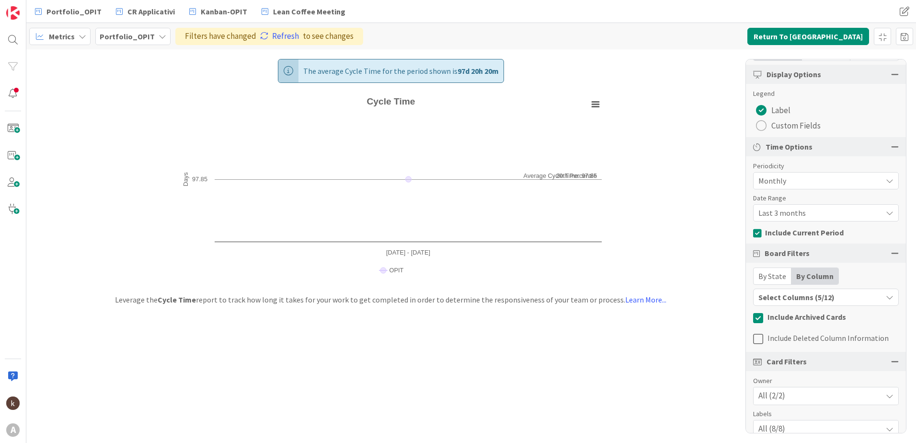
click at [795, 187] on span "Last 3 months" at bounding box center [818, 180] width 119 height 13
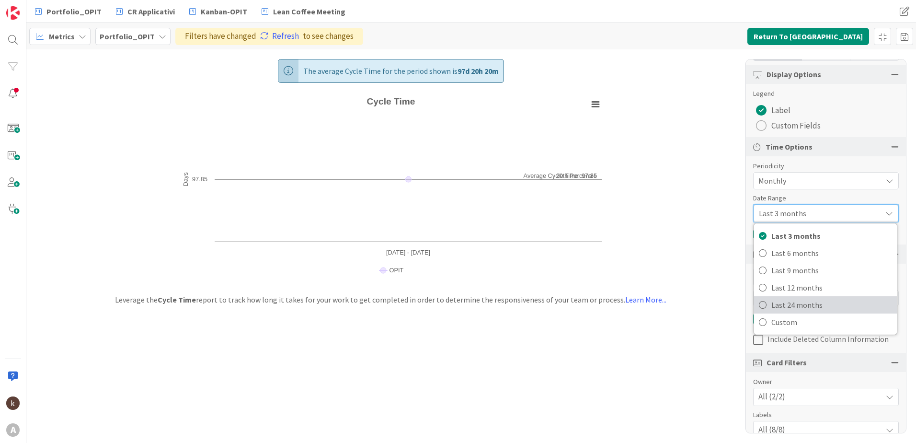
click at [796, 303] on span "Last 24 months" at bounding box center [831, 305] width 121 height 14
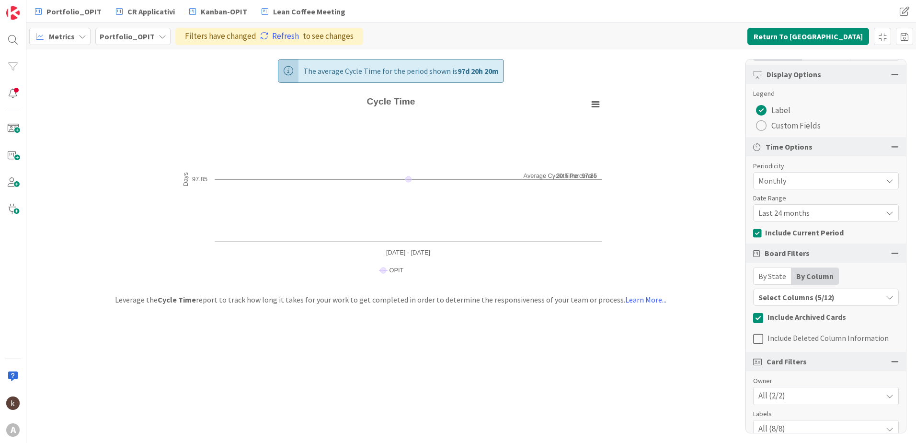
click at [779, 307] on div "Report Cycle Time Dashboard Performance Tuning Streamline Allocation Cumulative…" at bounding box center [826, 246] width 161 height 374
click at [782, 298] on div "Select Columns (5/12)" at bounding box center [818, 297] width 128 height 12
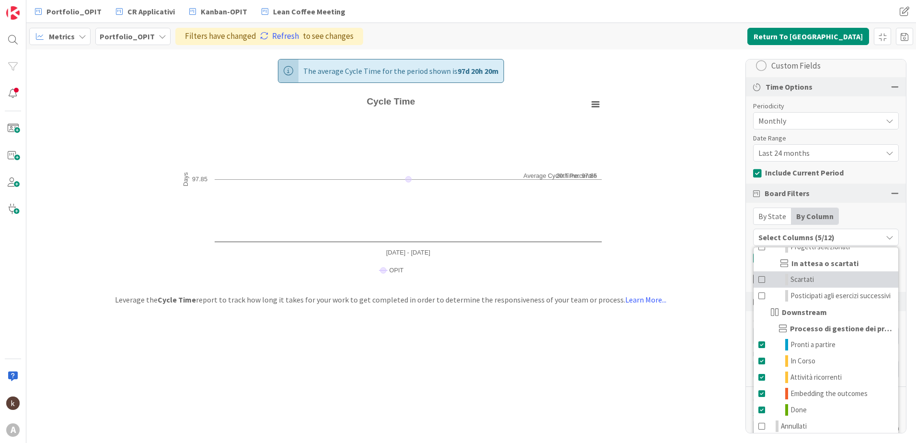
scroll to position [191, 0]
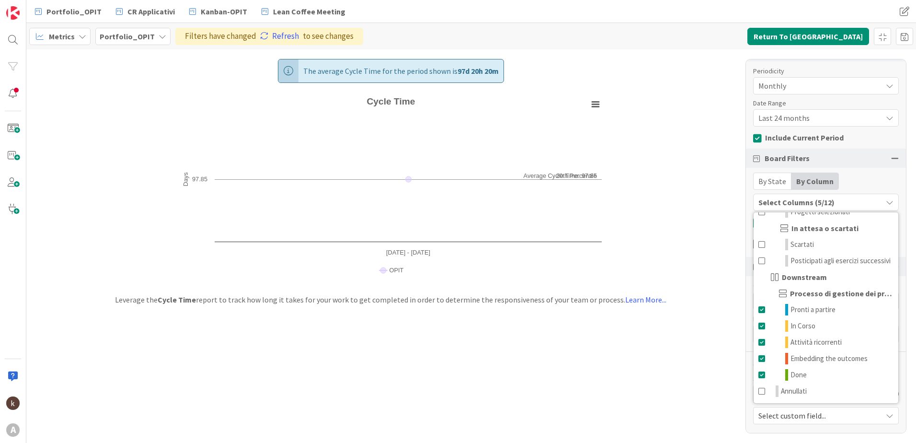
click at [891, 181] on div "By State By Column" at bounding box center [826, 181] width 146 height 17
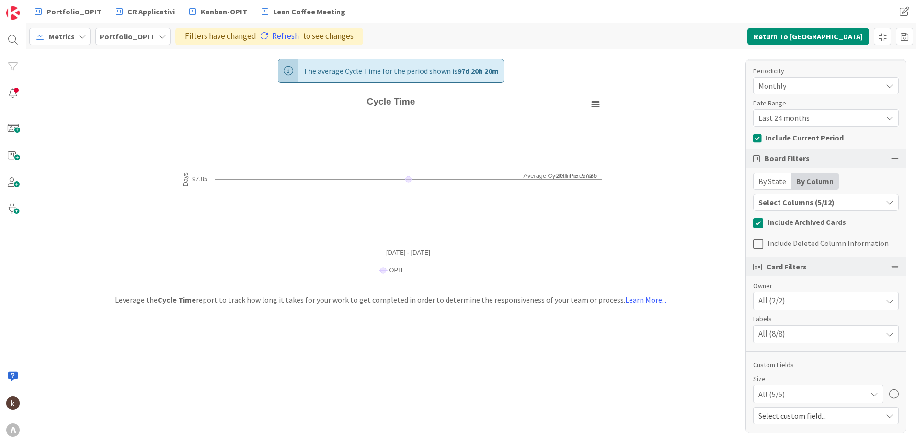
click at [808, 245] on span "Include Deleted Column Information" at bounding box center [828, 243] width 121 height 10
click at [282, 40] on link "Refresh" at bounding box center [279, 36] width 39 height 12
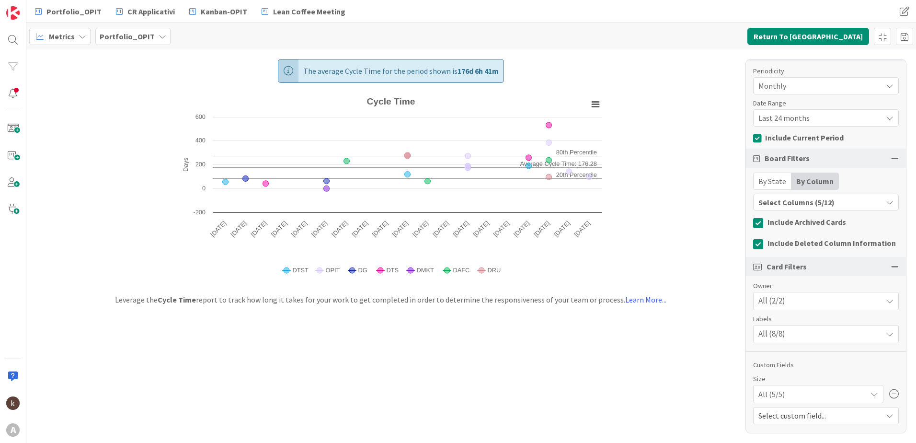
scroll to position [0, 0]
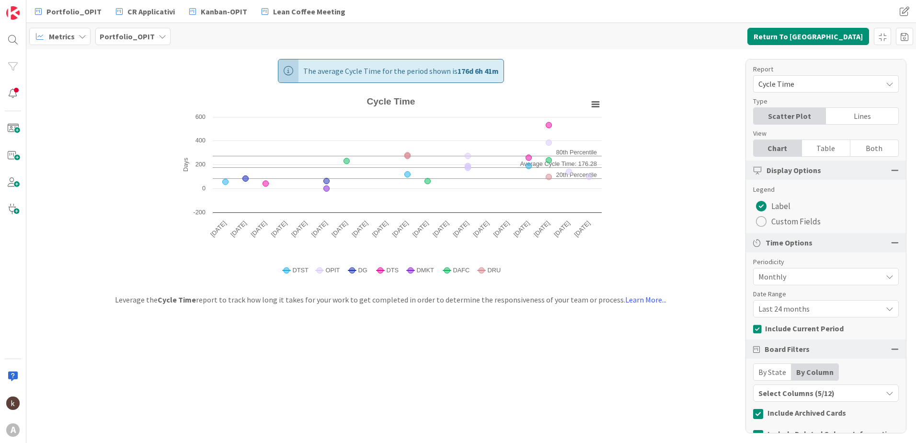
click at [861, 121] on div "Lines" at bounding box center [862, 116] width 72 height 16
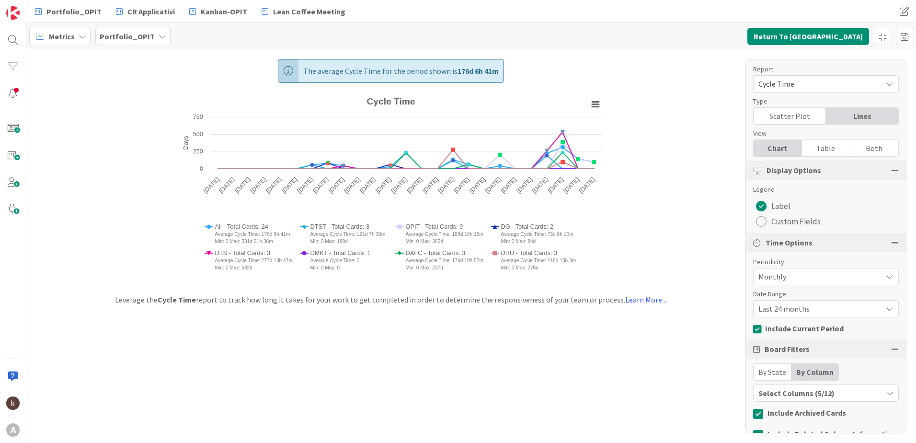
click at [858, 149] on div "Both" at bounding box center [875, 148] width 48 height 16
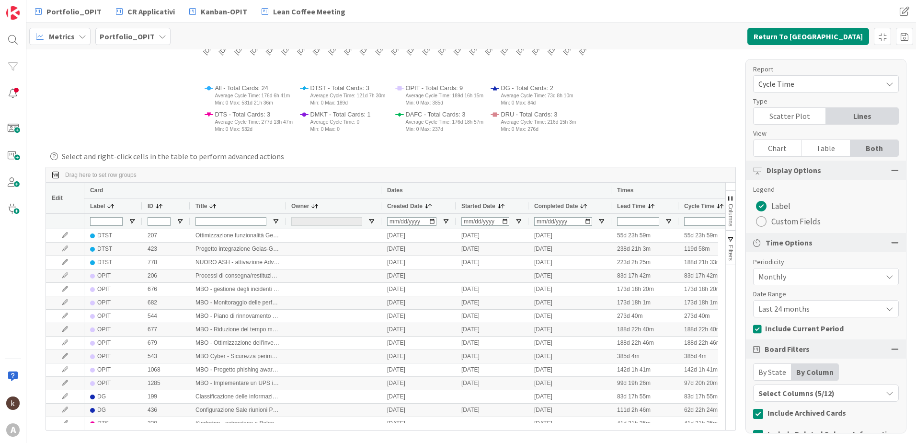
click at [804, 83] on span "Cycle Time" at bounding box center [818, 83] width 119 height 13
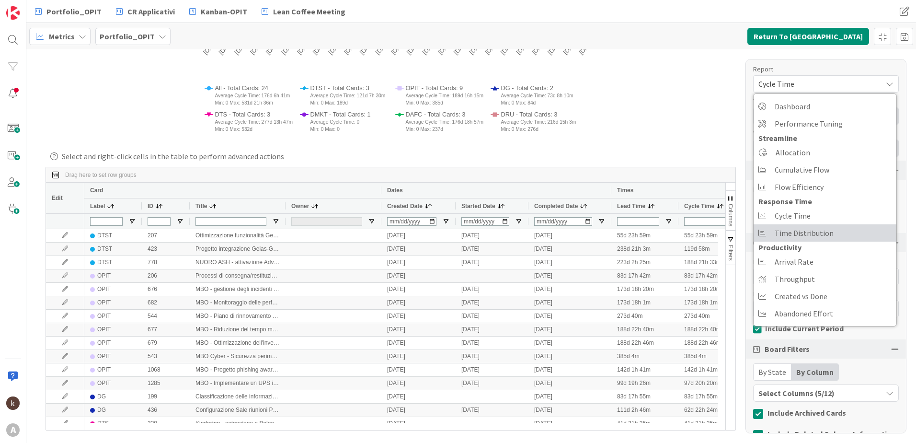
click at [804, 237] on span "Time Distribution" at bounding box center [804, 233] width 59 height 14
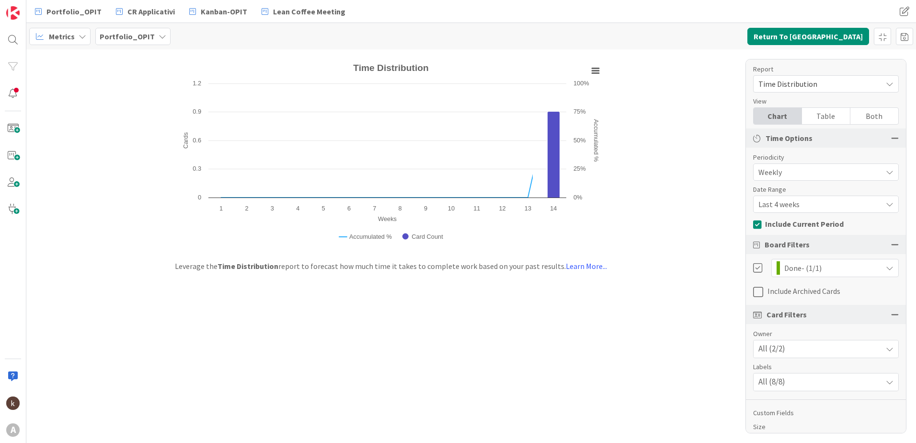
click at [819, 195] on div "Date Range Last 4 weeks Last 4 weeks Last 8 weeks Last 13 weeks Last 26 weeks C…" at bounding box center [826, 198] width 146 height 28
click at [815, 179] on span "Last 4 weeks" at bounding box center [818, 171] width 119 height 13
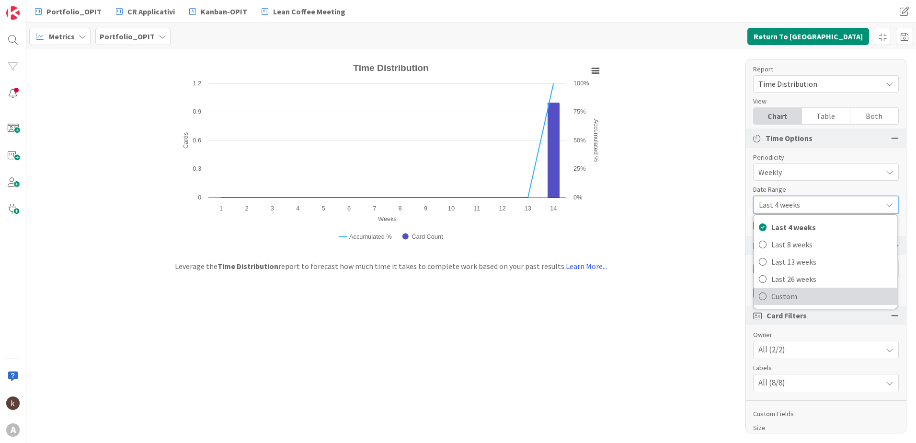
click at [786, 297] on span "Custom" at bounding box center [831, 296] width 121 height 14
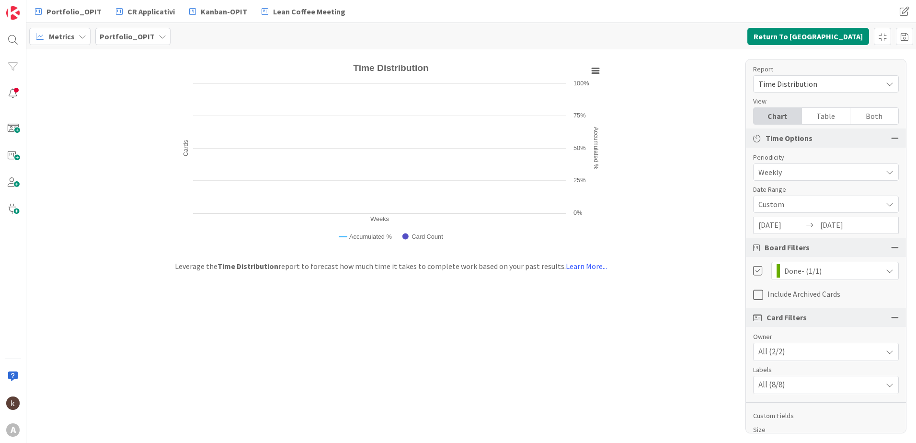
click at [824, 172] on span "Weekly" at bounding box center [818, 171] width 119 height 13
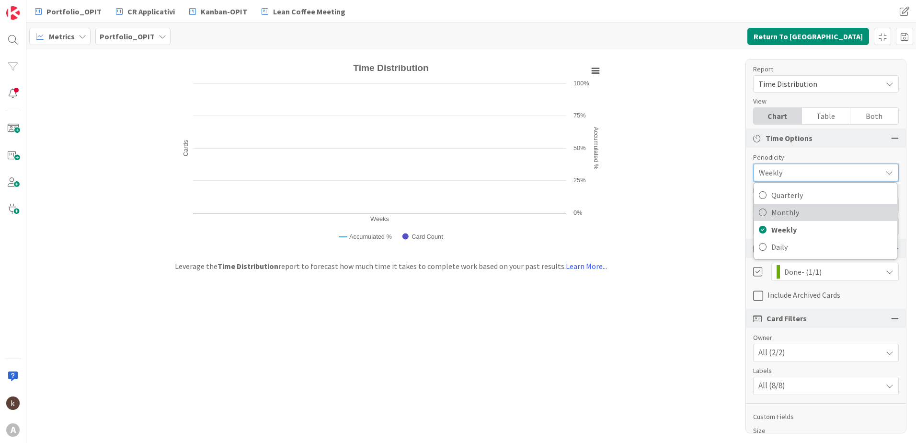
click at [796, 218] on span "Monthly" at bounding box center [831, 212] width 121 height 14
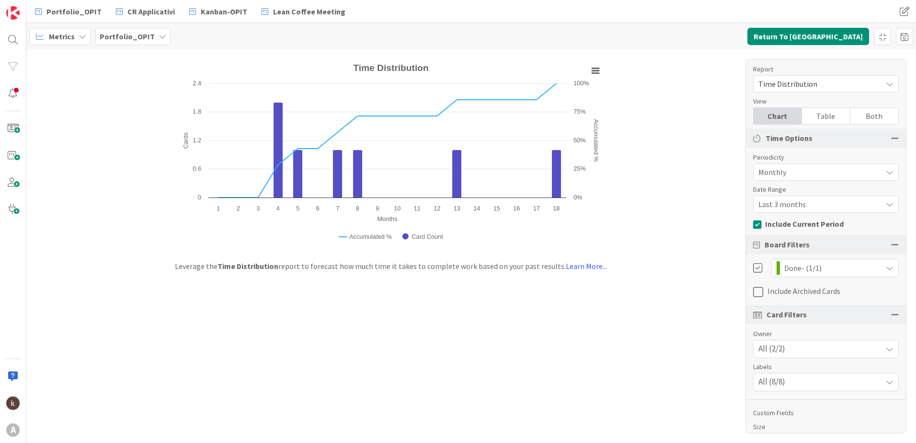
click at [862, 114] on div "Both" at bounding box center [875, 116] width 48 height 16
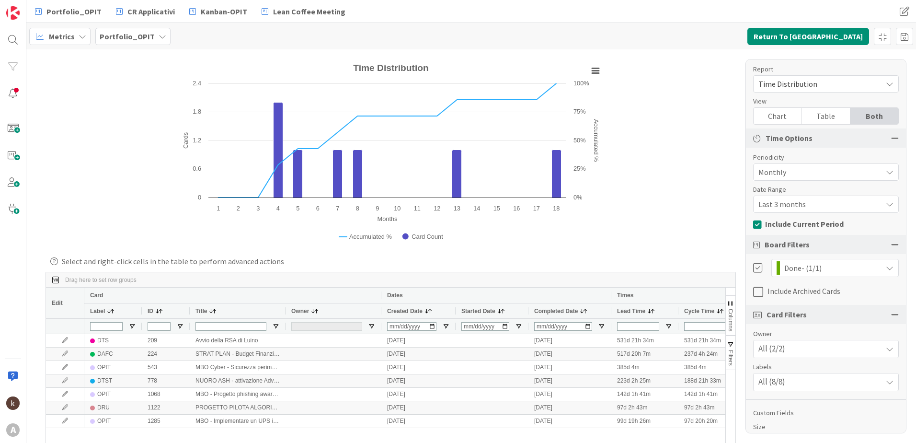
click at [782, 294] on span "Include Archived Cards" at bounding box center [804, 291] width 73 height 10
click at [822, 98] on div "View" at bounding box center [821, 101] width 136 height 10
click at [824, 92] on div "Time Distribution" at bounding box center [826, 83] width 146 height 17
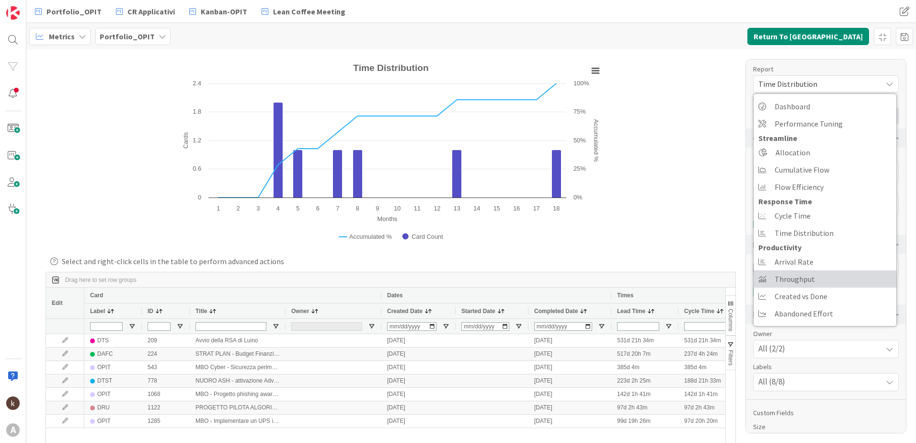
click at [814, 282] on link "Throughput" at bounding box center [825, 278] width 143 height 17
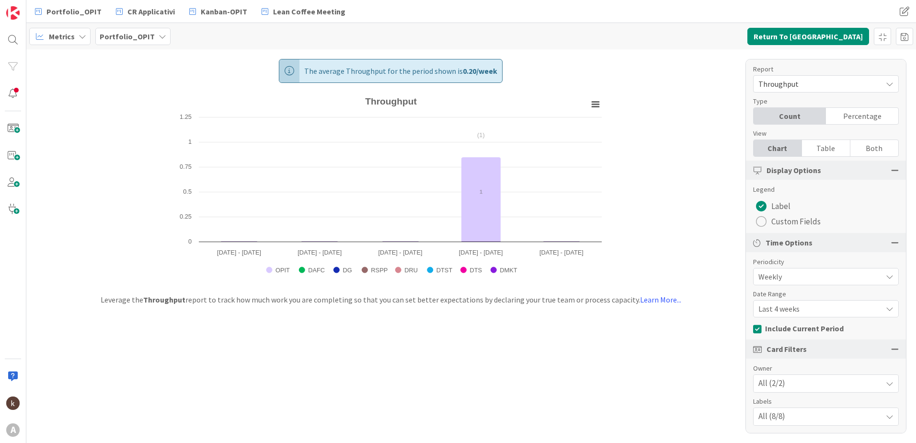
click at [831, 92] on div "Throughput" at bounding box center [826, 83] width 146 height 17
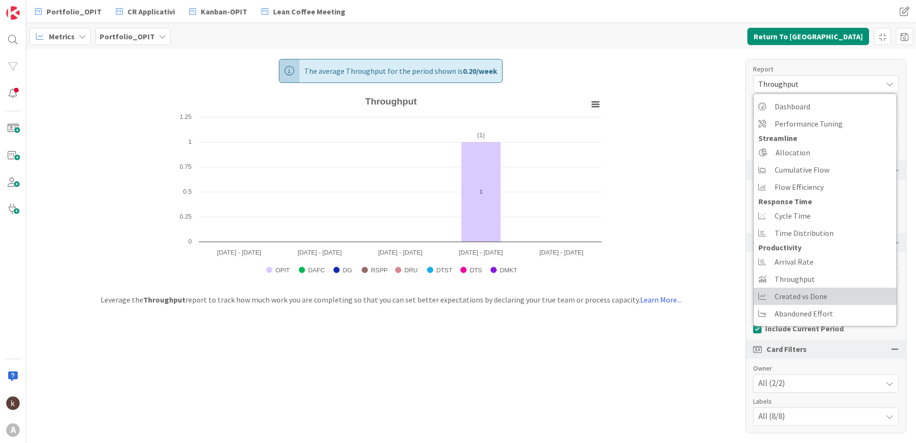
click at [828, 294] on link "Created vs Done" at bounding box center [825, 296] width 143 height 17
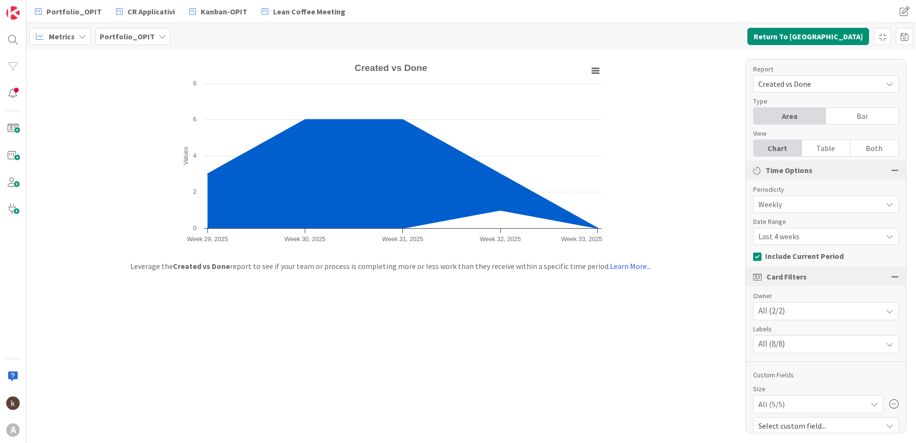
click at [826, 195] on div "Periodicity Weekly Quarterly Monthly Weekly Daily" at bounding box center [826, 198] width 146 height 28
click at [825, 199] on span "Weekly" at bounding box center [818, 203] width 119 height 13
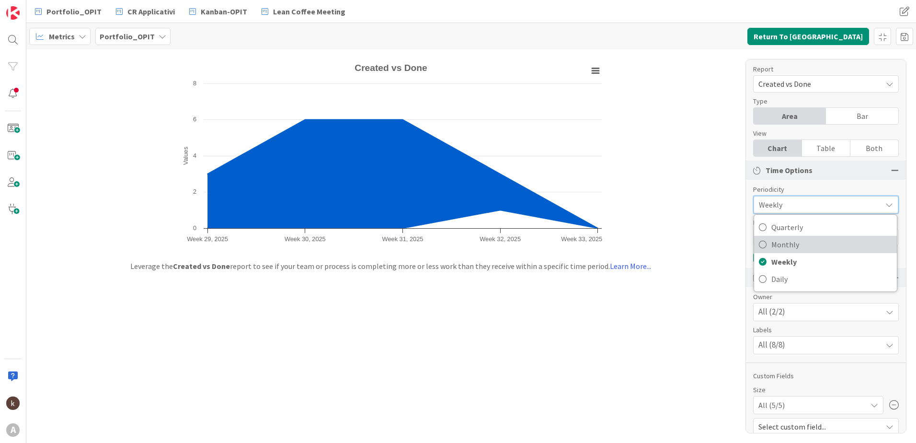
click at [800, 244] on span "Monthly" at bounding box center [831, 244] width 121 height 14
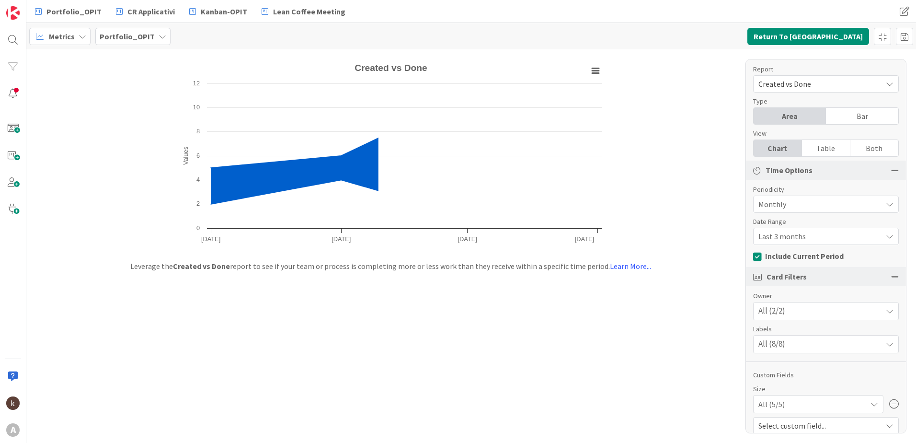
click at [801, 211] on span "Last 3 months" at bounding box center [818, 203] width 119 height 13
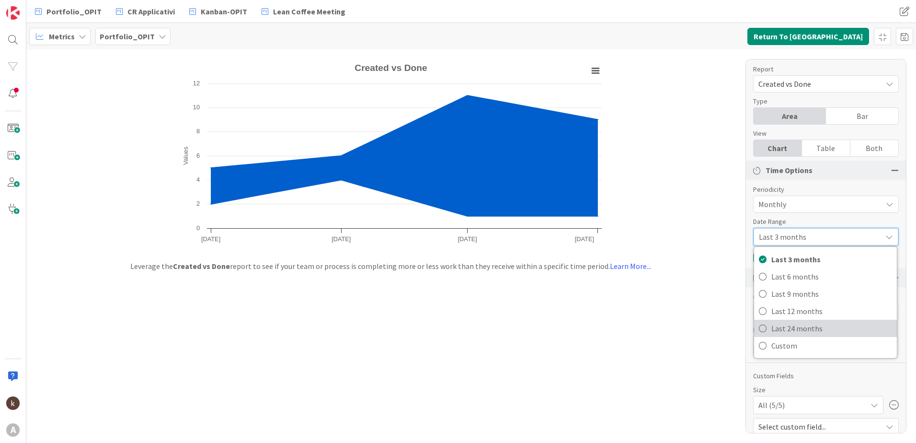
click at [798, 329] on span "Last 24 months" at bounding box center [831, 328] width 121 height 14
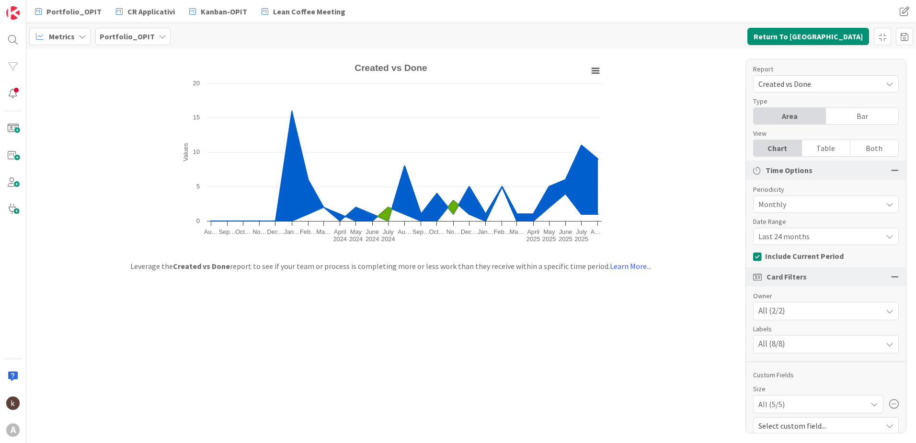
click at [841, 118] on div "Bar" at bounding box center [862, 116] width 72 height 16
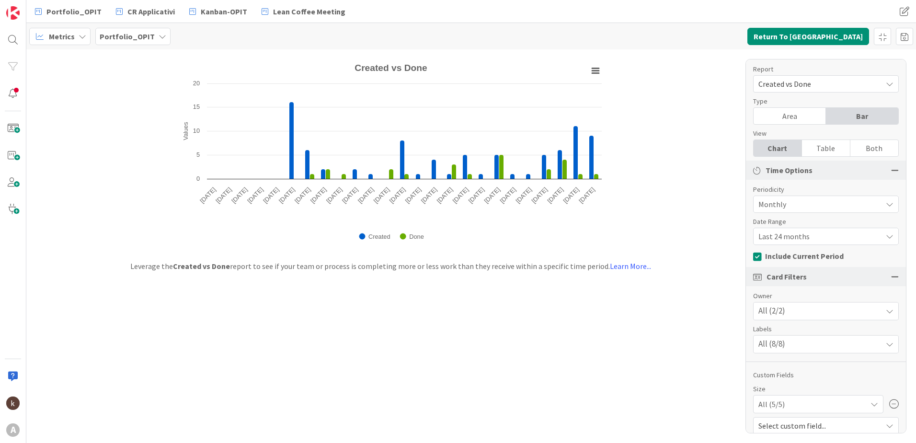
click at [816, 90] on span "Created vs Done" at bounding box center [818, 83] width 119 height 13
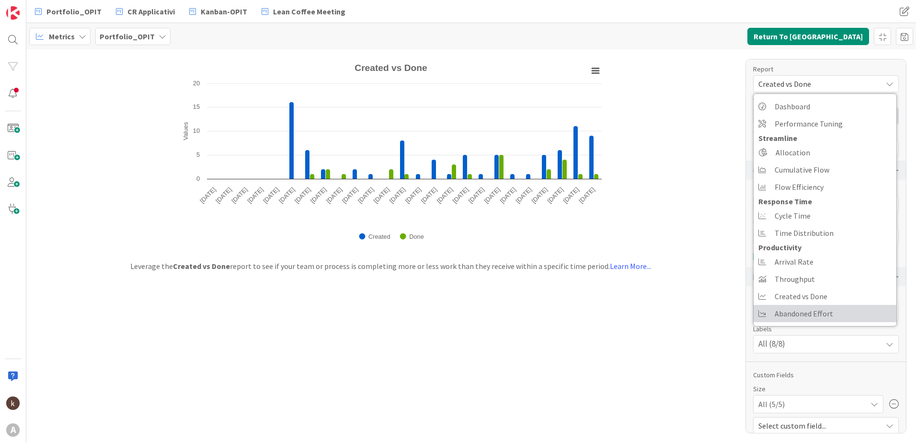
click at [826, 311] on span "Abandoned Effort" at bounding box center [804, 313] width 58 height 14
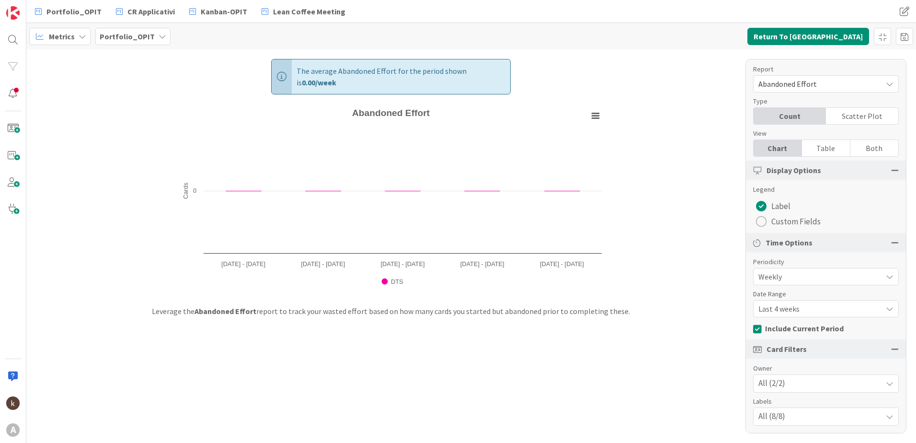
click at [794, 278] on span "Weekly" at bounding box center [818, 276] width 119 height 13
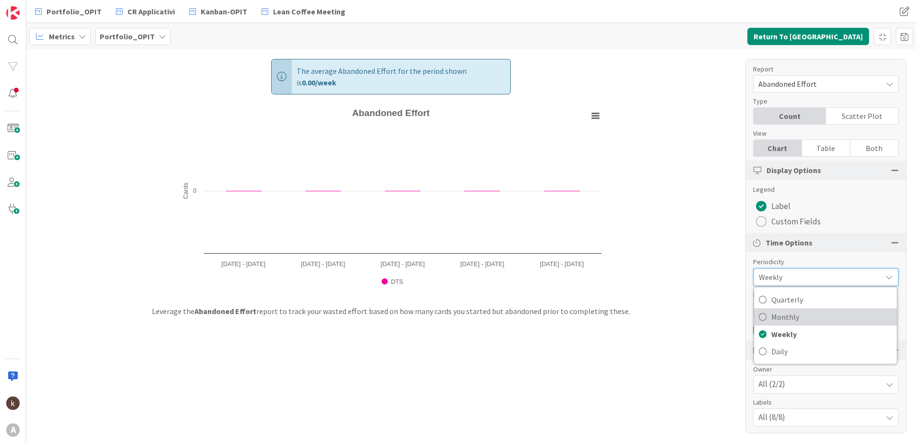
click at [790, 315] on span "Monthly" at bounding box center [831, 317] width 121 height 14
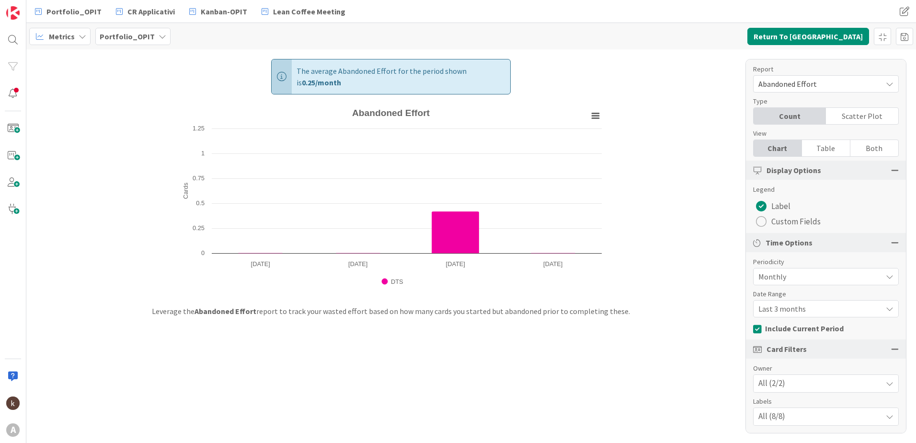
click at [793, 283] on span "Last 3 months" at bounding box center [818, 276] width 119 height 13
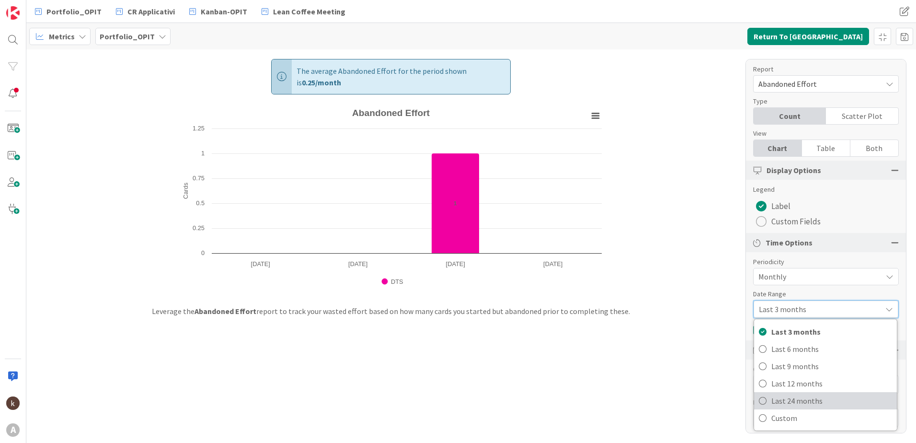
click at [811, 403] on span "Last 24 months" at bounding box center [831, 400] width 121 height 14
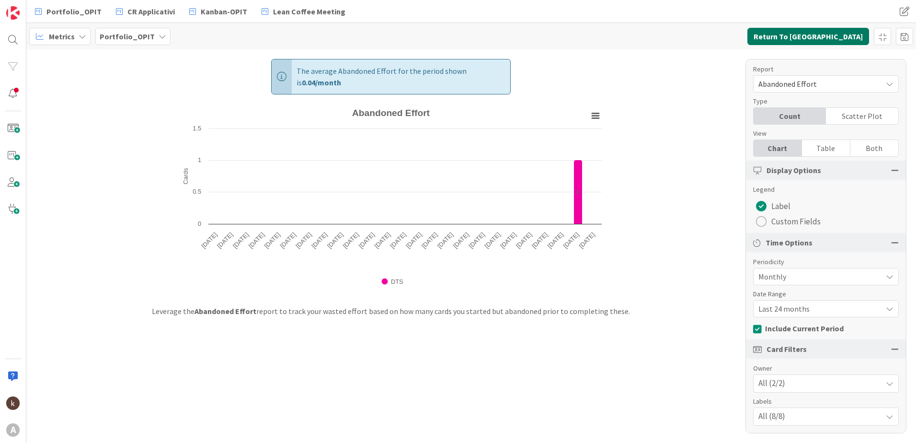
click at [820, 32] on button "Return To [GEOGRAPHIC_DATA]" at bounding box center [809, 36] width 122 height 17
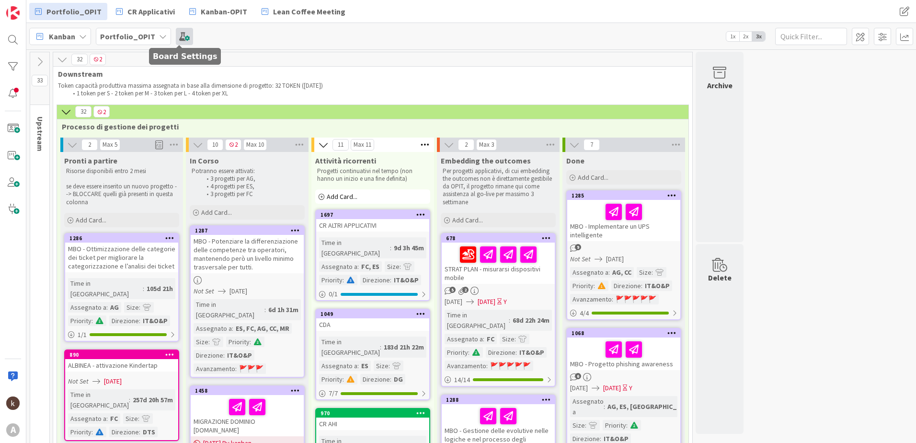
click at [177, 35] on span at bounding box center [184, 36] width 17 height 17
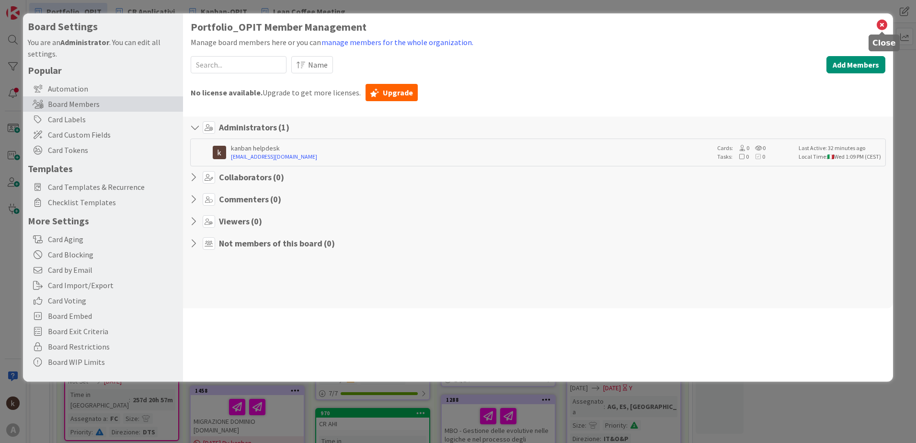
click at [882, 23] on icon at bounding box center [882, 24] width 12 height 13
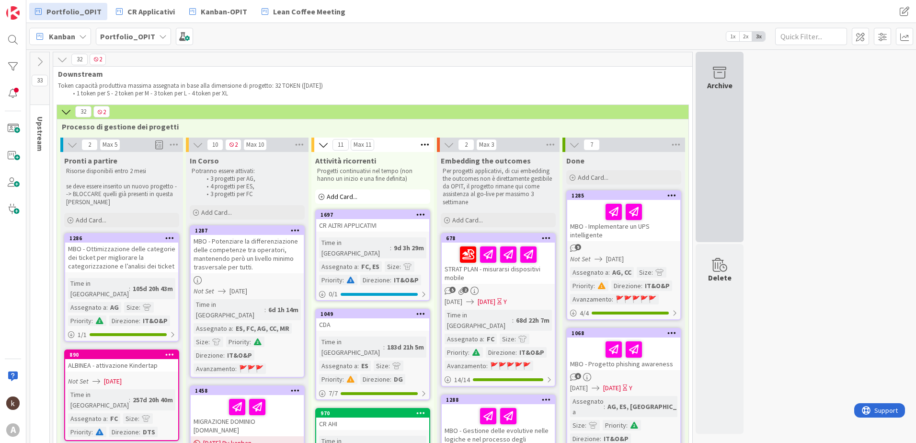
click at [720, 142] on div "Archive" at bounding box center [720, 147] width 48 height 190
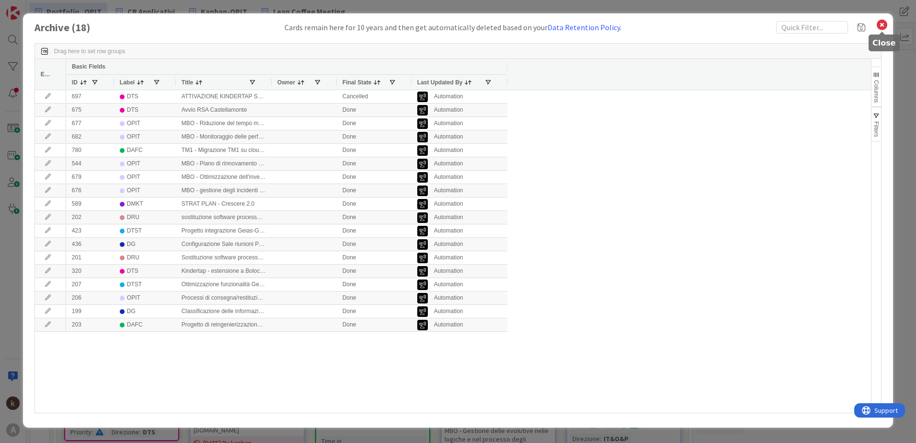
click at [883, 24] on icon at bounding box center [882, 24] width 12 height 13
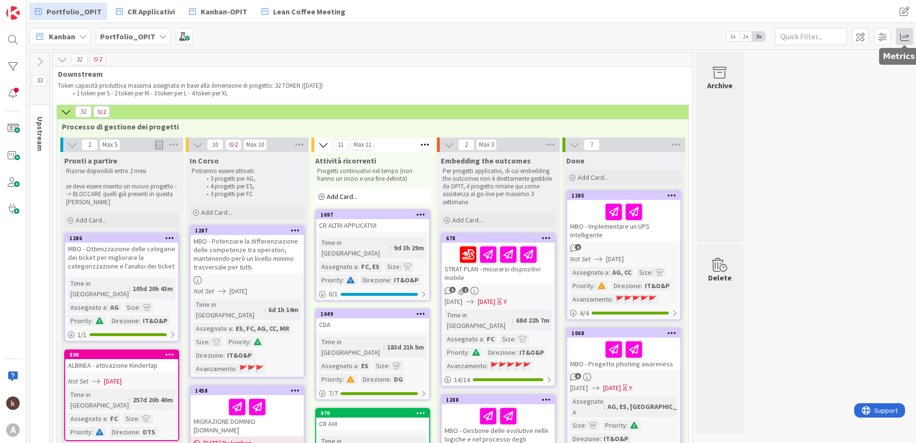
click at [904, 35] on span at bounding box center [904, 36] width 17 height 17
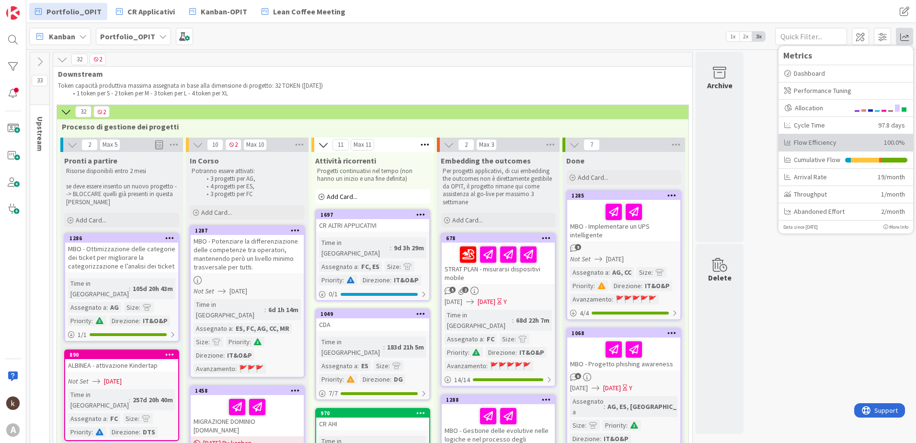
click at [840, 140] on div "Flow Efficiency" at bounding box center [830, 143] width 92 height 10
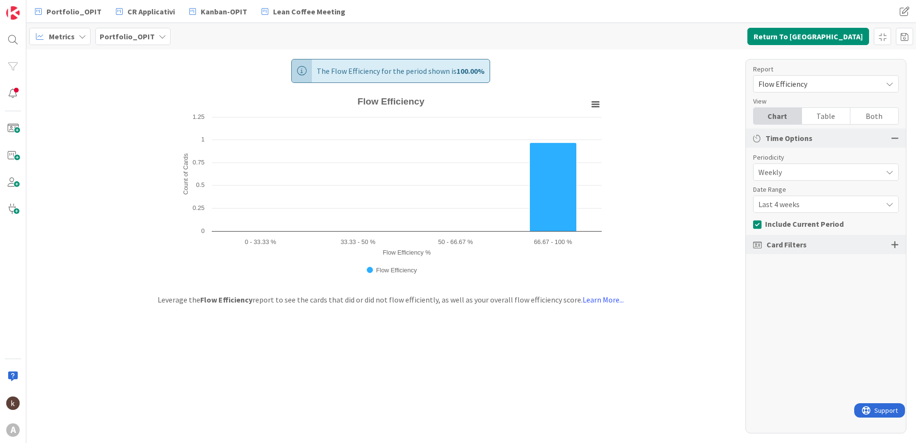
click at [815, 84] on span "Flow Efficiency" at bounding box center [818, 83] width 119 height 13
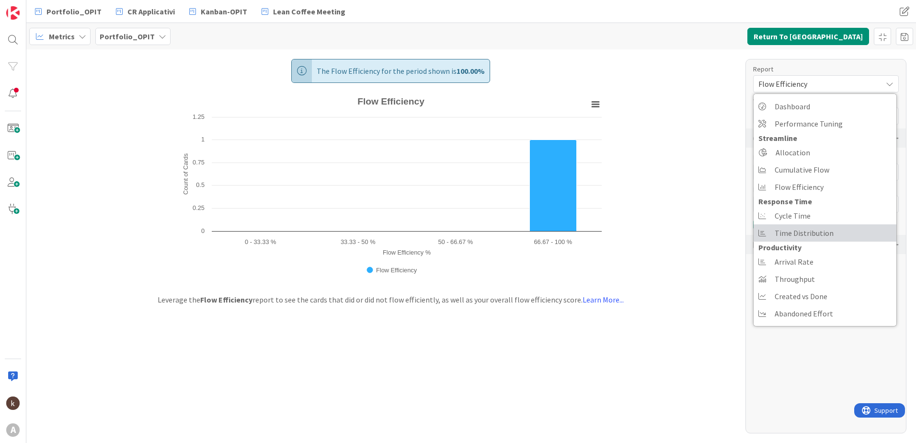
click at [809, 226] on span "Time Distribution" at bounding box center [804, 233] width 59 height 14
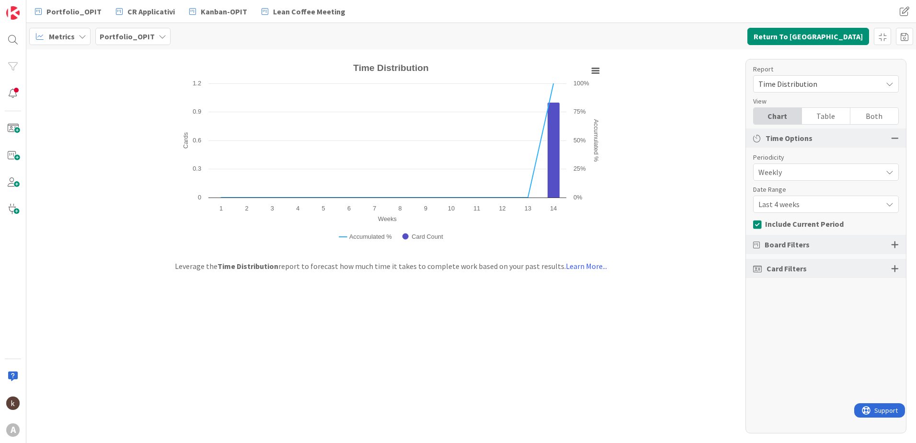
click at [896, 244] on div at bounding box center [895, 244] width 8 height 9
click at [758, 293] on icon at bounding box center [760, 292] width 14 height 12
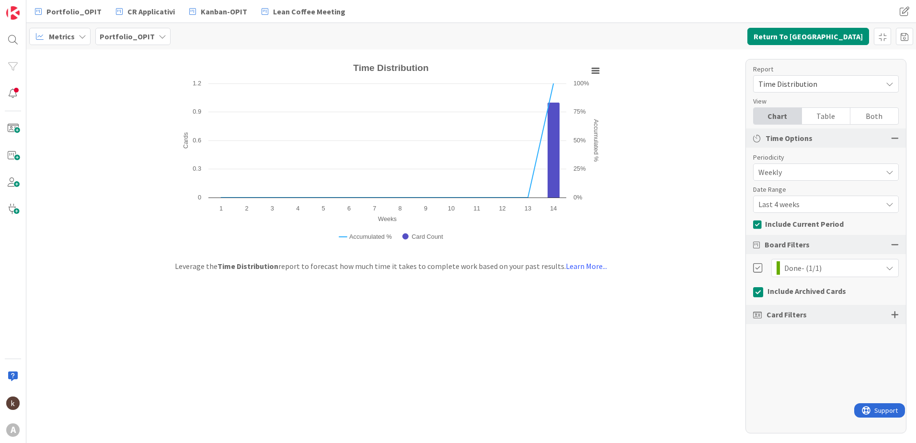
click at [894, 173] on div "Weekly" at bounding box center [826, 171] width 146 height 17
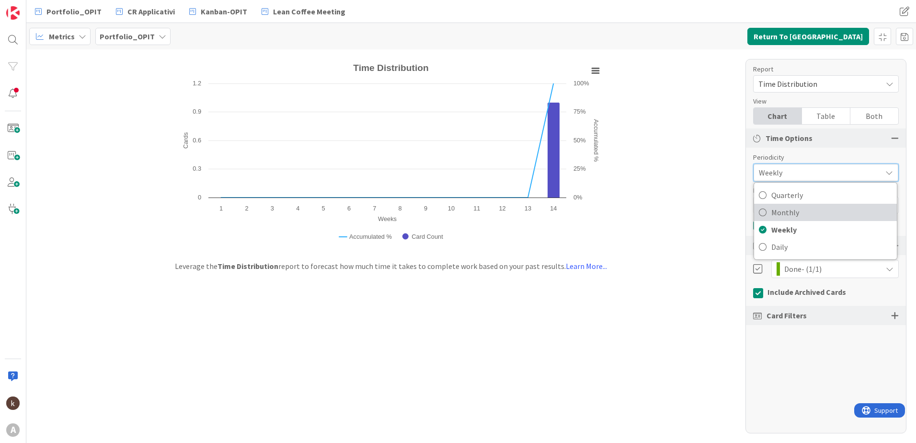
click at [817, 212] on span "Monthly" at bounding box center [831, 212] width 121 height 14
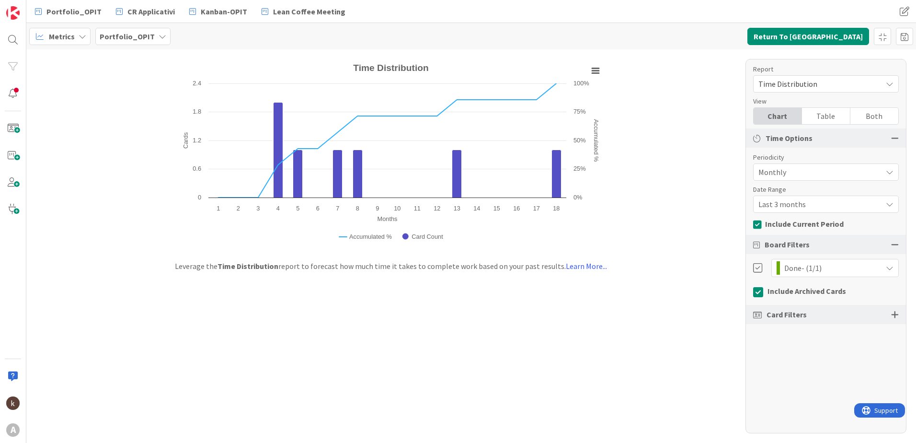
click at [888, 181] on div "Last 3 months" at bounding box center [826, 171] width 146 height 17
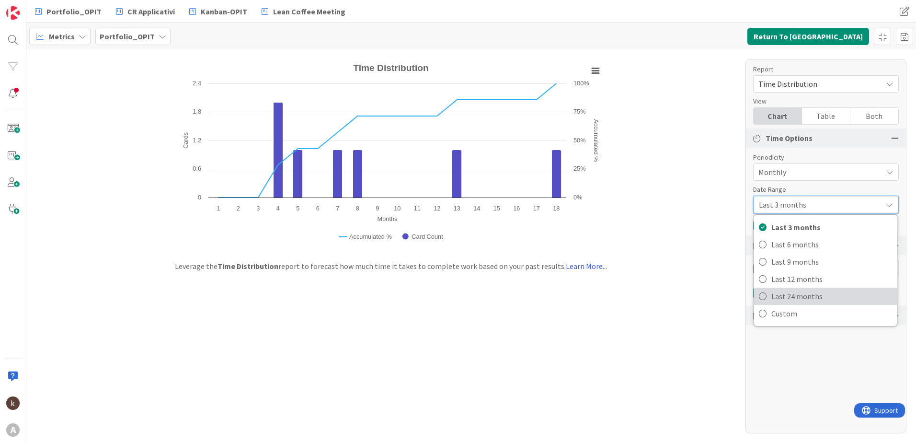
click at [811, 297] on span "Last 24 months" at bounding box center [831, 296] width 121 height 14
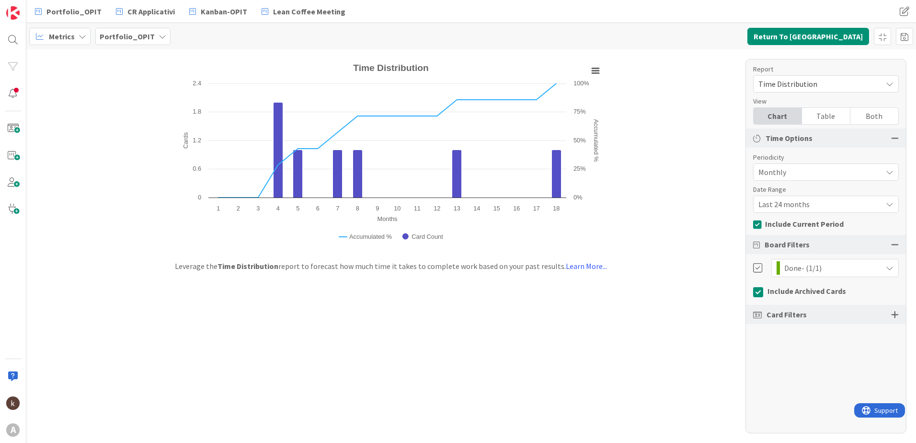
click at [815, 179] on span "Last 24 months" at bounding box center [818, 171] width 119 height 13
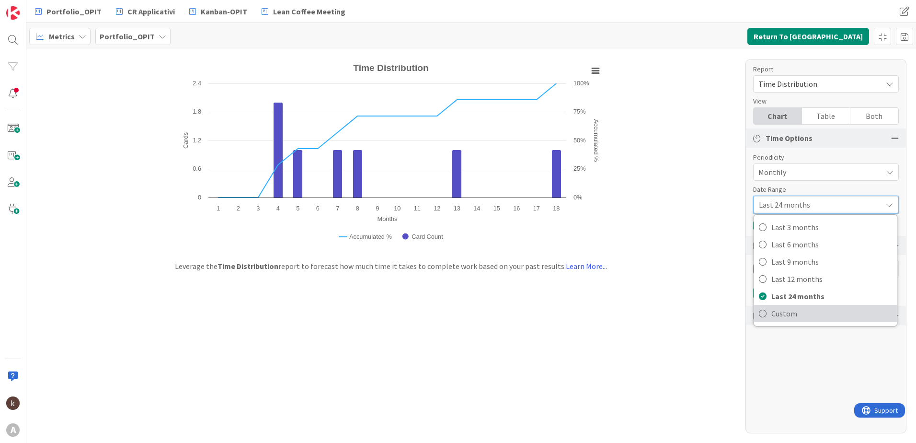
click at [801, 309] on span "Custom" at bounding box center [831, 313] width 121 height 14
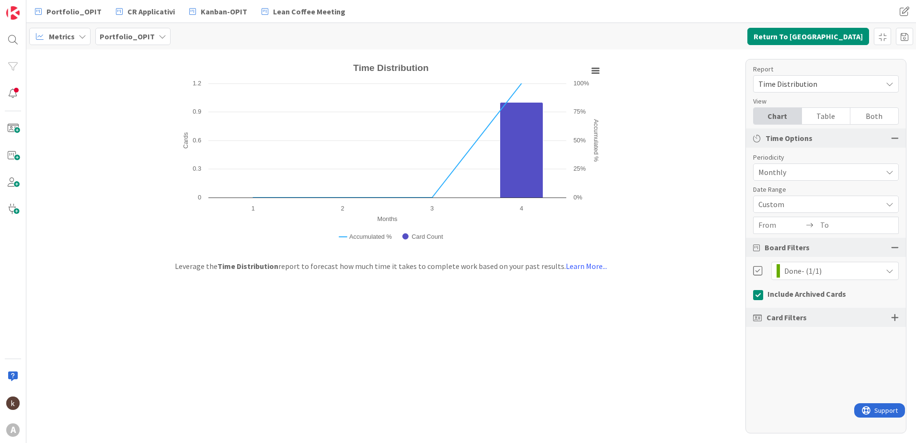
click at [779, 227] on input "From" at bounding box center [782, 225] width 46 height 16
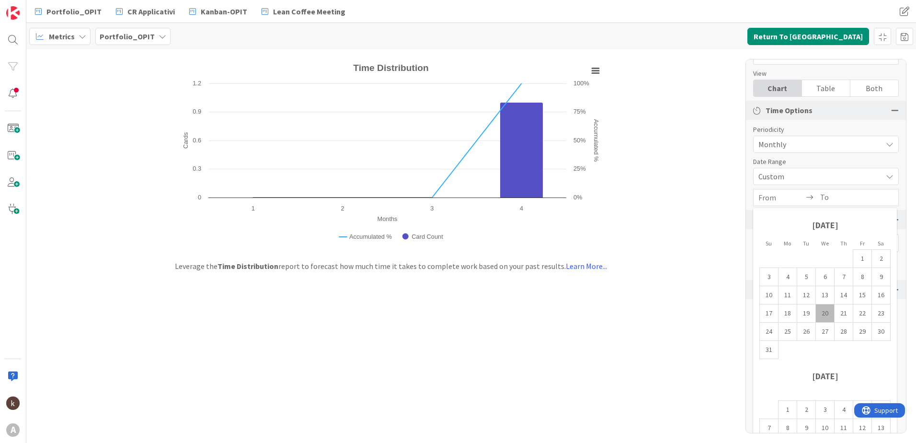
scroll to position [55, 0]
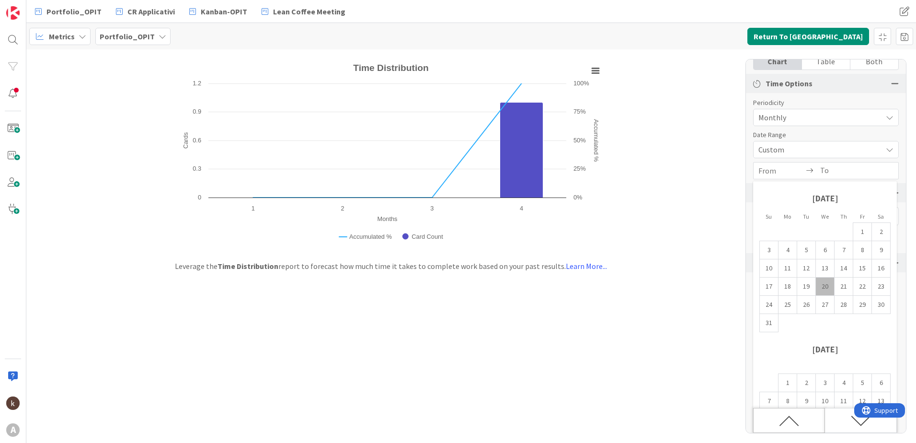
click at [792, 414] on icon "Move backward to switch to the previous month." at bounding box center [789, 421] width 20 height 20
click at [791, 415] on icon "Move backward to switch to the previous month." at bounding box center [789, 421] width 20 height 20
click at [789, 418] on icon "Move backward to switch to the previous month." at bounding box center [789, 421] width 20 height 20
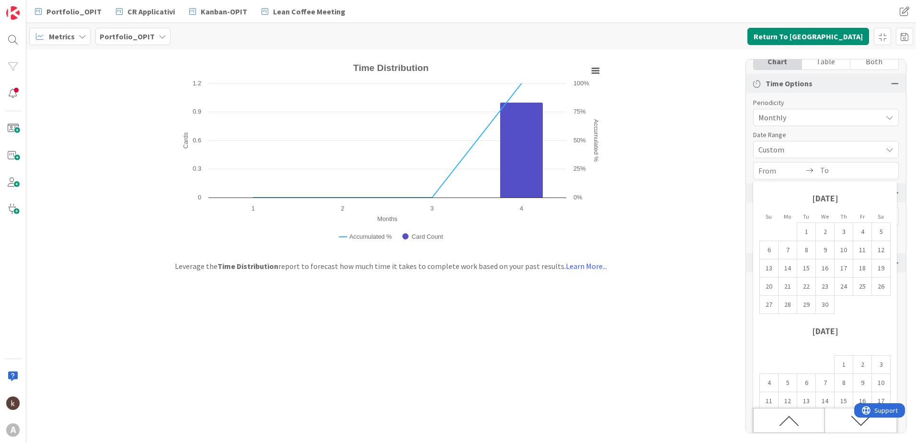
click at [789, 418] on icon "Move backward to switch to the previous month." at bounding box center [789, 421] width 20 height 20
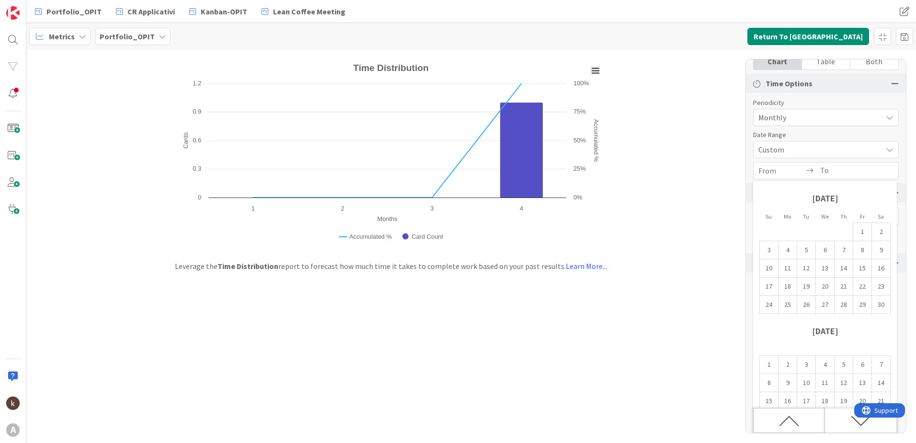
click at [789, 418] on icon "Move backward to switch to the previous month." at bounding box center [789, 421] width 20 height 20
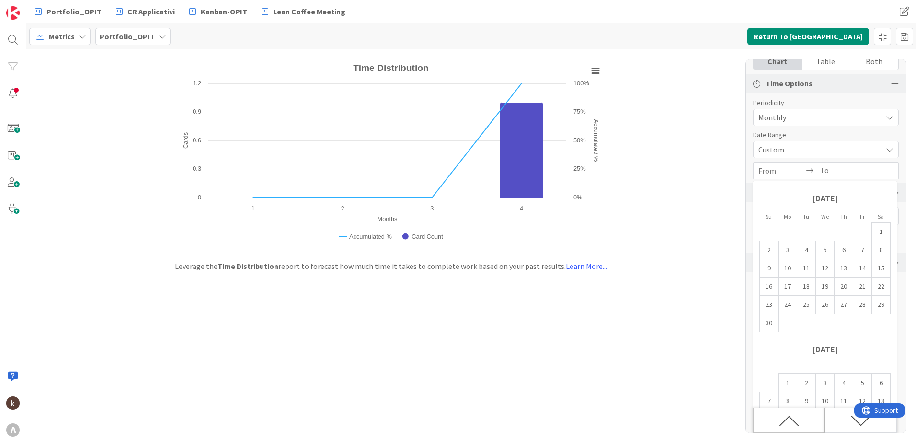
click at [789, 418] on icon "Move backward to switch to the previous month." at bounding box center [789, 421] width 20 height 20
click at [808, 124] on span "Custom" at bounding box center [818, 117] width 119 height 13
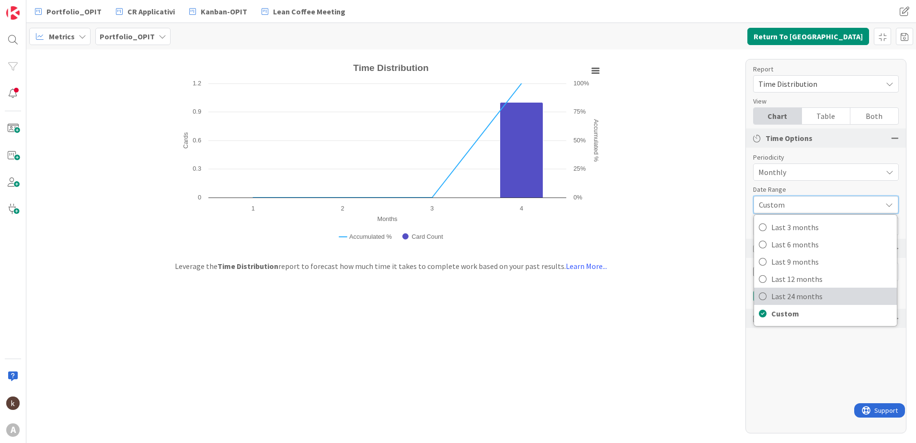
click at [789, 288] on link "Last 24 months" at bounding box center [825, 296] width 143 height 17
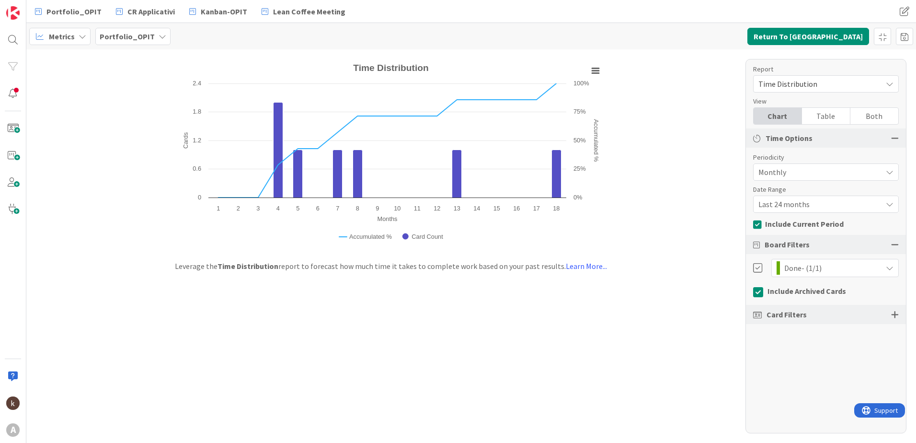
click at [891, 119] on div "Both" at bounding box center [875, 116] width 48 height 16
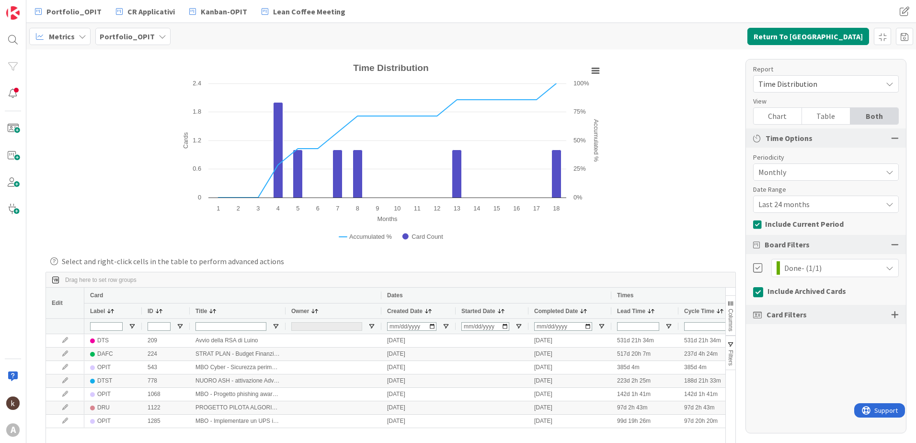
click at [892, 315] on div at bounding box center [895, 314] width 8 height 9
